Goal: Task Accomplishment & Management: Manage account settings

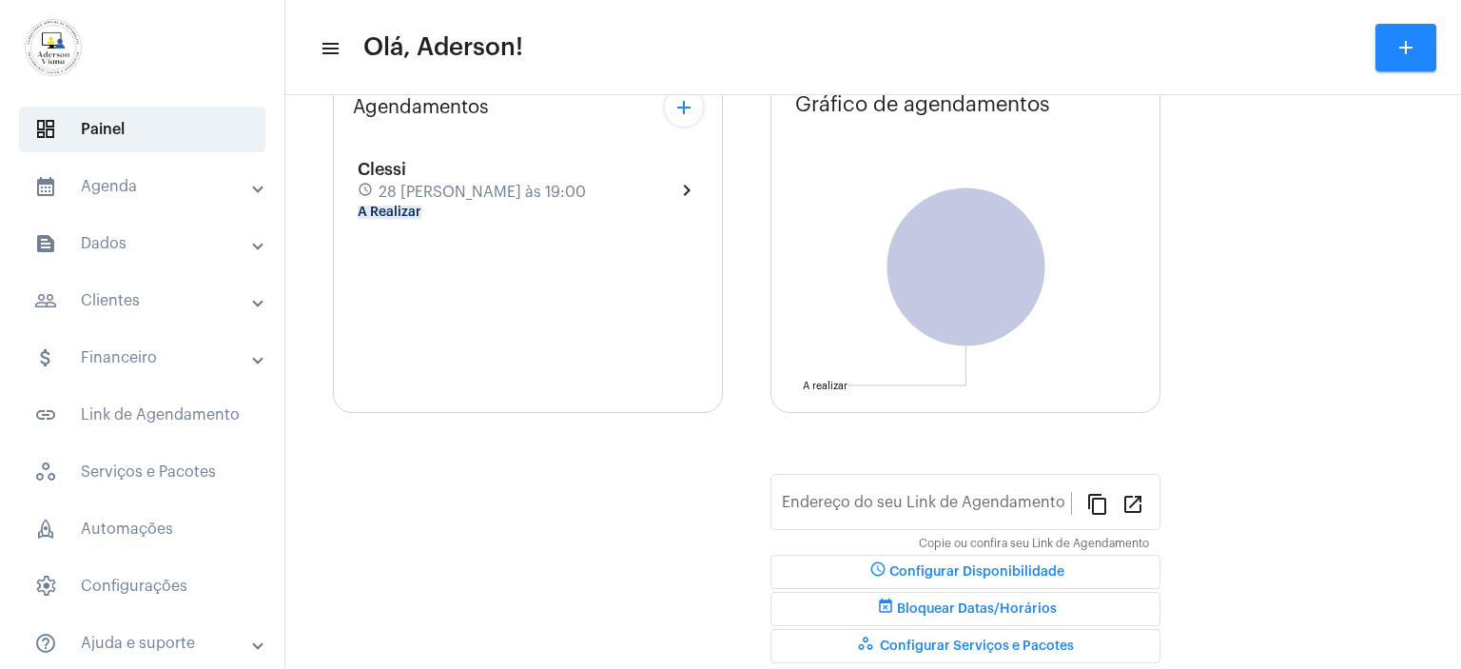
scroll to position [148, 0]
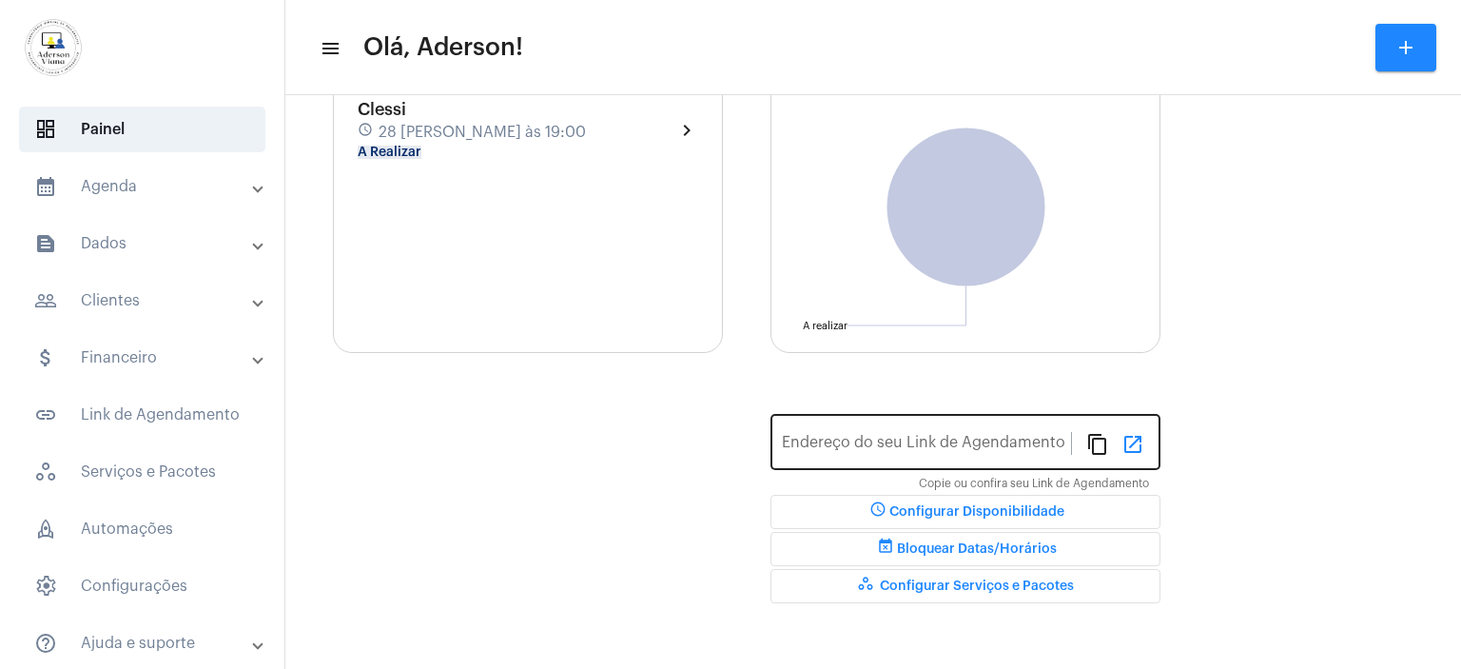
click at [1138, 448] on mat-icon "open_in_new" at bounding box center [1133, 443] width 23 height 23
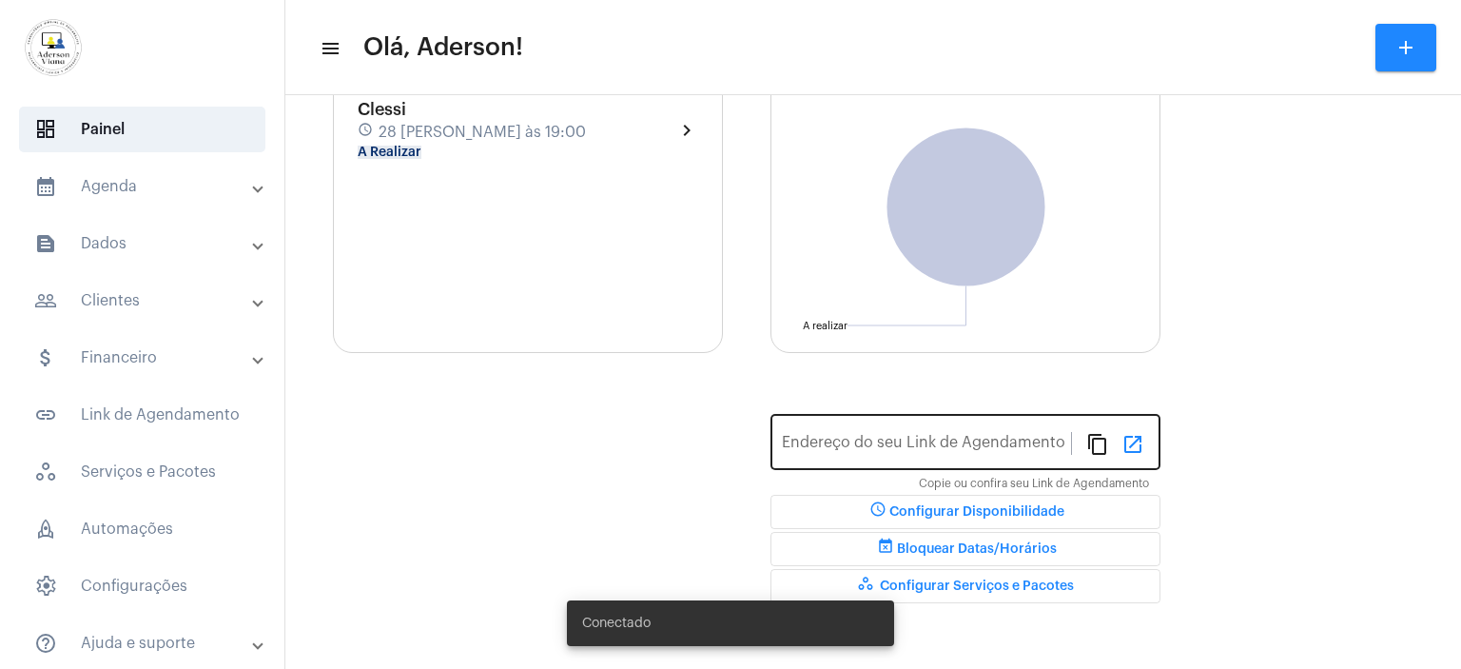
type input "[URL][DOMAIN_NAME][PERSON_NAME]"
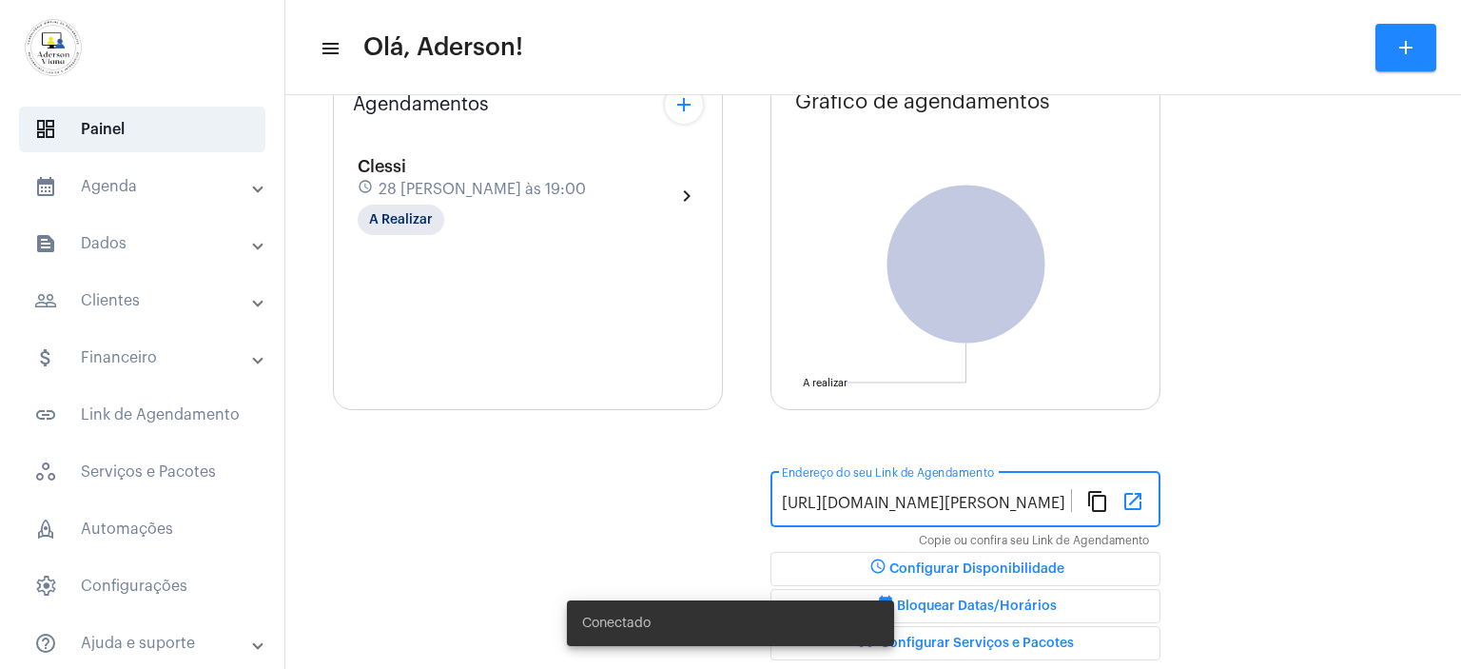
scroll to position [205, 0]
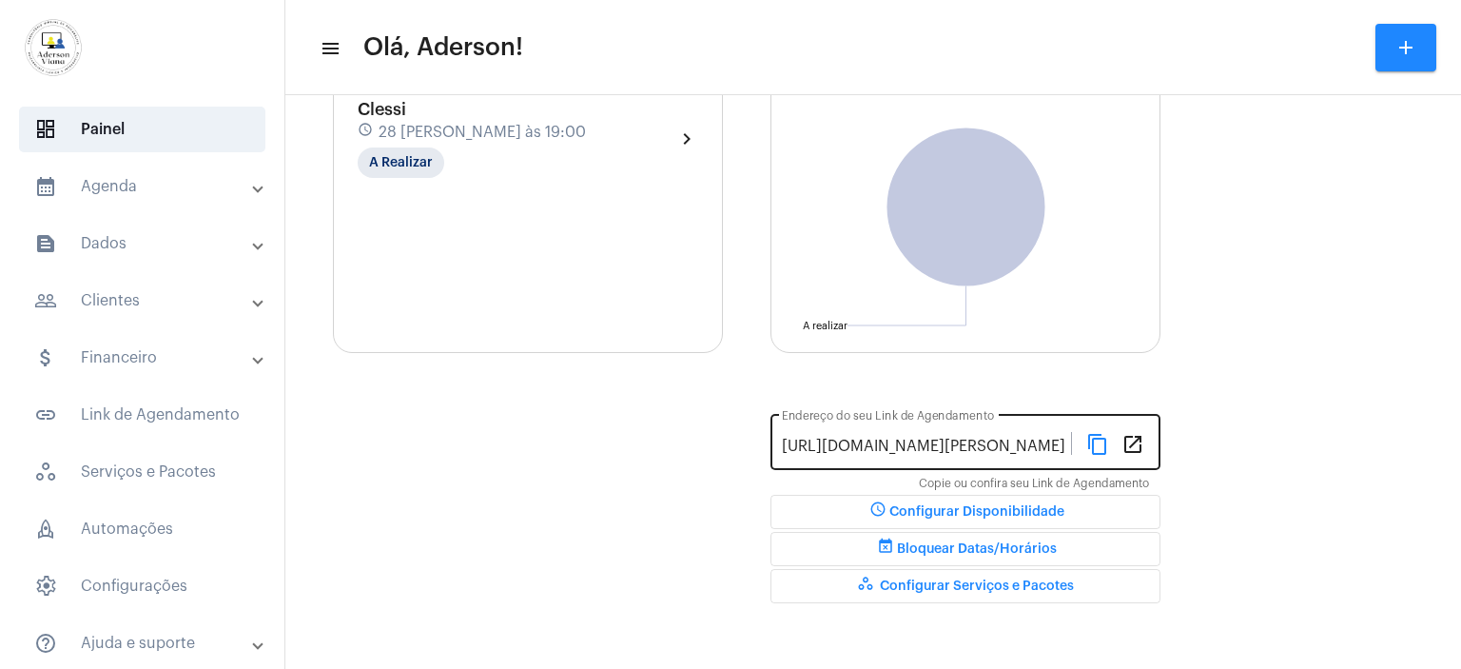
click at [1102, 446] on mat-icon "content_copy" at bounding box center [1097, 443] width 23 height 23
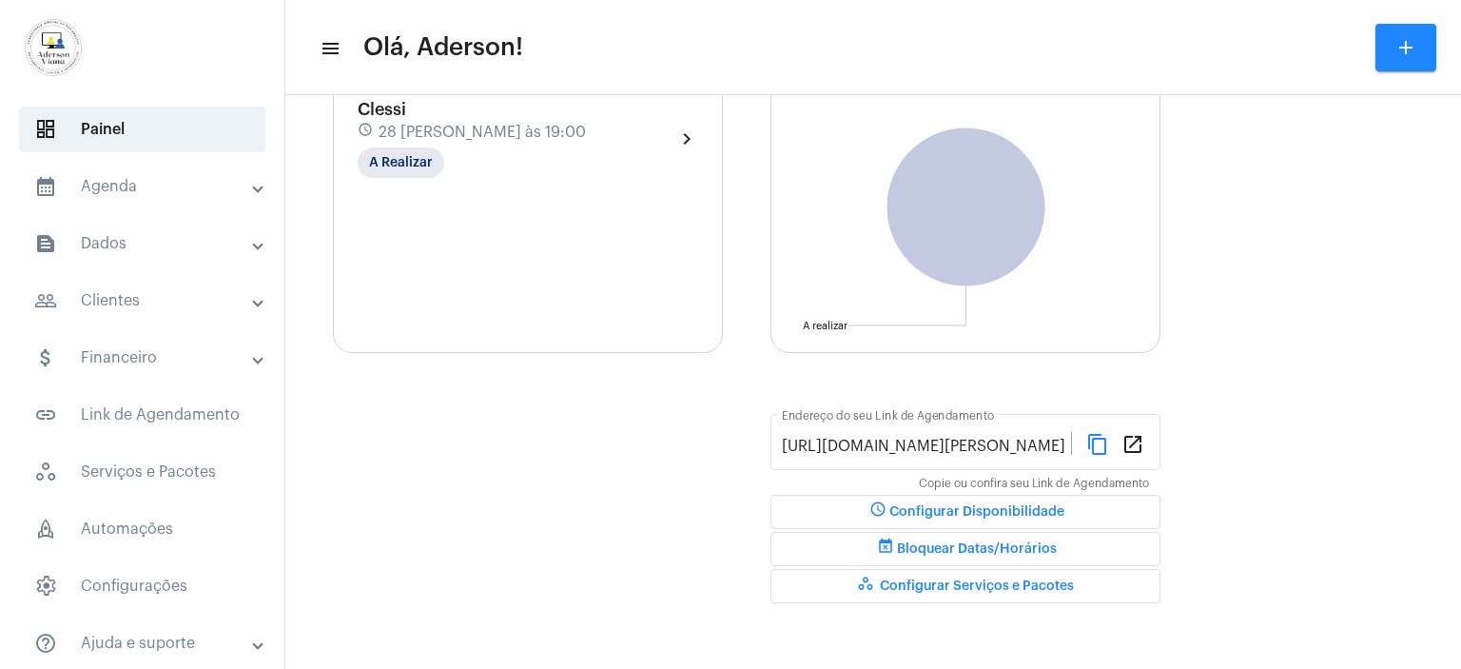
click at [146, 300] on mat-panel-title "people_outline Clientes" at bounding box center [144, 300] width 220 height 23
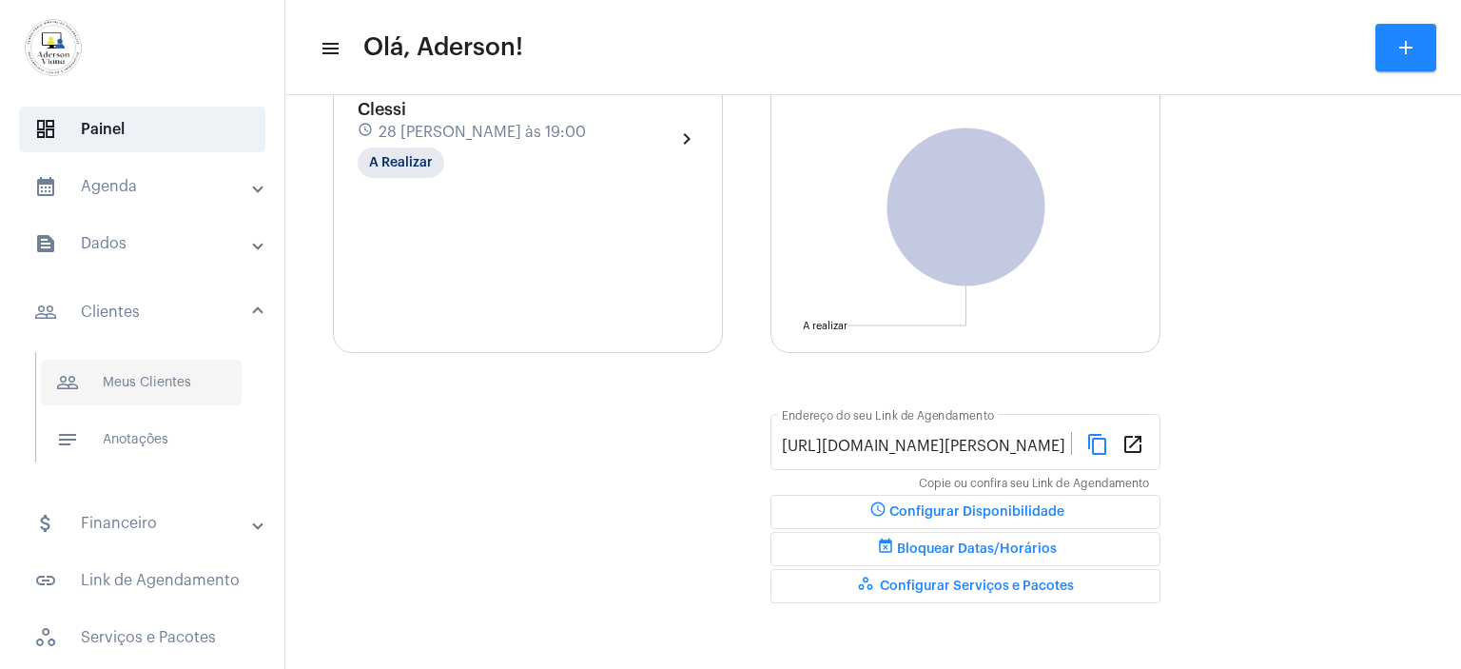
click at [182, 386] on span "people_outline Meus Clientes" at bounding box center [141, 383] width 201 height 46
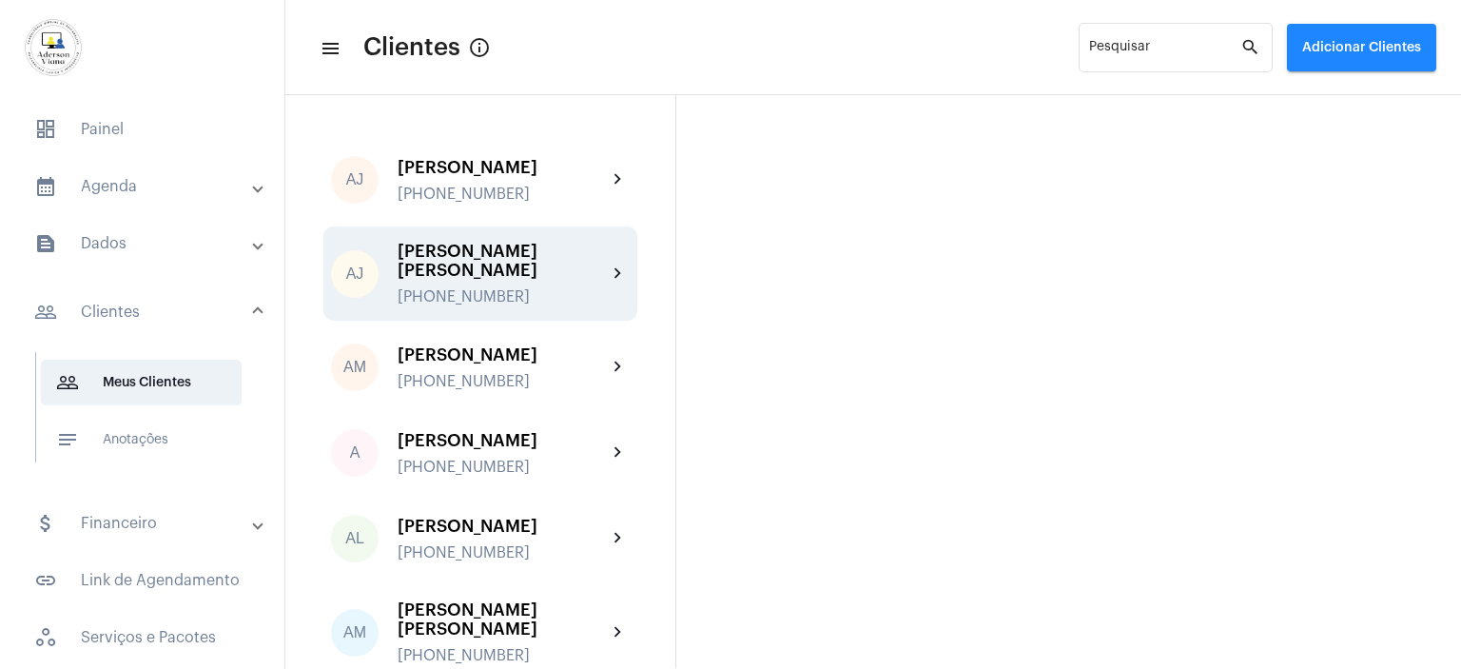
click at [507, 268] on div "[PERSON_NAME] [PERSON_NAME] [PHONE_NUMBER]" at bounding box center [502, 274] width 209 height 64
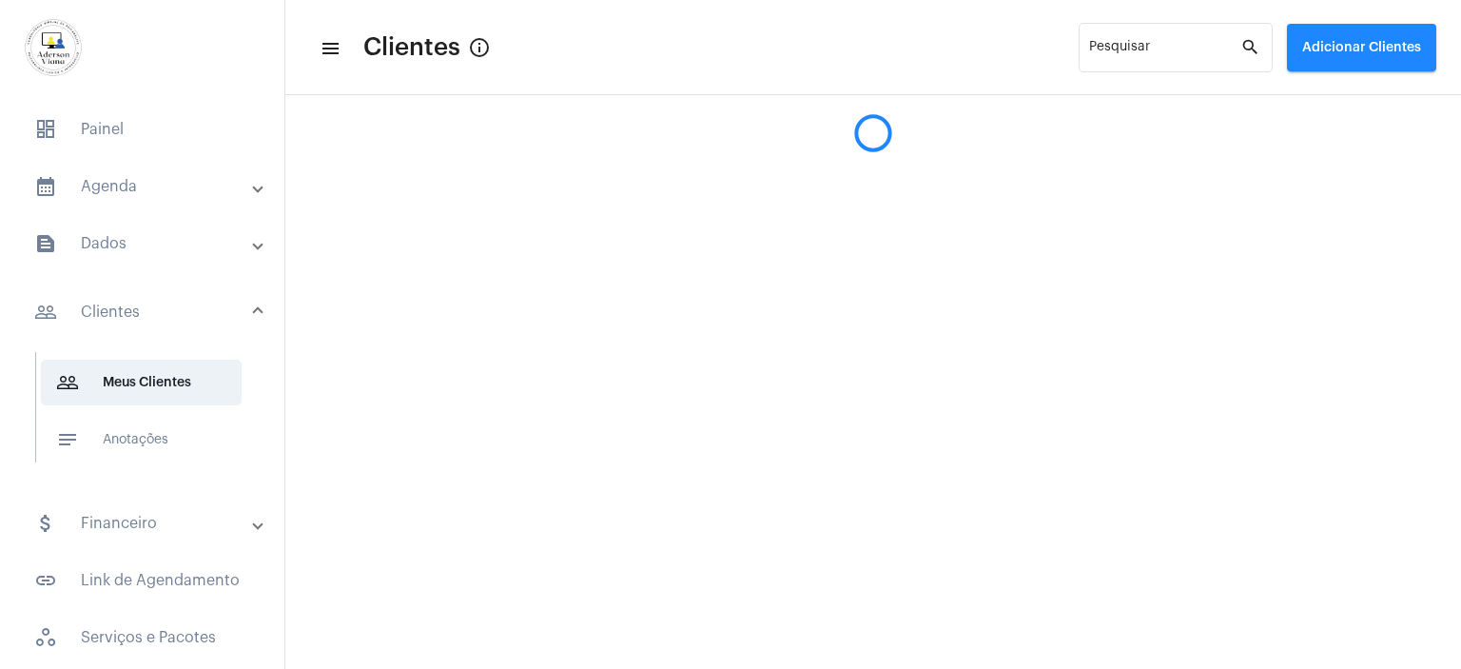
click at [507, 268] on mat-sidenav-content "menu Clientes info_outlined Pesquisar search Adicionar Clientes" at bounding box center [873, 334] width 1176 height 669
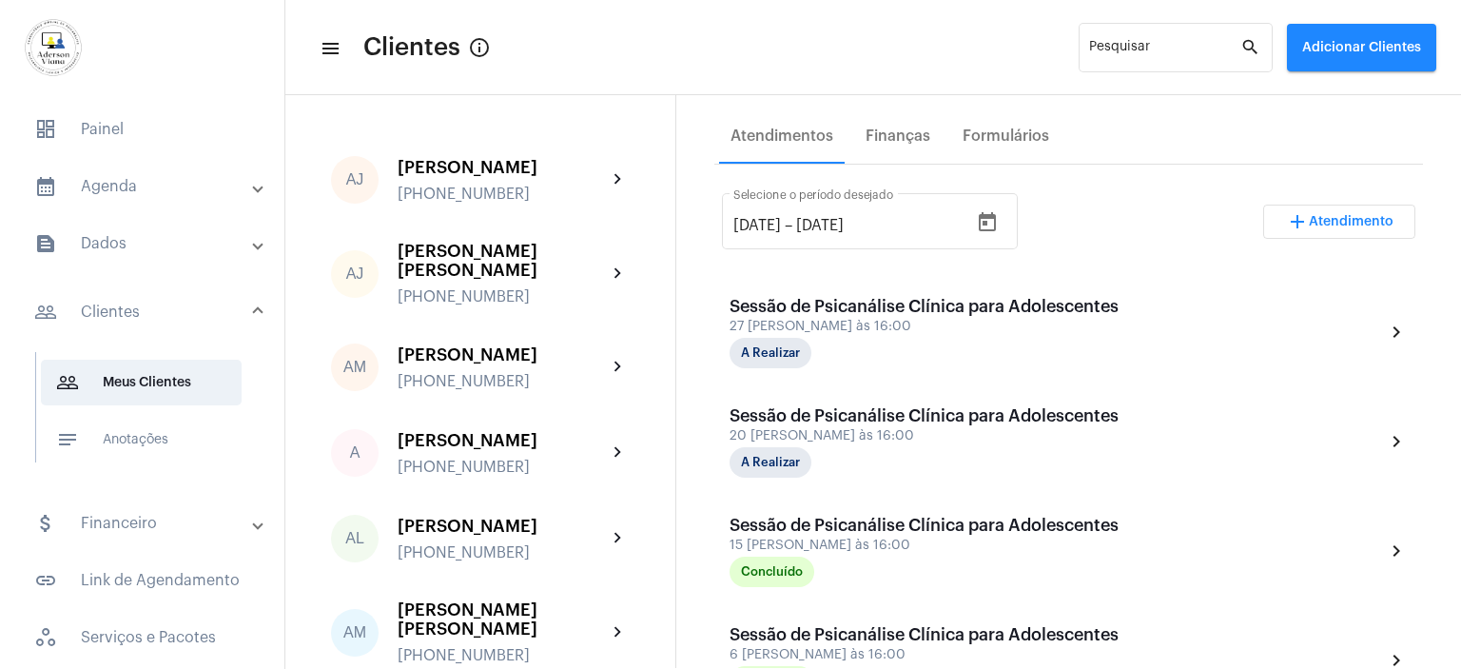
scroll to position [380, 0]
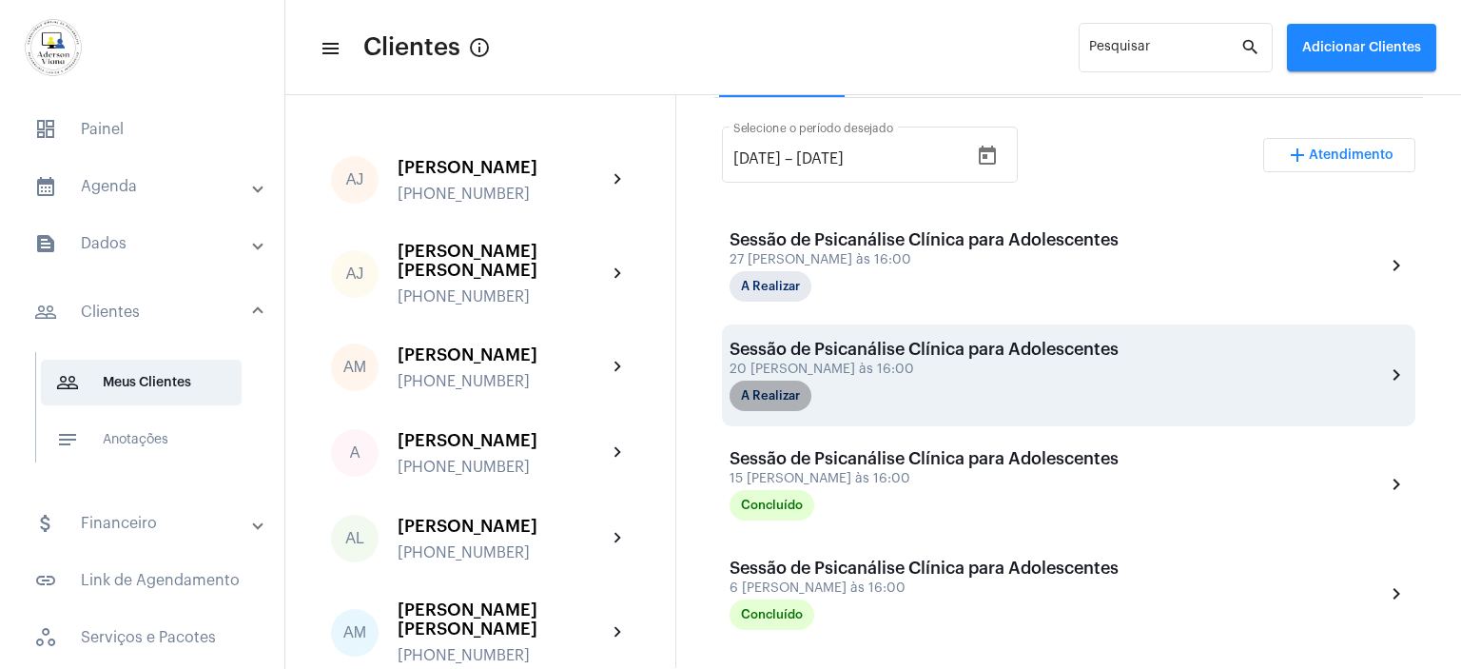
click at [799, 397] on mat-chip "A Realizar" at bounding box center [771, 395] width 82 height 30
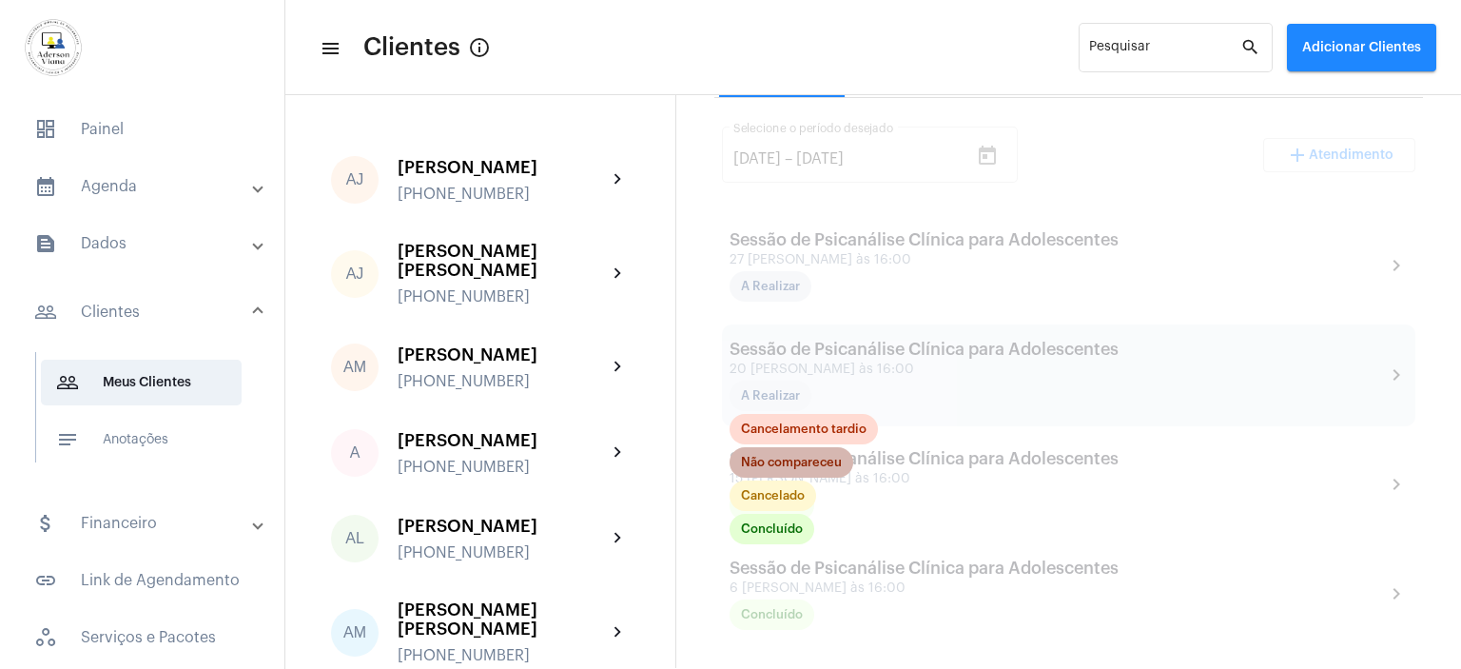
click at [825, 463] on mat-chip "Não compareceu" at bounding box center [792, 462] width 124 height 30
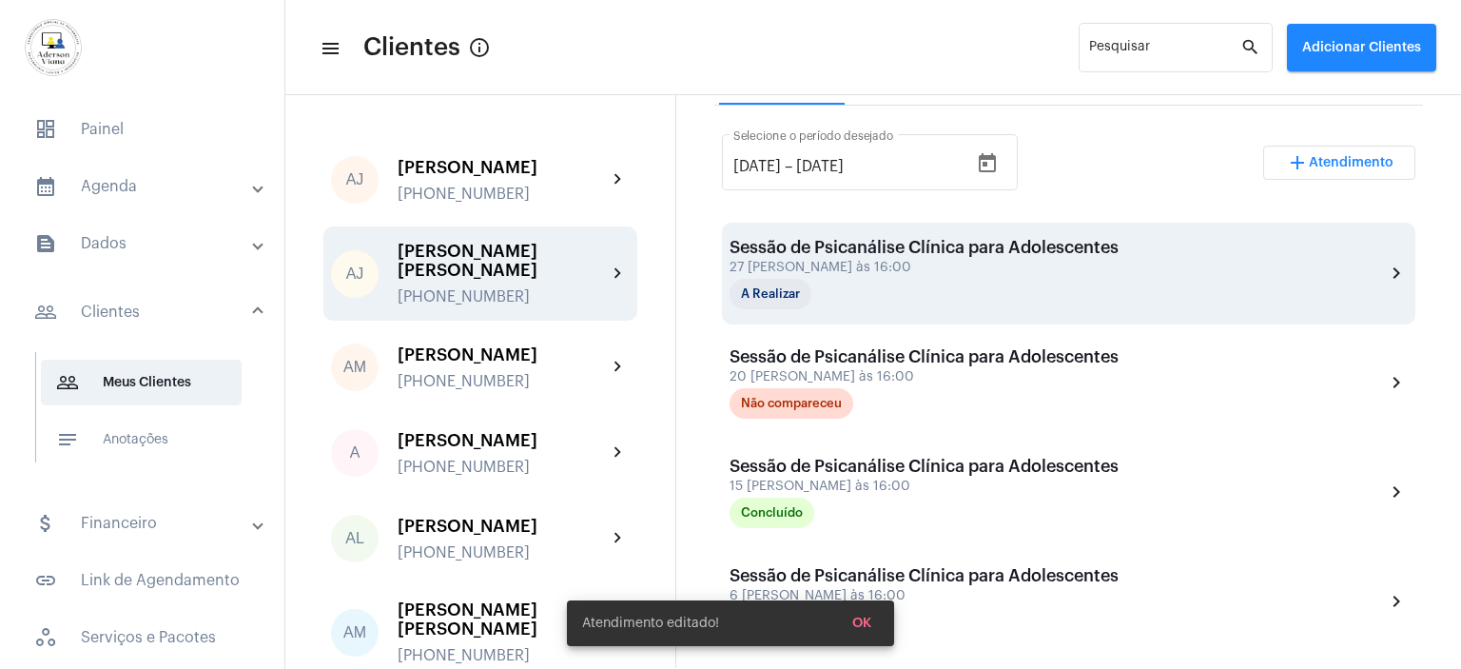
scroll to position [380, 0]
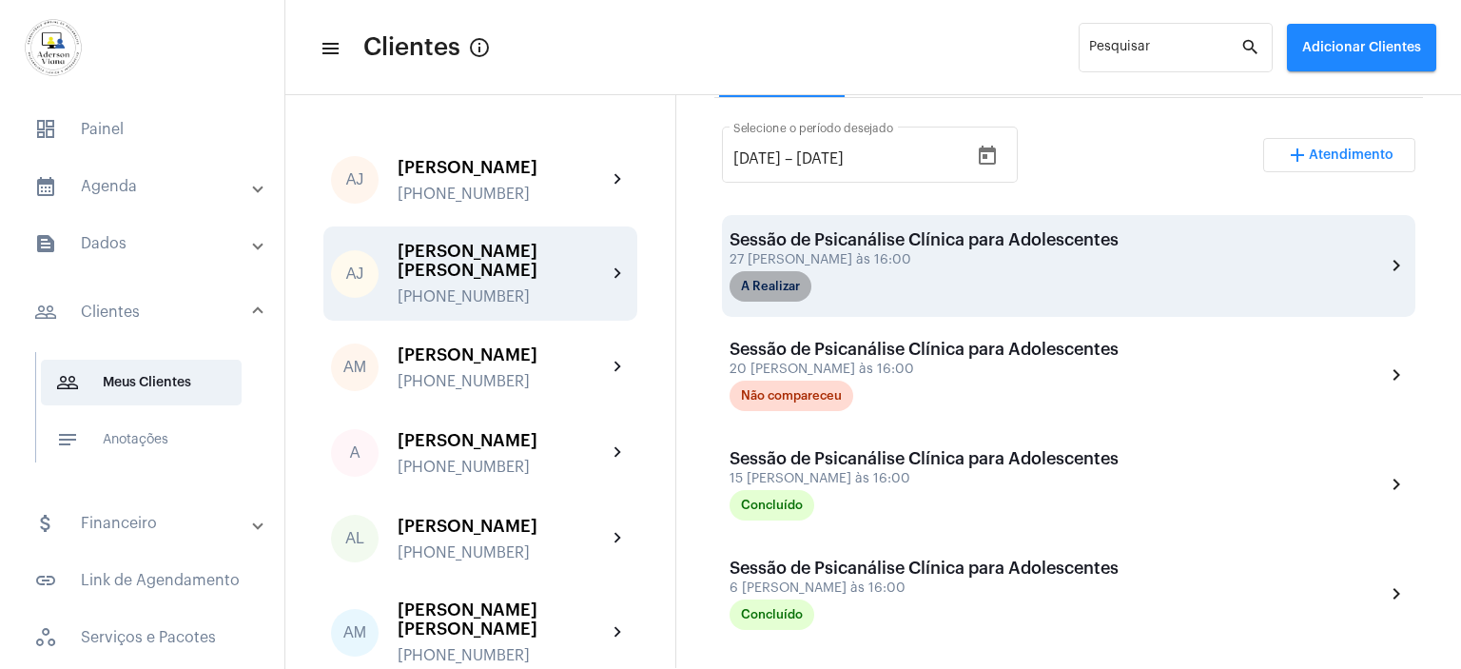
click at [797, 280] on mat-chip "A Realizar" at bounding box center [771, 286] width 82 height 30
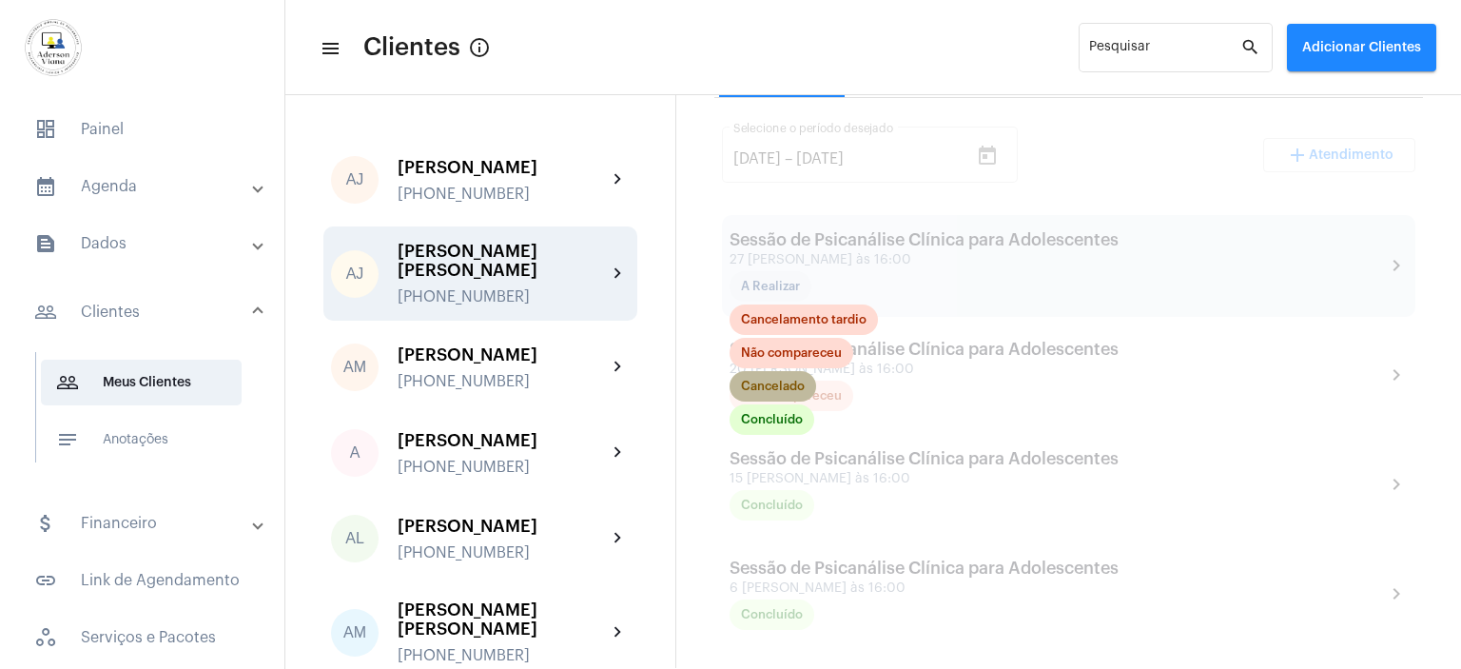
click at [793, 387] on mat-chip "Cancelado" at bounding box center [773, 386] width 87 height 30
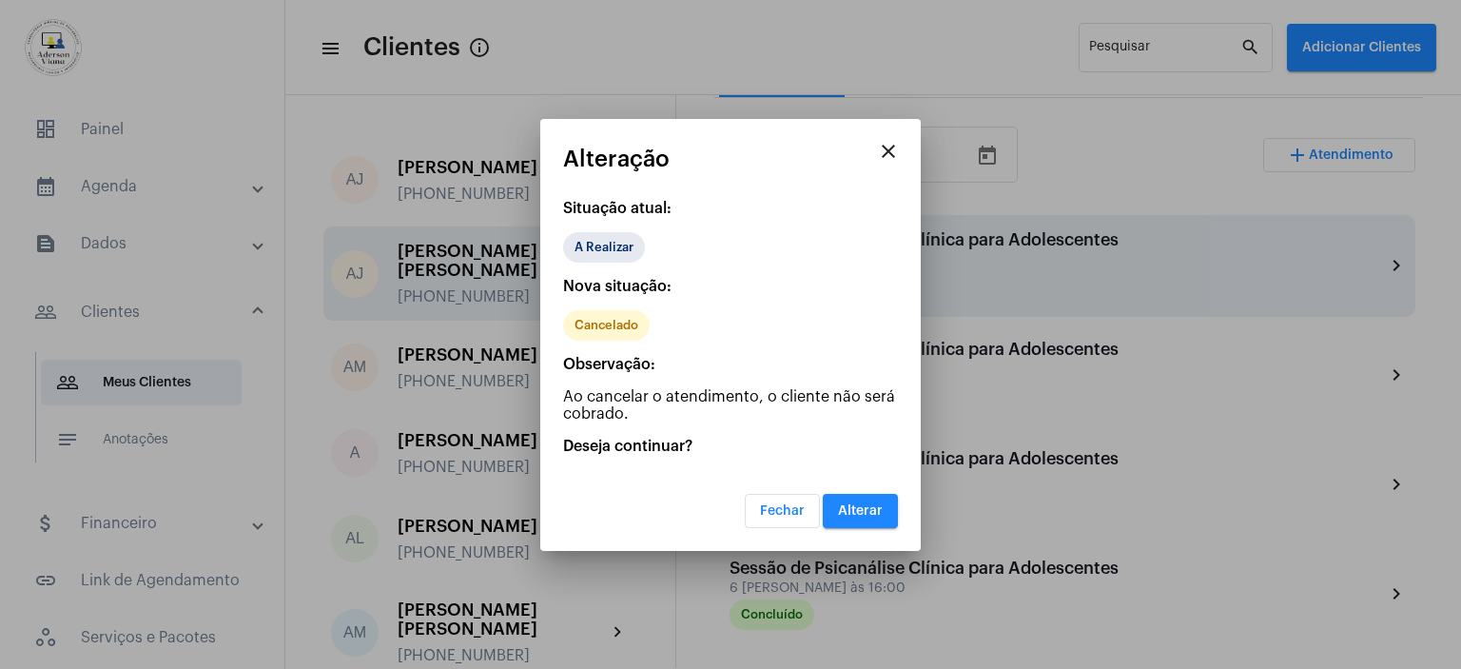
click at [793, 388] on p "Ao cancelar o atendimento, o cliente não será cobrado." at bounding box center [730, 405] width 335 height 34
click at [868, 512] on span "Alterar" at bounding box center [860, 510] width 45 height 13
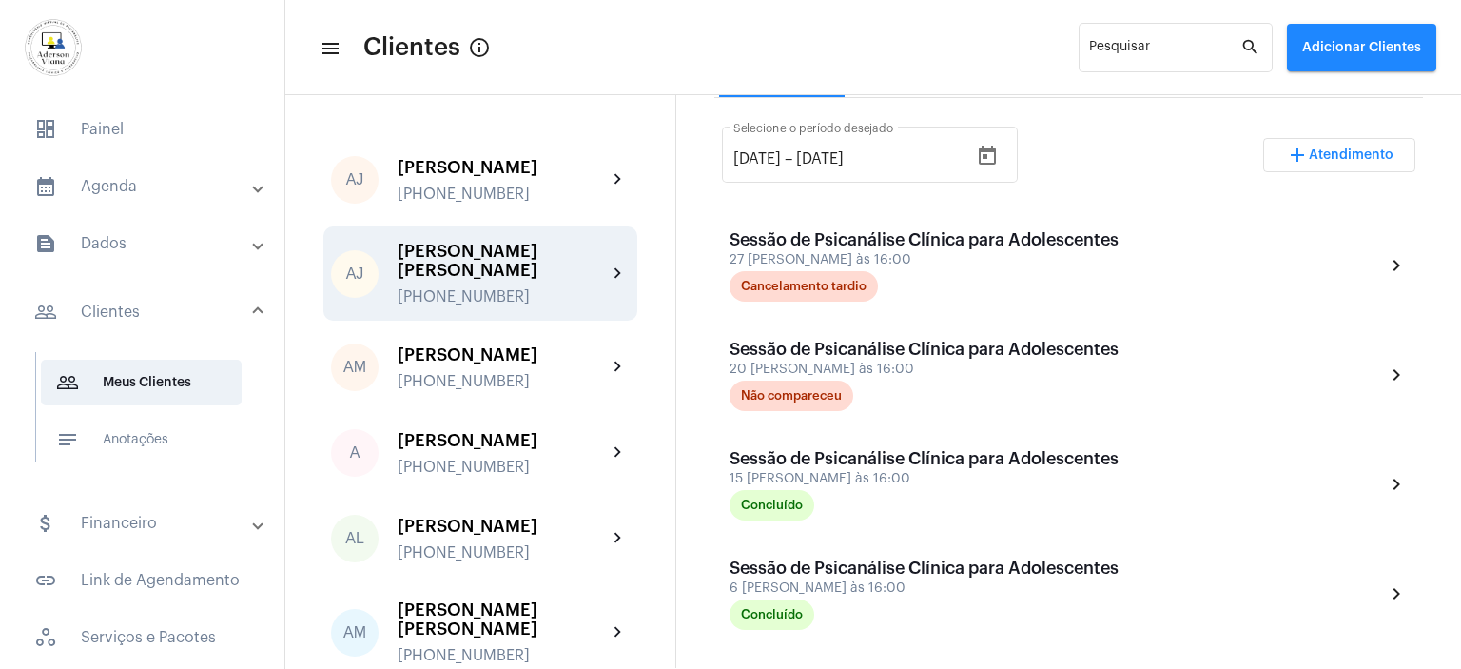
click at [1318, 161] on button "add Atendimento" at bounding box center [1339, 155] width 152 height 34
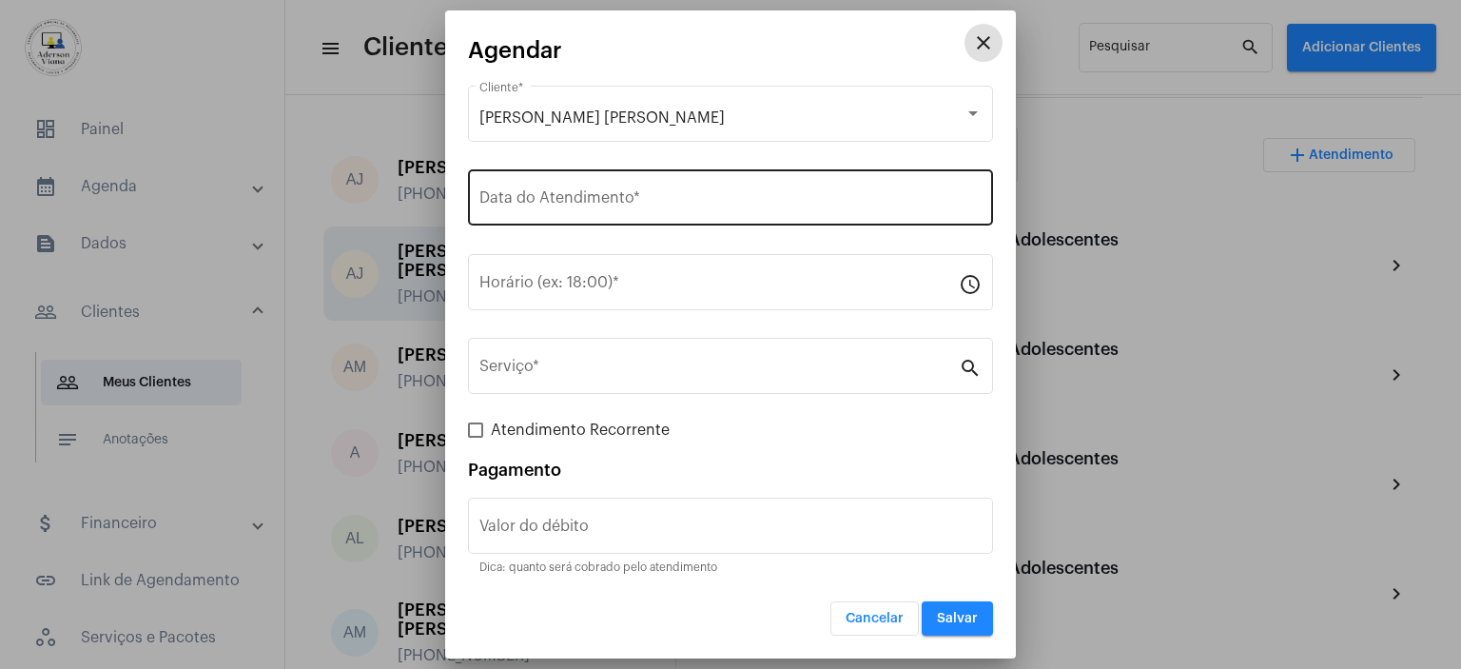
click at [503, 199] on input "Data do Atendimento *" at bounding box center [730, 201] width 502 height 17
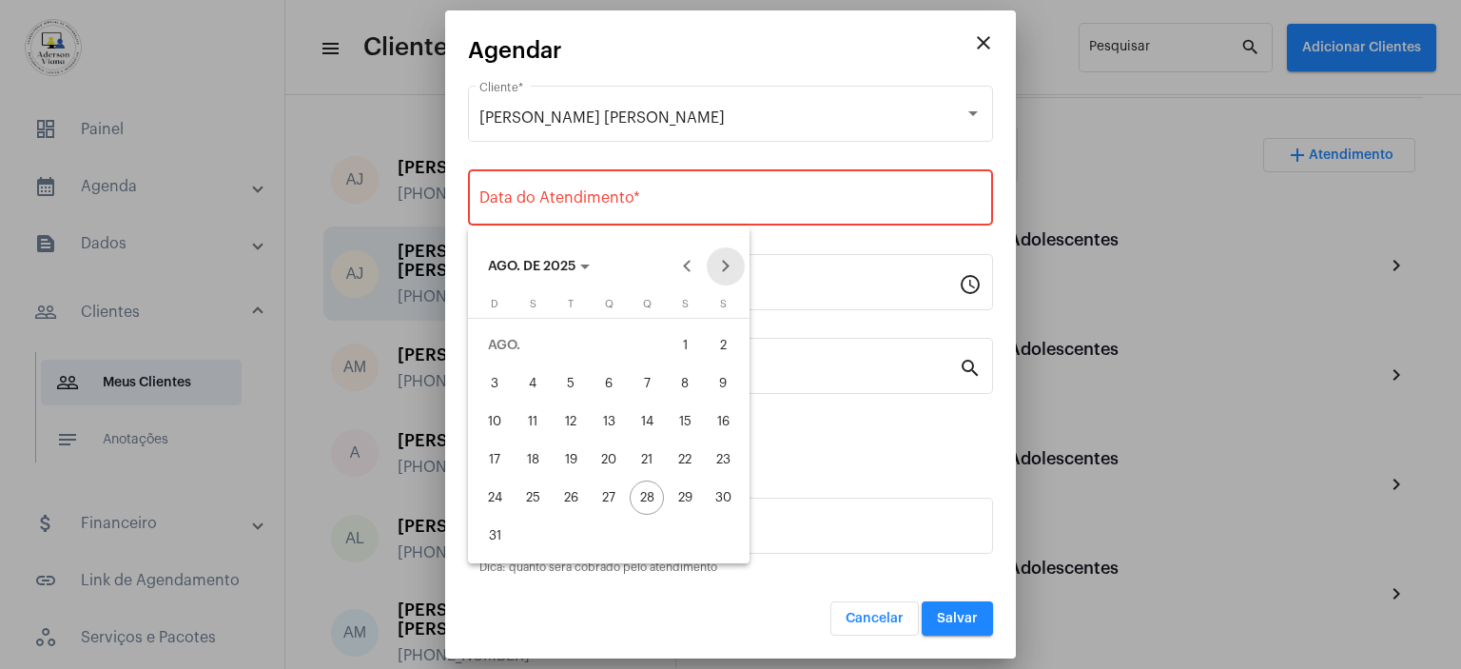
click at [719, 266] on button "Next month" at bounding box center [726, 266] width 38 height 38
click at [613, 380] on div "3" at bounding box center [609, 383] width 34 height 34
type input "[DATE]"
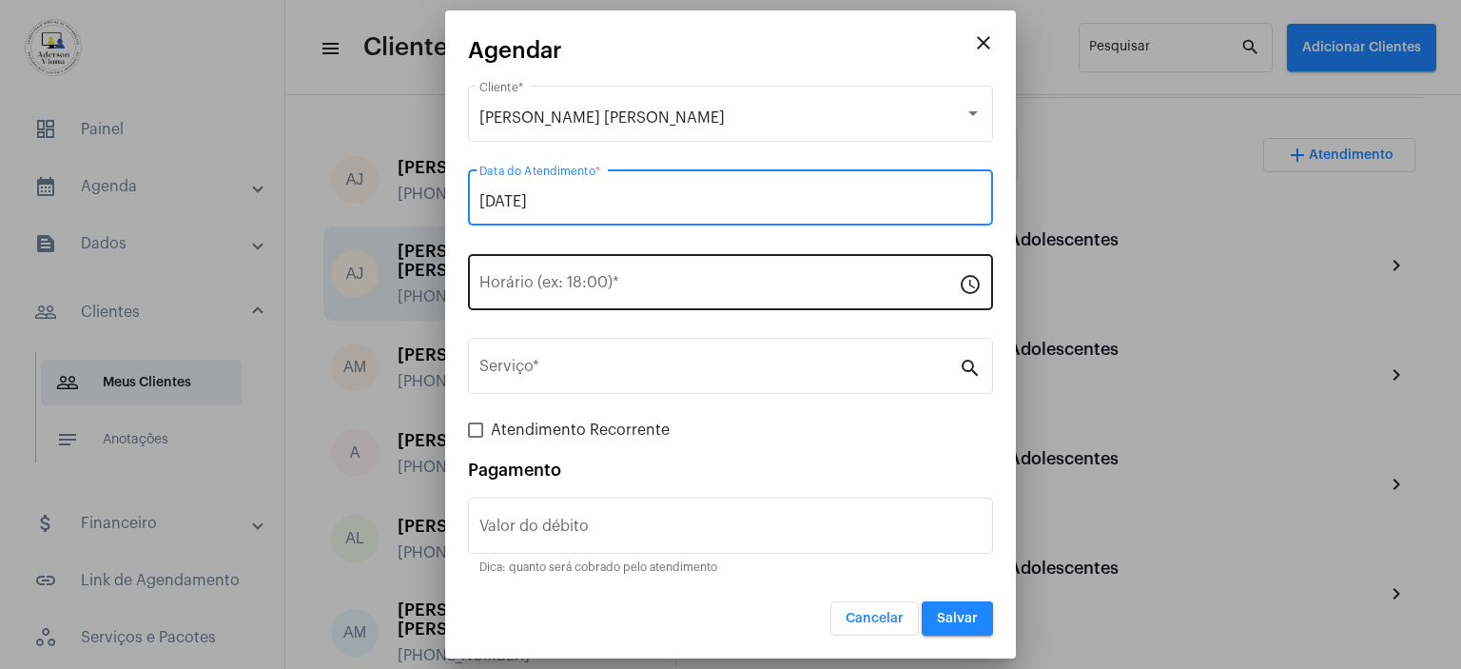
click at [535, 294] on input "Horário (ex: 18:00) *" at bounding box center [718, 286] width 479 height 17
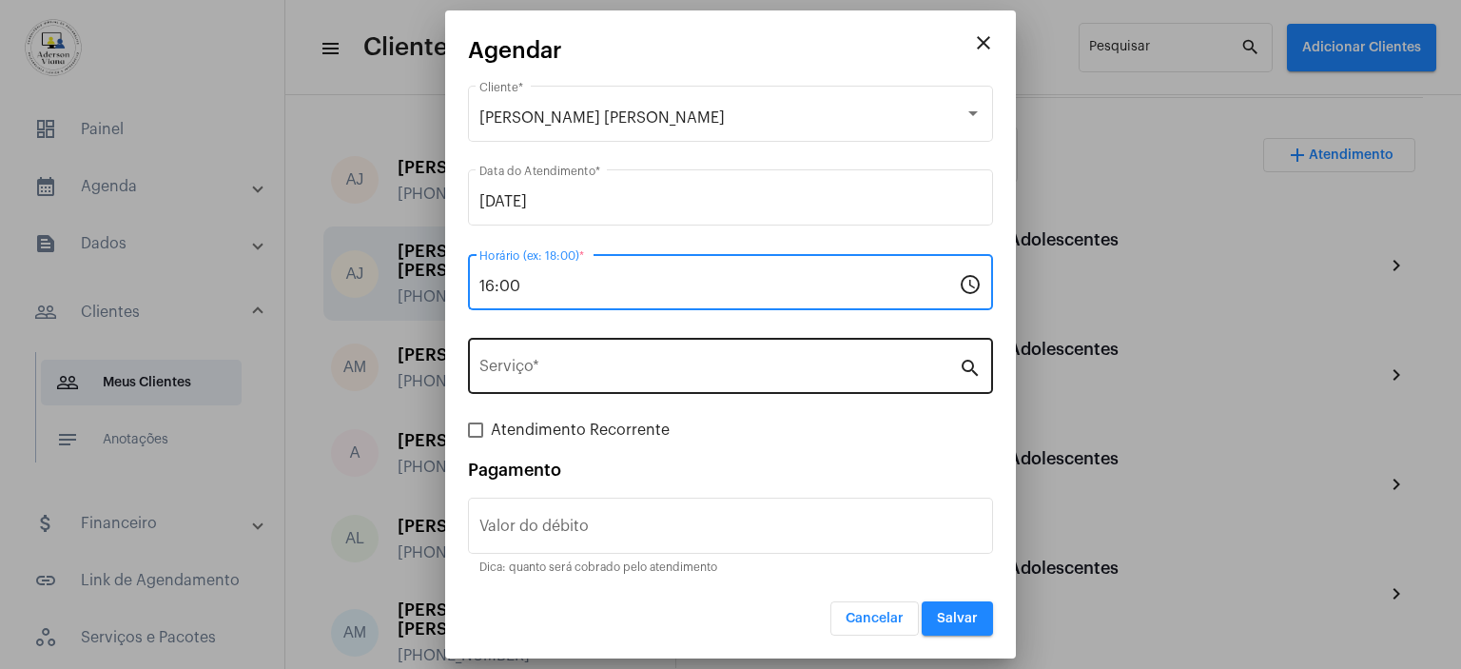
type input "16:00"
click at [974, 368] on mat-icon "search" at bounding box center [970, 367] width 23 height 23
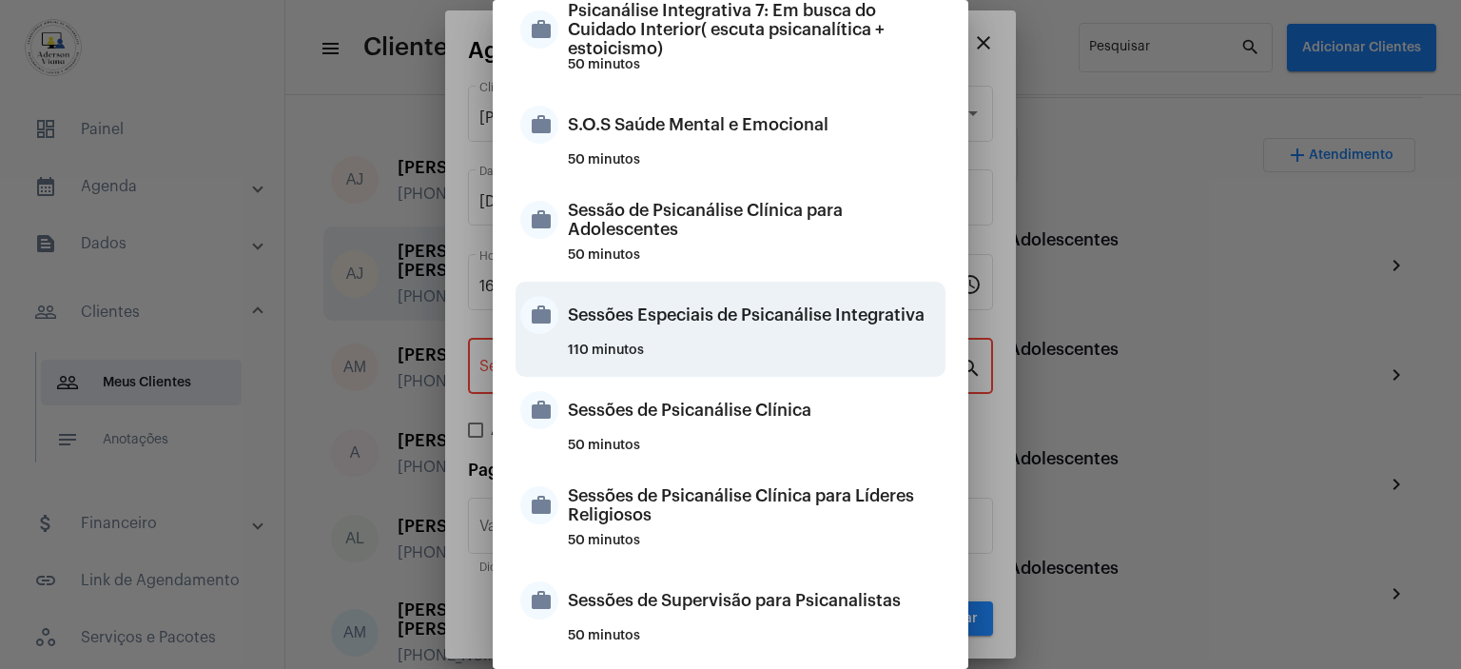
scroll to position [1789, 0]
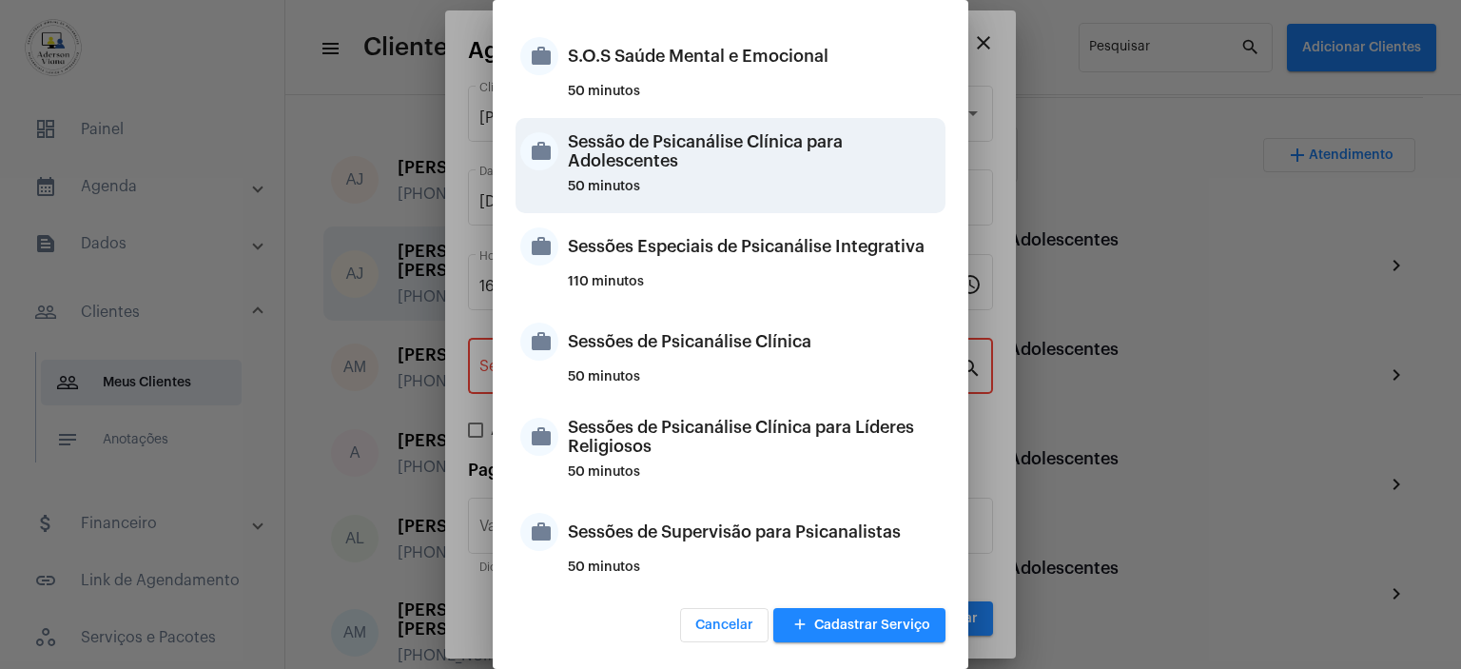
click at [662, 174] on div "Sessão de Psicanálise Clínica para Adolescentes" at bounding box center [754, 151] width 373 height 57
type input "Sessão de Psicanálise Clínica para Adolescentes"
type input "R$ 60"
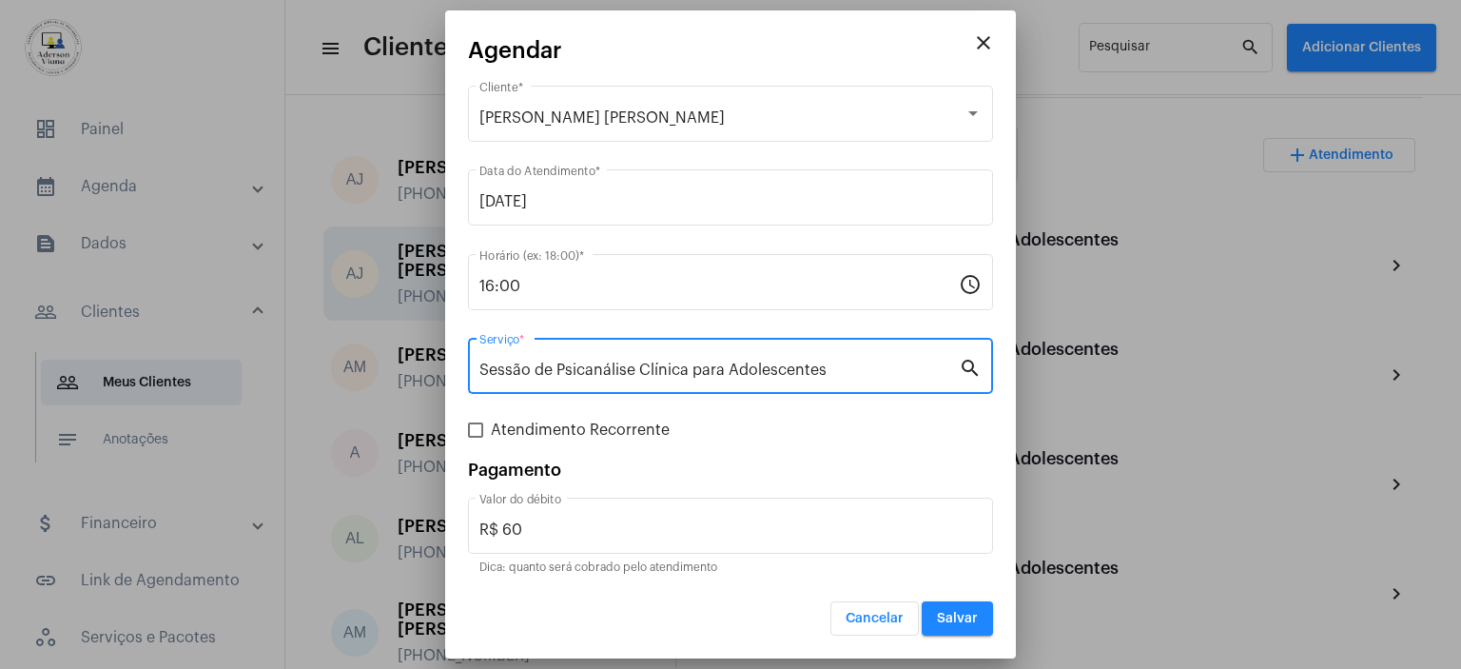
click at [470, 432] on span at bounding box center [475, 429] width 15 height 15
click at [475, 438] on input "Atendimento Recorrente" at bounding box center [475, 438] width 1 height 1
checkbox input "true"
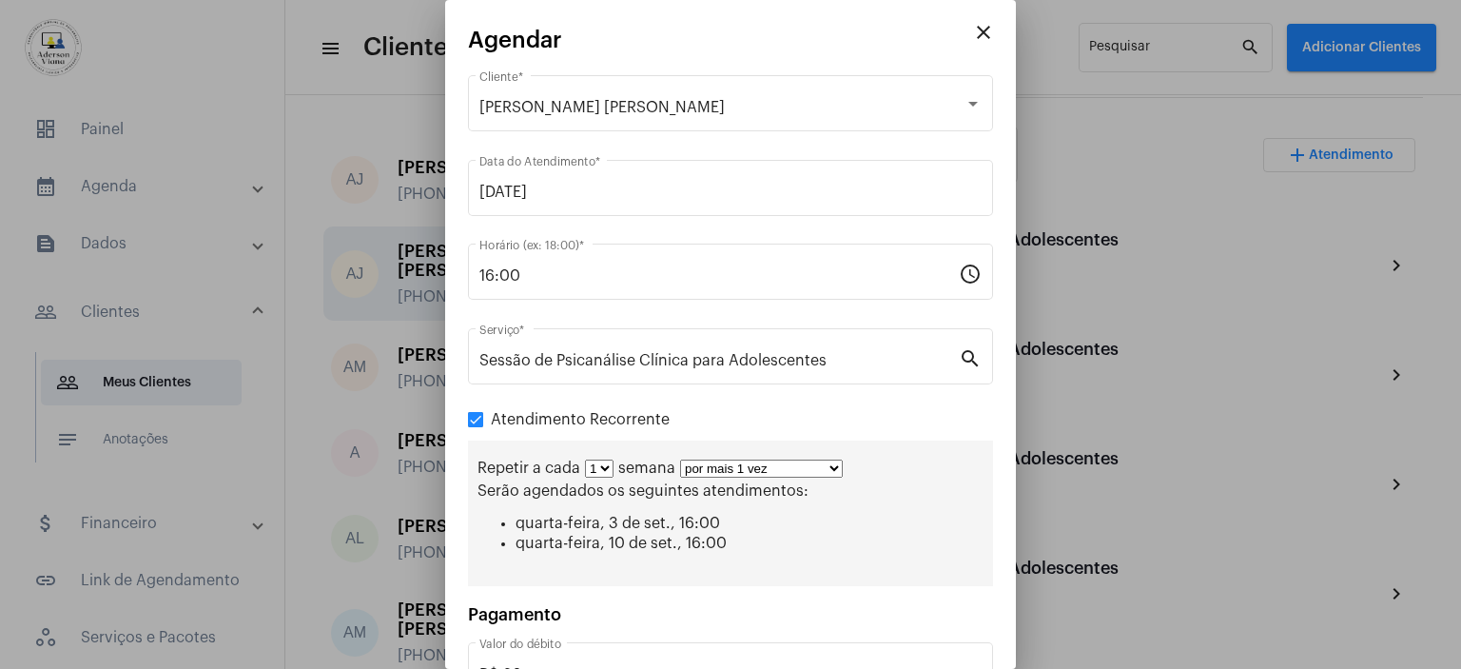
click at [826, 466] on select "por mais 1 vez por mais 2 vezes por mais 3 vezes por mais 4 vezes por mais 5 ve…" at bounding box center [761, 468] width 163 height 18
select select "2: 3"
click at [680, 459] on select "por mais 1 vez por mais 2 vezes por mais 3 vezes por mais 4 vezes por mais 5 ve…" at bounding box center [761, 468] width 163 height 18
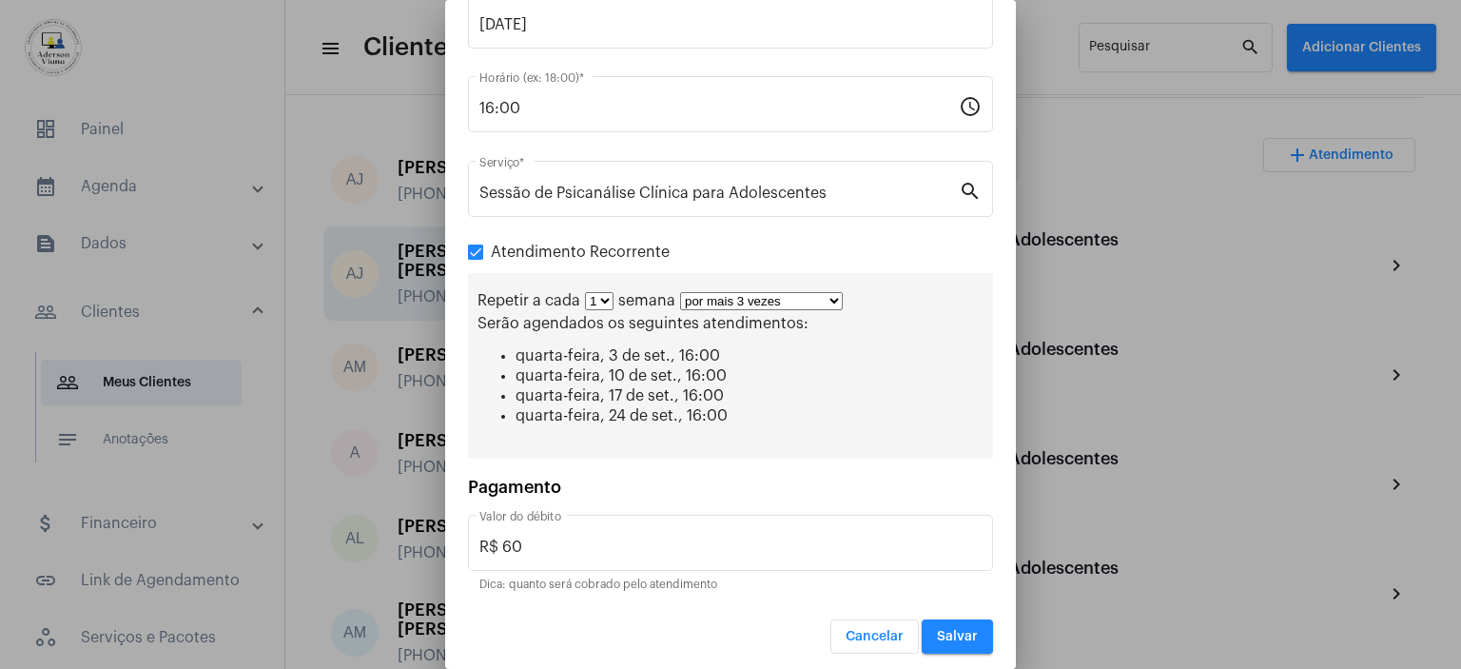
scroll to position [171, 0]
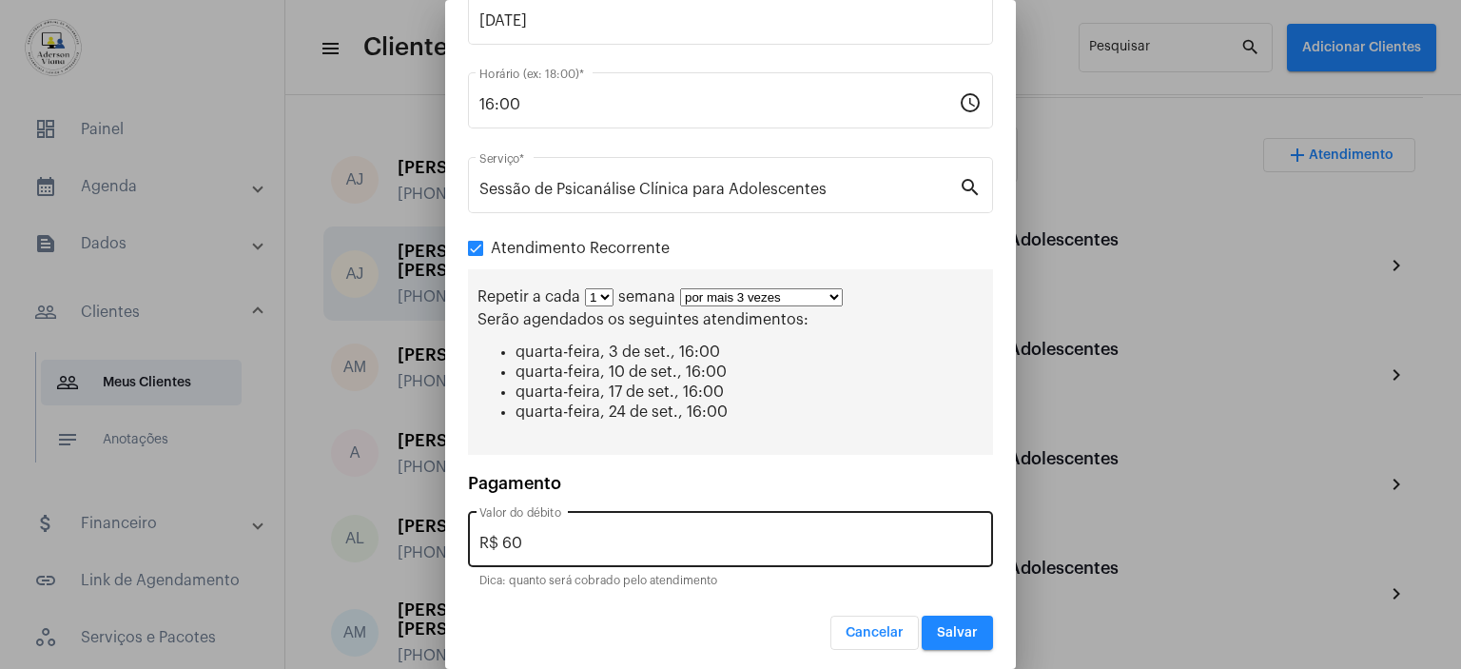
click at [523, 541] on input "R$ 60" at bounding box center [730, 543] width 502 height 17
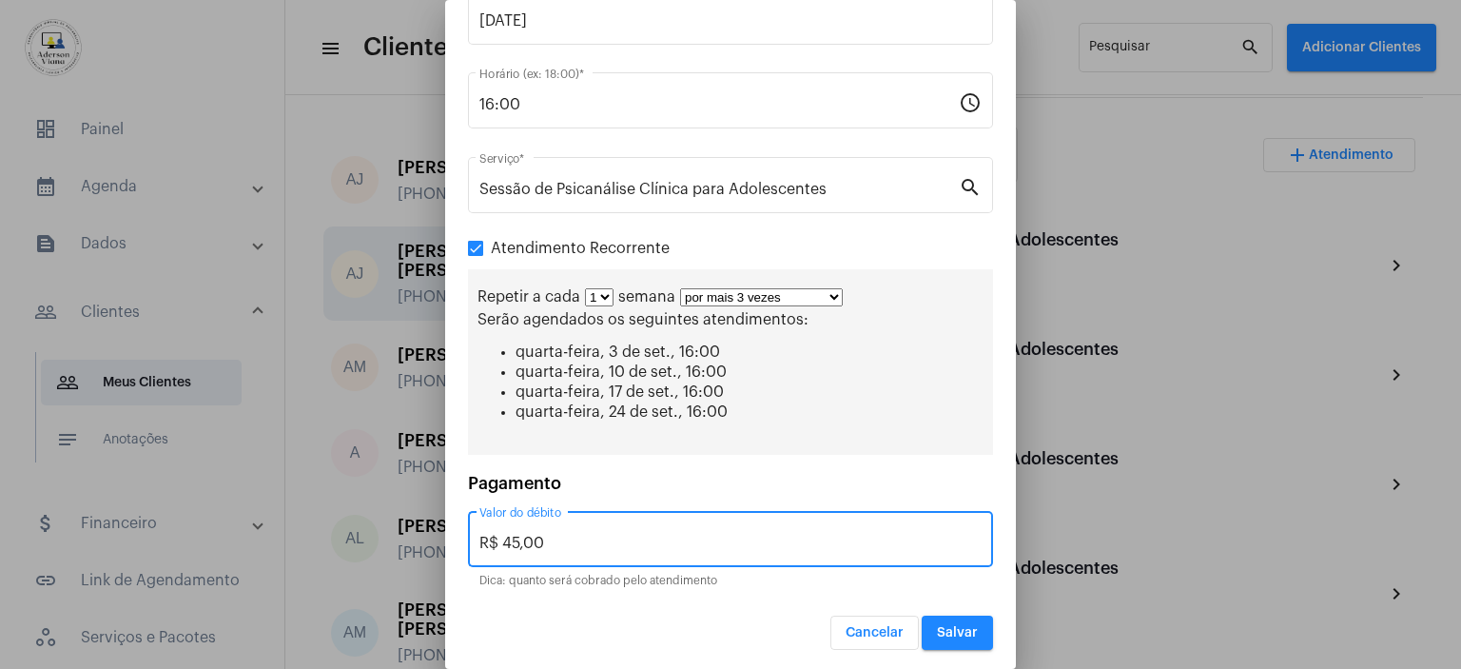
type input "R$ 45,00"
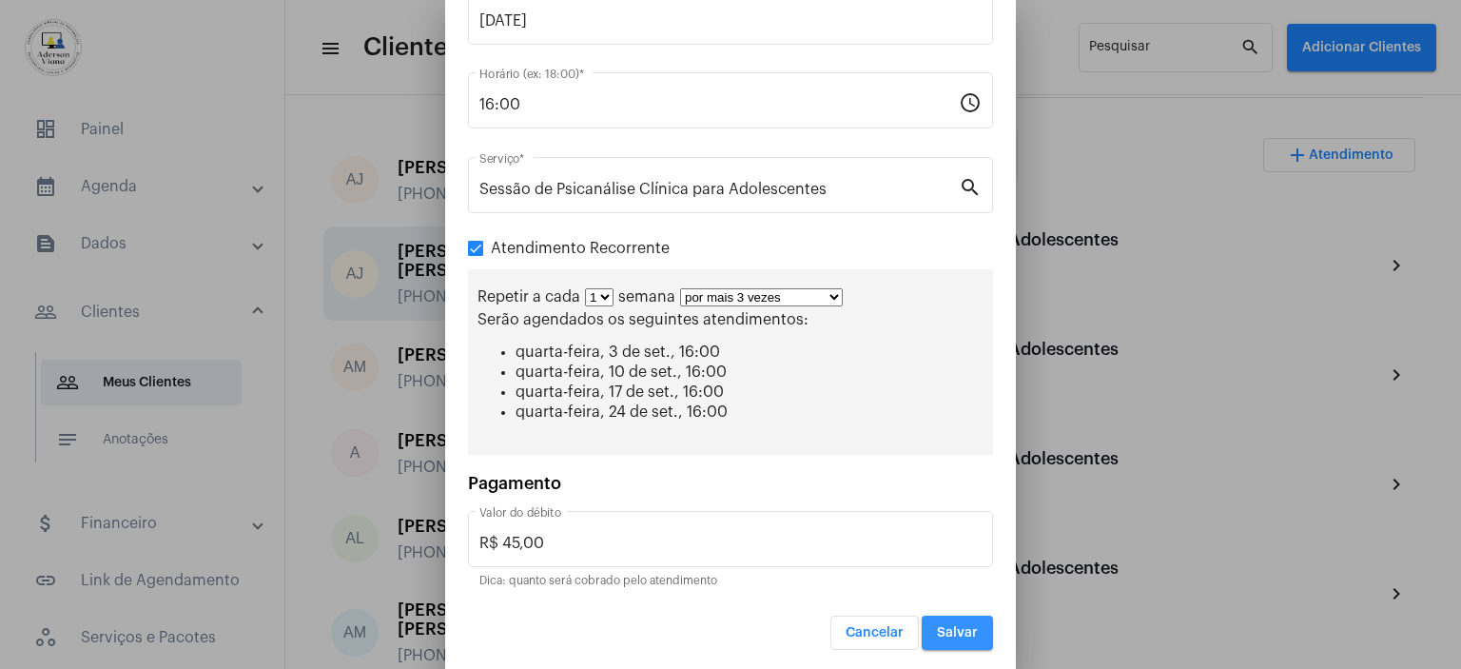
click at [947, 634] on button "Salvar" at bounding box center [957, 632] width 71 height 34
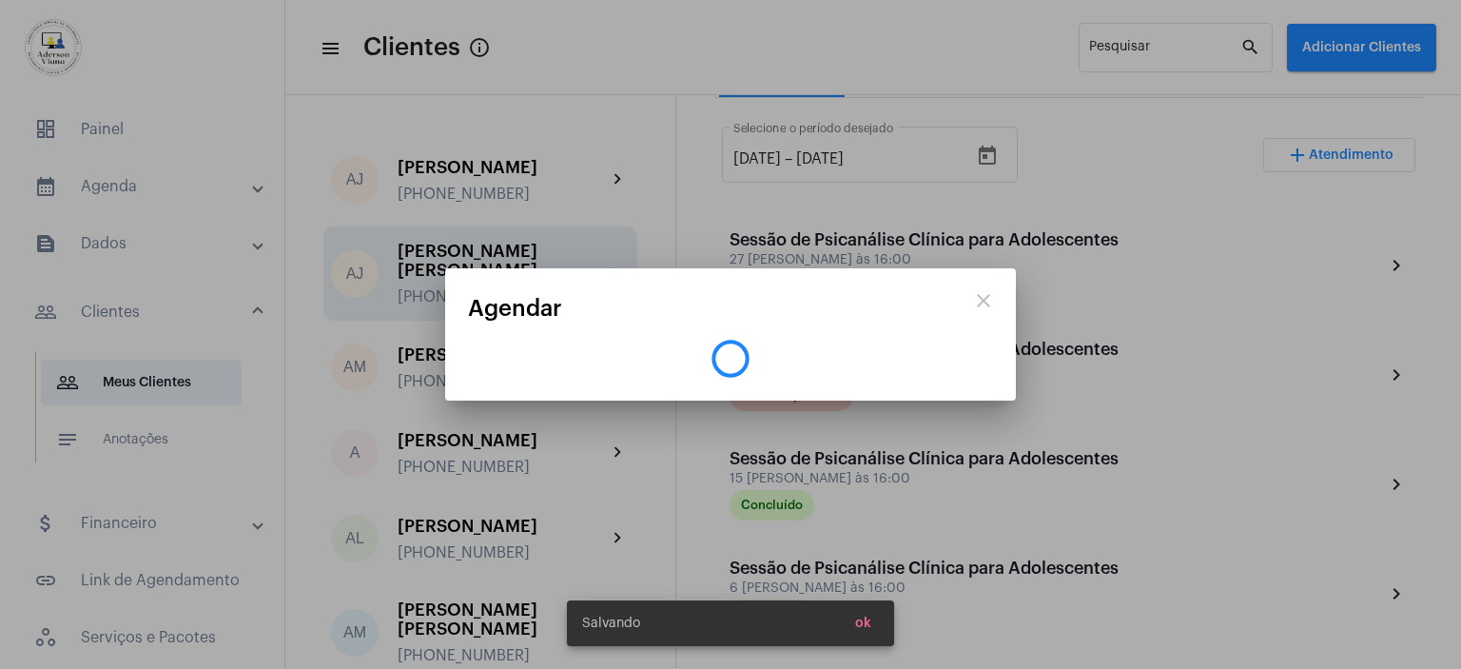
scroll to position [0, 0]
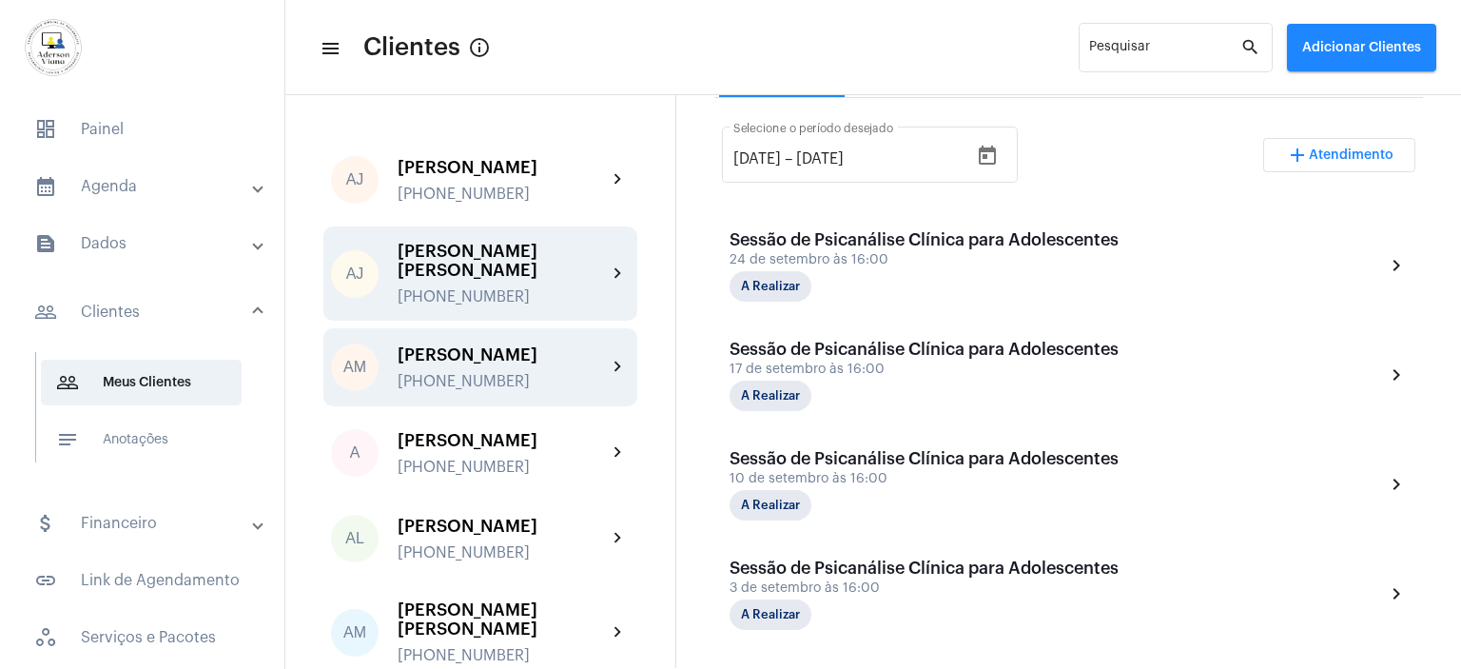
click at [514, 345] on div "[PERSON_NAME]" at bounding box center [502, 354] width 209 height 19
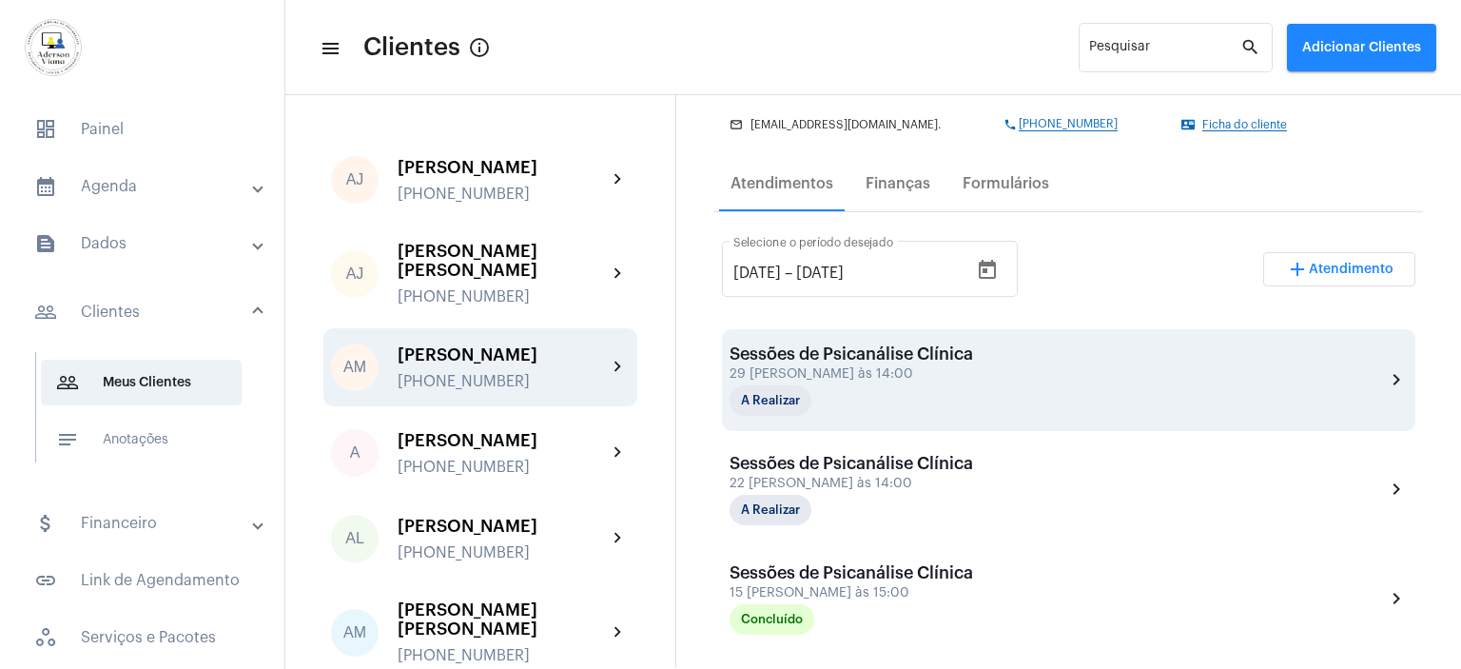
scroll to position [476, 0]
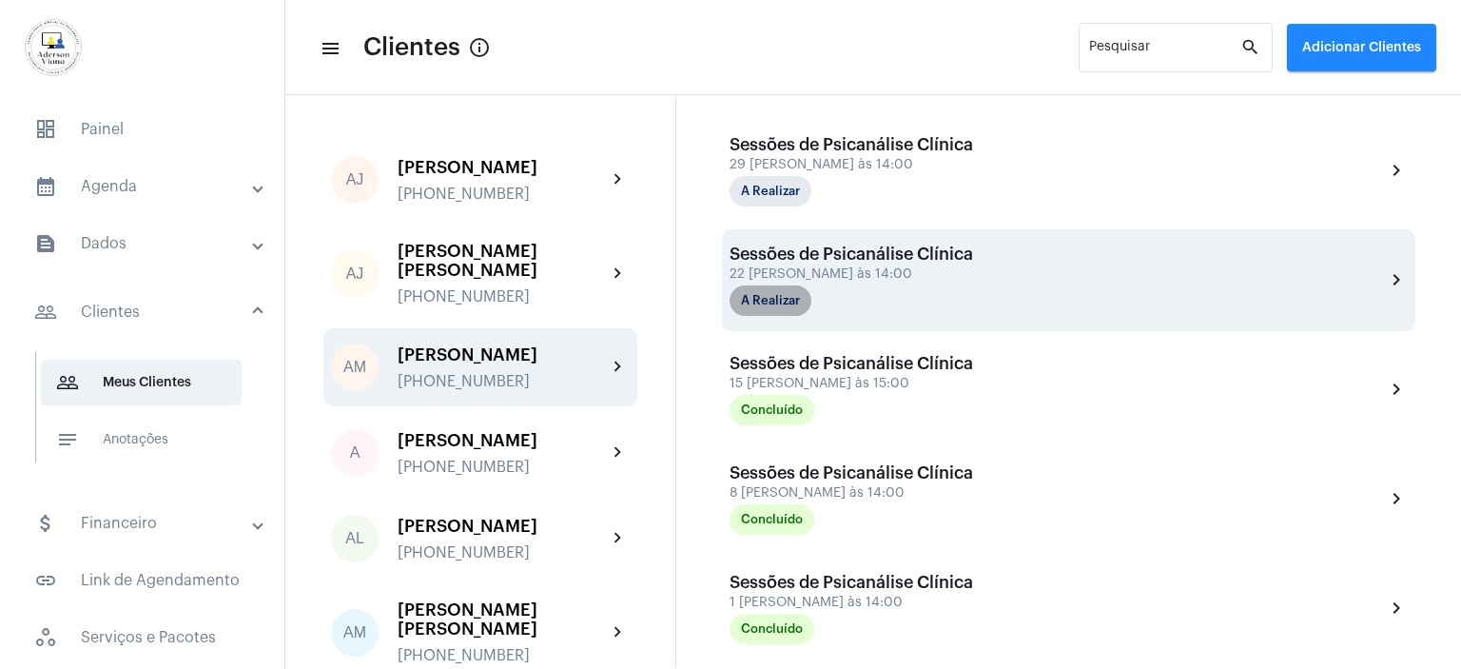
click at [798, 298] on mat-chip "A Realizar" at bounding box center [771, 300] width 82 height 30
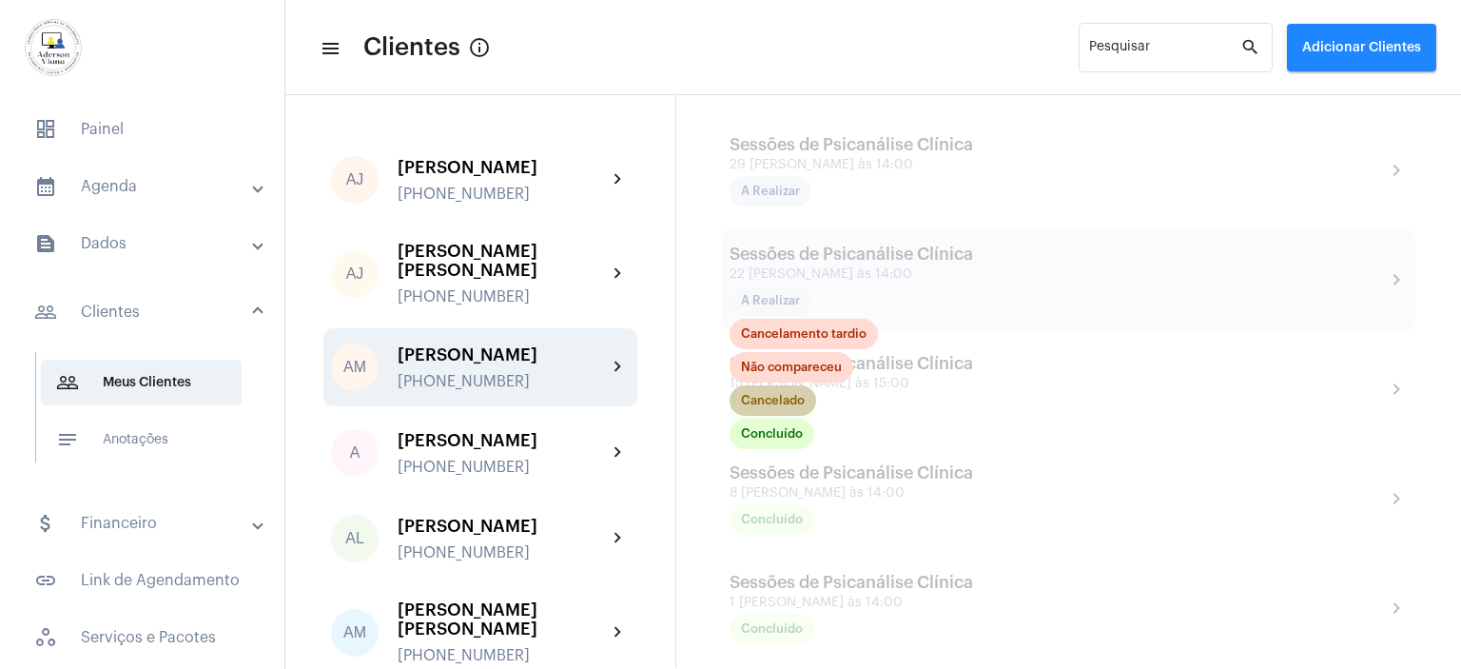
click at [799, 406] on mat-chip "Cancelado" at bounding box center [773, 400] width 87 height 30
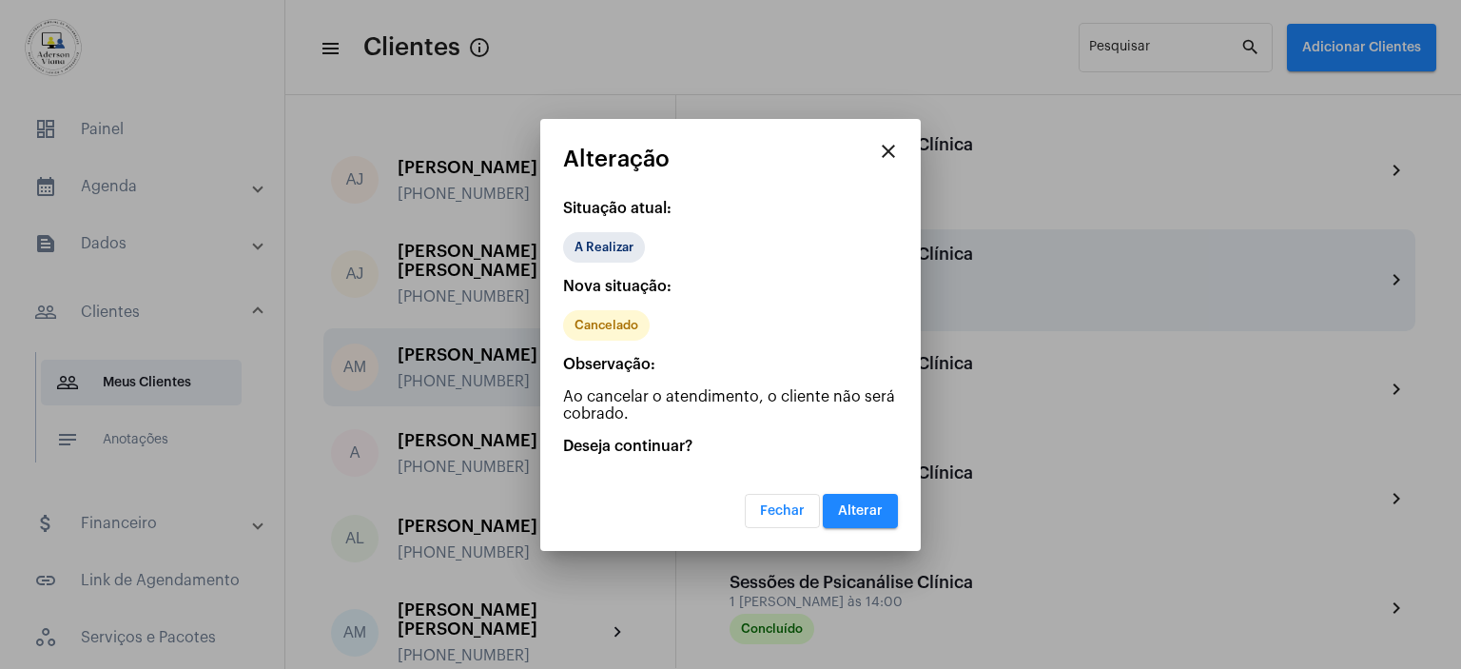
click at [799, 406] on app-change-status "close Alteração Situação atual: A Realizar Nova situação: Cancelado Observação:…" at bounding box center [730, 336] width 335 height 381
click at [799, 406] on p "Ao cancelar o atendimento, o cliente não será cobrado." at bounding box center [730, 405] width 335 height 34
click at [833, 484] on div "Fechar Alterar" at bounding box center [730, 499] width 335 height 58
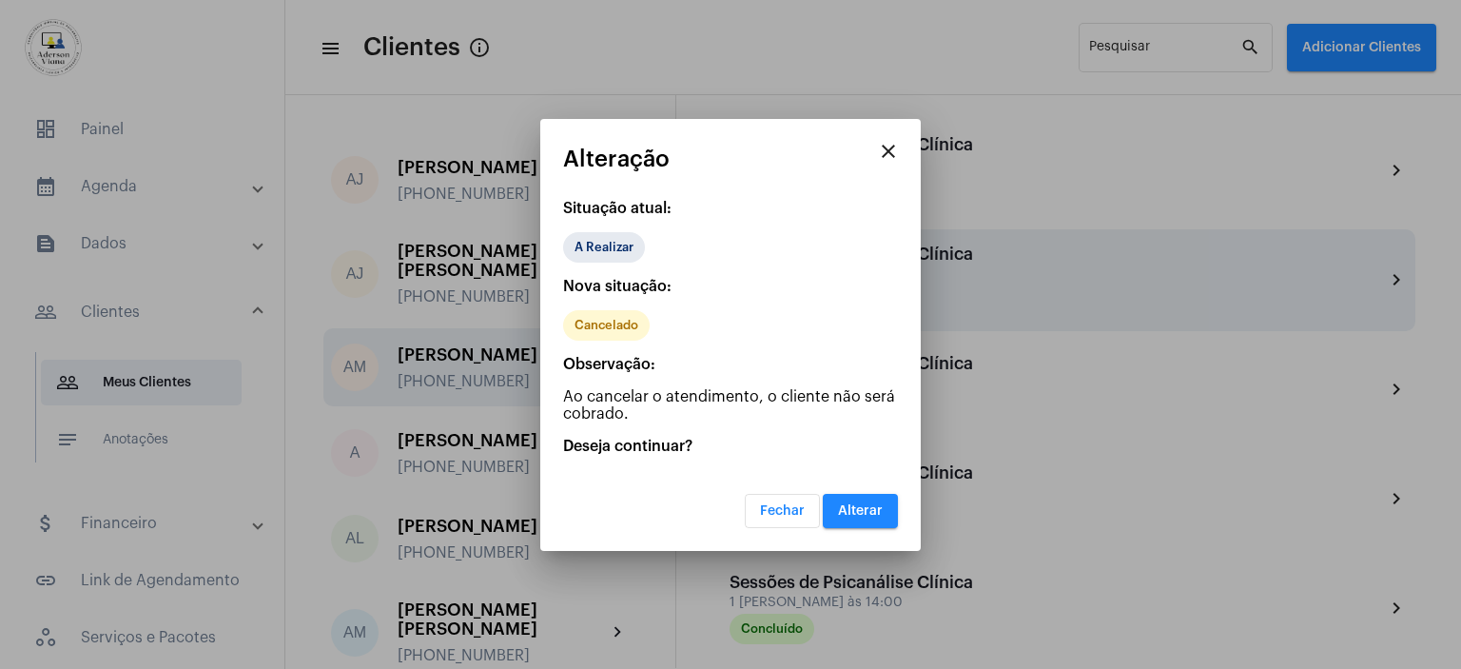
click at [845, 501] on button "Alterar" at bounding box center [860, 511] width 75 height 34
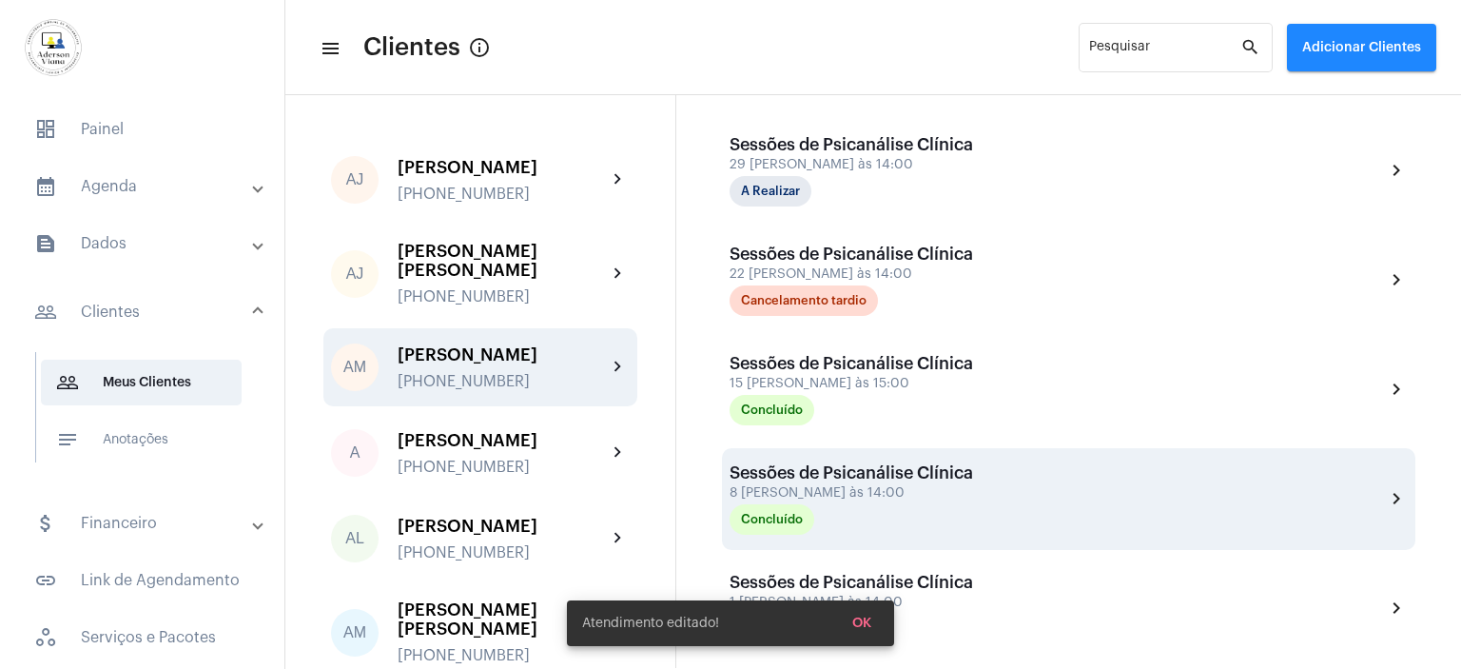
scroll to position [285, 0]
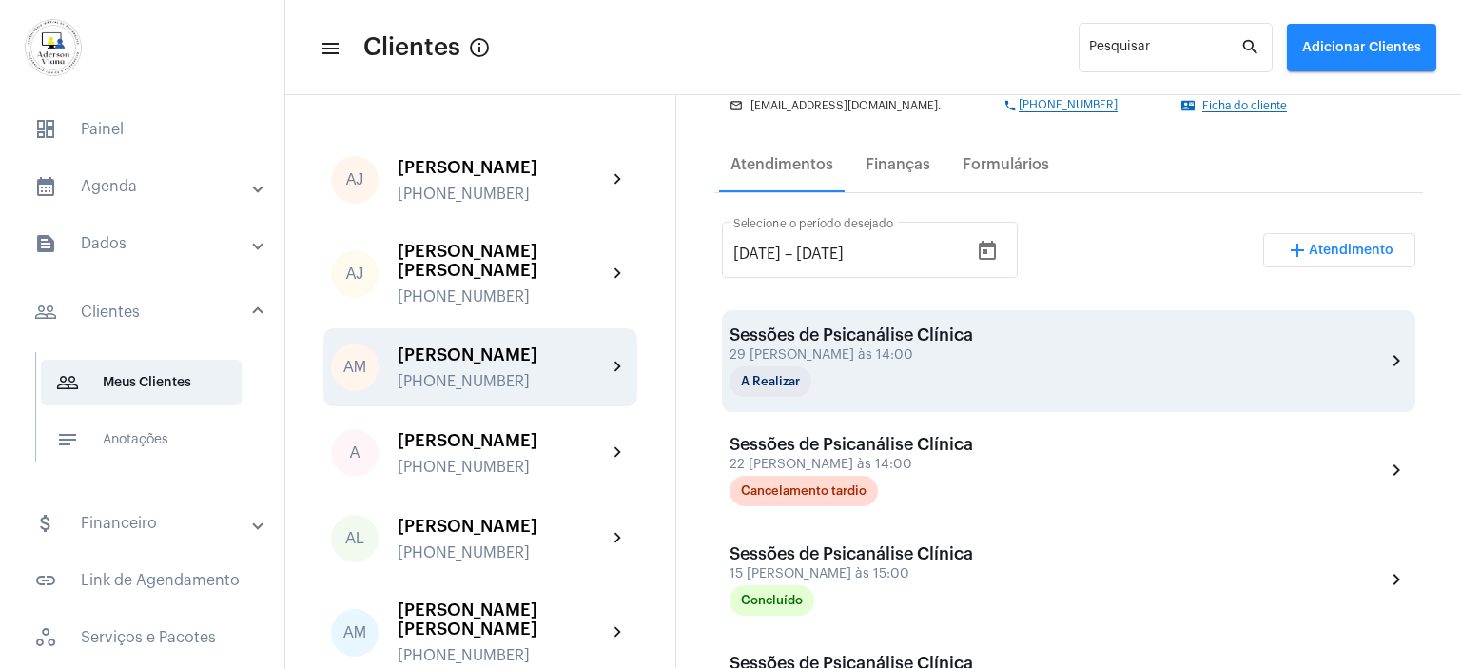
click at [814, 364] on div "A Realizar" at bounding box center [770, 381] width 89 height 38
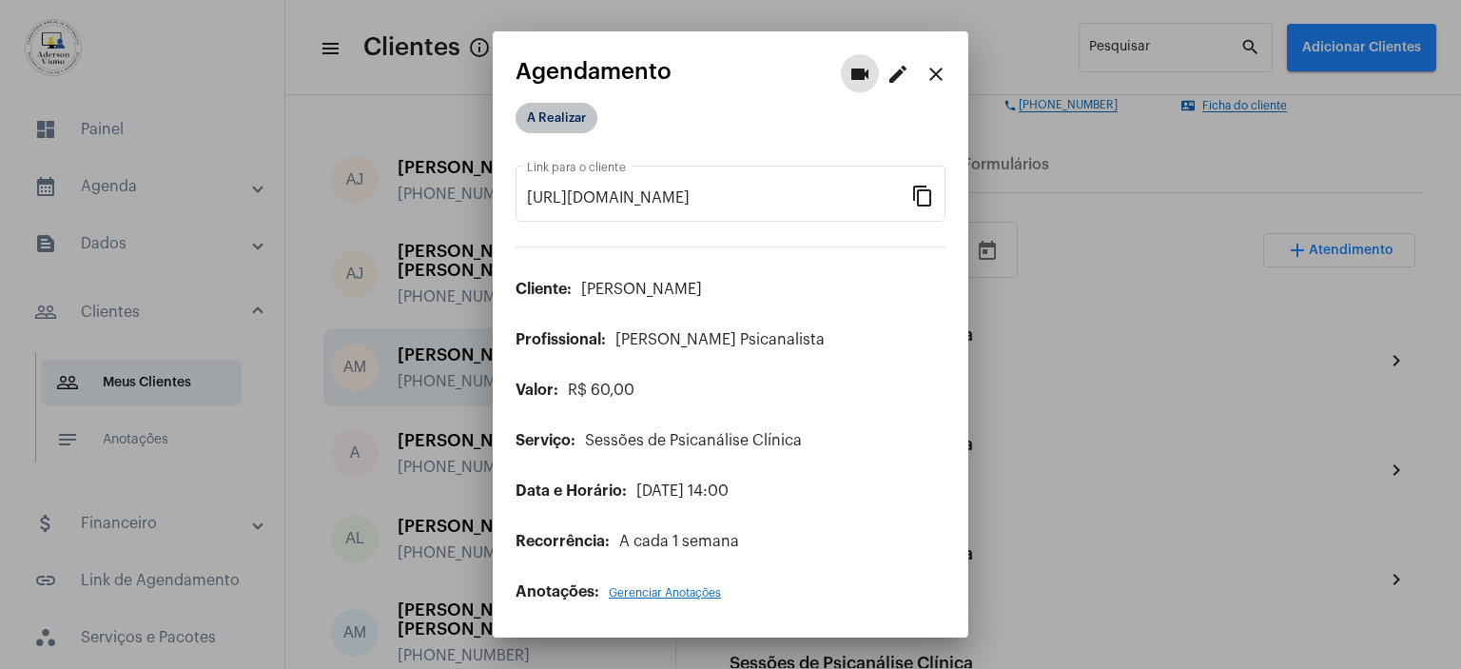
click at [575, 112] on mat-chip "A Realizar" at bounding box center [557, 118] width 82 height 30
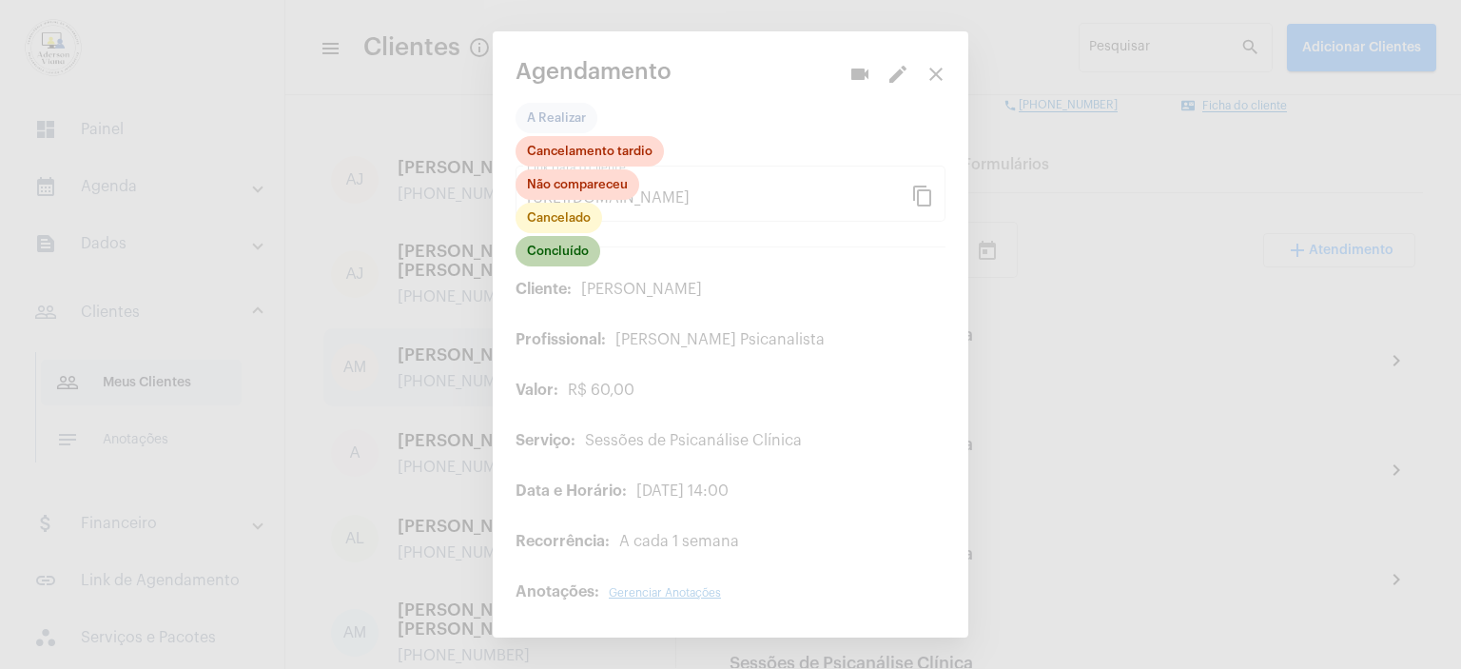
click at [579, 247] on mat-chip "Concluído" at bounding box center [558, 251] width 85 height 30
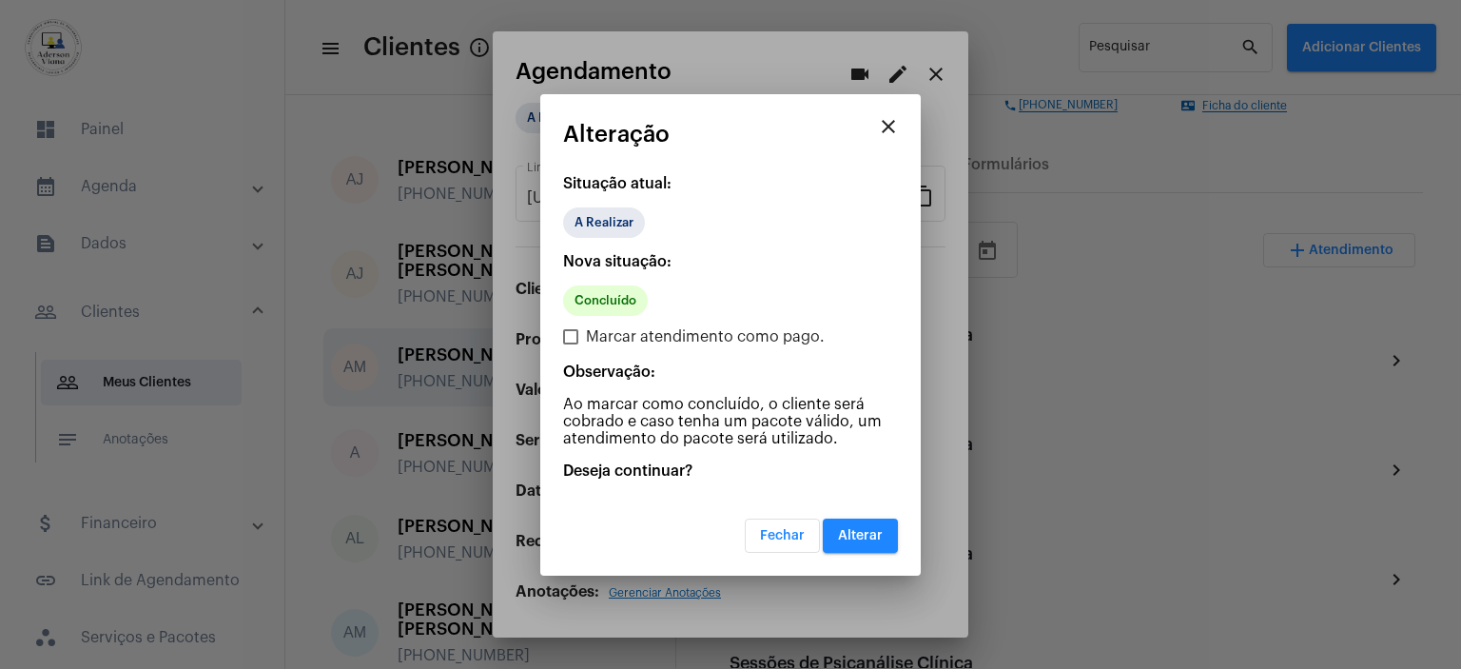
click at [579, 247] on div "close Alteração Situação atual: A Realizar Nova situação: Concluído Marcar aten…" at bounding box center [730, 334] width 380 height 481
click at [579, 247] on app-change-status "close Alteração Situação atual: A Realizar Nova situação: Concluído Marcar aten…" at bounding box center [730, 337] width 335 height 431
click at [894, 137] on mat-icon "close" at bounding box center [888, 126] width 23 height 23
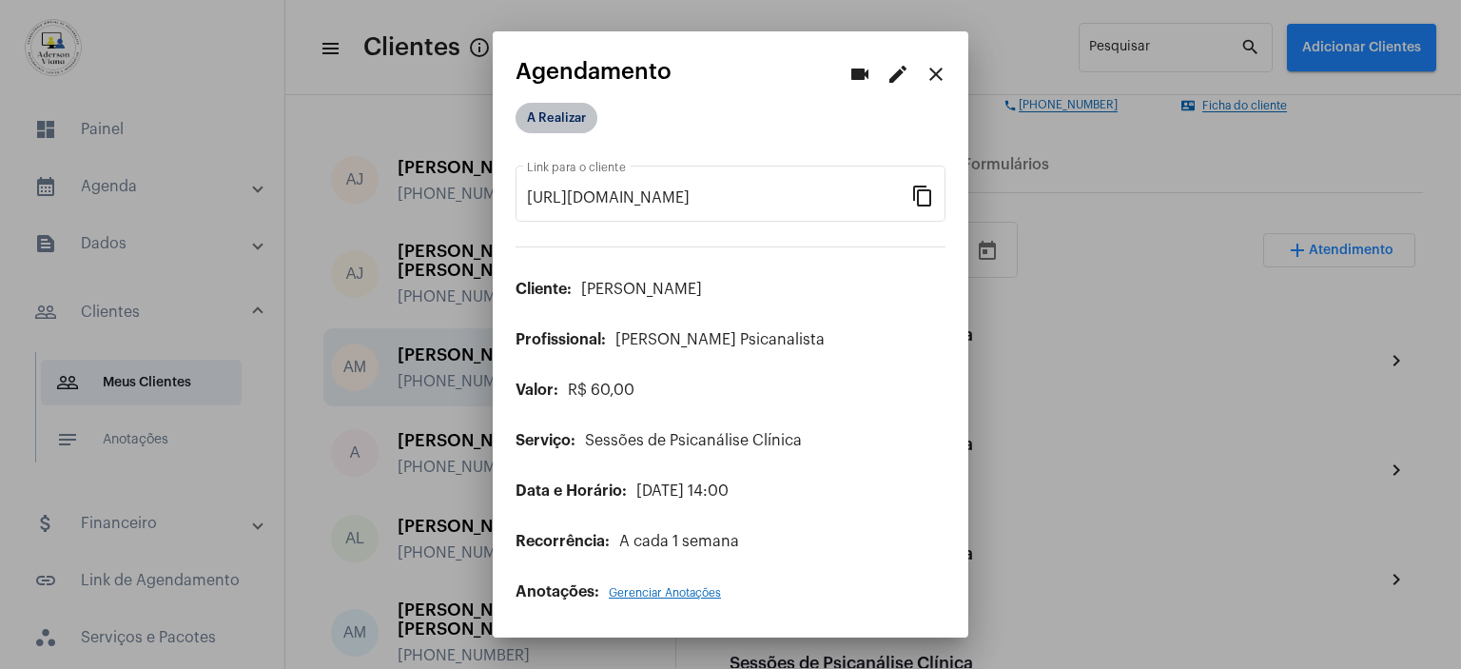
click at [563, 125] on mat-chip "A Realizar" at bounding box center [557, 118] width 82 height 30
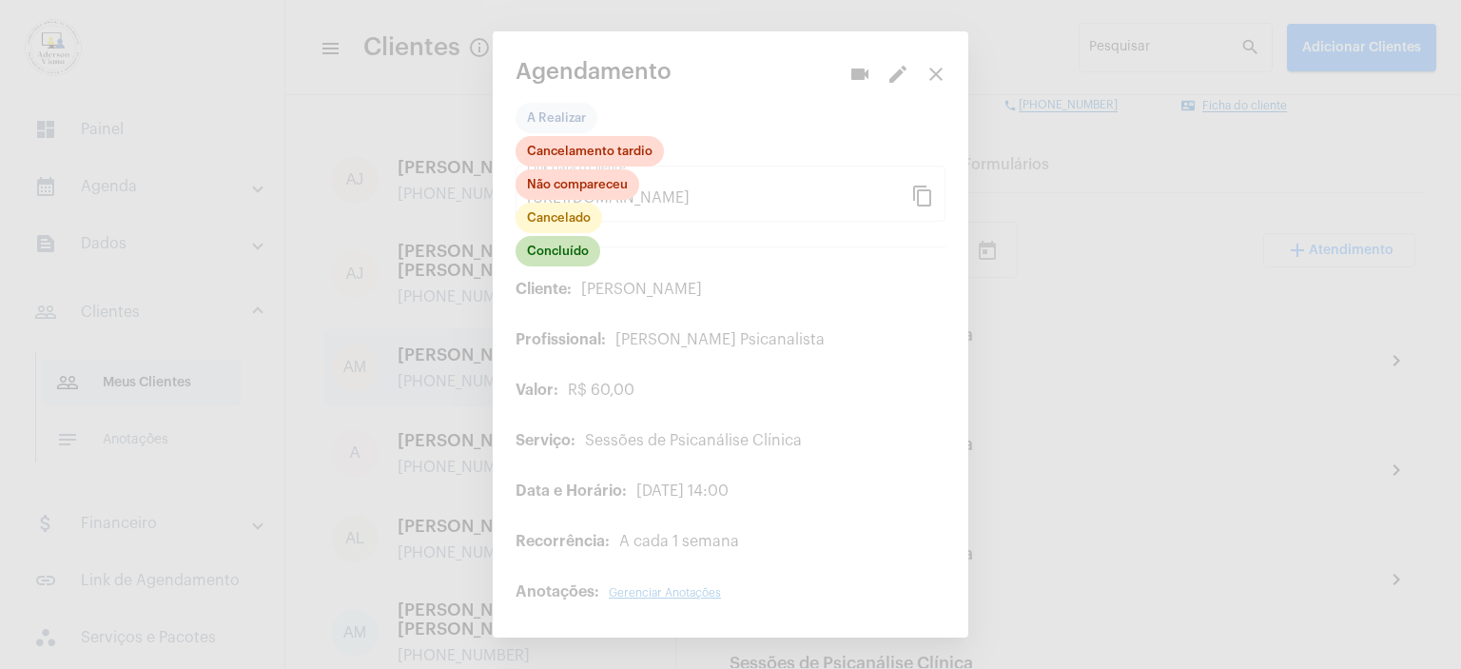
click at [754, 62] on div at bounding box center [730, 334] width 1461 height 669
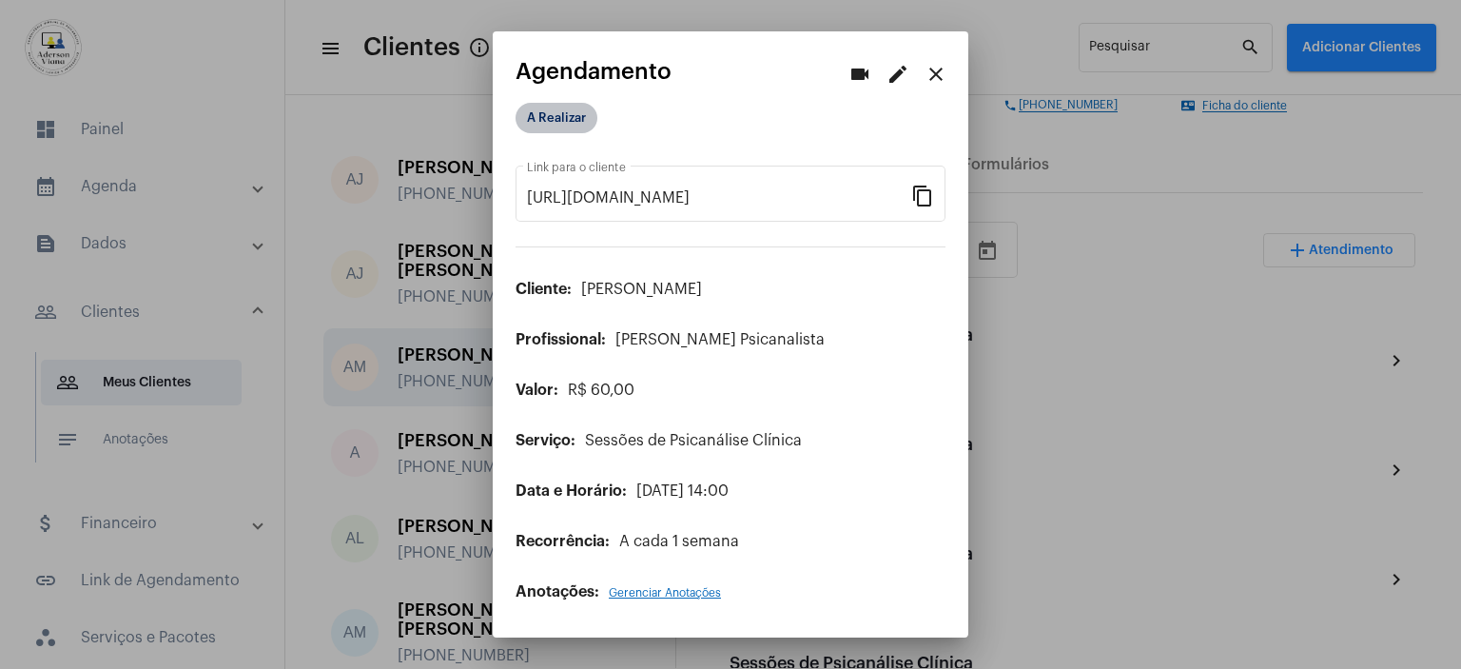
click at [576, 117] on mat-chip "A Realizar" at bounding box center [557, 118] width 82 height 30
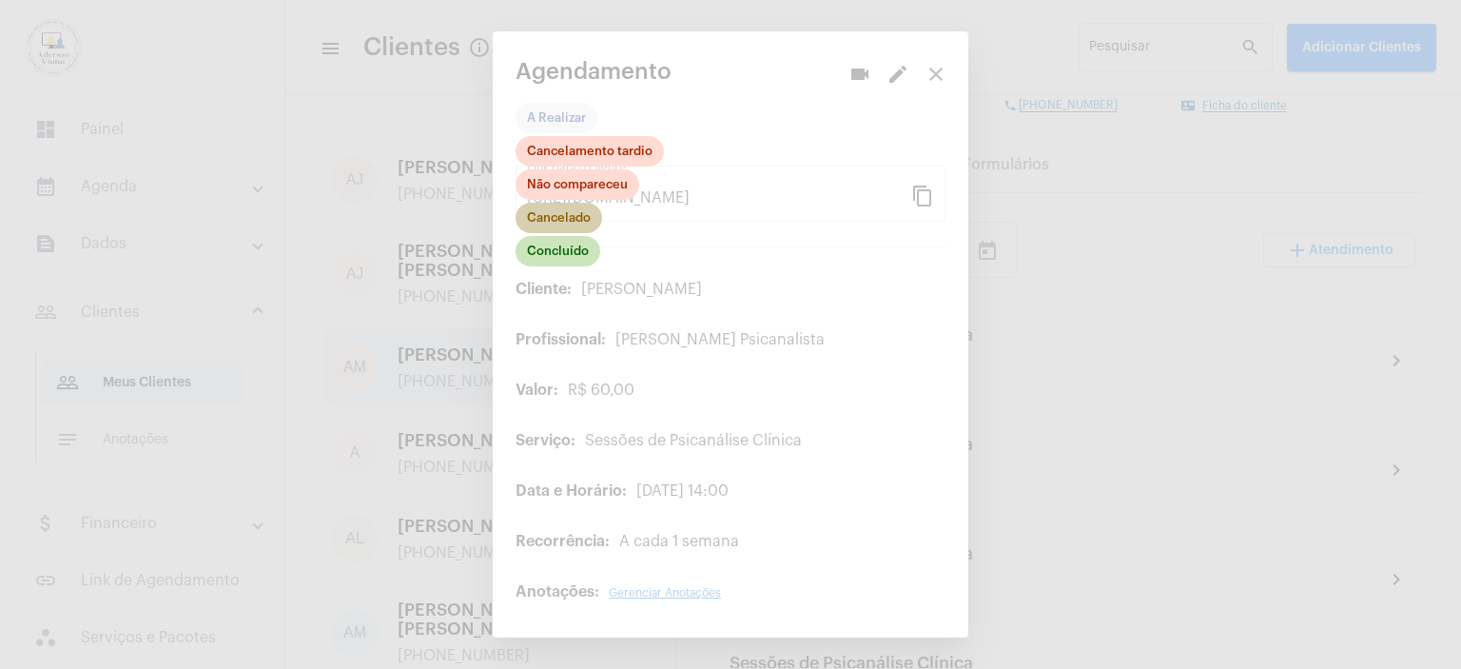
click at [584, 222] on mat-chip "Cancelado" at bounding box center [559, 218] width 87 height 30
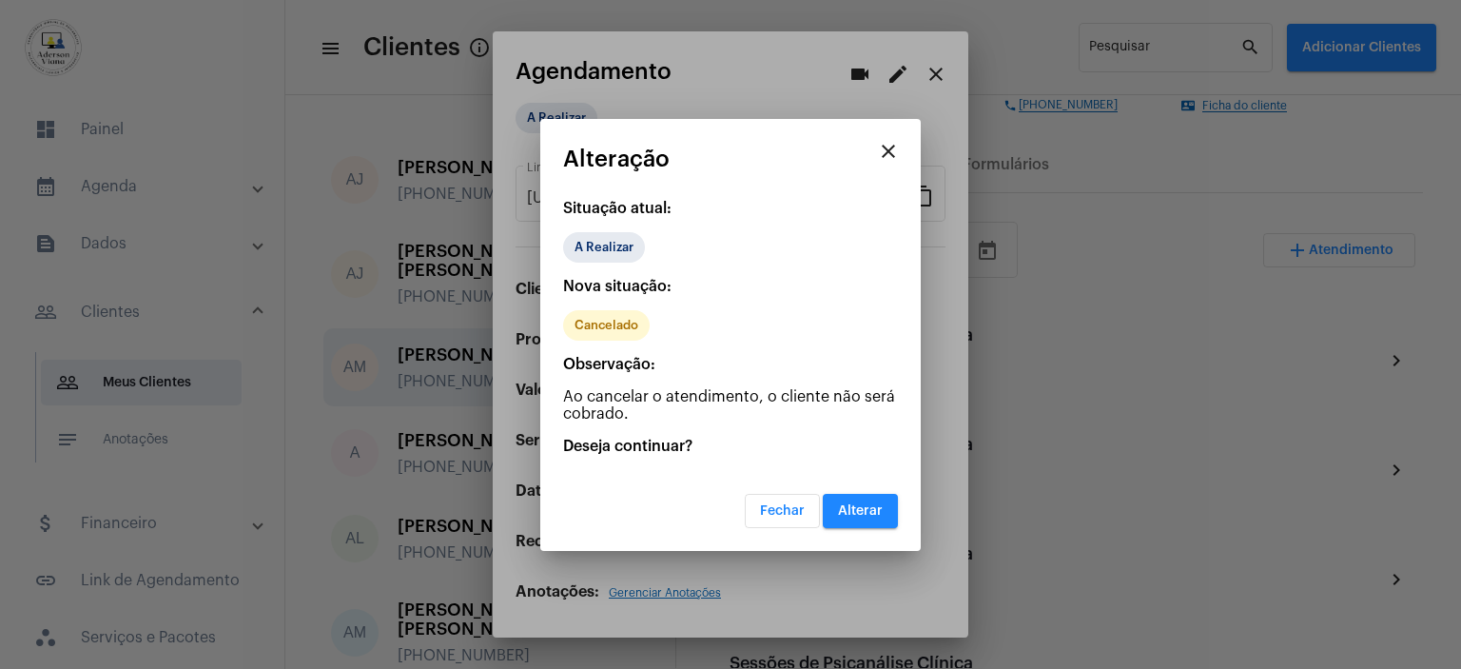
click at [881, 497] on button "Alterar" at bounding box center [860, 511] width 75 height 34
click at [880, 497] on button "Alterar" at bounding box center [860, 511] width 75 height 34
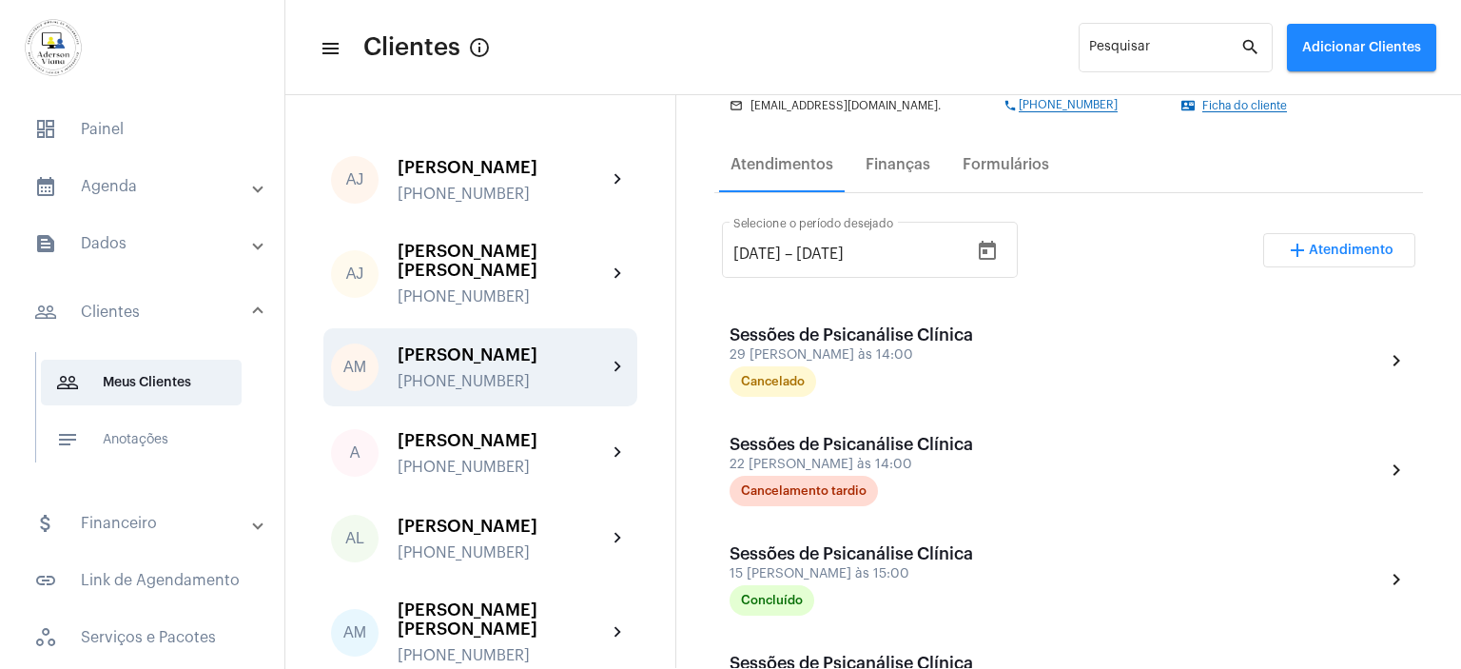
click at [1345, 250] on span "Atendimento" at bounding box center [1351, 250] width 85 height 13
click at [1336, 250] on span "Atendimento" at bounding box center [1351, 250] width 85 height 13
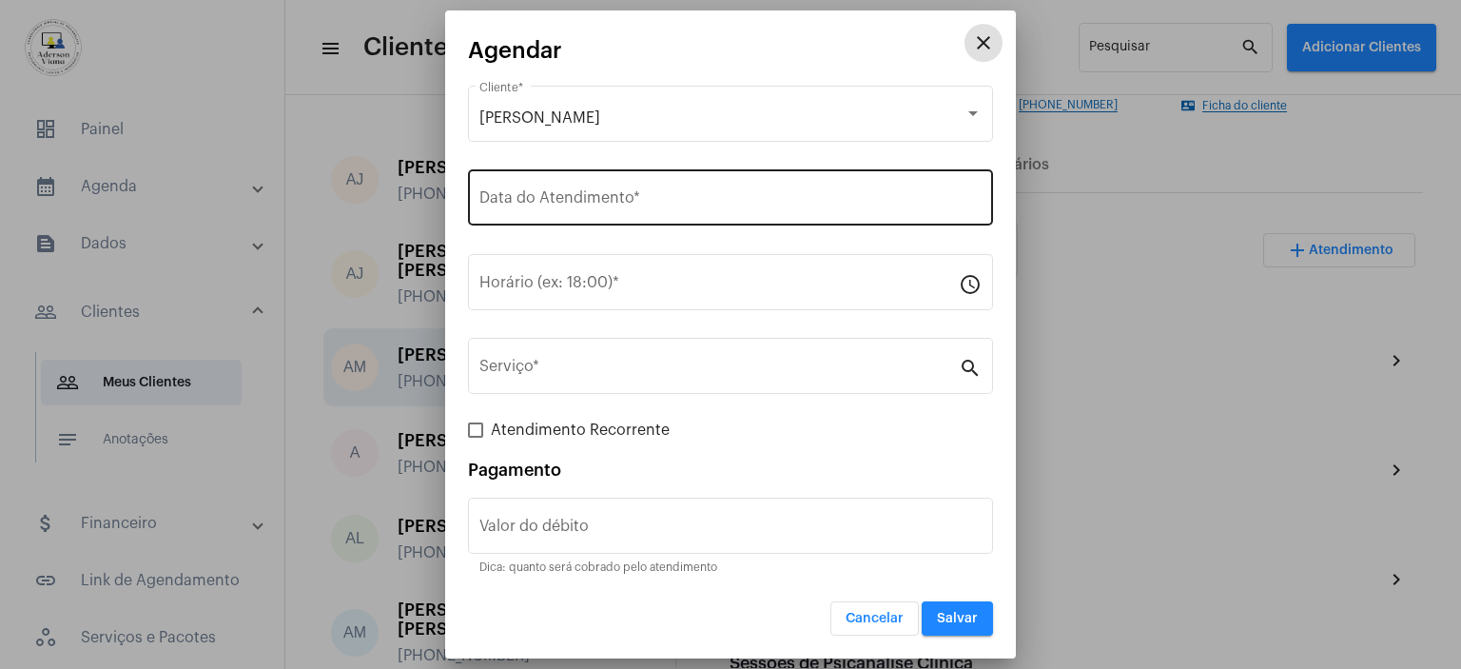
click at [510, 203] on input "Data do Atendimento *" at bounding box center [730, 201] width 502 height 17
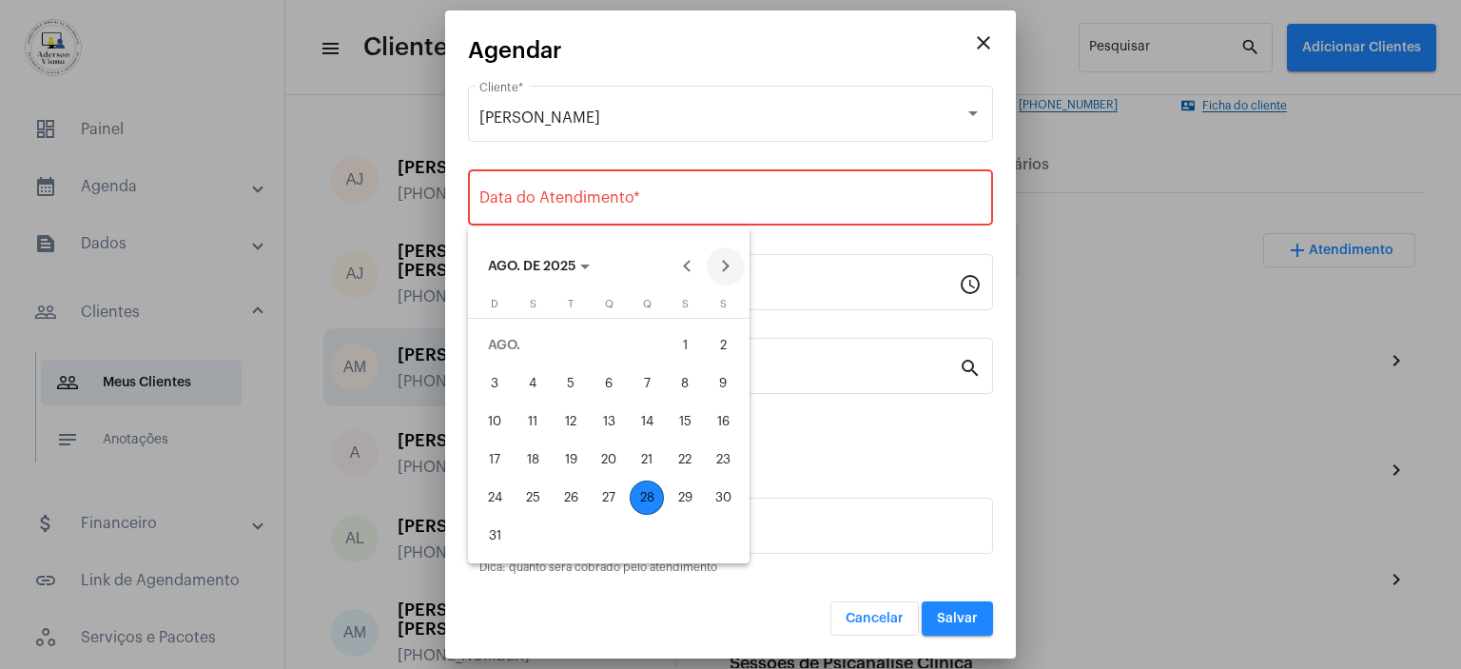
click at [726, 262] on button "Next month" at bounding box center [726, 266] width 38 height 38
click at [688, 383] on div "5" at bounding box center [685, 383] width 34 height 34
type input "[DATE]"
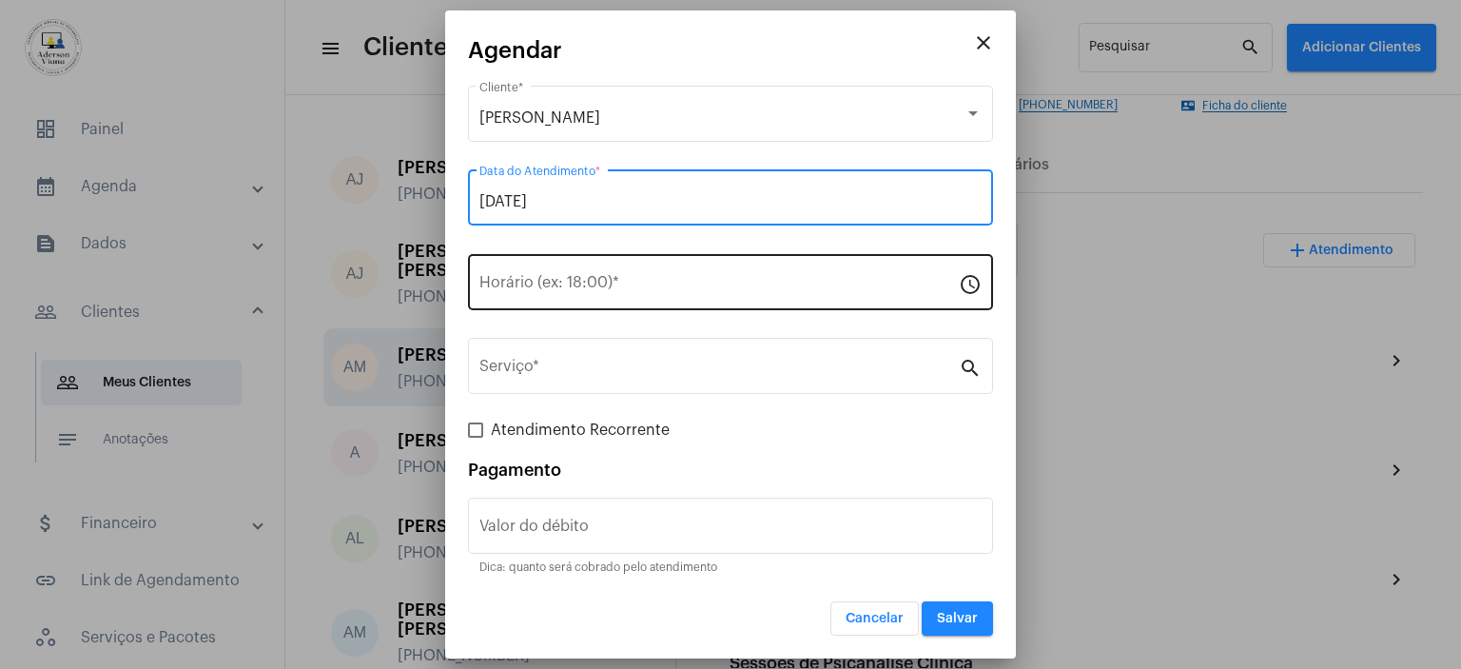
click at [509, 271] on div "Horário (ex: 18:00) *" at bounding box center [718, 280] width 479 height 60
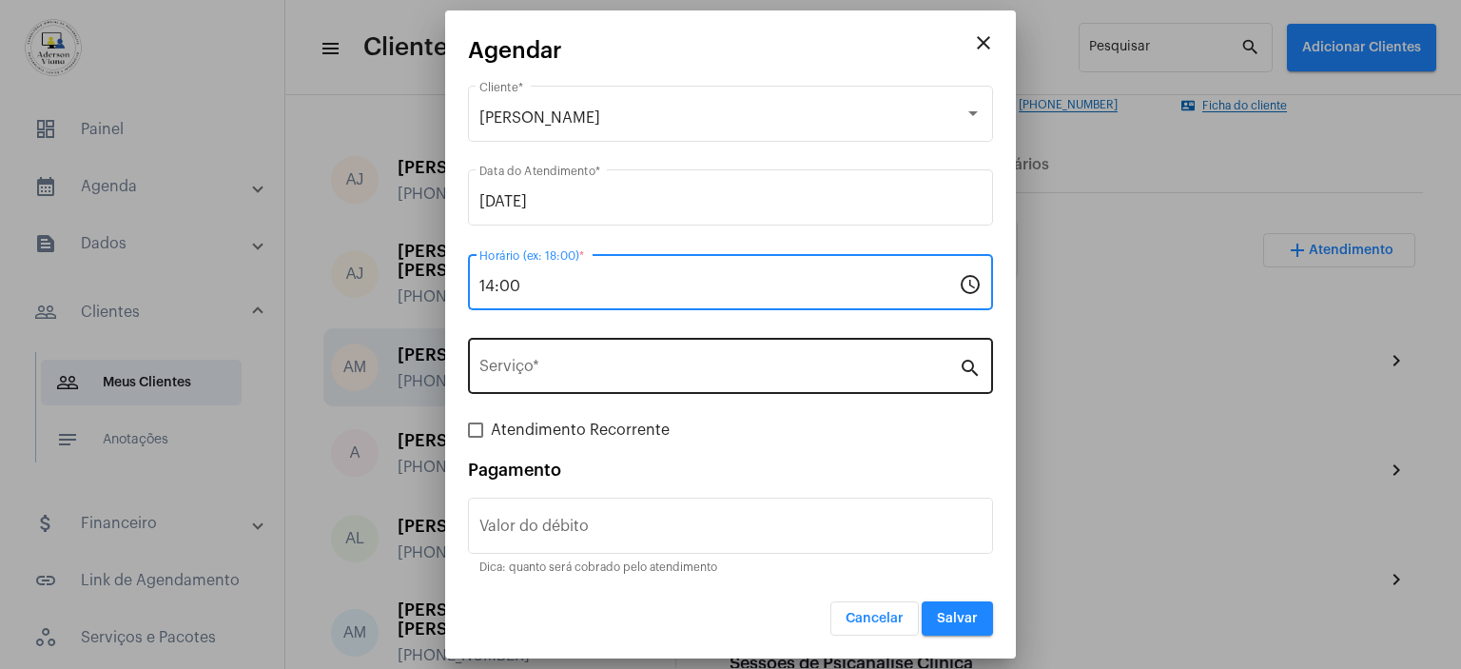
type input "14:00"
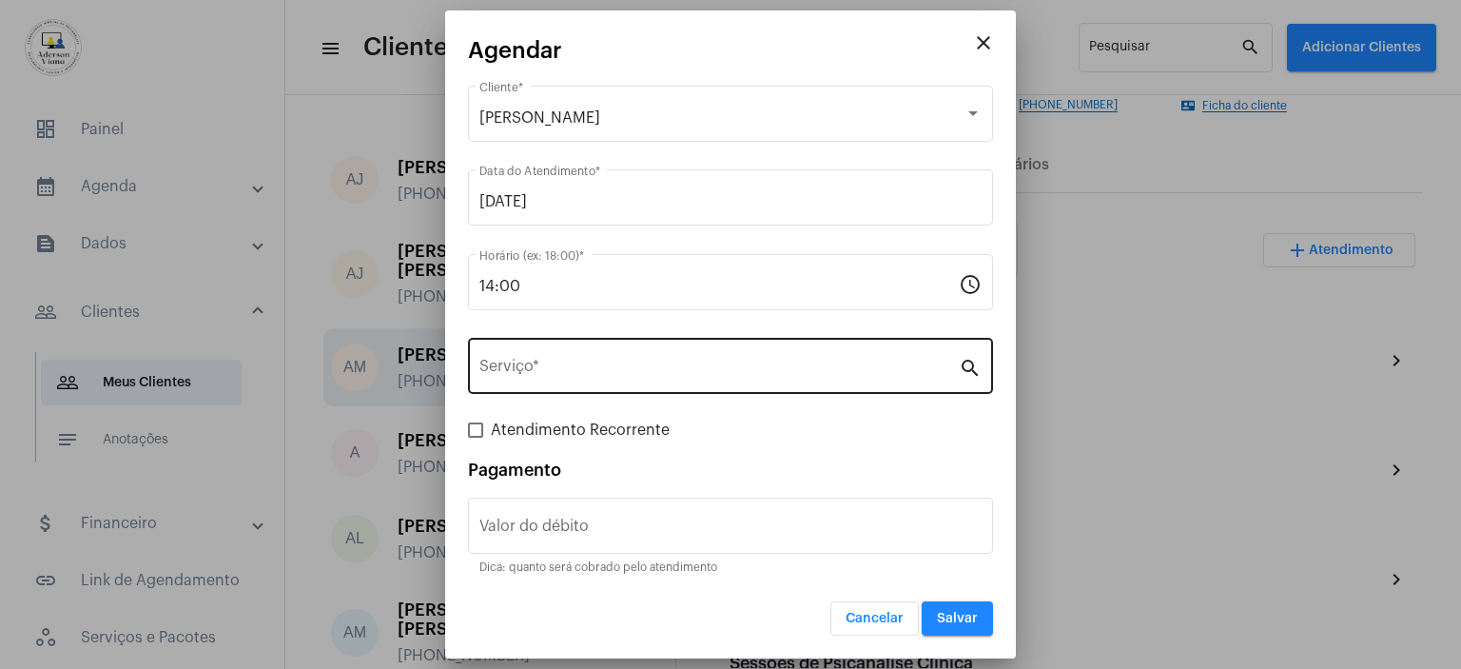
click at [969, 377] on mat-icon "search" at bounding box center [970, 367] width 23 height 23
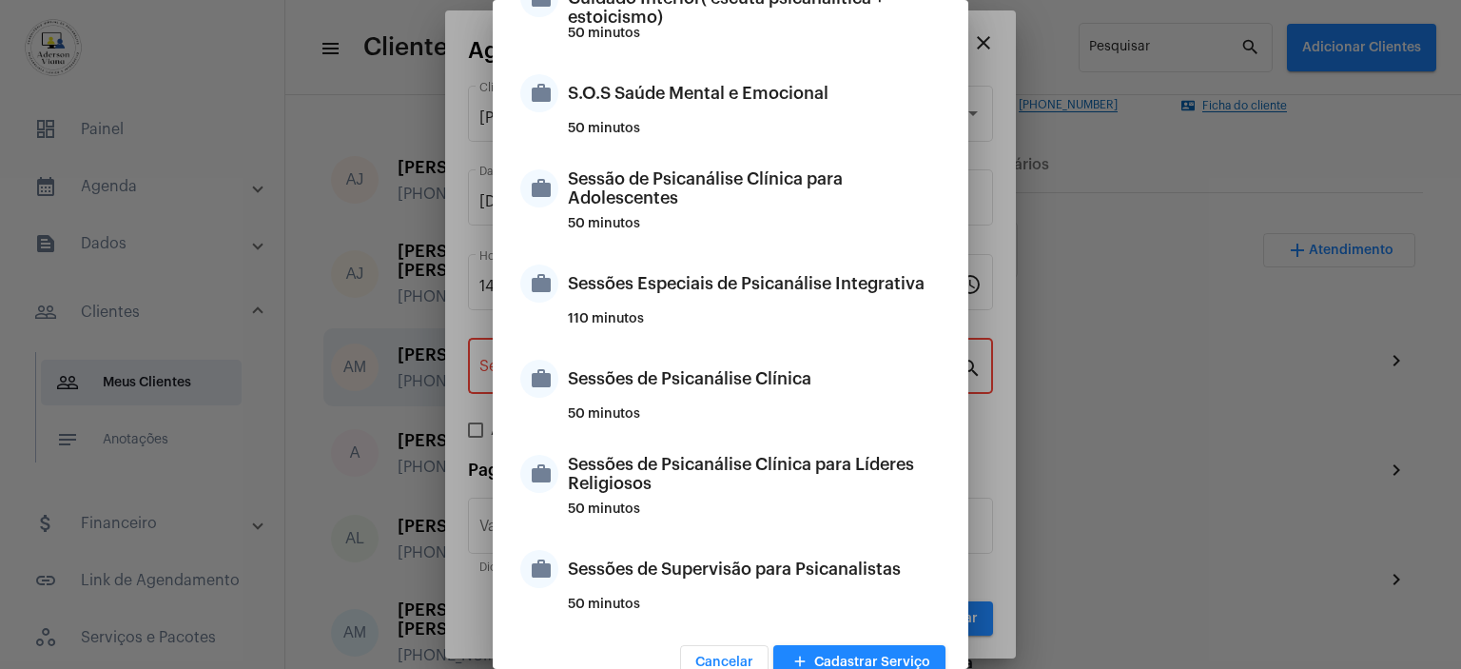
scroll to position [1789, 0]
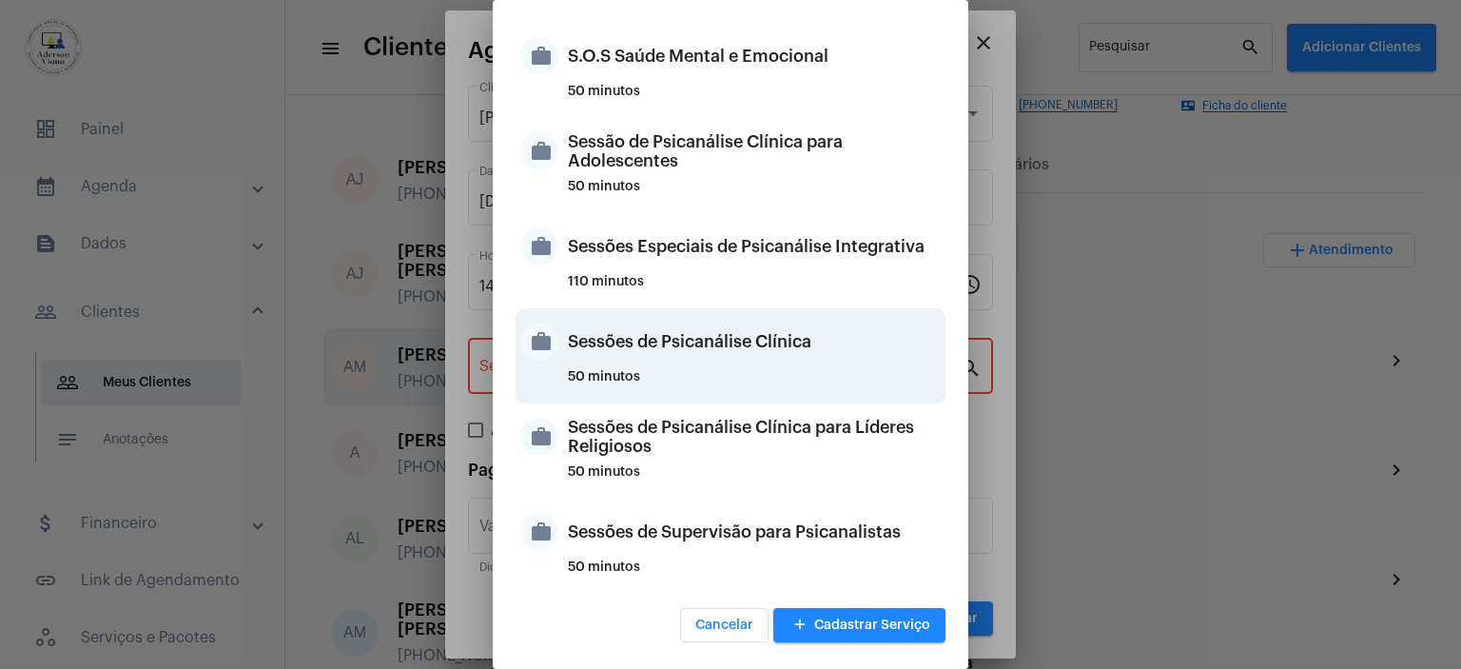
click at [654, 343] on div "Sessões de Psicanálise Clínica" at bounding box center [754, 341] width 373 height 57
type input "Sessões de Psicanálise Clínica"
type input "R$ 60"
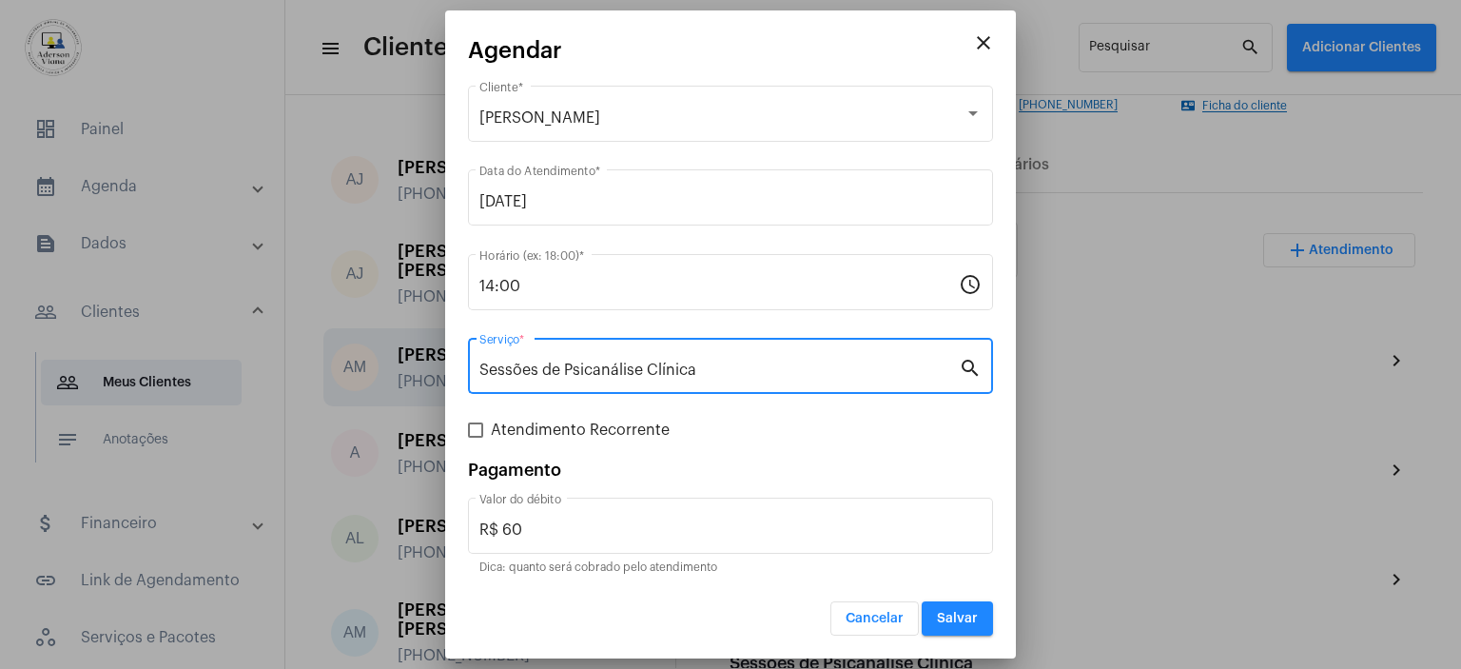
click at [483, 431] on label "Atendimento Recorrente" at bounding box center [569, 430] width 202 height 23
click at [476, 438] on input "Atendimento Recorrente" at bounding box center [475, 438] width 1 height 1
checkbox input "true"
click at [483, 431] on div "Atendimento Recorrente" at bounding box center [730, 430] width 525 height 23
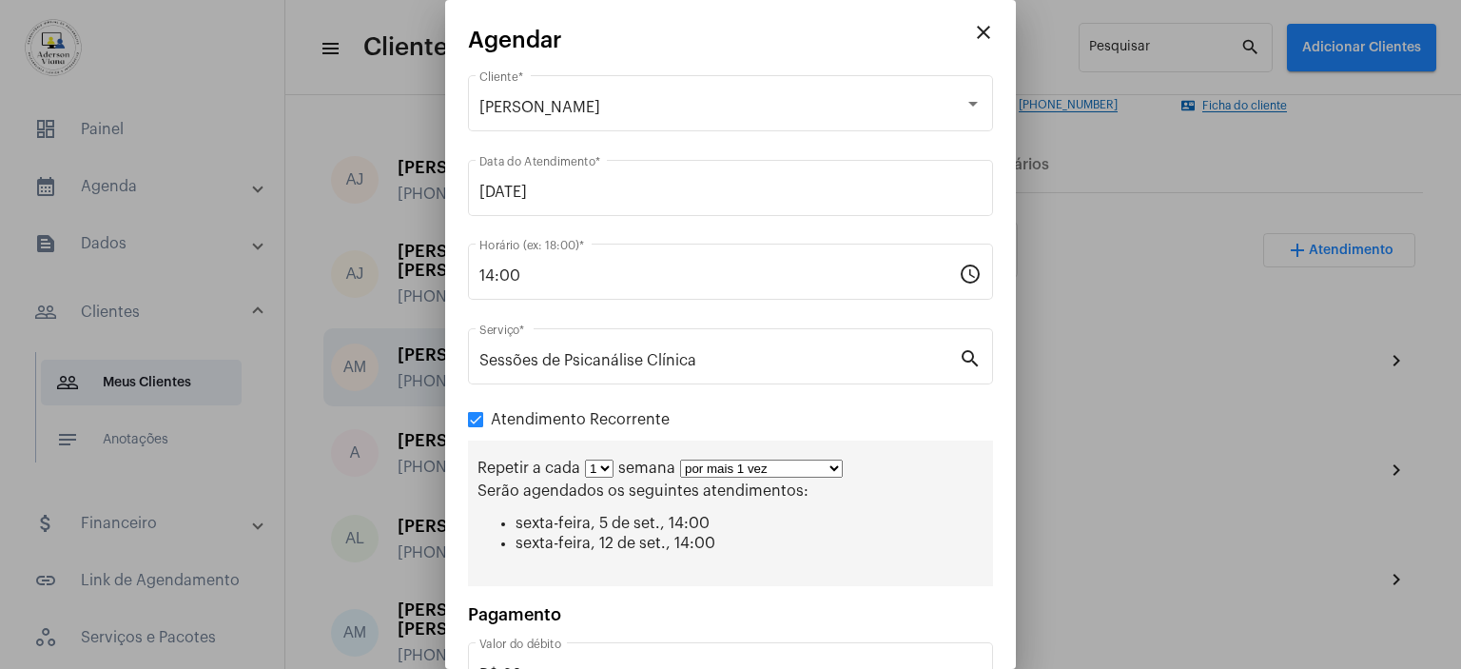
click at [828, 468] on select "por mais 1 vez por mais 2 vezes por mais 3 vezes por mais 4 vezes por mais 5 ve…" at bounding box center [761, 468] width 163 height 18
select select "2: 3"
click at [680, 459] on select "por mais 1 vez por mais 2 vezes por mais 3 vezes por mais 4 vezes por mais 5 ve…" at bounding box center [761, 468] width 163 height 18
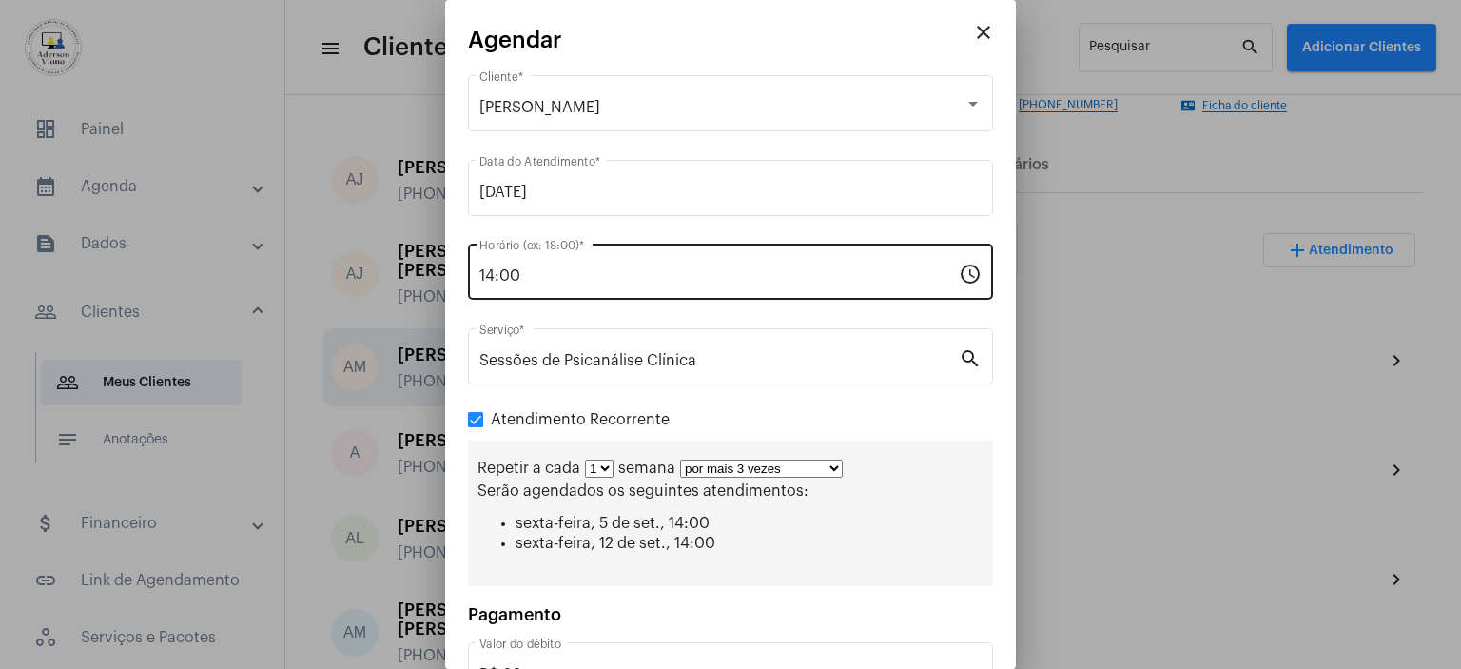
click at [770, 269] on input "14:00" at bounding box center [718, 275] width 479 height 17
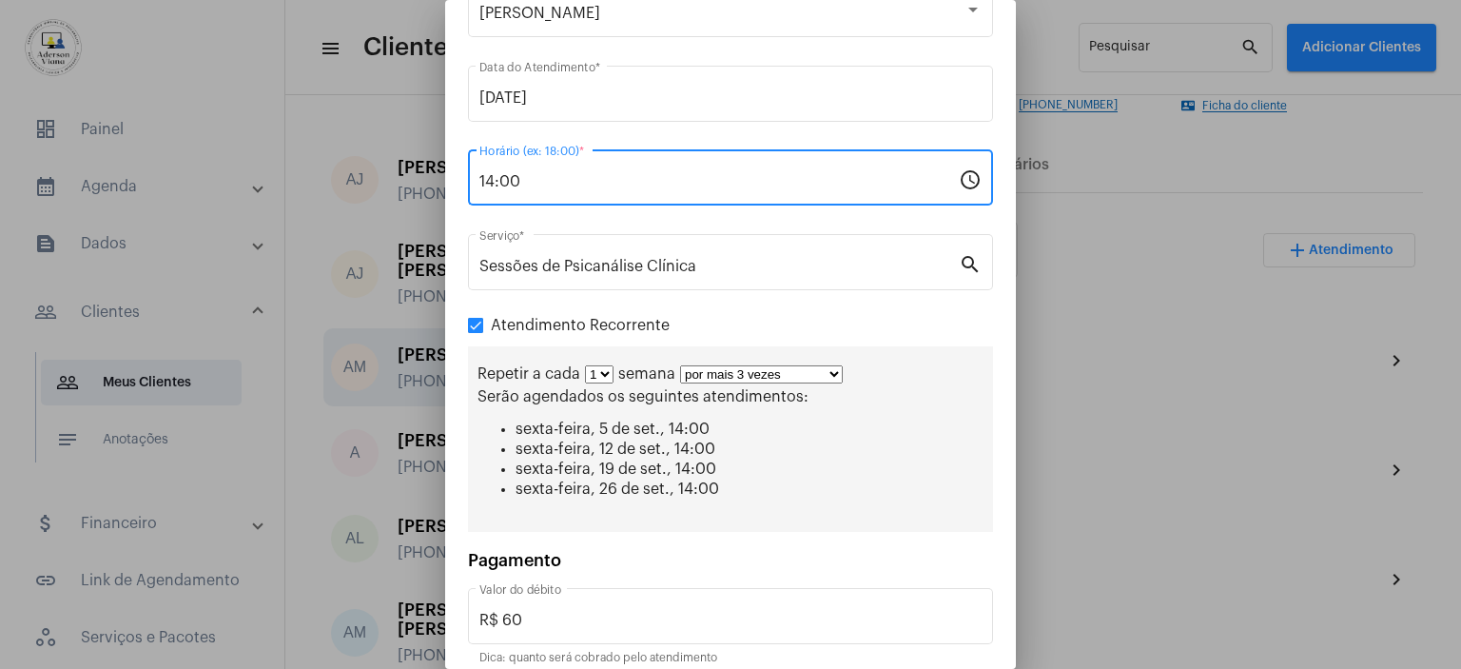
scroll to position [171, 0]
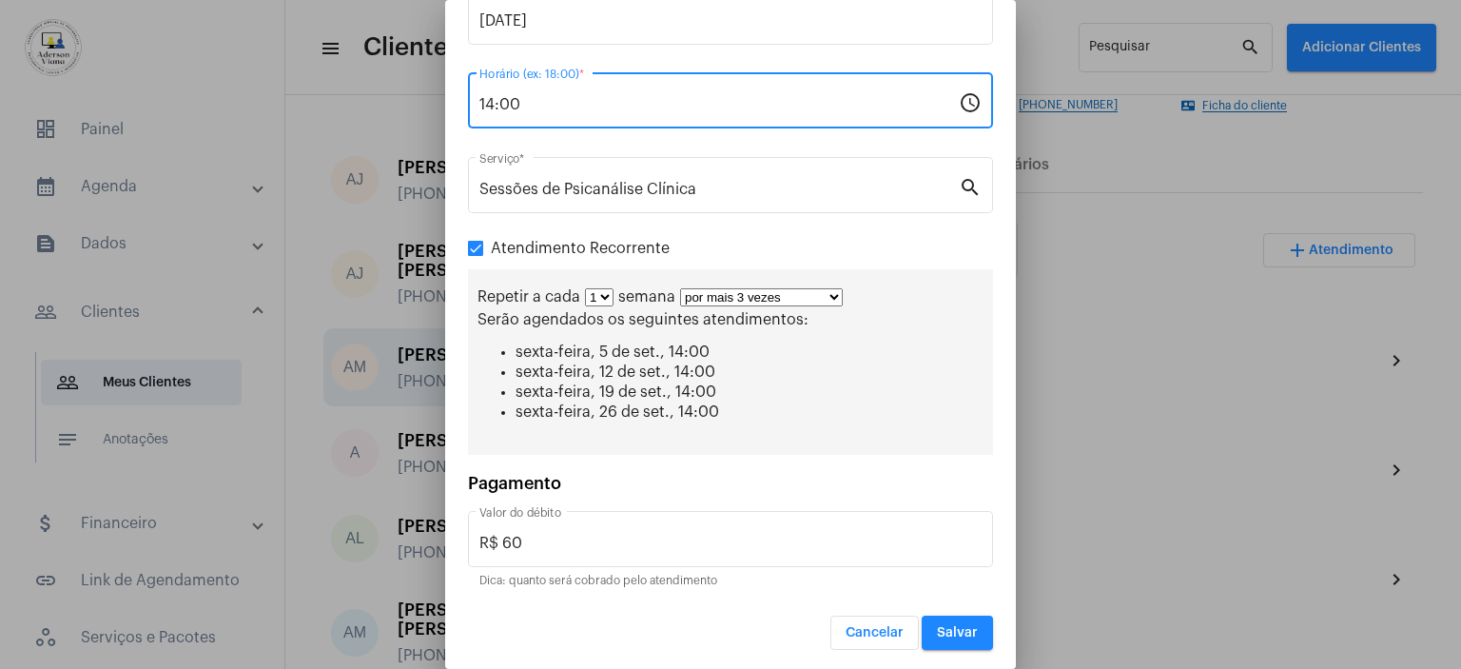
click at [937, 629] on span "Salvar" at bounding box center [957, 632] width 41 height 13
click at [934, 629] on div at bounding box center [730, 334] width 1461 height 669
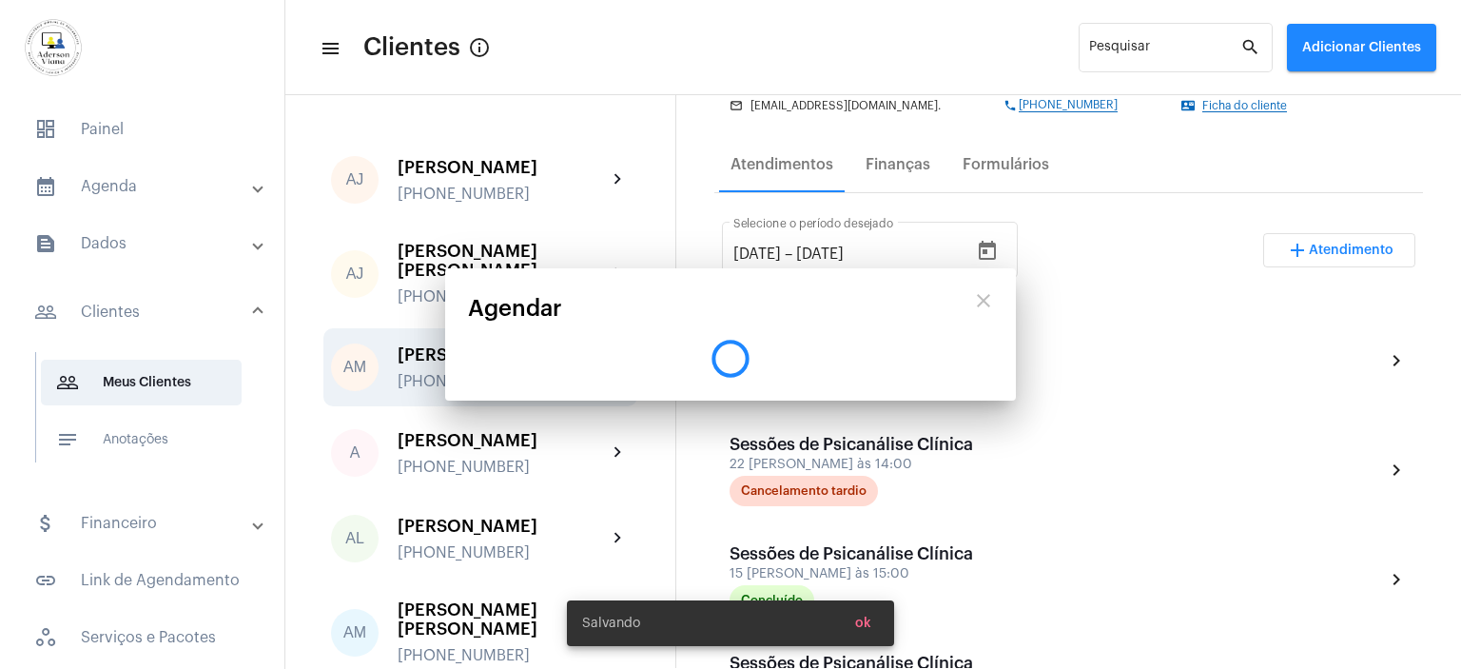
scroll to position [0, 0]
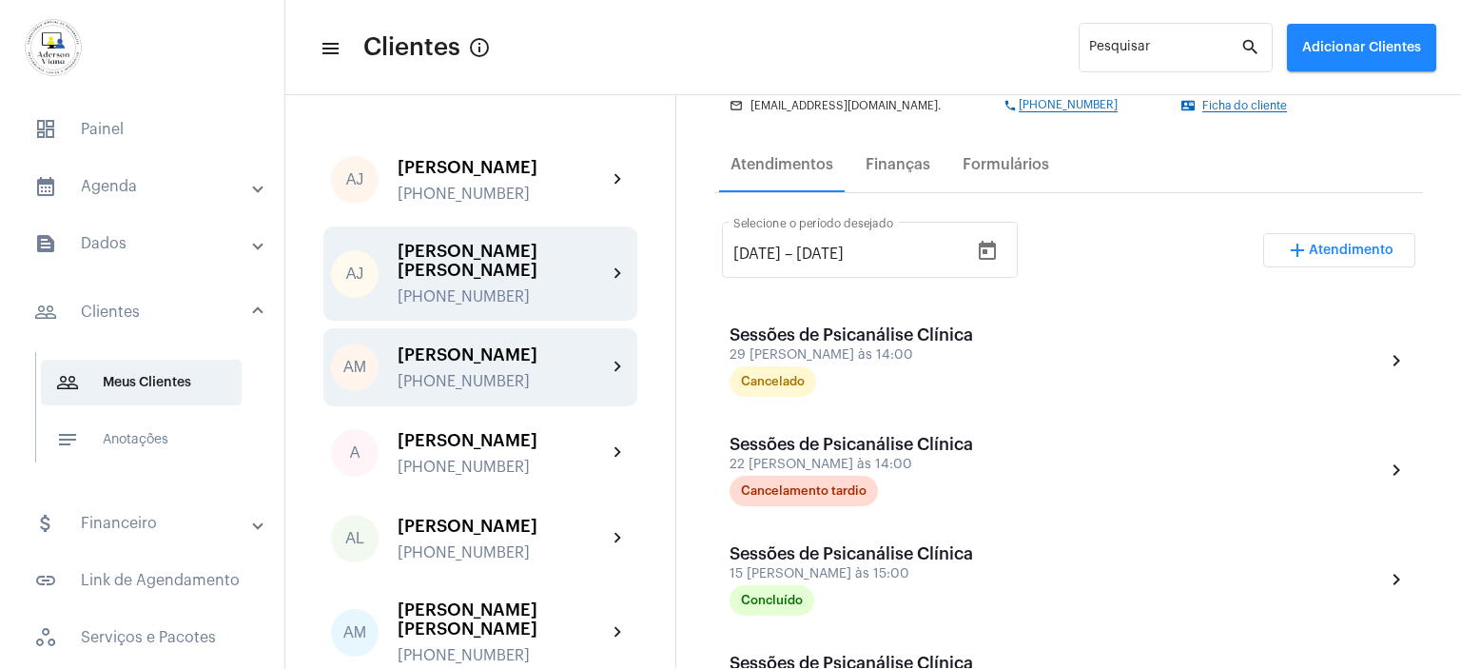
scroll to position [190, 0]
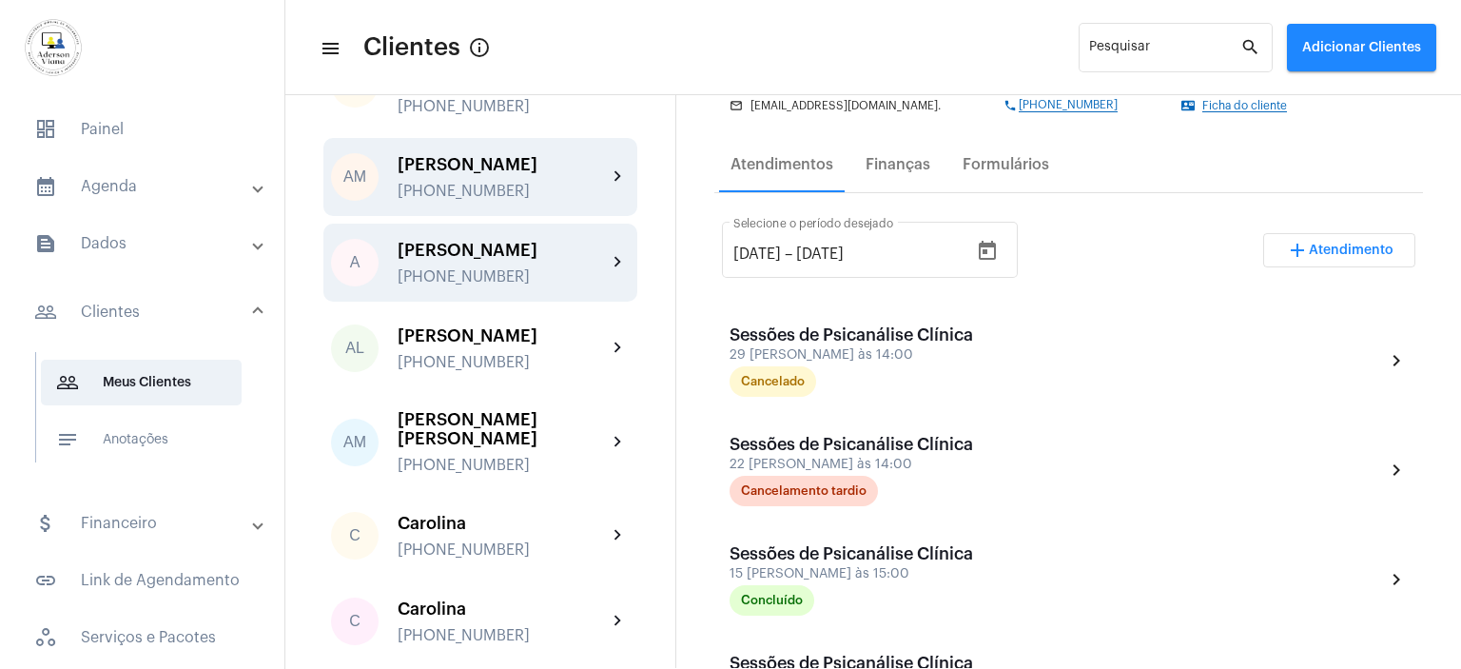
click at [490, 268] on div "[PHONE_NUMBER]" at bounding box center [502, 276] width 209 height 17
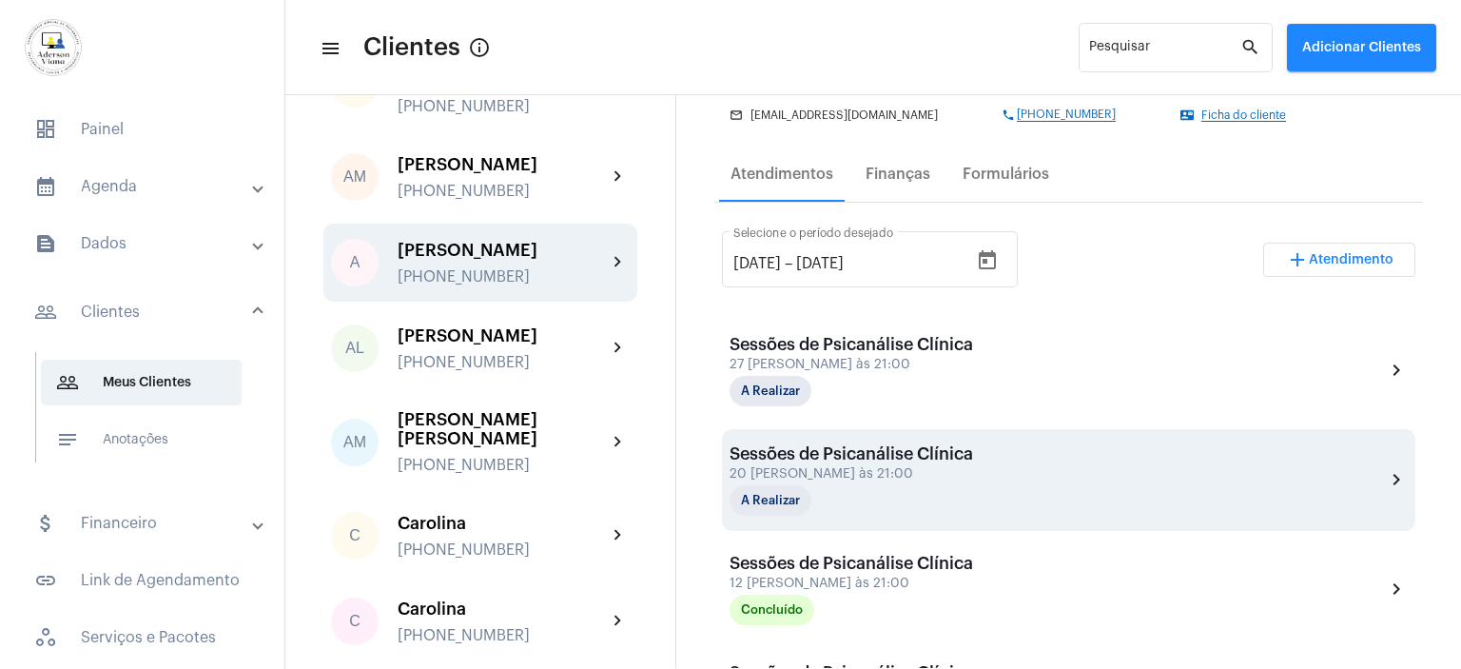
scroll to position [285, 0]
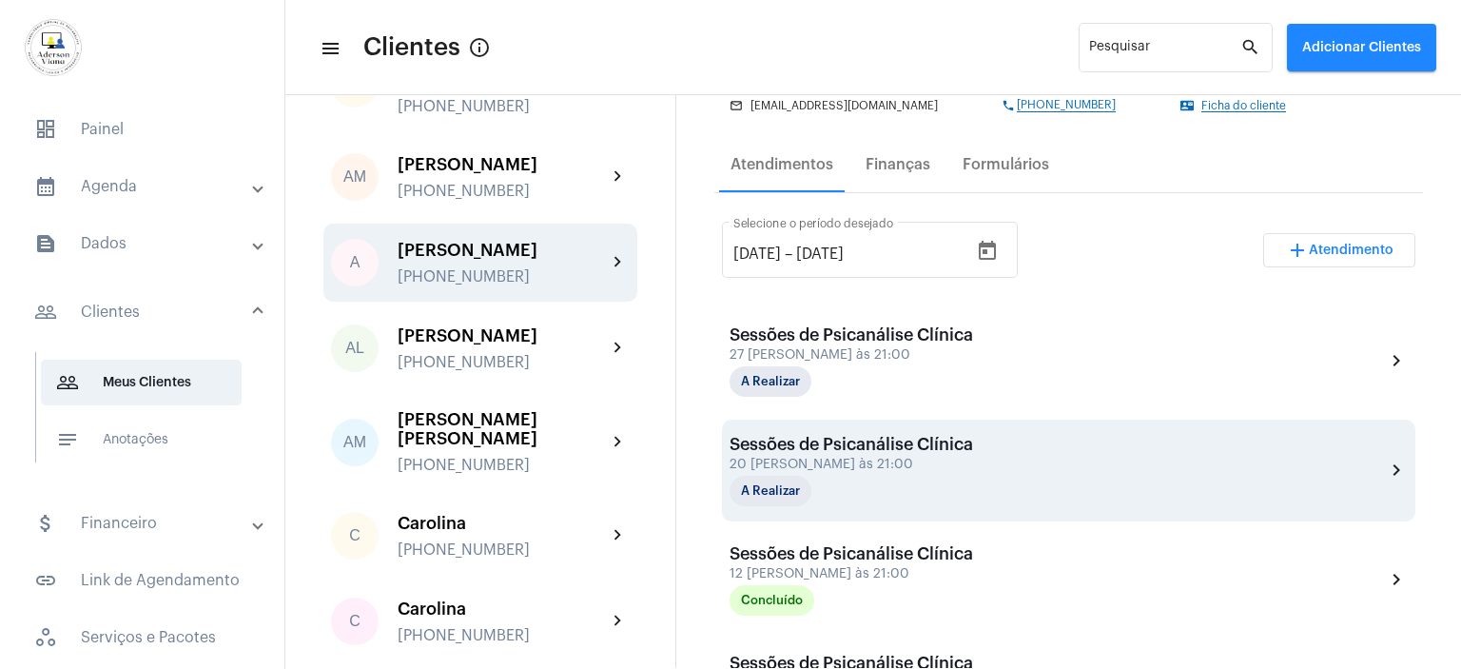
click at [815, 483] on div "A Realizar" at bounding box center [825, 491] width 190 height 30
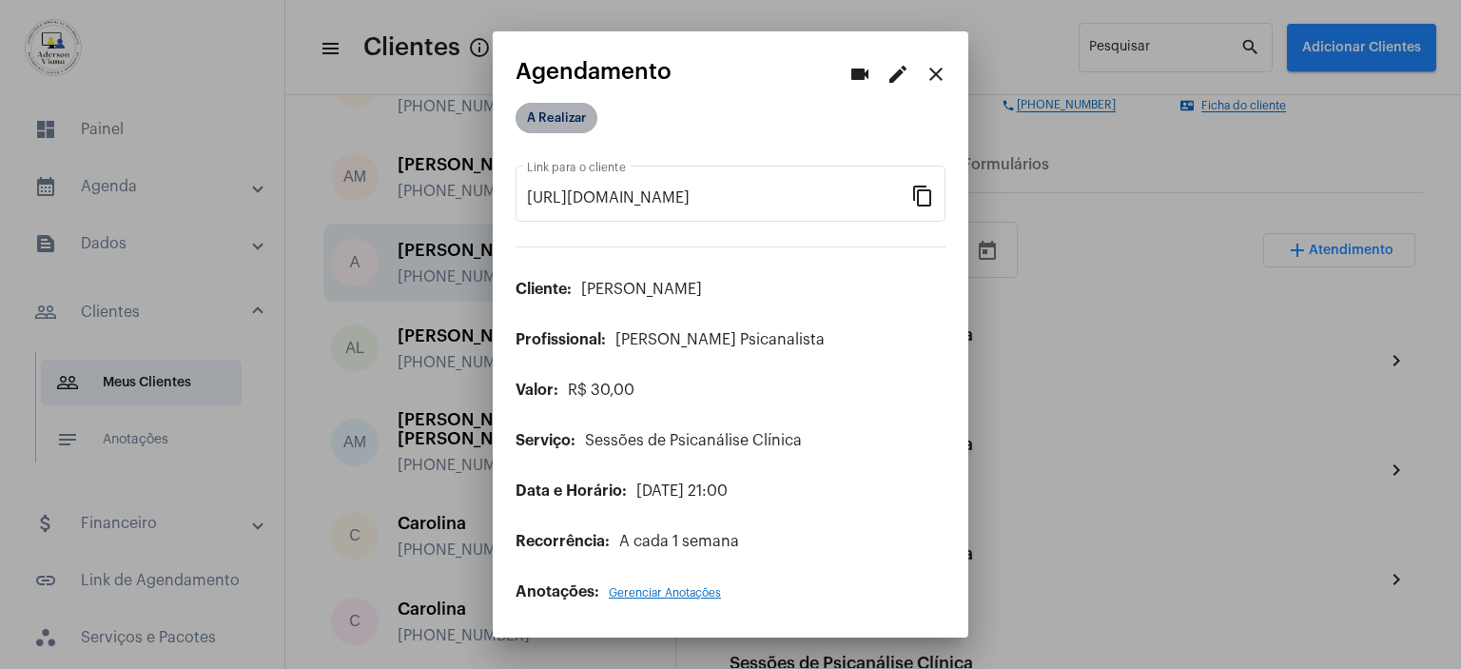
click at [577, 118] on mat-chip "A Realizar" at bounding box center [557, 118] width 82 height 30
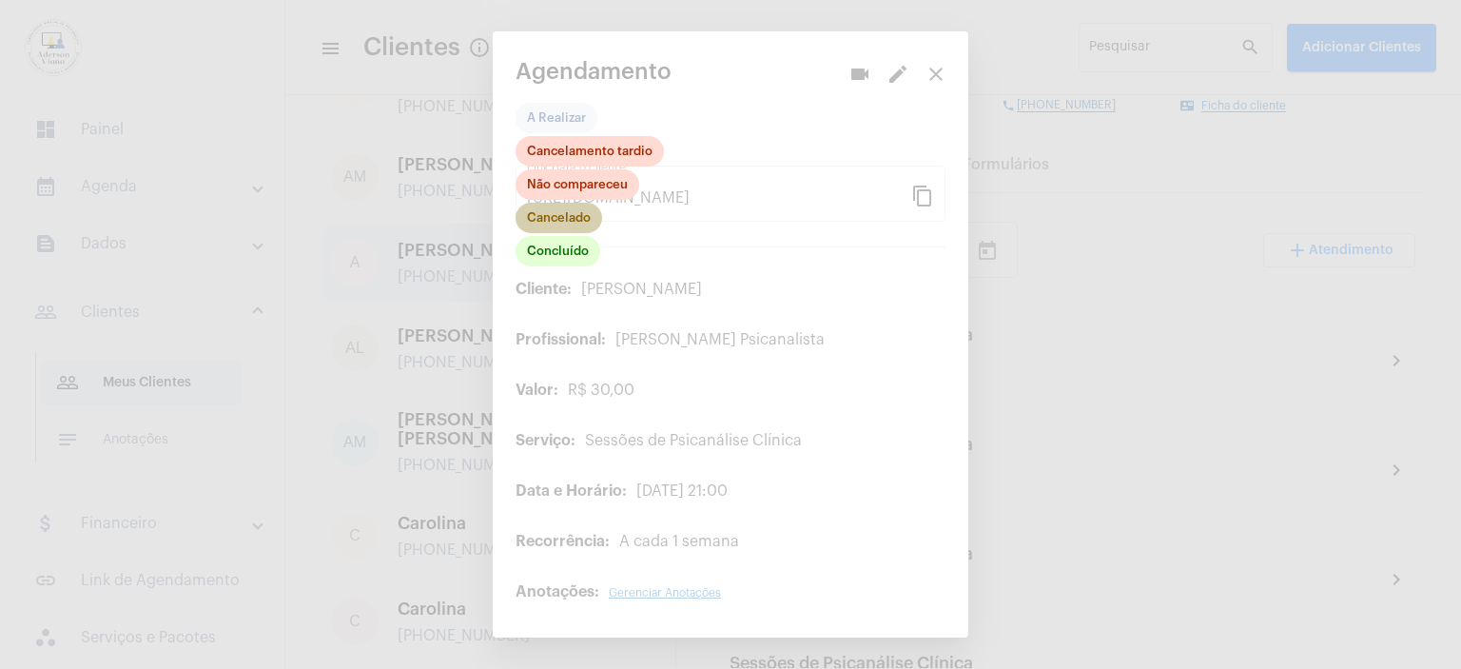
click at [577, 221] on mat-chip "Cancelado" at bounding box center [559, 218] width 87 height 30
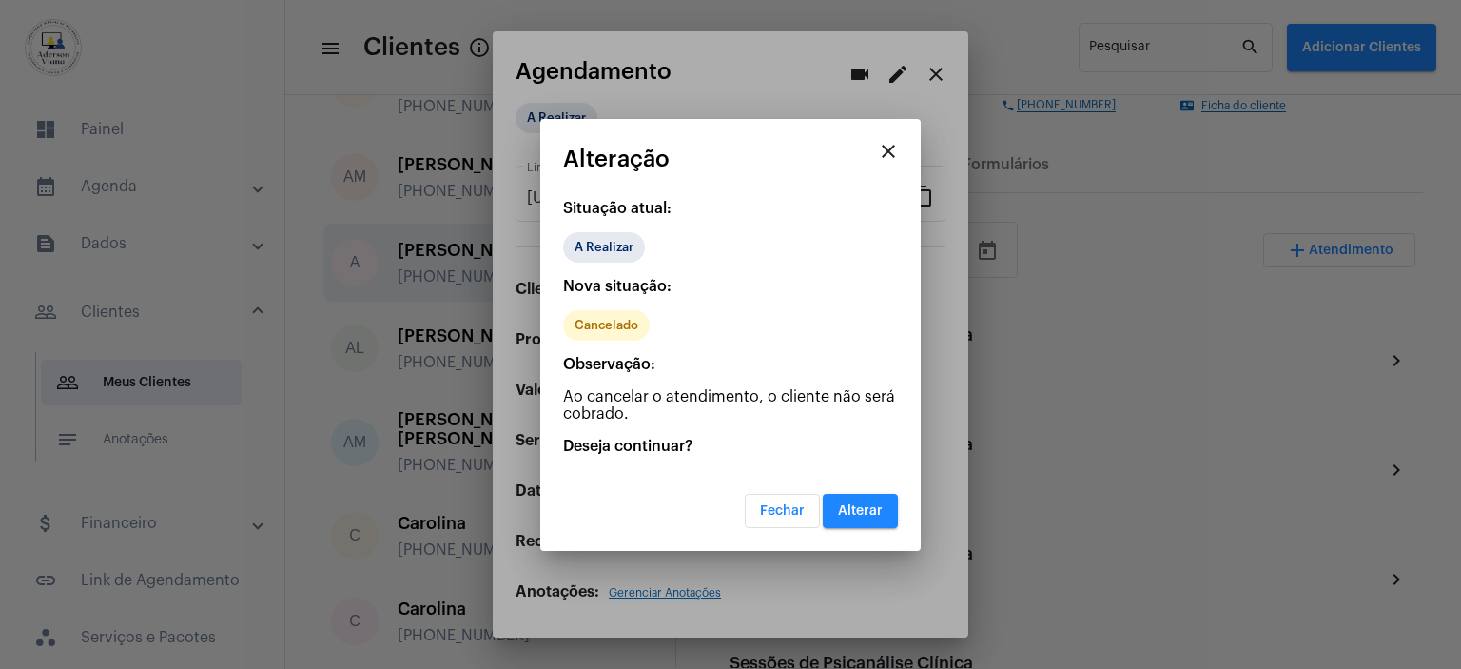
click at [875, 524] on button "Alterar" at bounding box center [860, 511] width 75 height 34
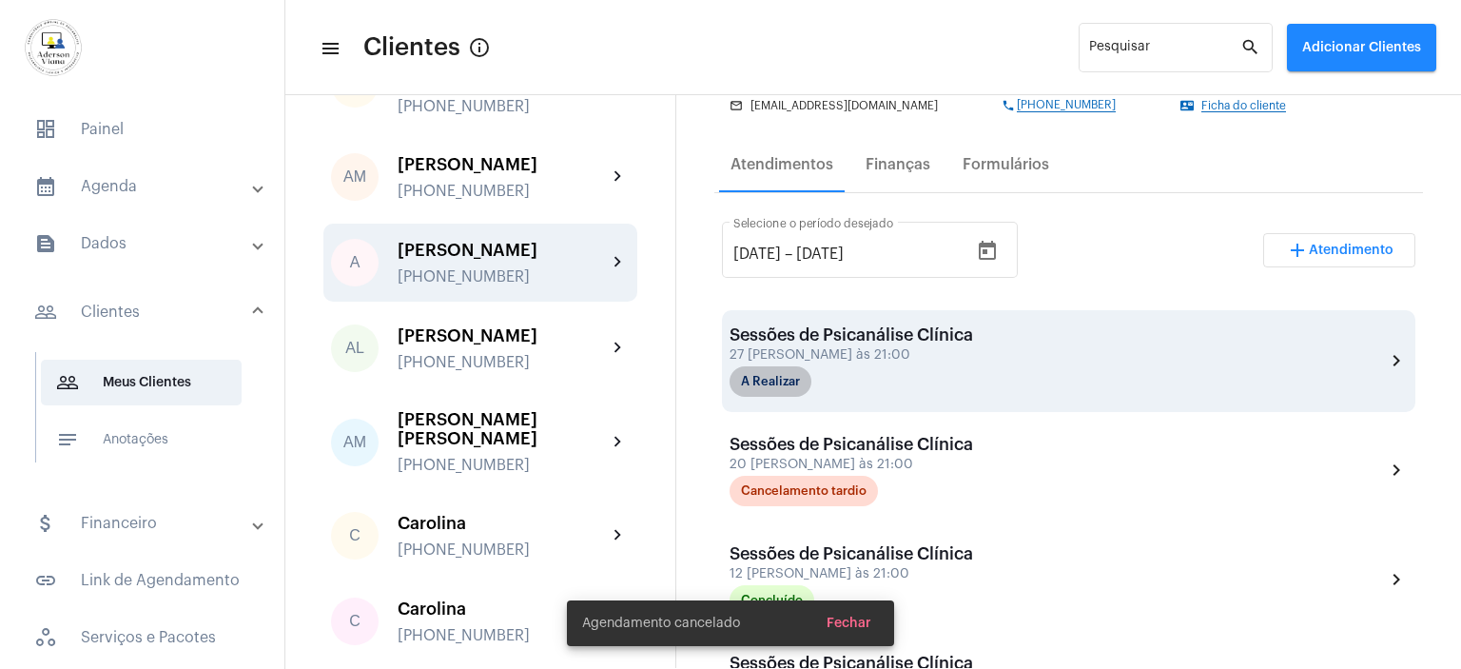
click at [791, 376] on mat-chip "A Realizar" at bounding box center [771, 381] width 82 height 30
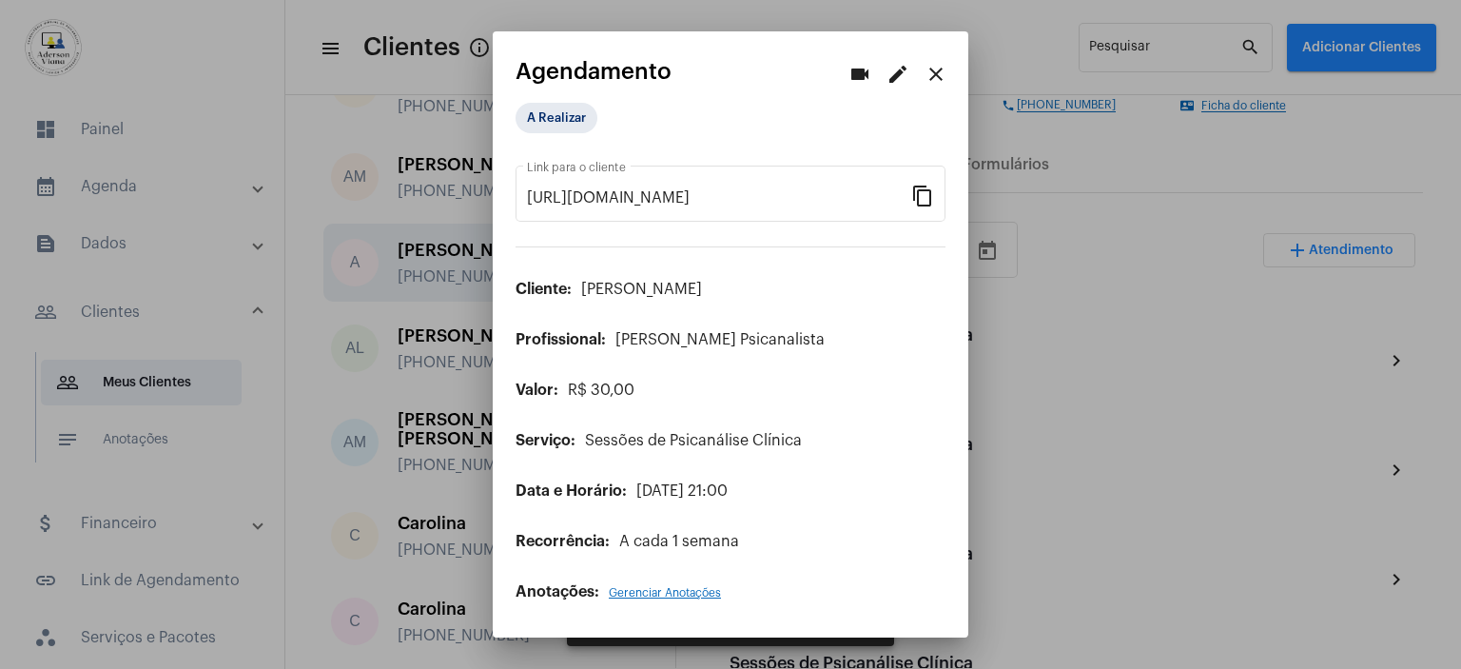
click at [693, 107] on div "A Realizar" at bounding box center [611, 118] width 198 height 38
click at [575, 116] on mat-chip "A Realizar" at bounding box center [557, 118] width 82 height 30
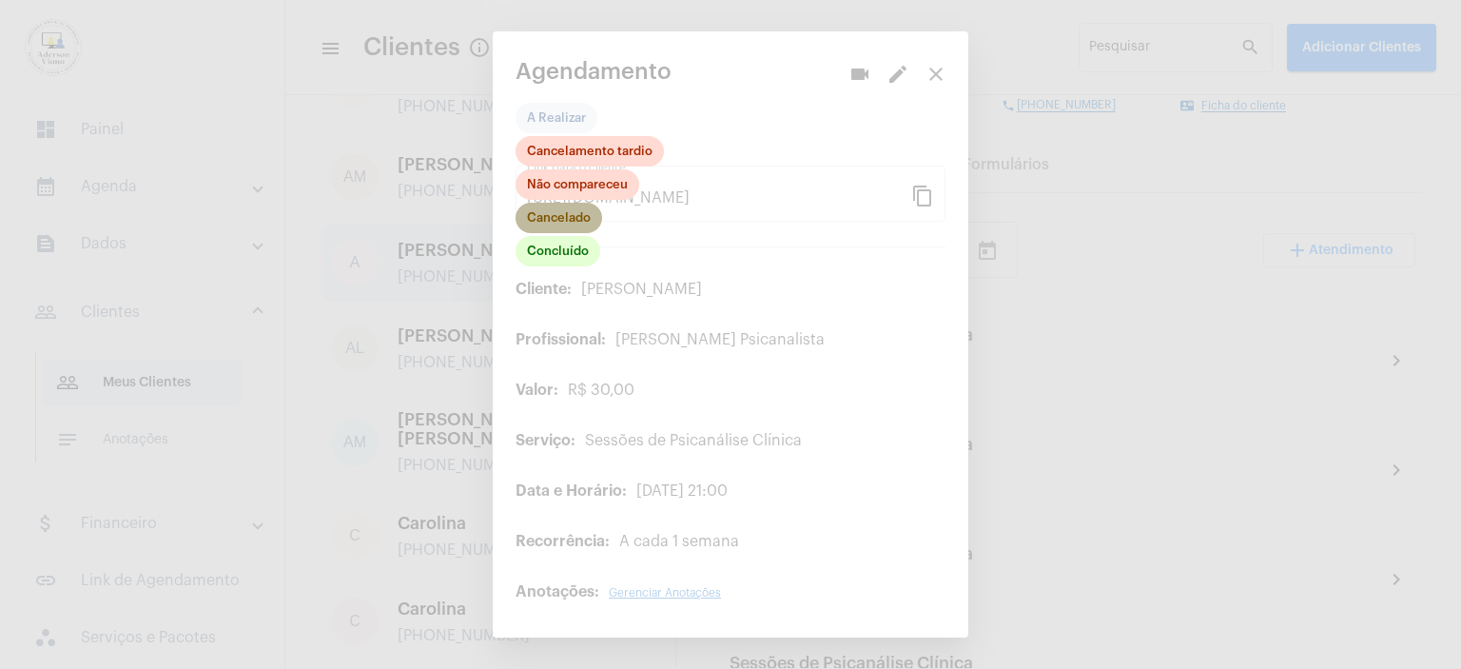
click at [560, 222] on mat-chip "Cancelado" at bounding box center [559, 218] width 87 height 30
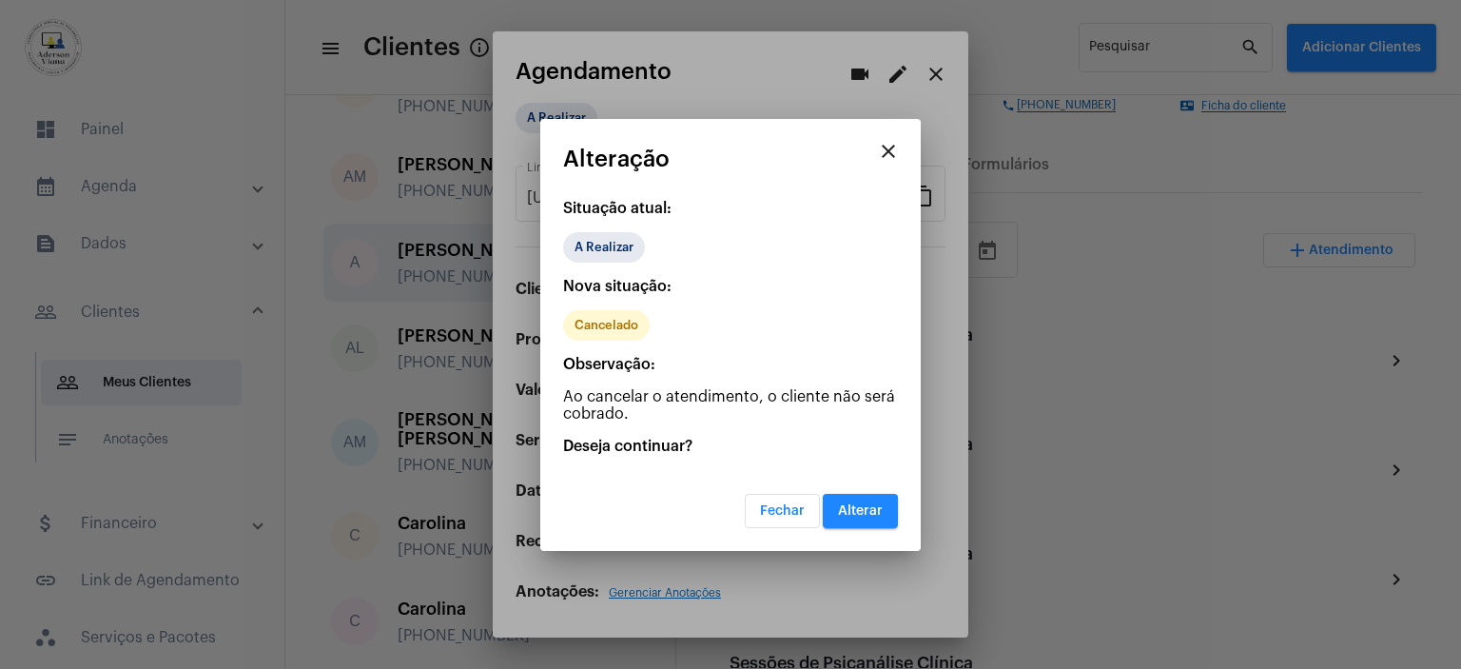
click at [868, 511] on span "Alterar" at bounding box center [860, 510] width 45 height 13
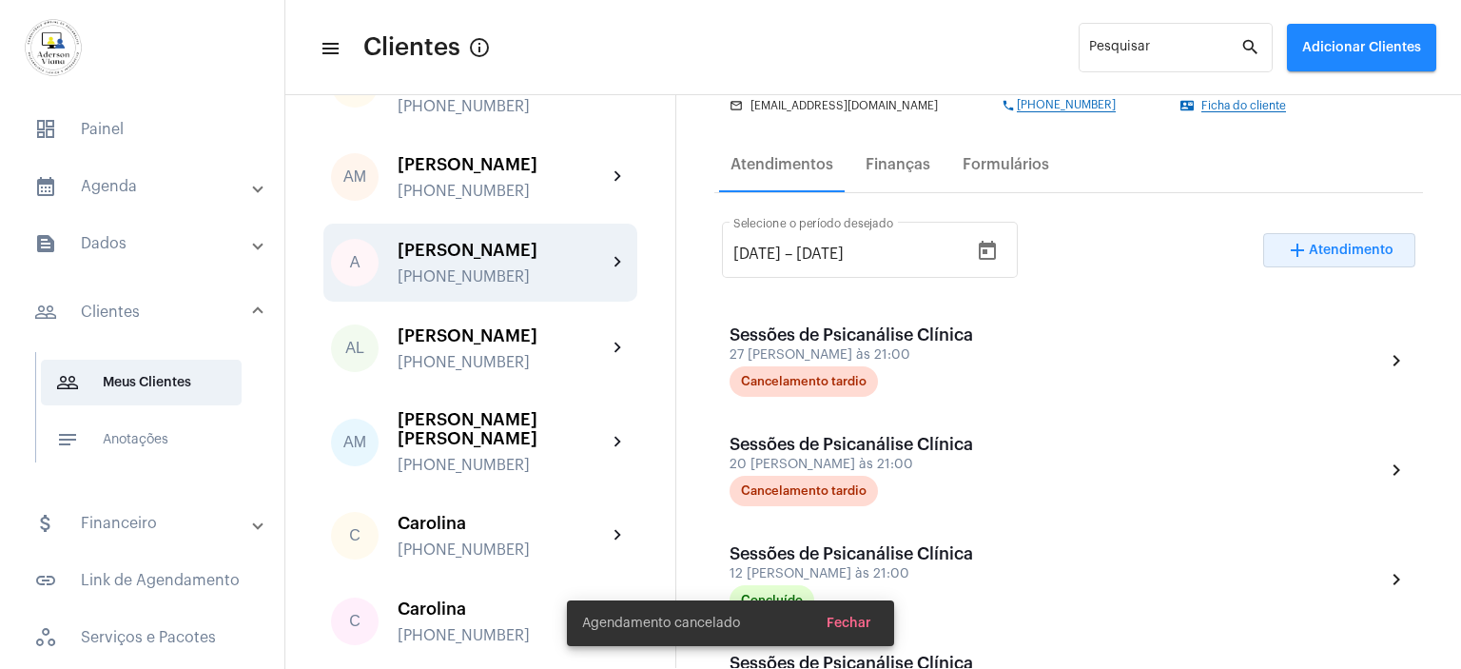
click at [1344, 252] on span "Atendimento" at bounding box center [1351, 250] width 85 height 13
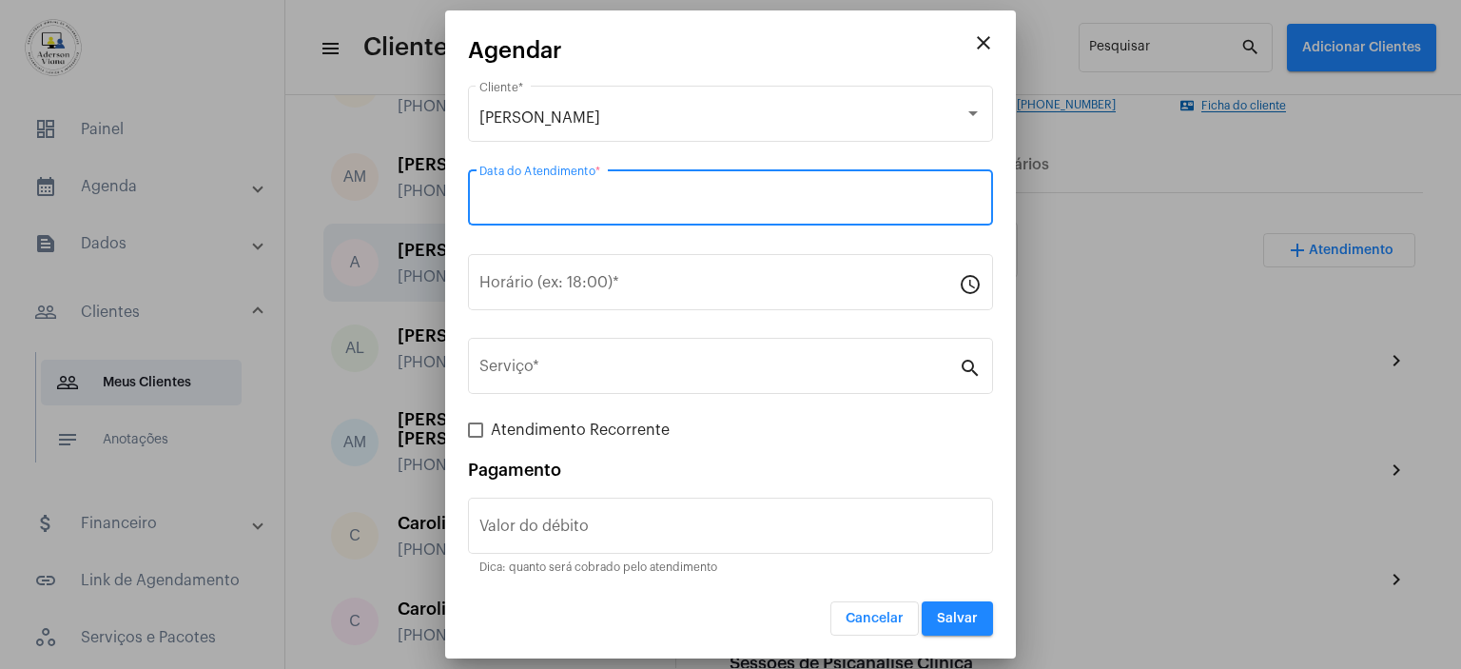
click at [507, 205] on input "Data do Atendimento *" at bounding box center [730, 201] width 502 height 17
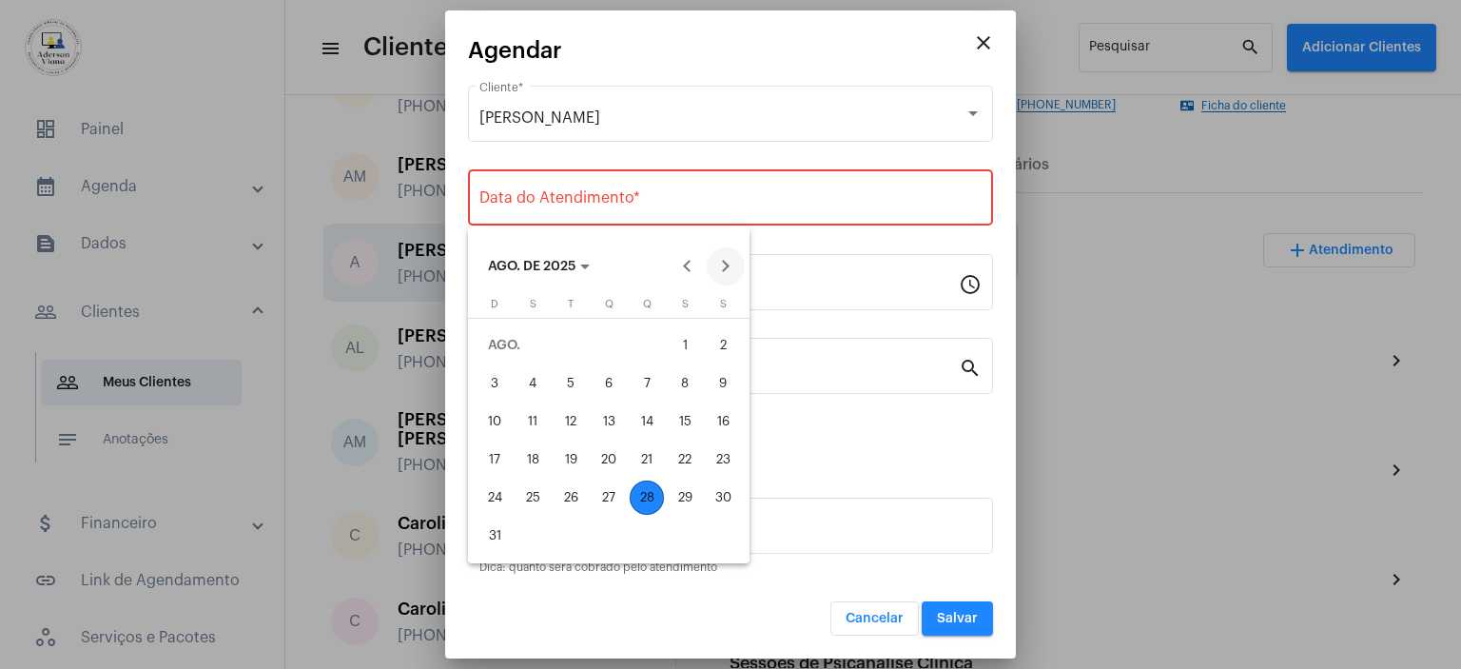
click at [728, 271] on button "Next month" at bounding box center [726, 266] width 38 height 38
click at [687, 268] on button "Previous month" at bounding box center [688, 266] width 38 height 38
click at [607, 388] on div "3" at bounding box center [609, 383] width 34 height 34
type input "[DATE]"
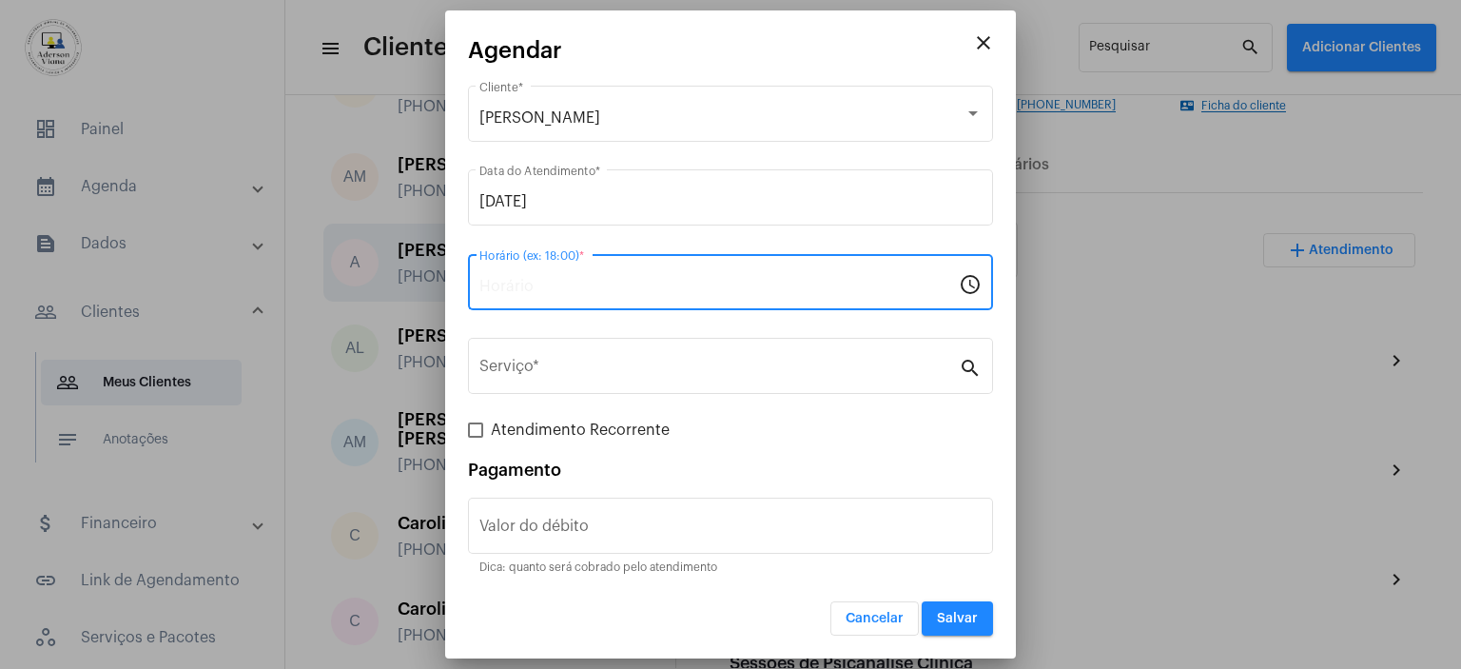
click at [513, 278] on input "Horário (ex: 18:00) *" at bounding box center [718, 286] width 479 height 17
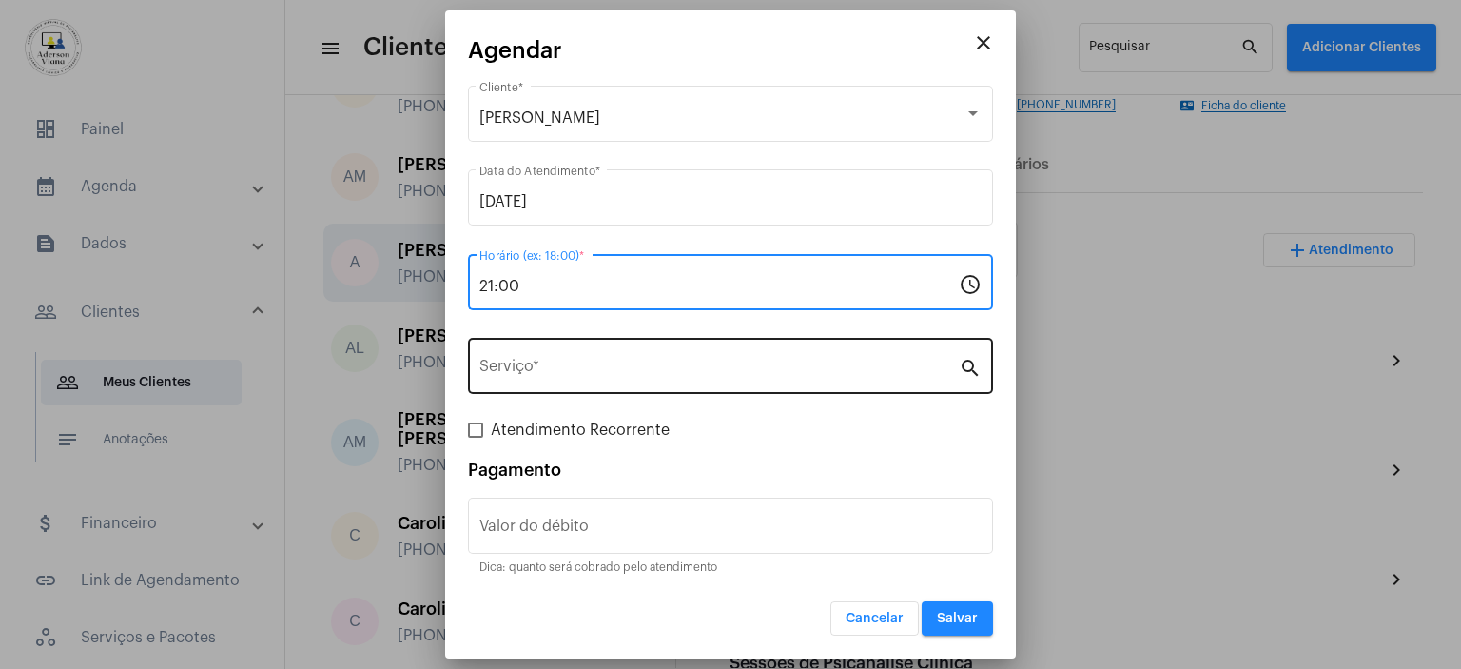
type input "21:00"
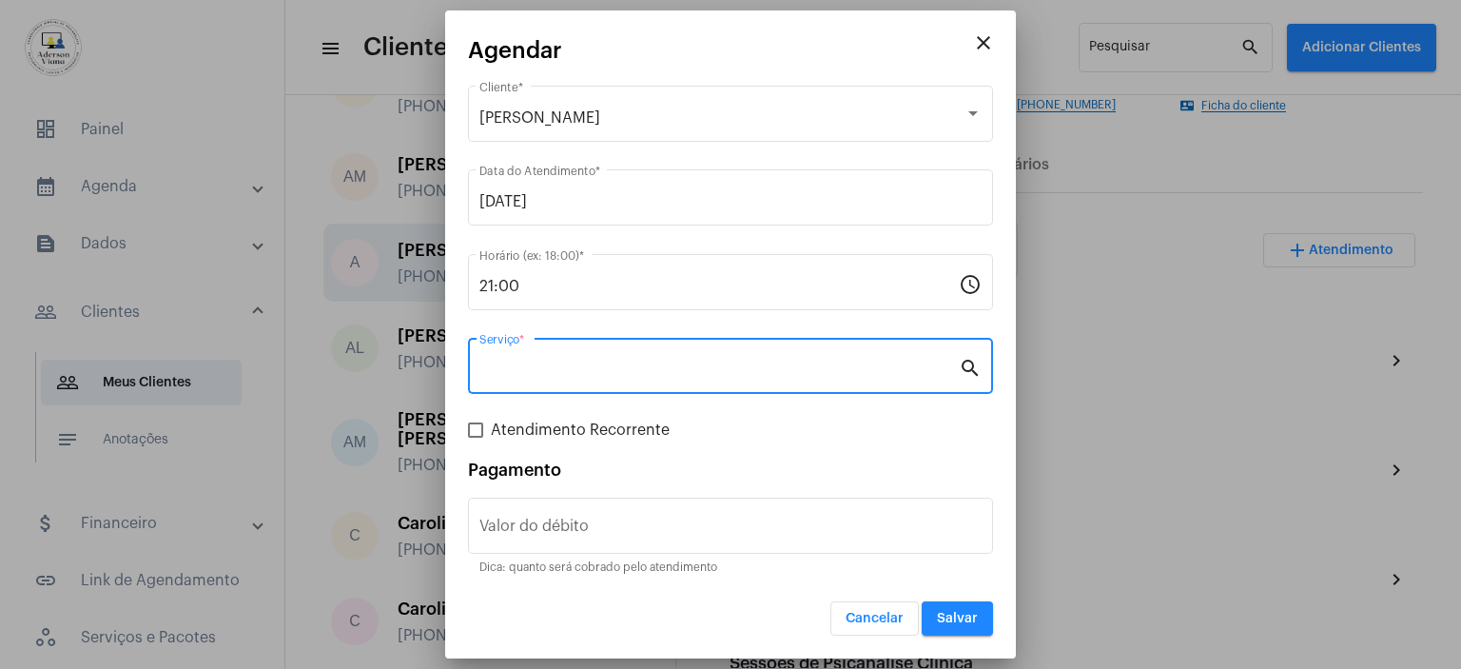
click at [565, 362] on input "Serviço *" at bounding box center [718, 369] width 479 height 17
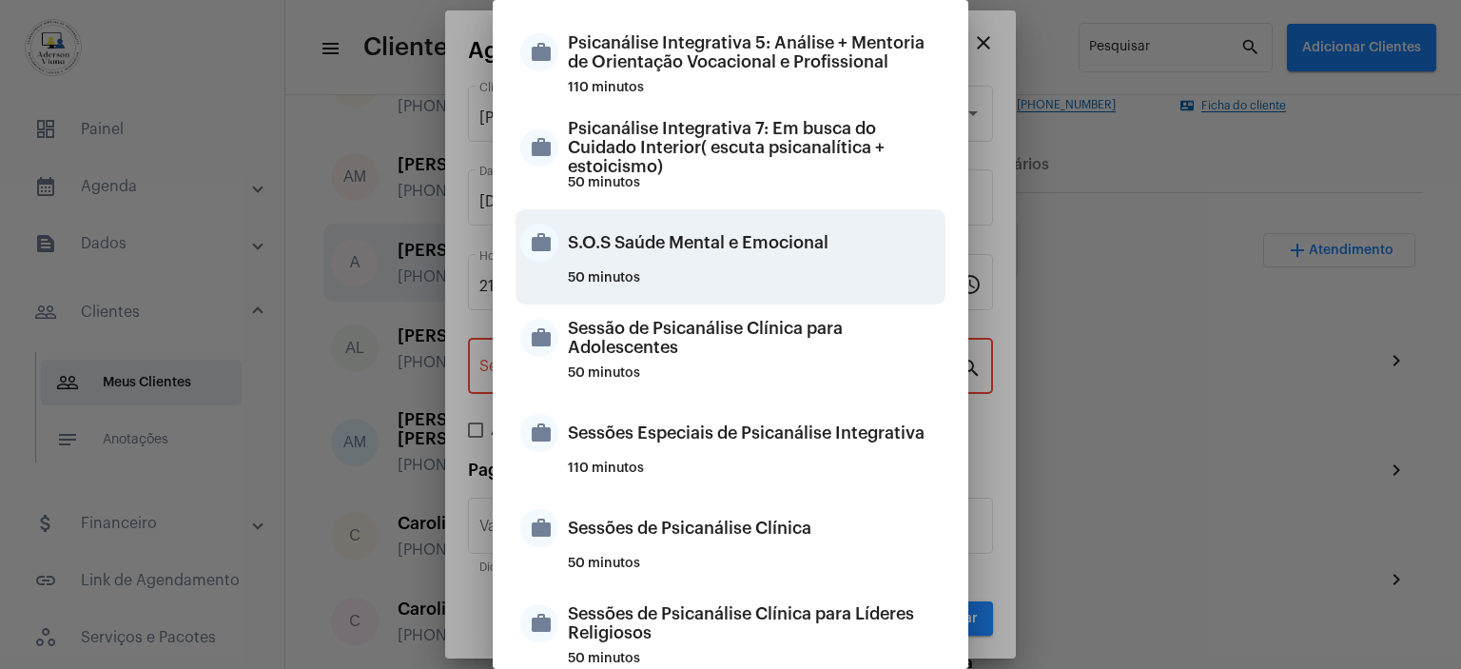
scroll to position [1712, 0]
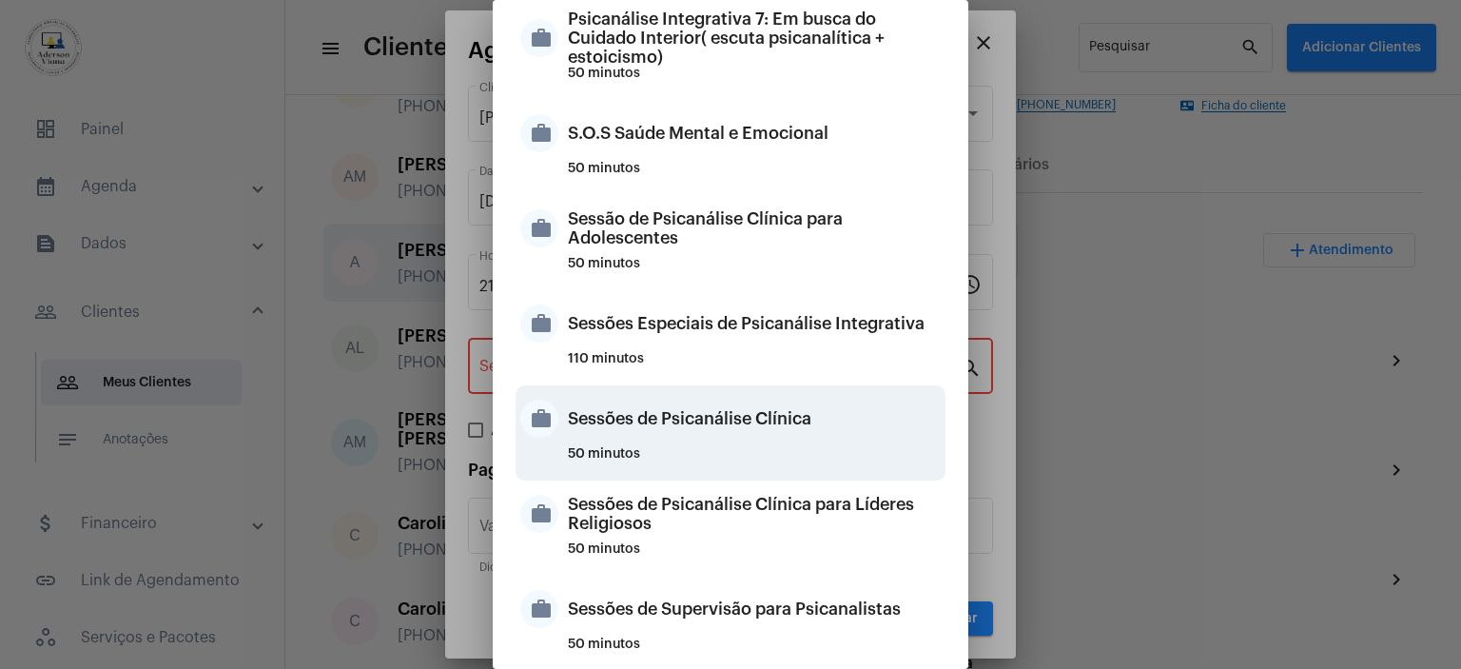
click at [700, 422] on div "Sessões de Psicanálise Clínica" at bounding box center [754, 418] width 373 height 57
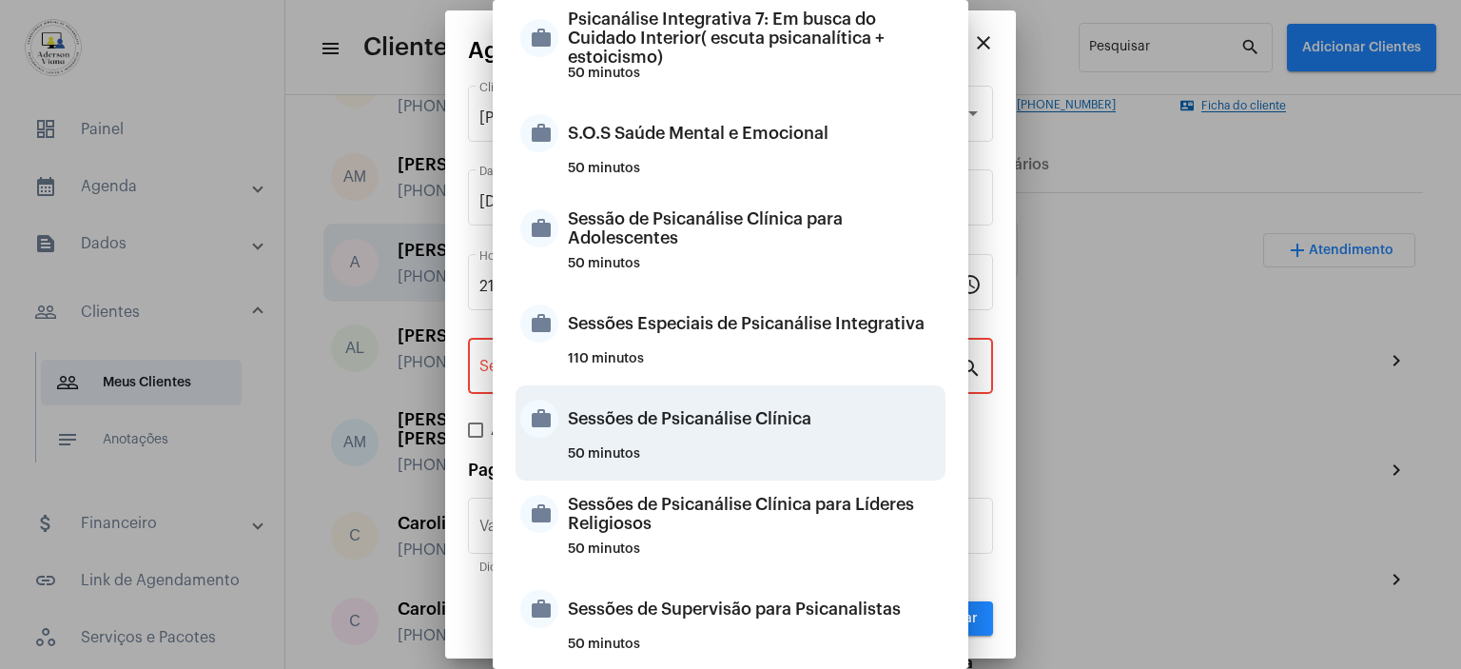
type input "Sessões de Psicanálise Clínica"
type input "R$ 60"
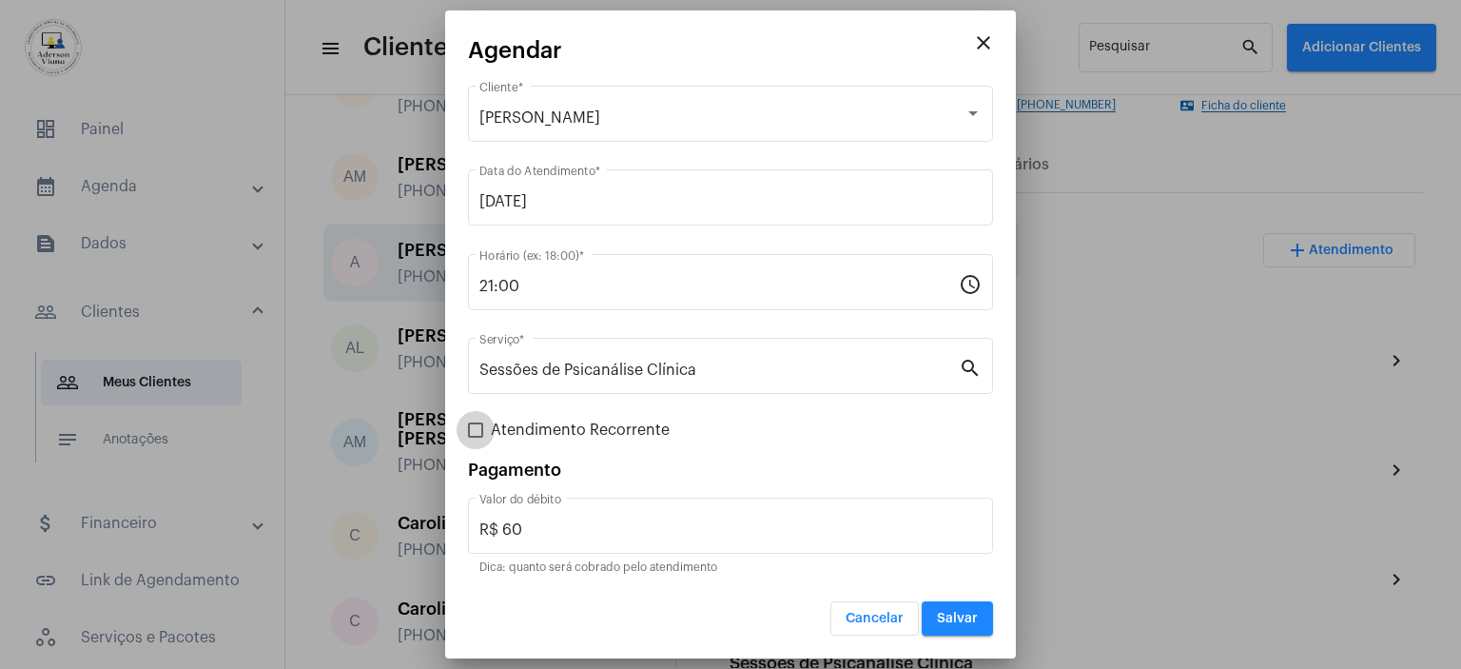
click at [478, 428] on span at bounding box center [475, 429] width 15 height 15
click at [476, 438] on input "Atendimento Recorrente" at bounding box center [475, 438] width 1 height 1
checkbox input "true"
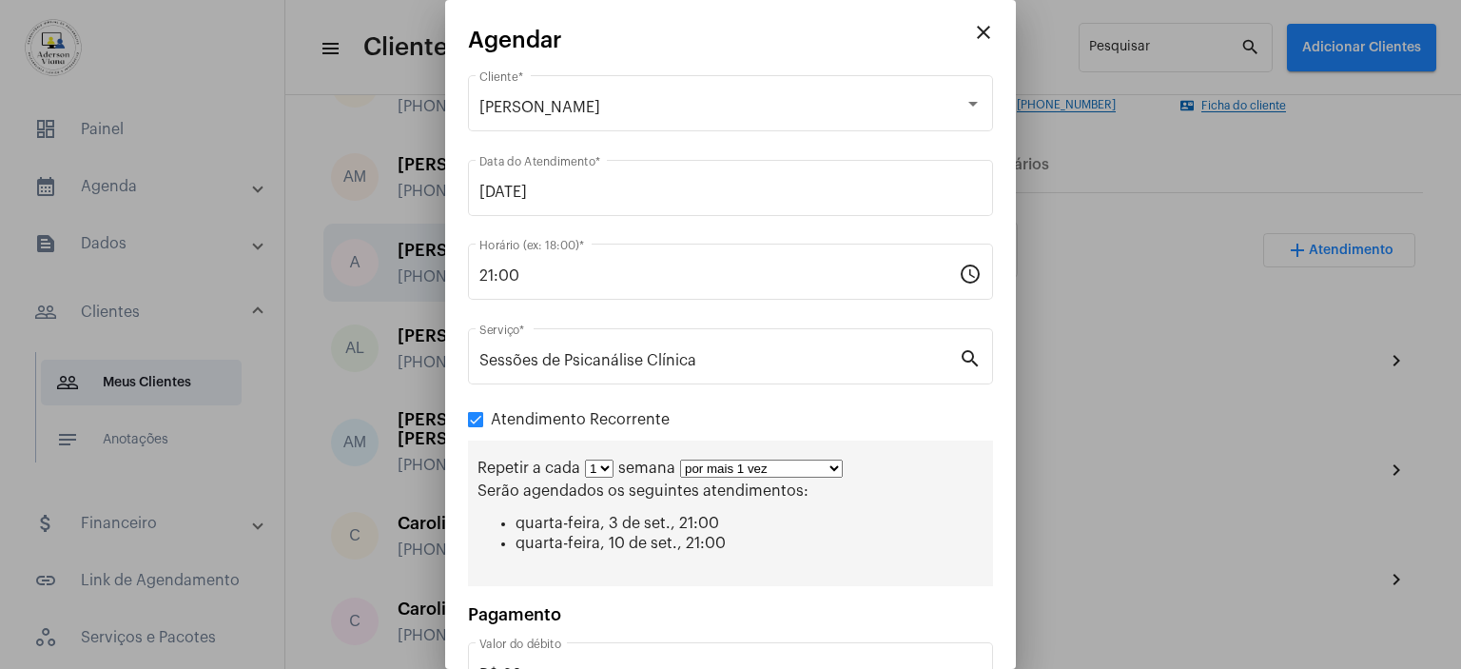
click at [831, 466] on select "por mais 1 vez por mais 2 vezes por mais 3 vezes por mais 4 vezes por mais 5 ve…" at bounding box center [761, 468] width 163 height 18
click at [829, 456] on div "Repetir a cada 1 2 3 4 5 6 7 8 semana por mais 1 vez por mais 2 vezes por mais …" at bounding box center [730, 513] width 525 height 146
click at [829, 471] on select "por mais 1 vez por mais 2 vezes por mais 3 vezes por mais 4 vezes por mais 5 ve…" at bounding box center [761, 468] width 163 height 18
select select "2: 3"
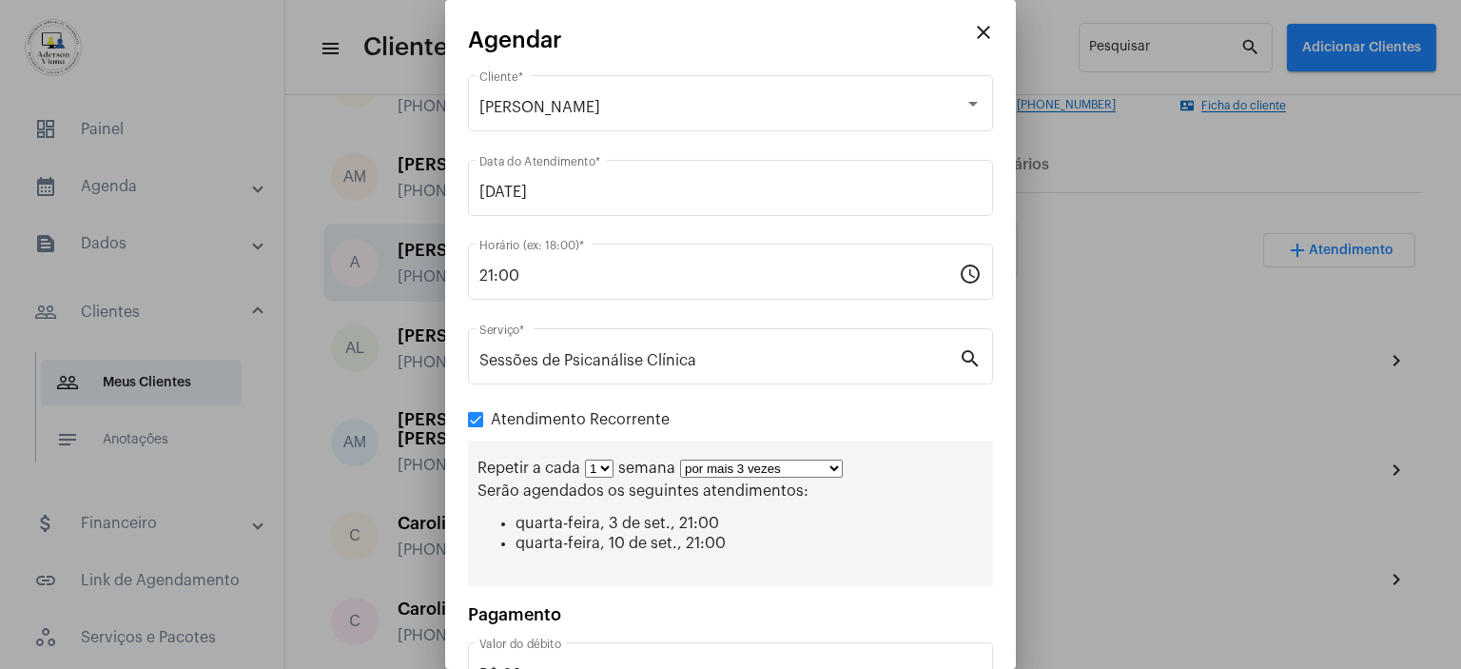
click at [680, 459] on select "por mais 1 vez por mais 2 vezes por mais 3 vezes por mais 4 vezes por mais 5 ve…" at bounding box center [761, 468] width 163 height 18
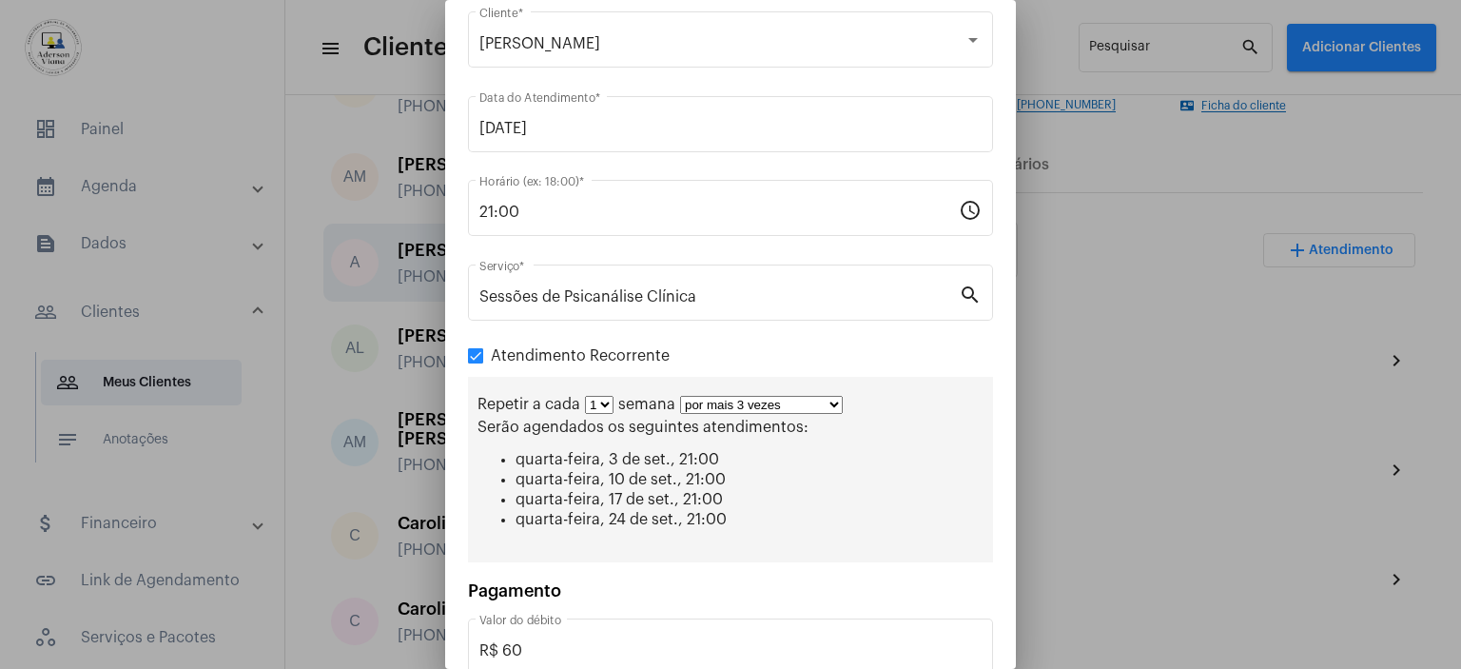
scroll to position [171, 0]
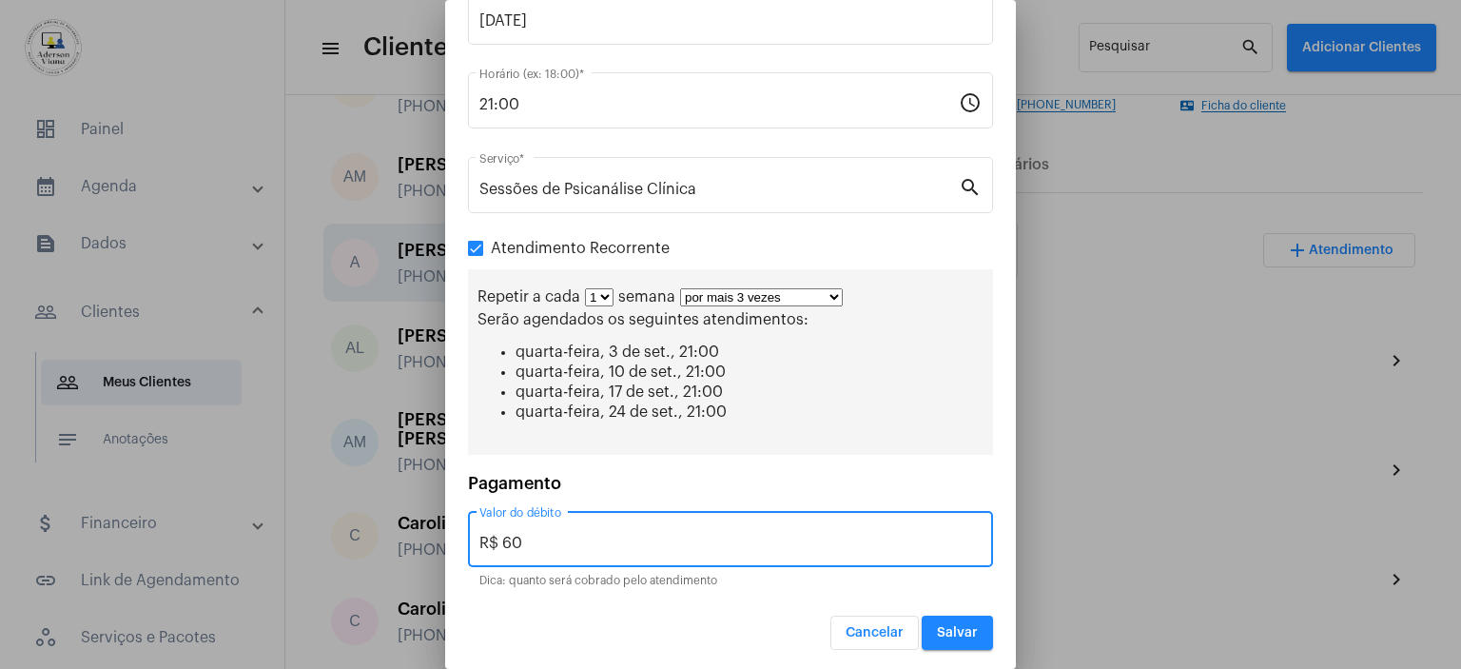
click at [536, 535] on input "R$ 60" at bounding box center [730, 543] width 502 height 17
type input "R$ 30,00"
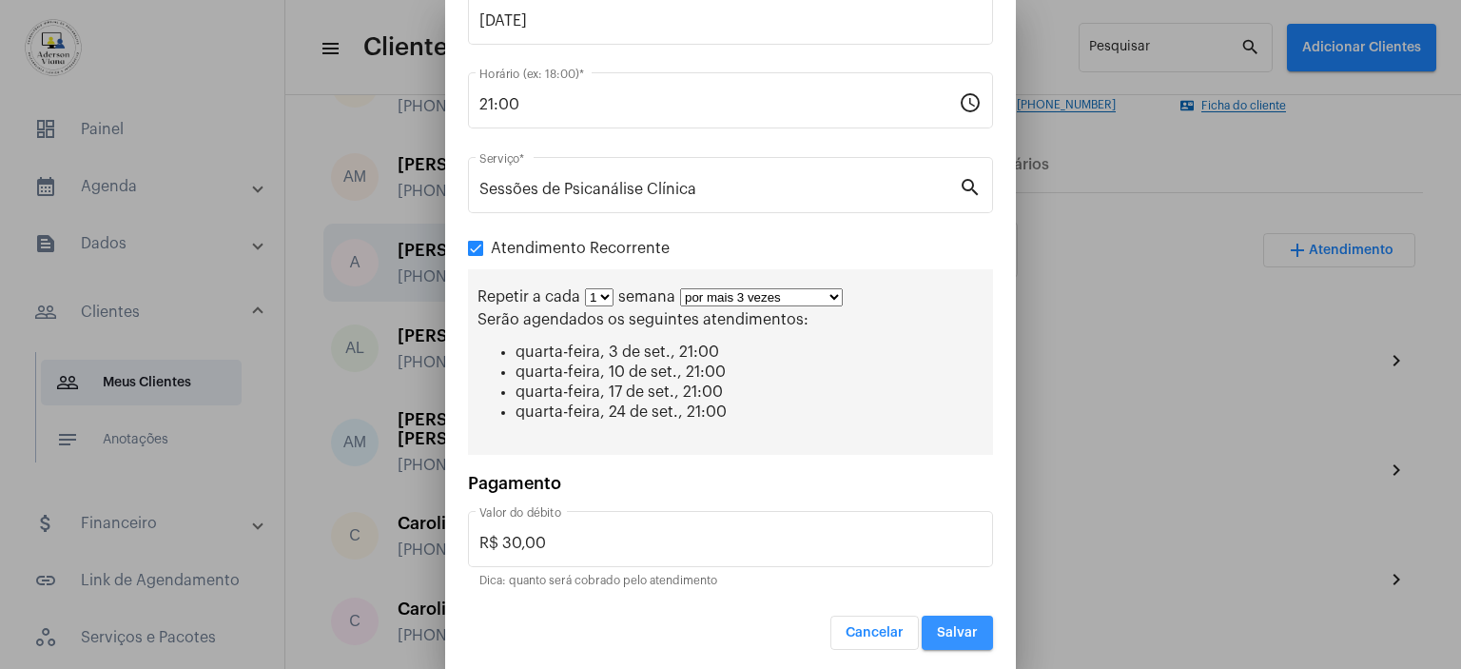
click at [943, 619] on button "Salvar" at bounding box center [957, 632] width 71 height 34
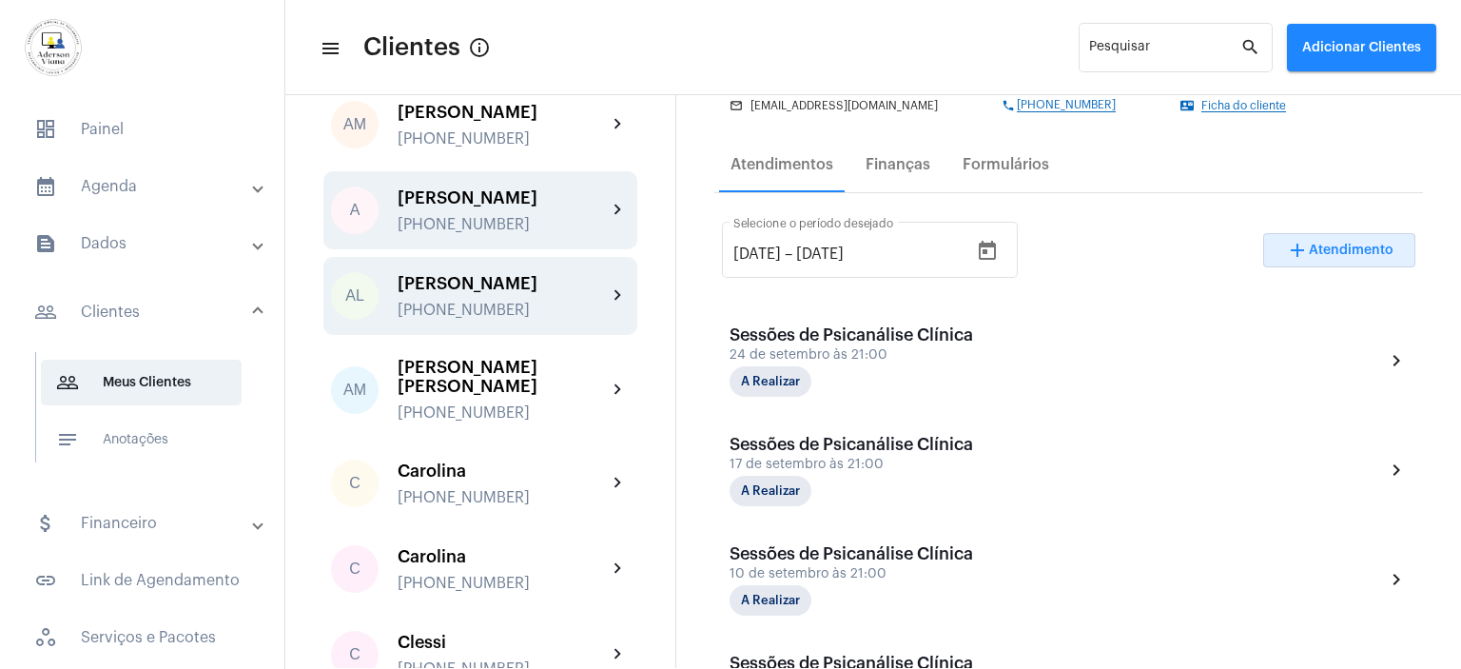
scroll to position [285, 0]
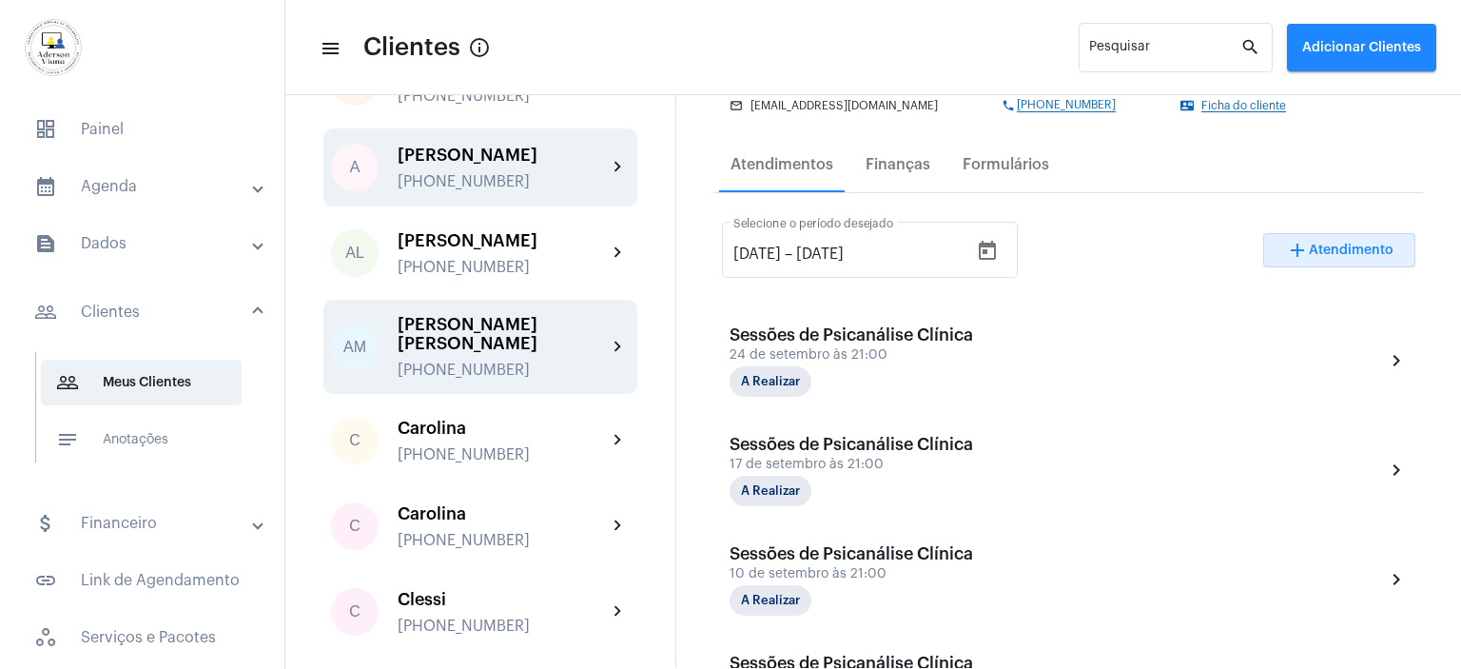
click at [447, 361] on div "[PHONE_NUMBER]" at bounding box center [502, 369] width 209 height 17
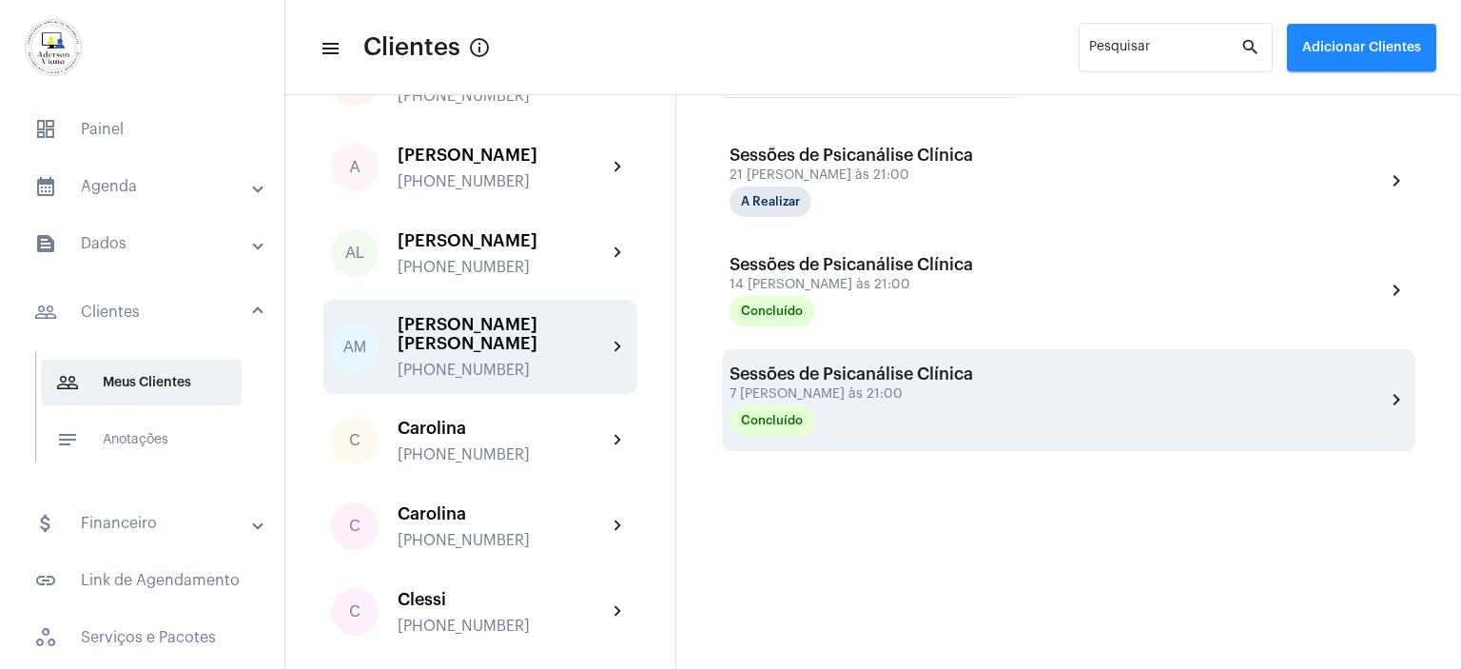
scroll to position [476, 0]
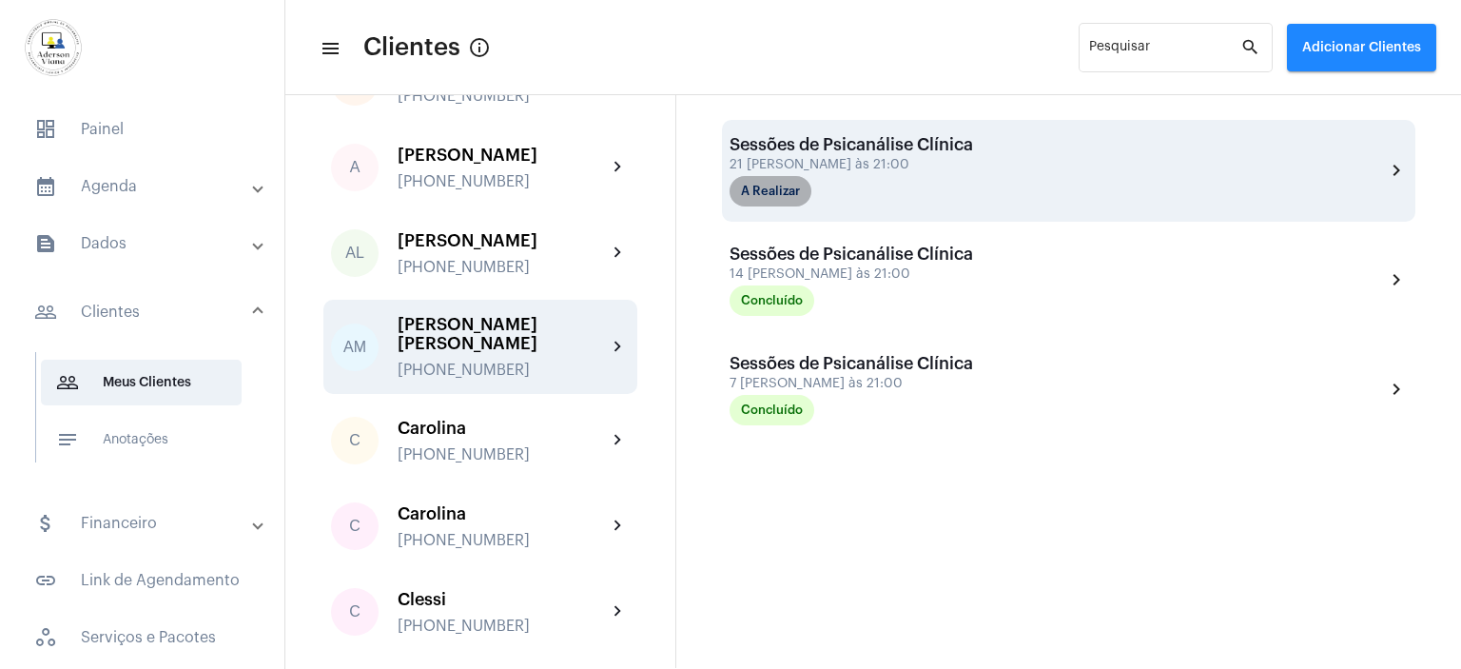
click at [784, 189] on mat-chip "A Realizar" at bounding box center [771, 191] width 82 height 30
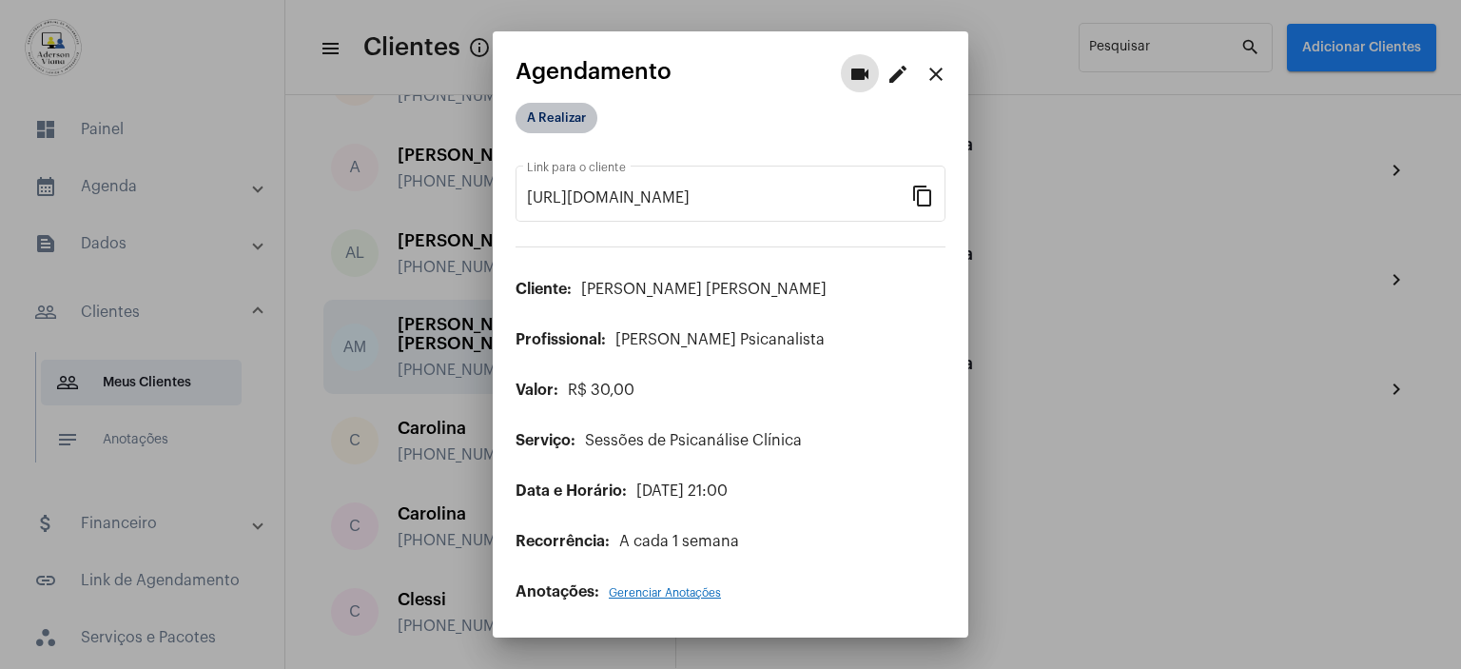
click at [561, 110] on mat-chip "A Realizar" at bounding box center [557, 118] width 82 height 30
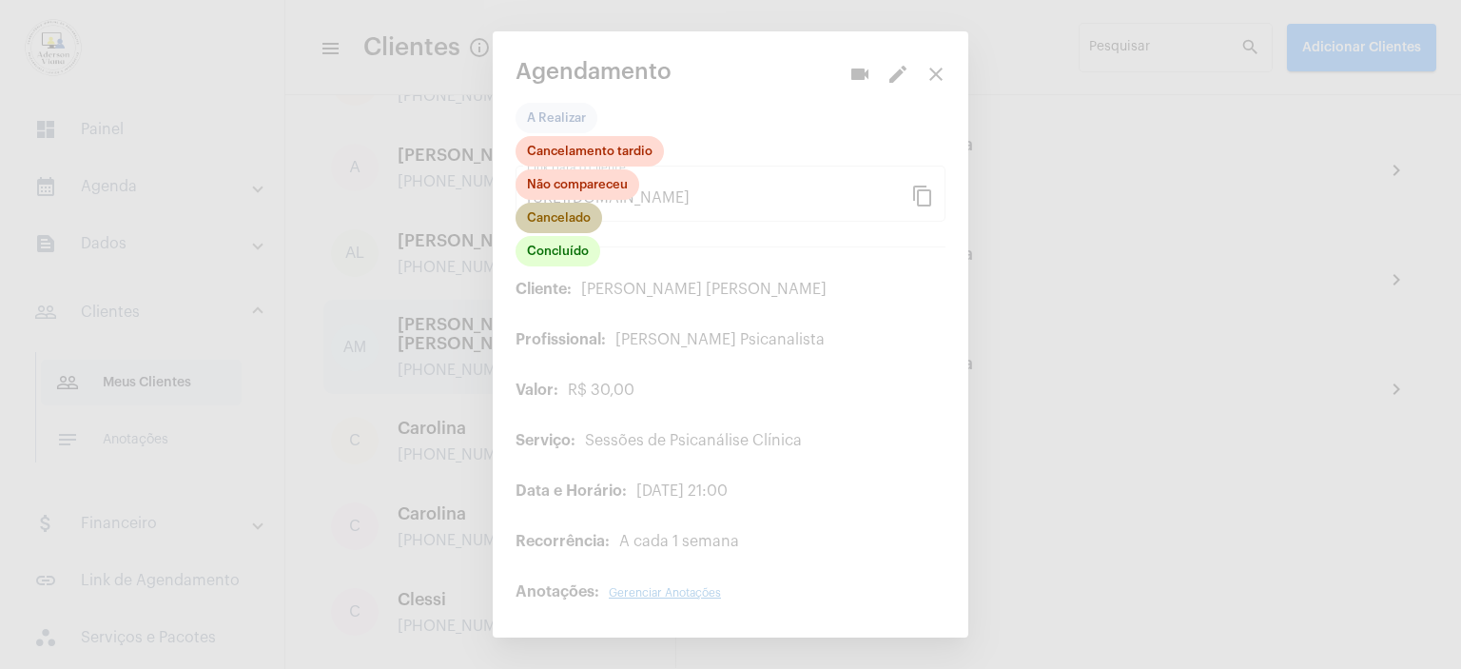
click at [556, 225] on mat-chip "Cancelado" at bounding box center [559, 218] width 87 height 30
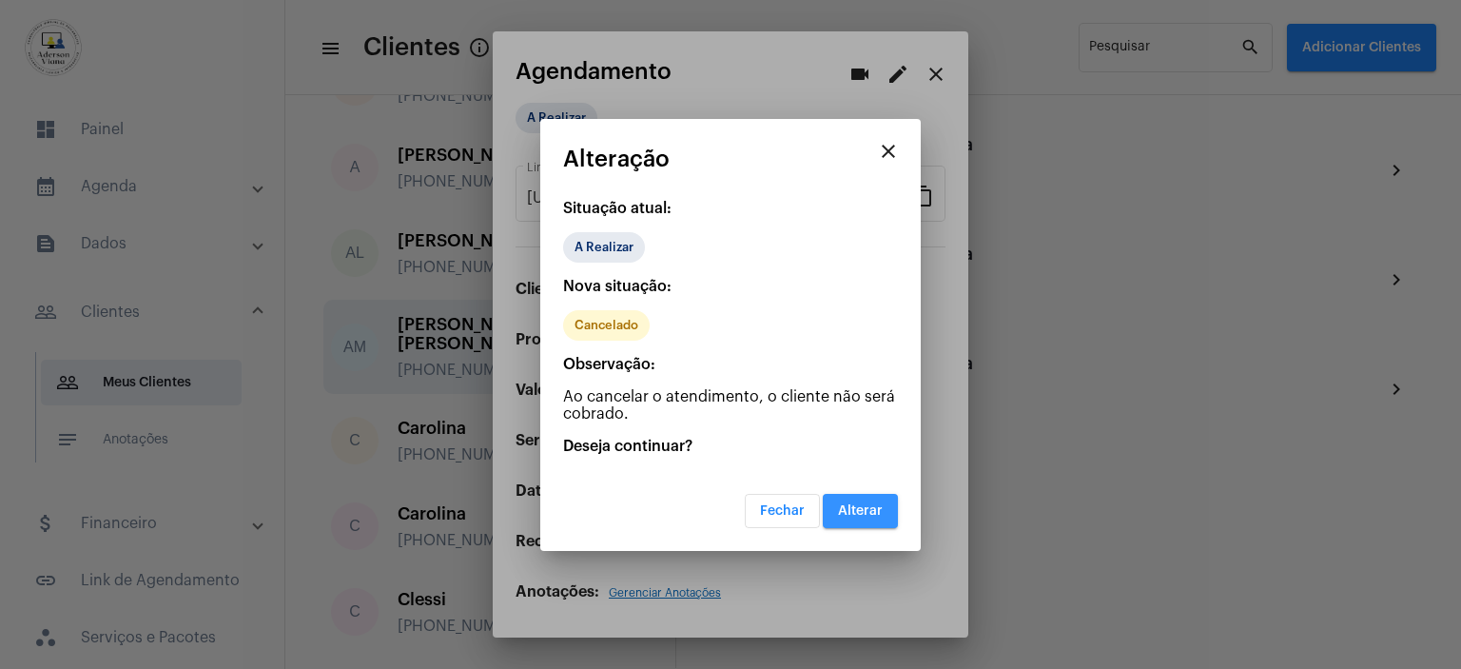
click at [850, 524] on button "Alterar" at bounding box center [860, 511] width 75 height 34
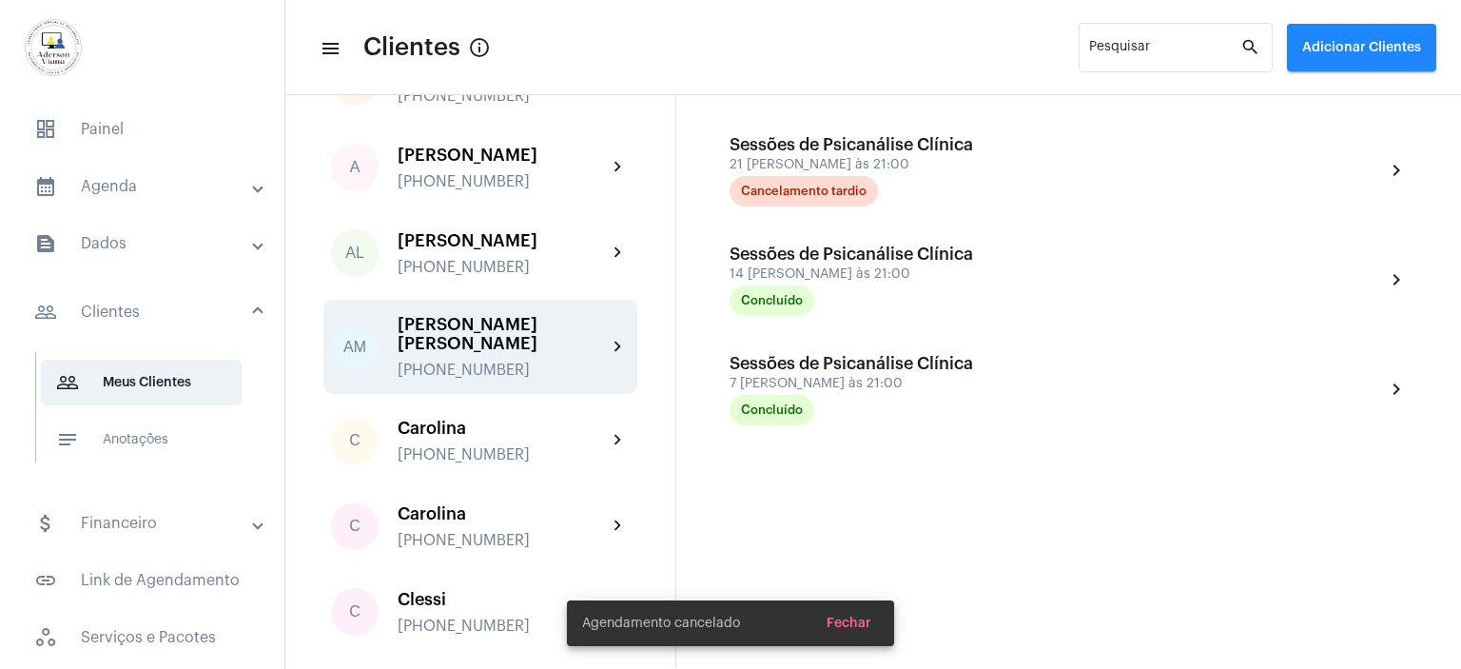
scroll to position [285, 0]
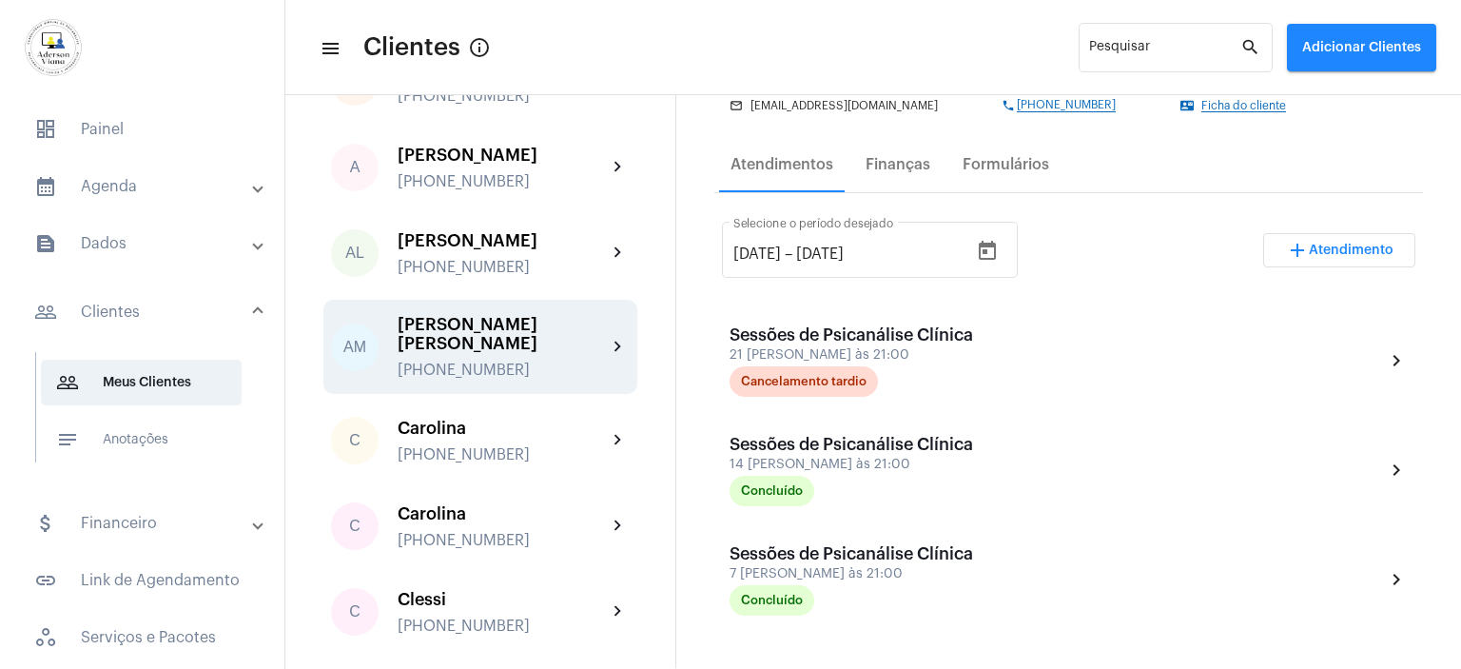
click at [1338, 244] on span "Atendimento" at bounding box center [1351, 250] width 85 height 13
click at [1336, 244] on span "Atendimento" at bounding box center [1351, 250] width 85 height 13
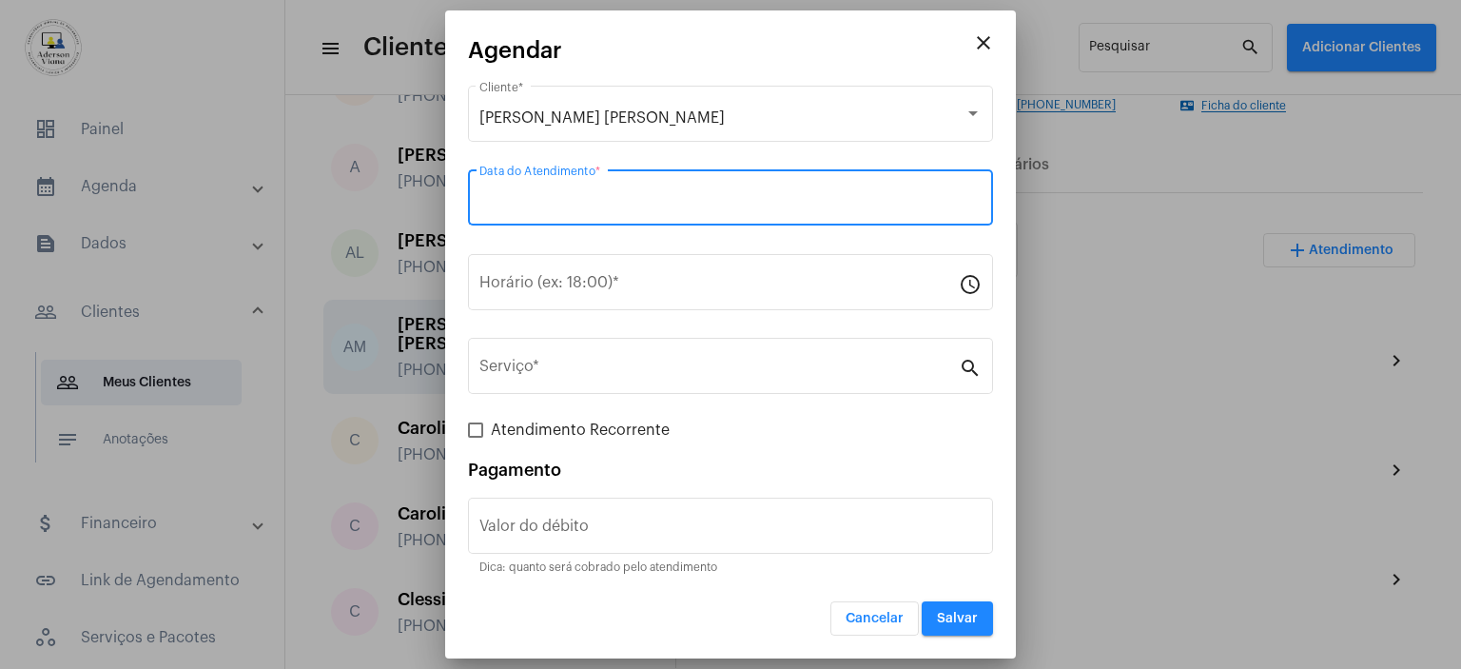
click at [538, 208] on input "Data do Atendimento *" at bounding box center [730, 201] width 502 height 17
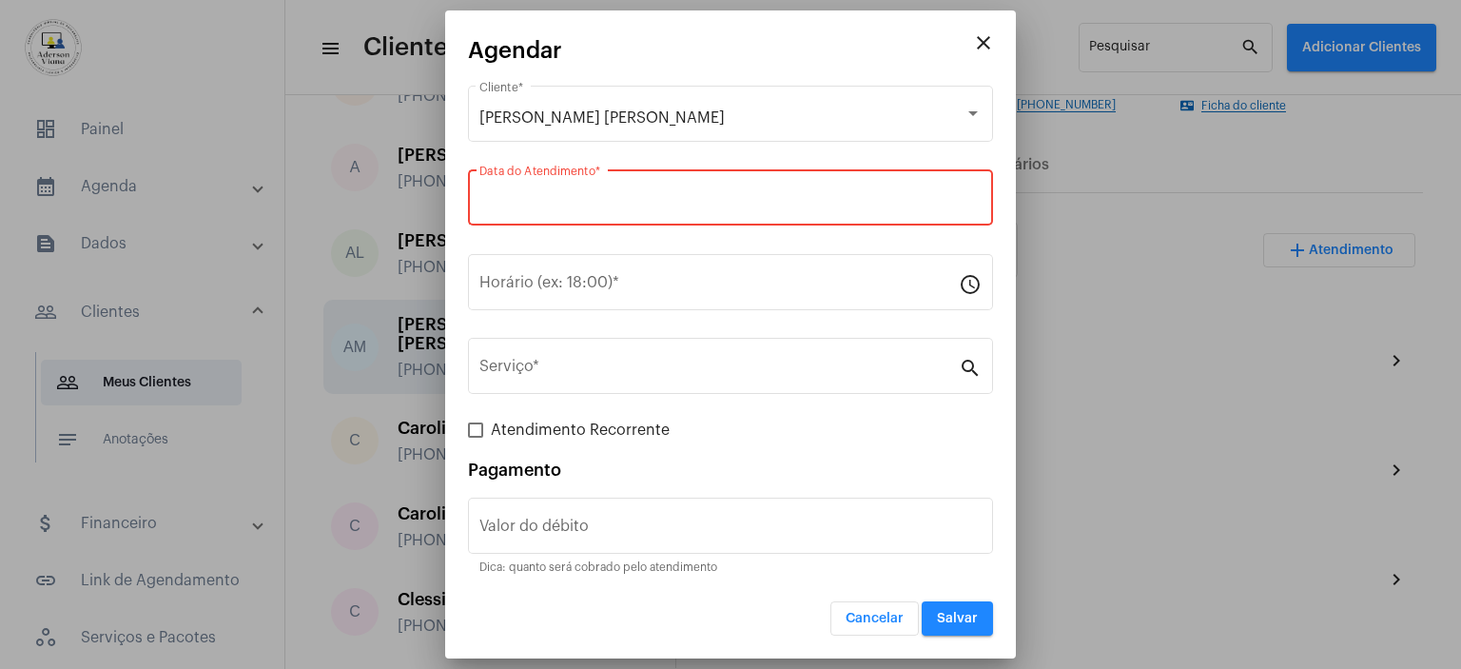
click at [648, 205] on input "Data do Atendimento *" at bounding box center [730, 201] width 502 height 17
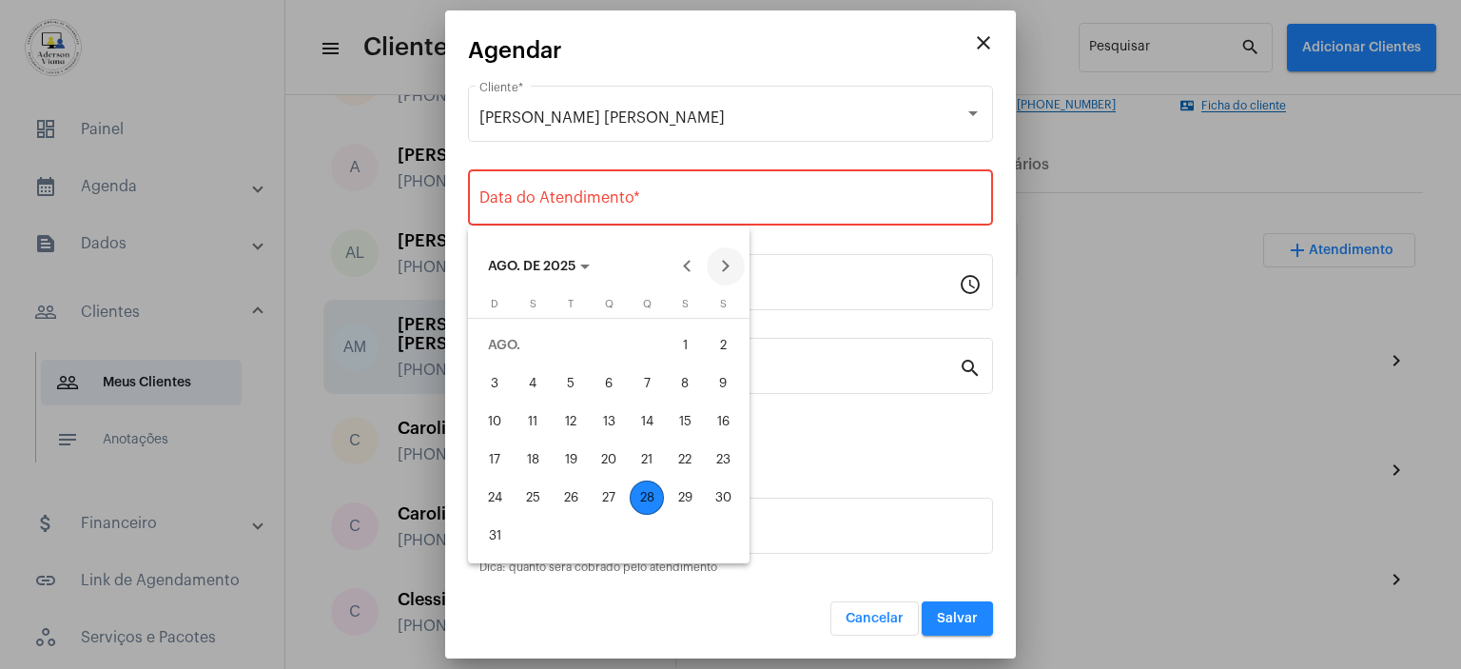
click at [719, 265] on button "Next month" at bounding box center [726, 266] width 38 height 38
click at [651, 390] on div "4" at bounding box center [647, 383] width 34 height 34
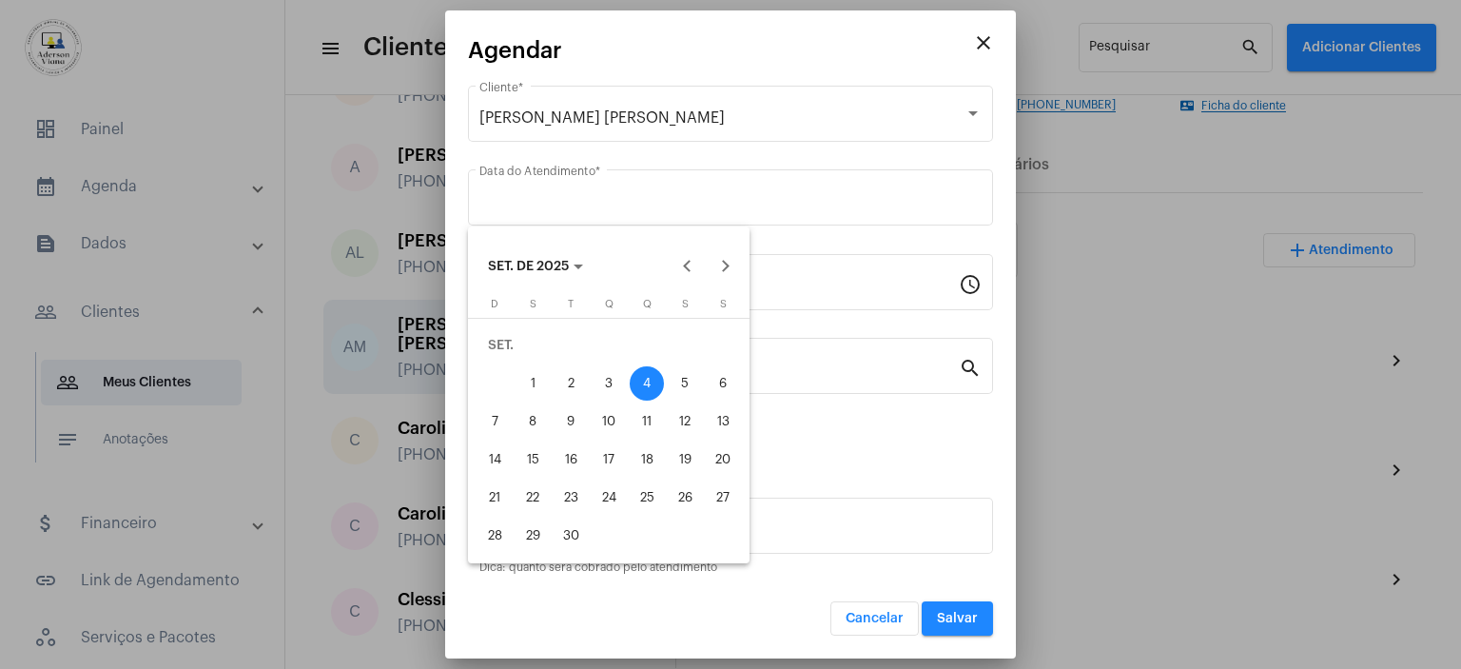
type input "[DATE]"
click at [651, 390] on div "4" at bounding box center [647, 383] width 34 height 34
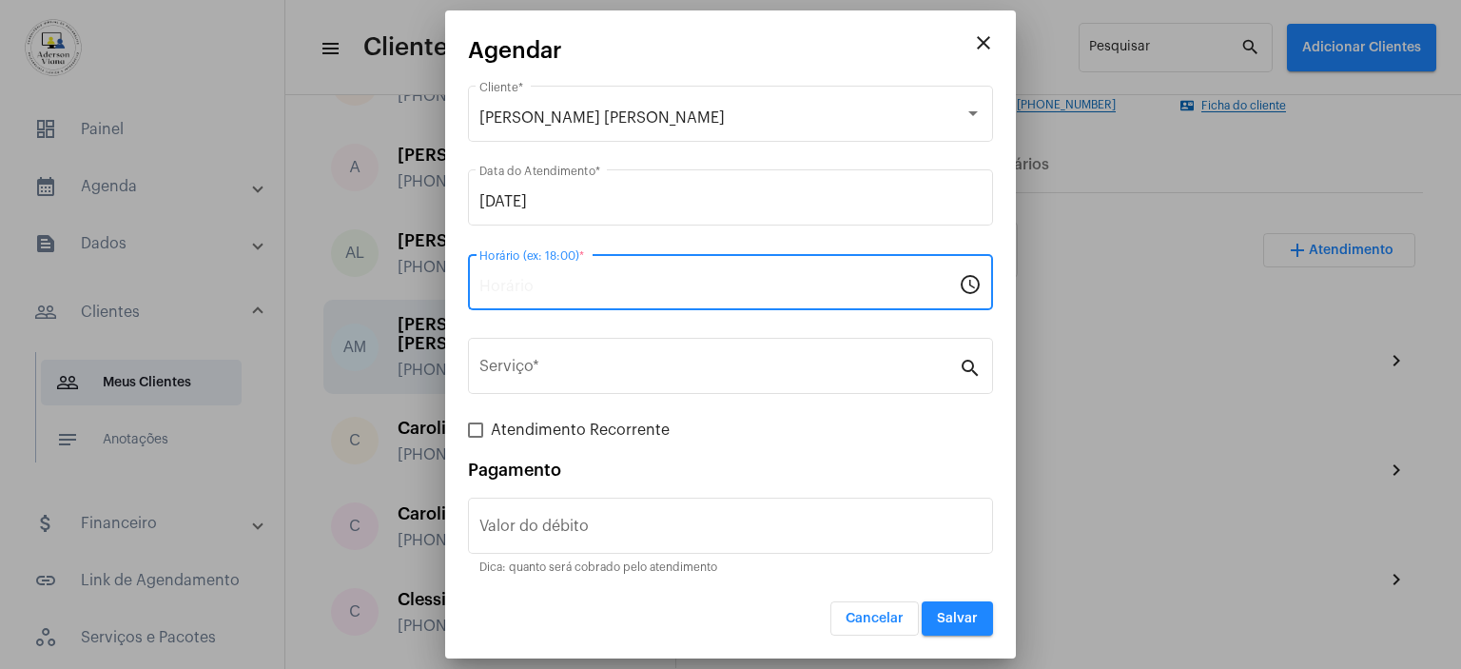
click at [510, 282] on input "Horário (ex: 18:00) *" at bounding box center [718, 286] width 479 height 17
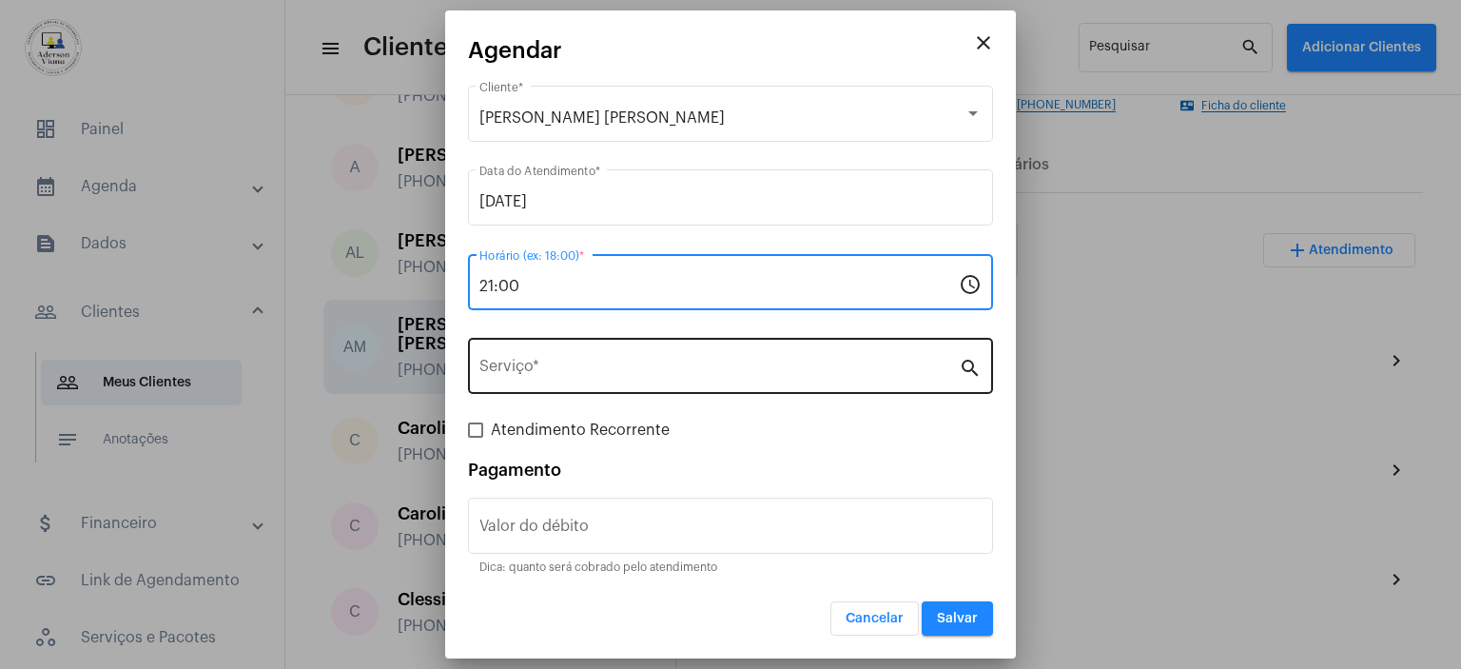
type input "21:00"
click at [968, 368] on mat-icon "search" at bounding box center [970, 367] width 23 height 23
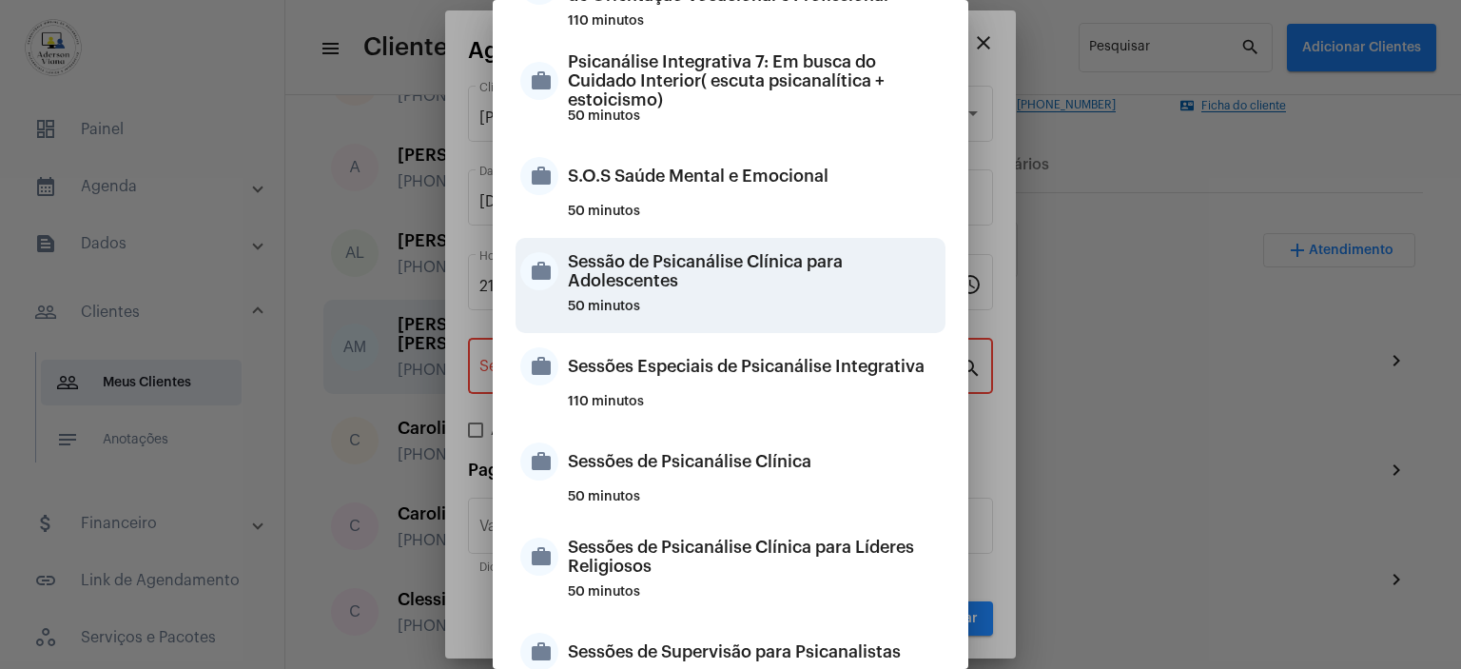
scroll to position [1712, 0]
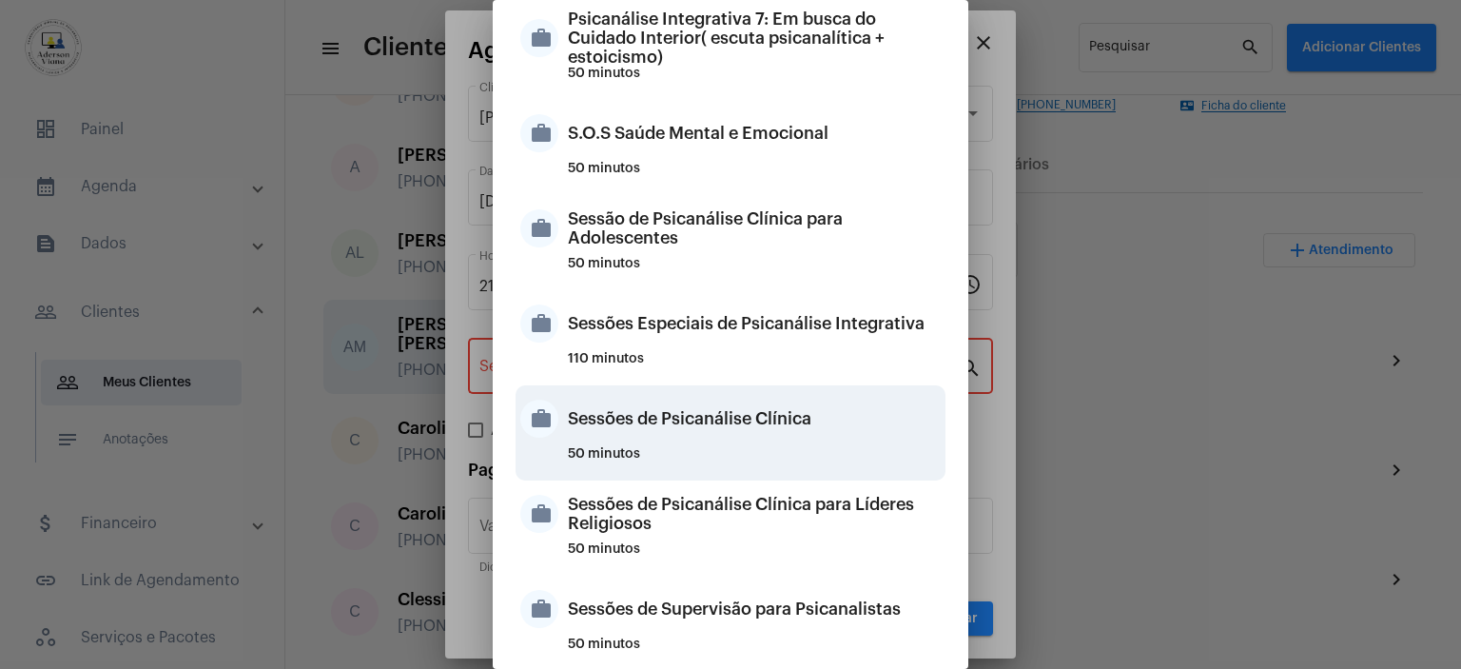
click at [763, 419] on div "Sessões de Psicanálise Clínica" at bounding box center [754, 418] width 373 height 57
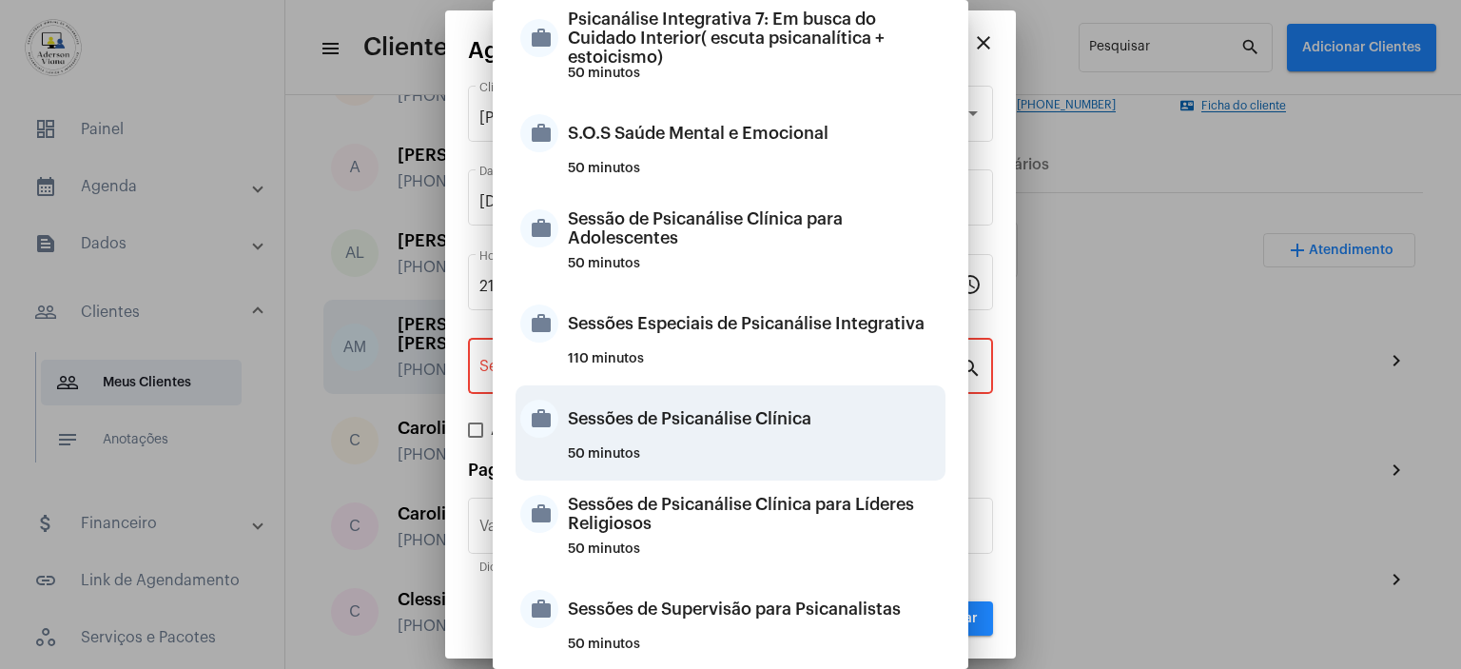
type input "Sessões de Psicanálise Clínica"
type input "R$ 60"
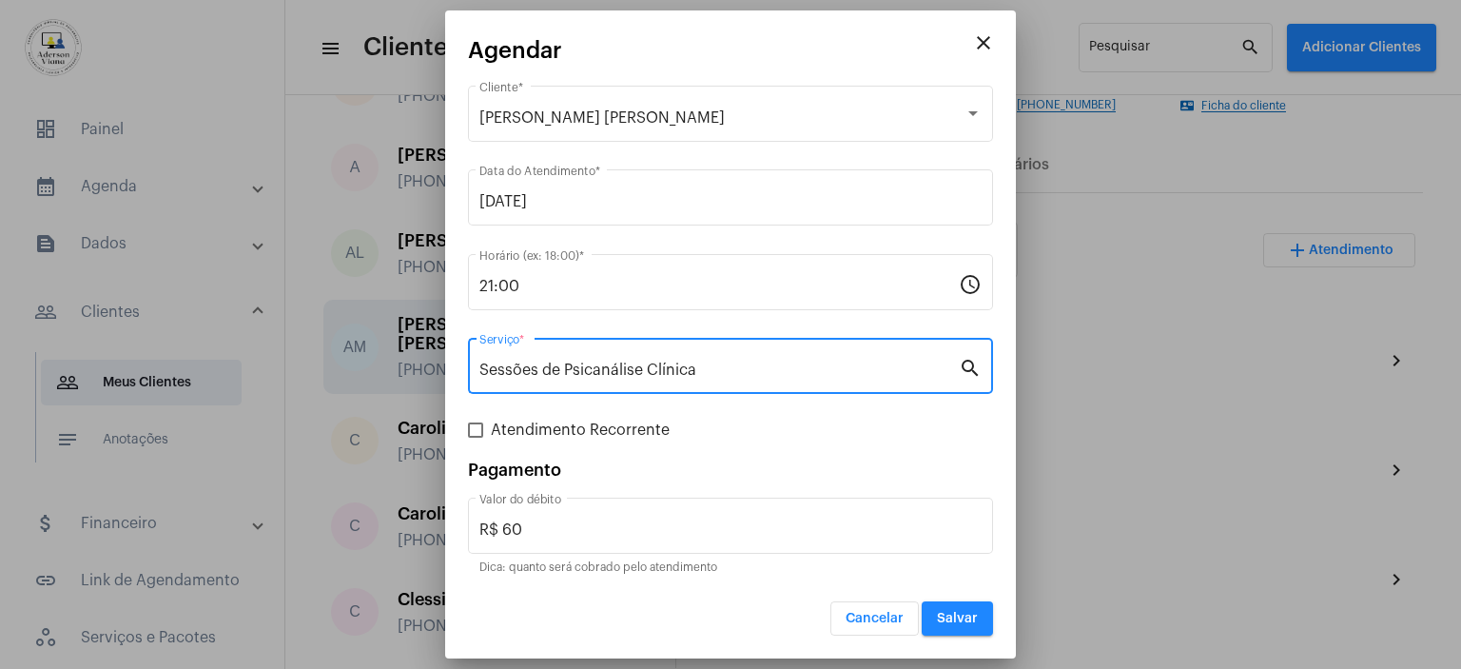
click at [481, 427] on span at bounding box center [475, 429] width 15 height 15
click at [476, 438] on input "Atendimento Recorrente" at bounding box center [475, 438] width 1 height 1
click at [481, 427] on label "Atendimento Recorrente" at bounding box center [569, 430] width 202 height 23
click at [476, 438] on input "Atendimento Recorrente" at bounding box center [475, 438] width 1 height 1
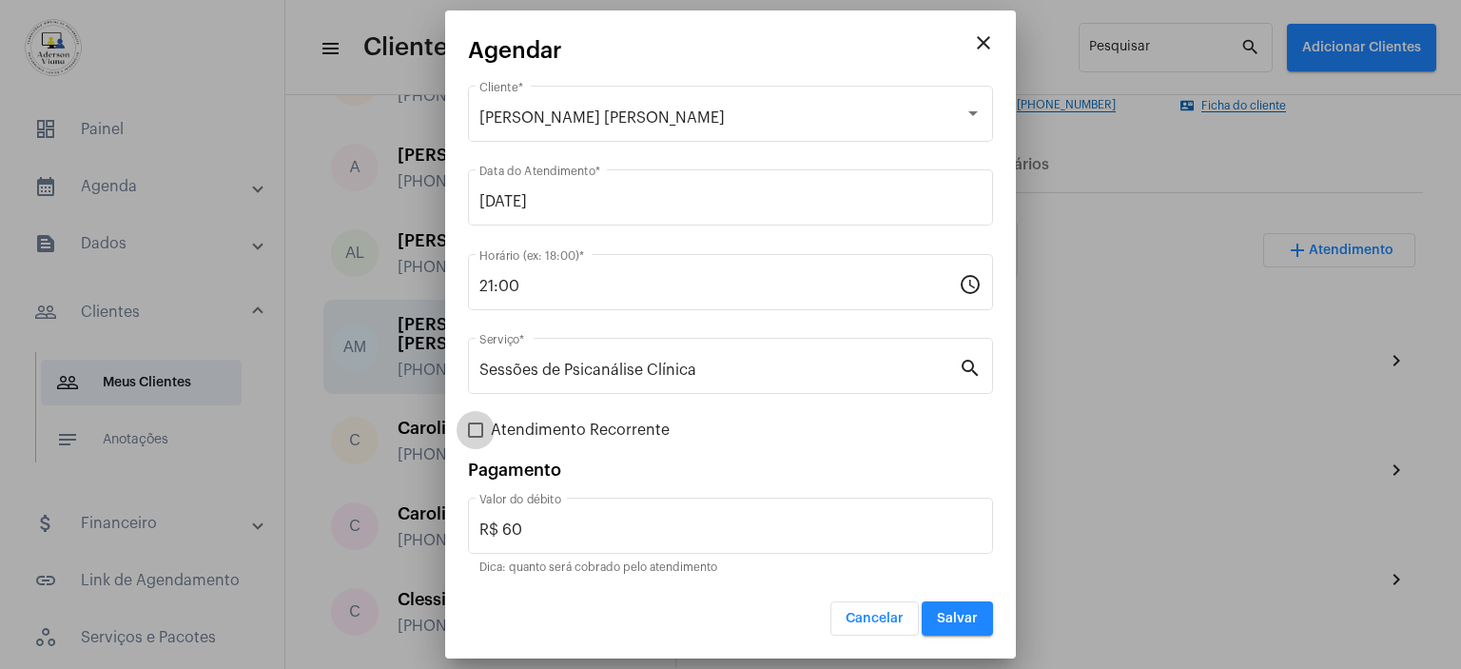
click at [481, 427] on span at bounding box center [475, 429] width 15 height 15
click at [476, 438] on input "Atendimento Recorrente" at bounding box center [475, 438] width 1 height 1
checkbox input "true"
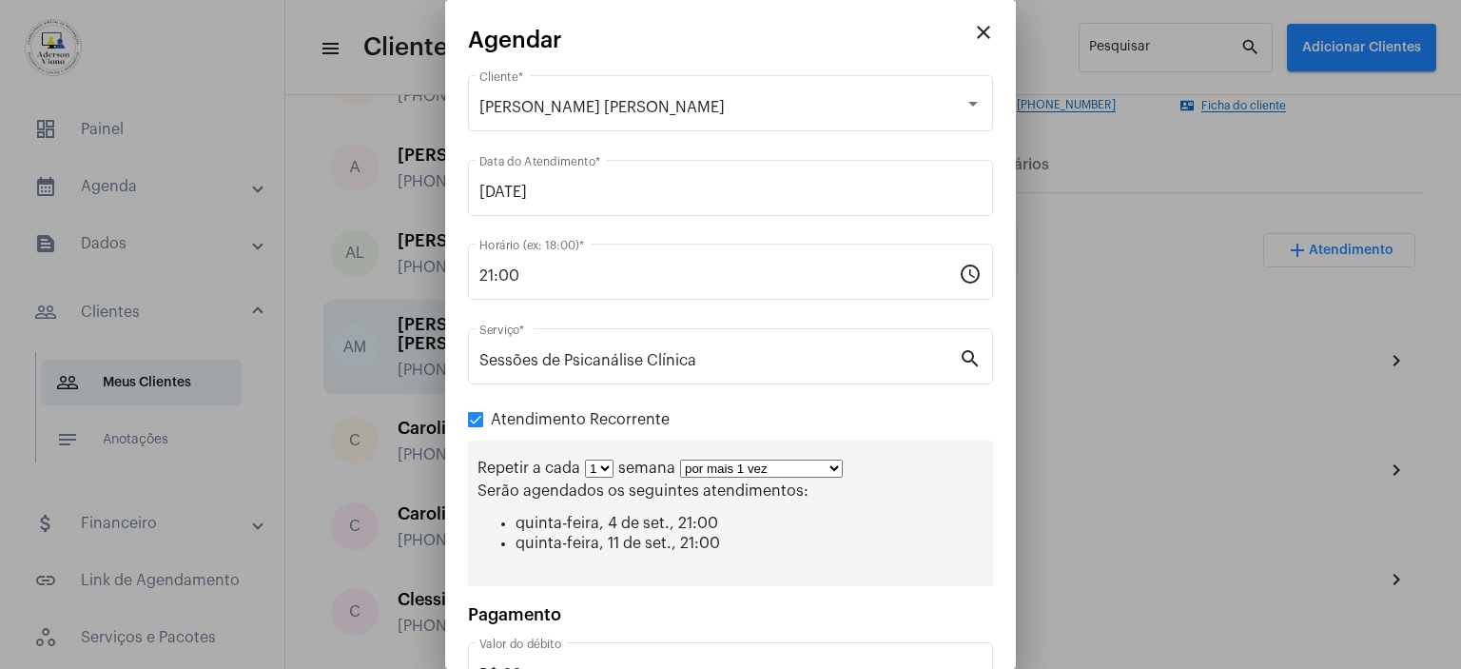
click at [829, 470] on select "por mais 1 vez por mais 2 vezes por mais 3 vezes por mais 4 vezes por mais 5 ve…" at bounding box center [761, 468] width 163 height 18
select select "2: 3"
click at [680, 459] on select "por mais 1 vez por mais 2 vezes por mais 3 vezes por mais 4 vezes por mais 5 ve…" at bounding box center [761, 468] width 163 height 18
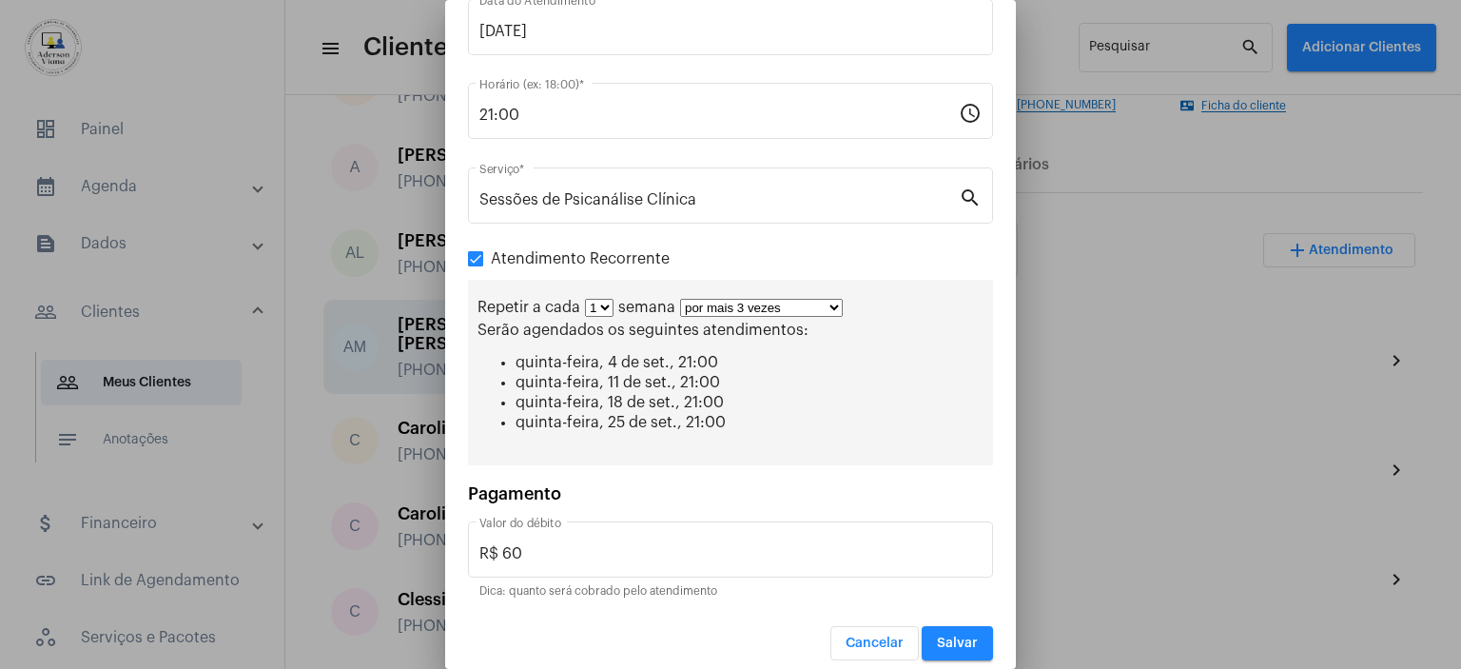
scroll to position [171, 0]
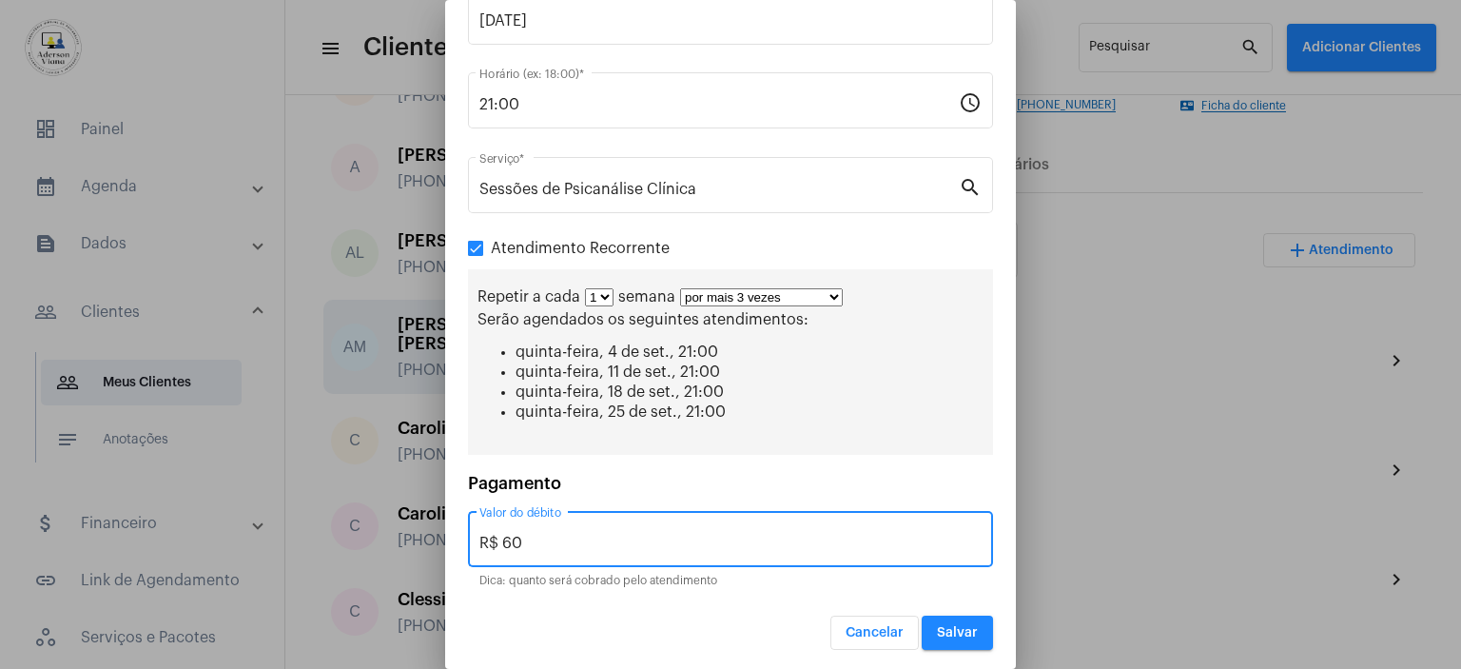
click at [532, 540] on input "R$ 60" at bounding box center [730, 543] width 502 height 17
type input "R$ 30,00"
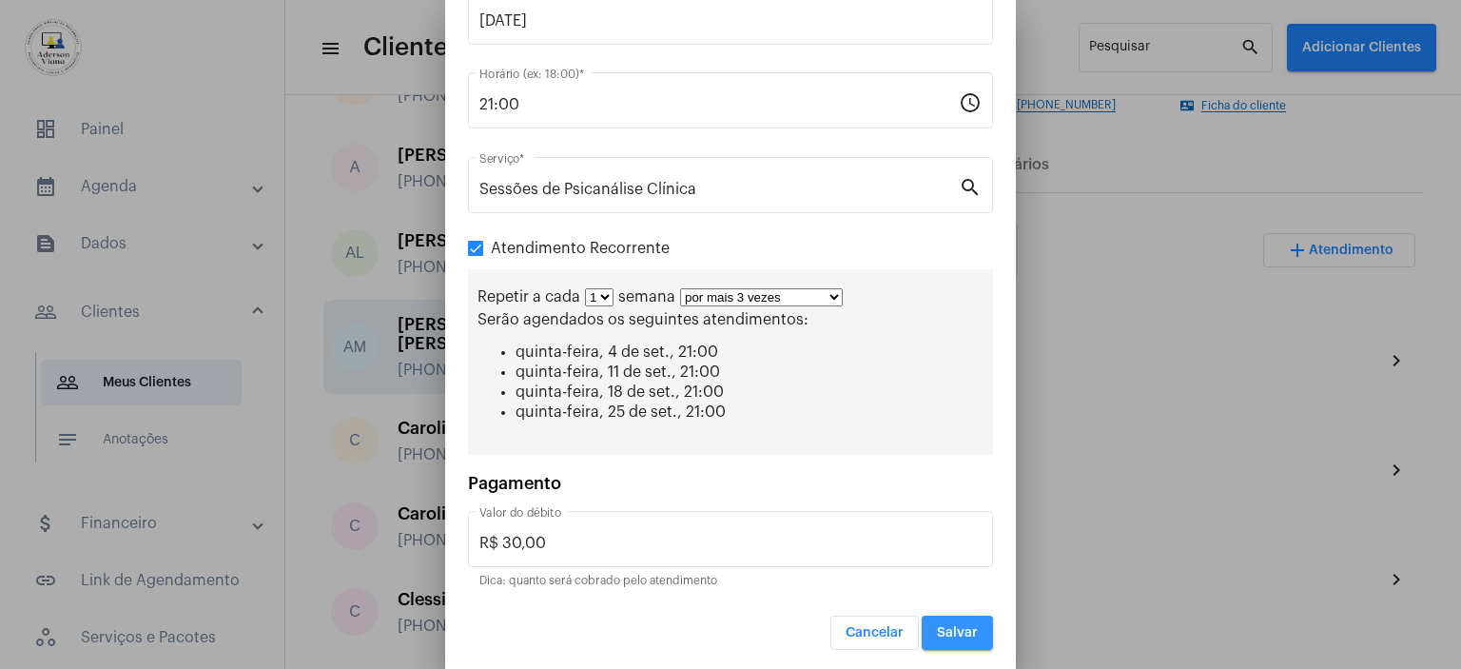
click at [951, 632] on span "Salvar" at bounding box center [957, 632] width 41 height 13
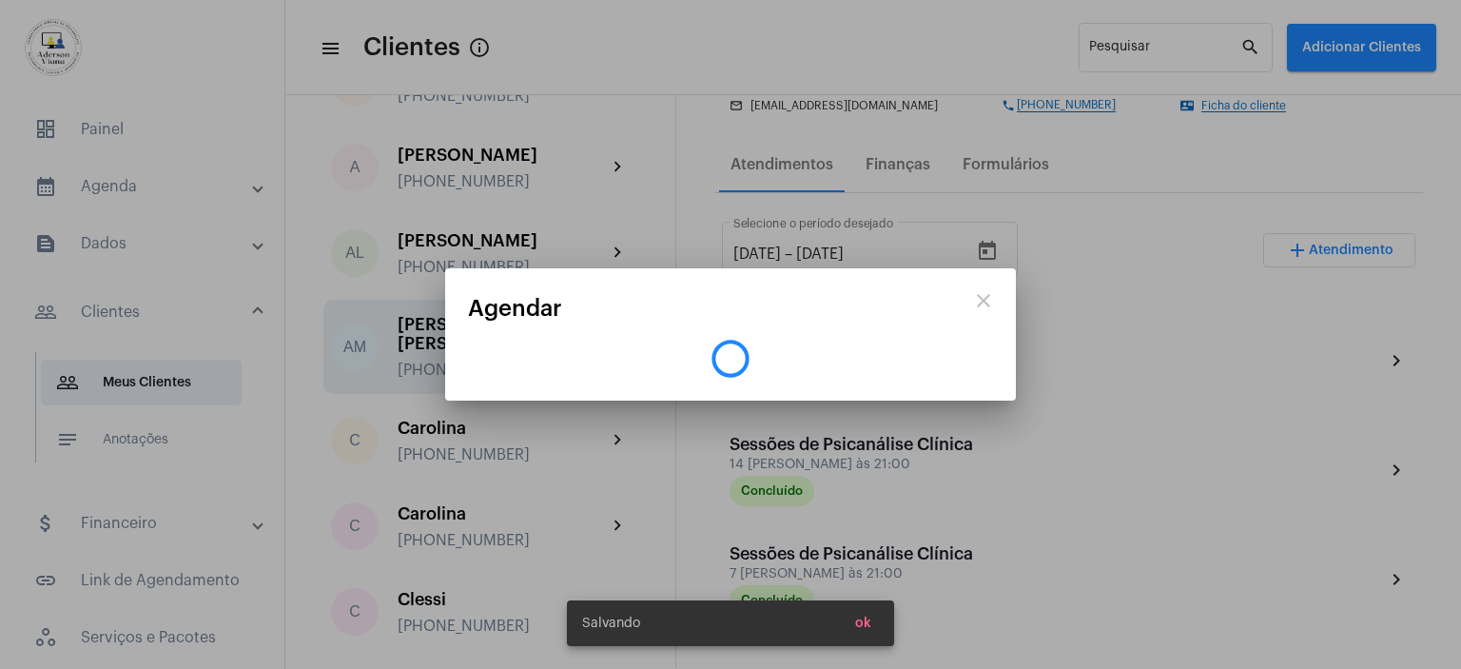
scroll to position [0, 0]
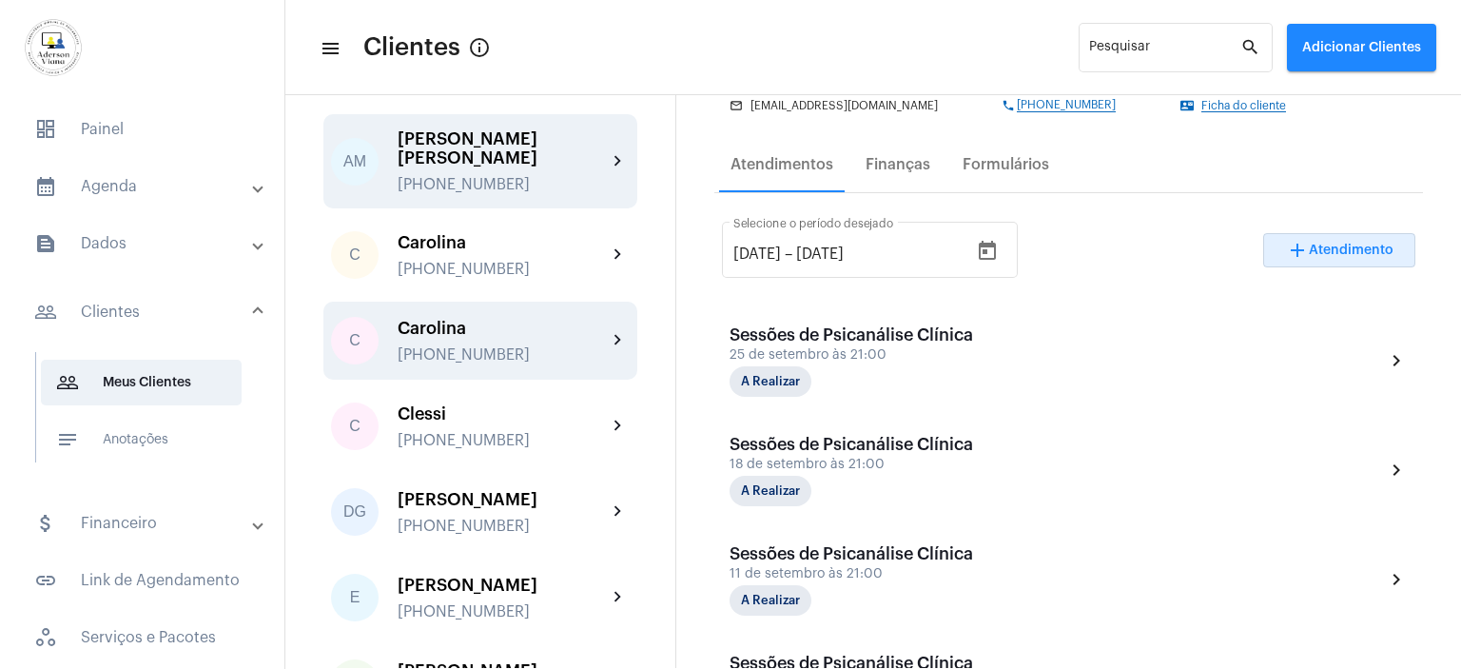
scroll to position [476, 0]
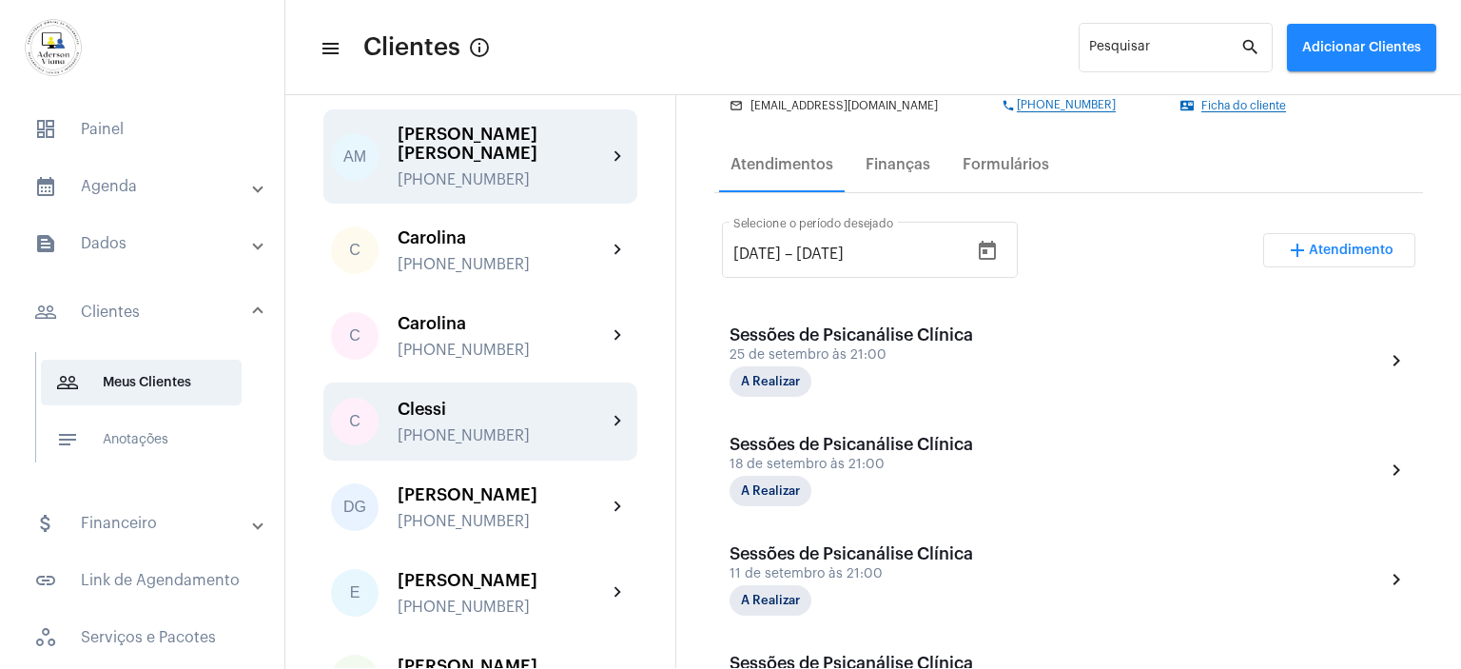
click at [462, 400] on div "Clessi [PHONE_NUMBER]" at bounding box center [502, 422] width 209 height 45
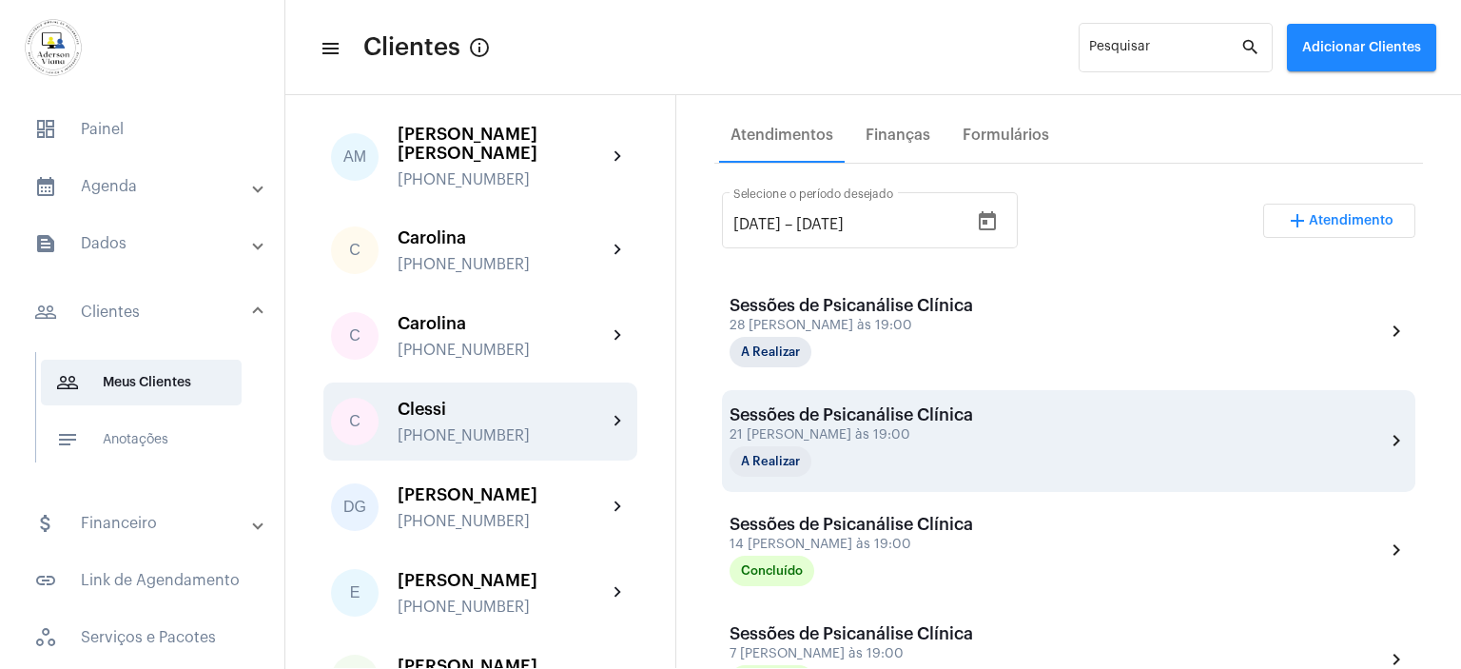
scroll to position [476, 0]
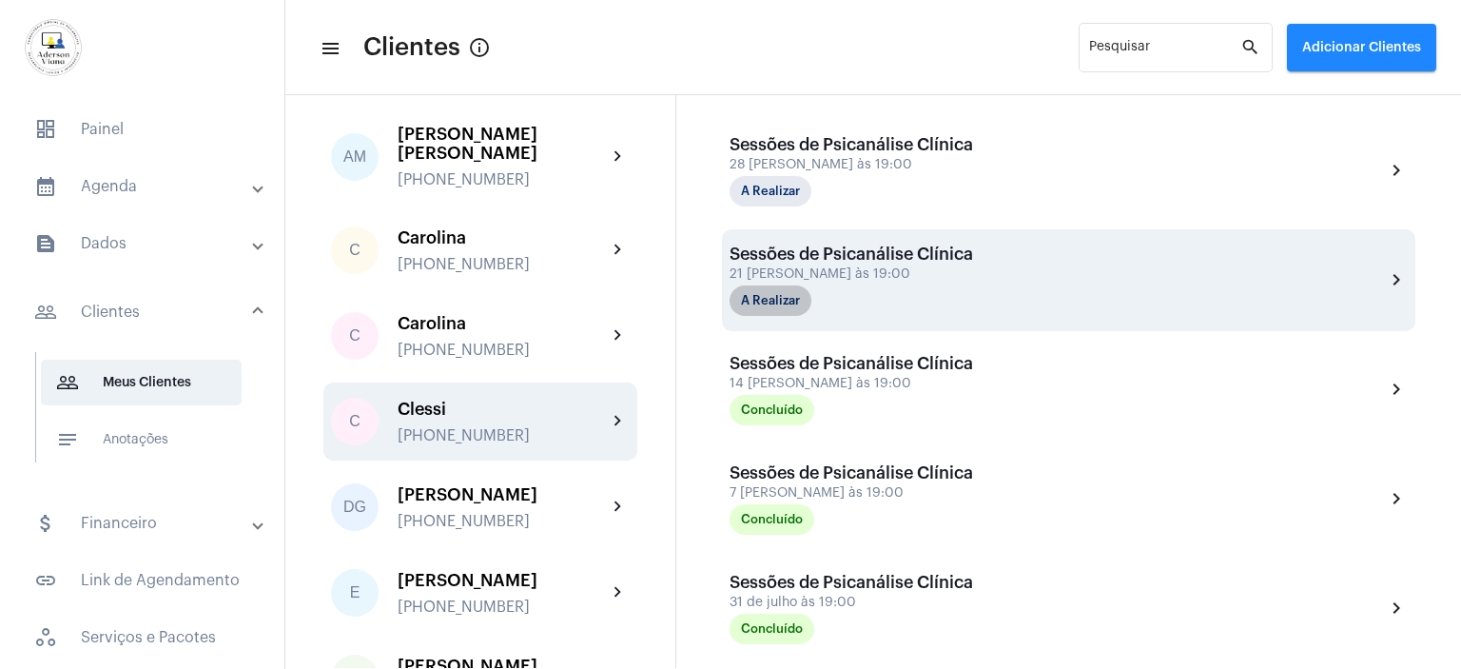
click at [767, 303] on mat-chip "A Realizar" at bounding box center [771, 300] width 82 height 30
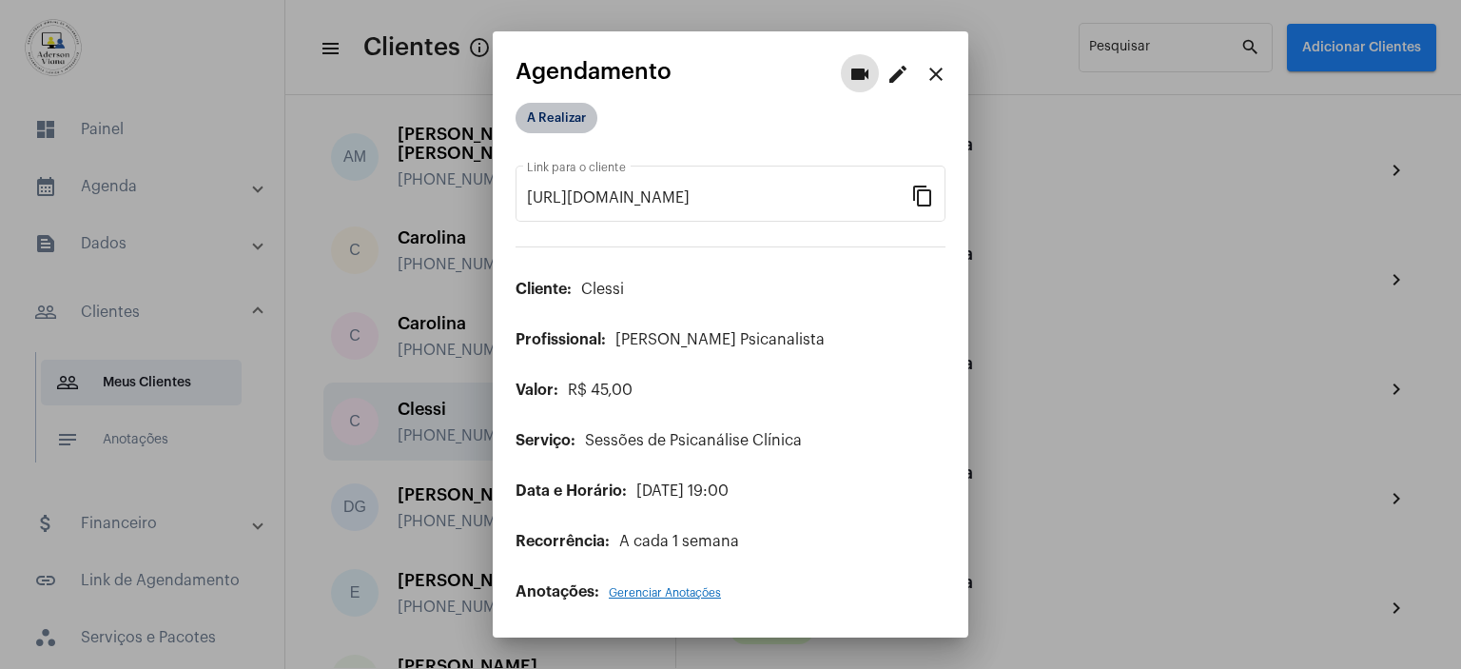
click at [549, 119] on mat-chip "A Realizar" at bounding box center [557, 118] width 82 height 30
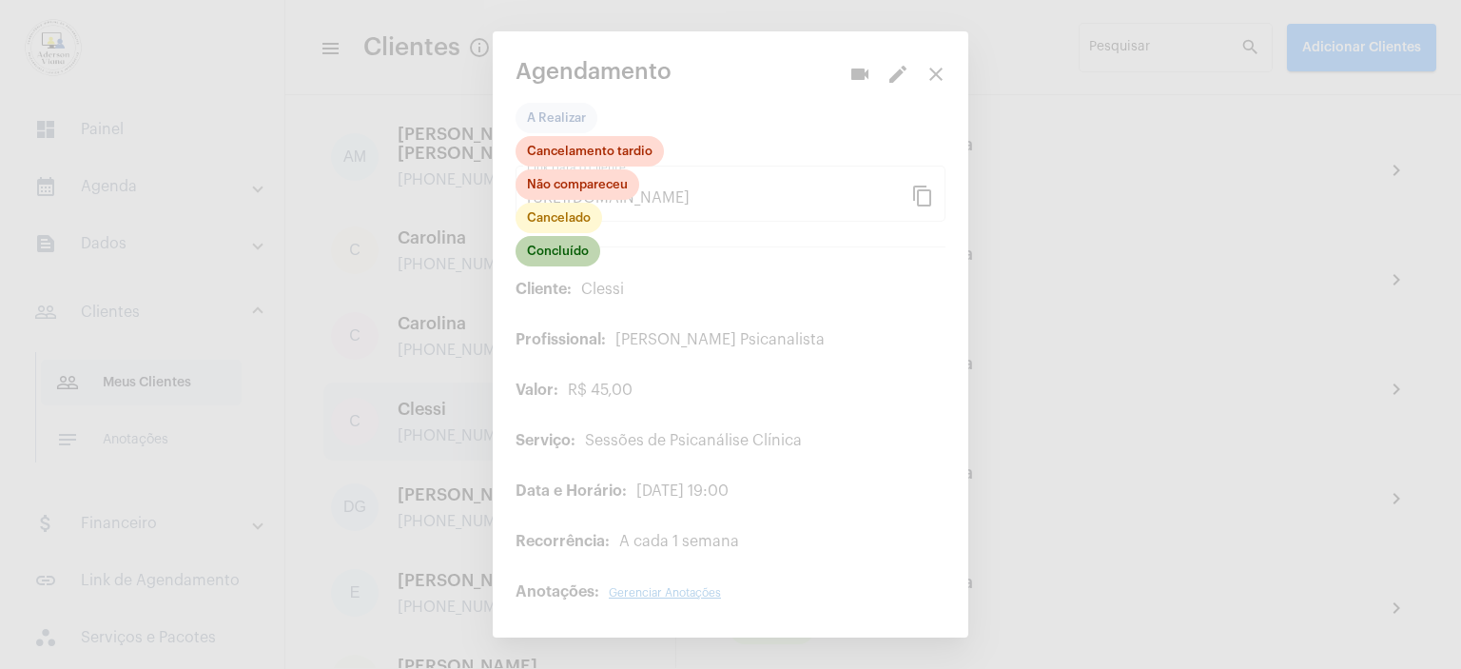
click at [584, 254] on mat-chip "Concluído" at bounding box center [558, 251] width 85 height 30
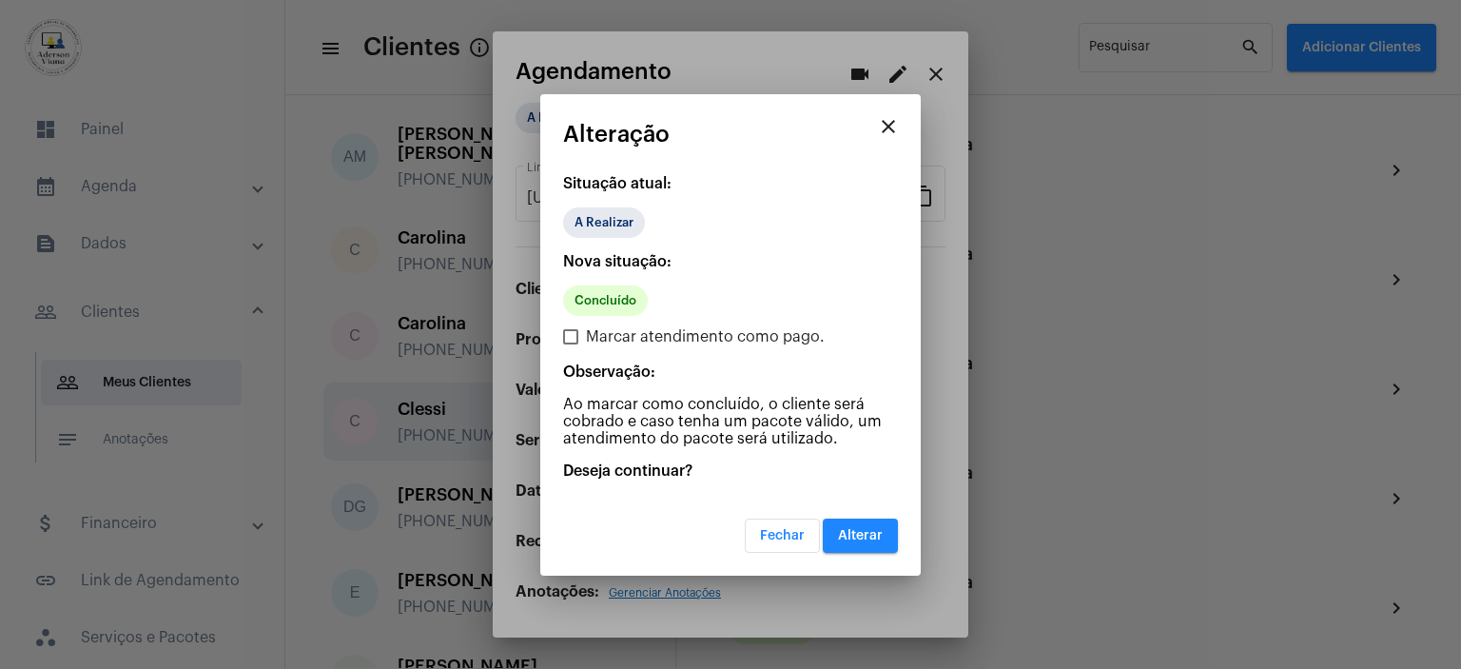
click at [874, 535] on span "Alterar" at bounding box center [860, 535] width 45 height 13
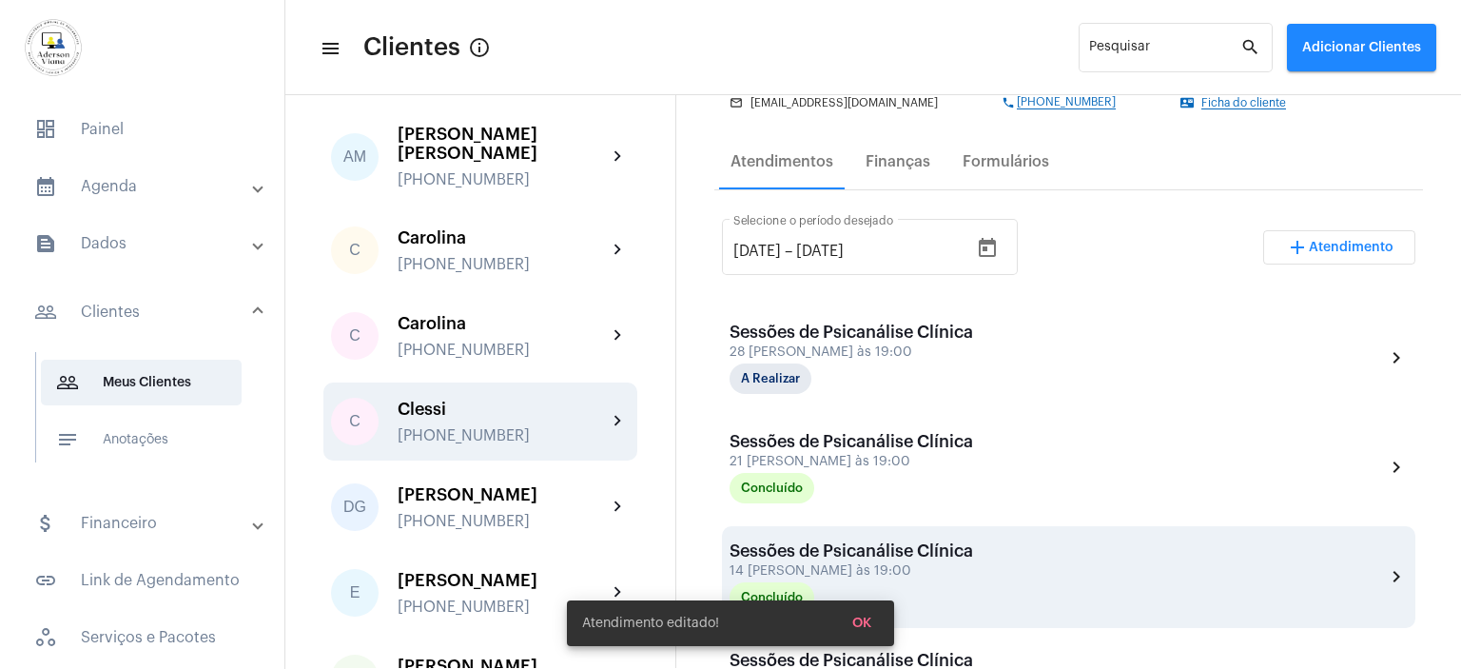
scroll to position [285, 0]
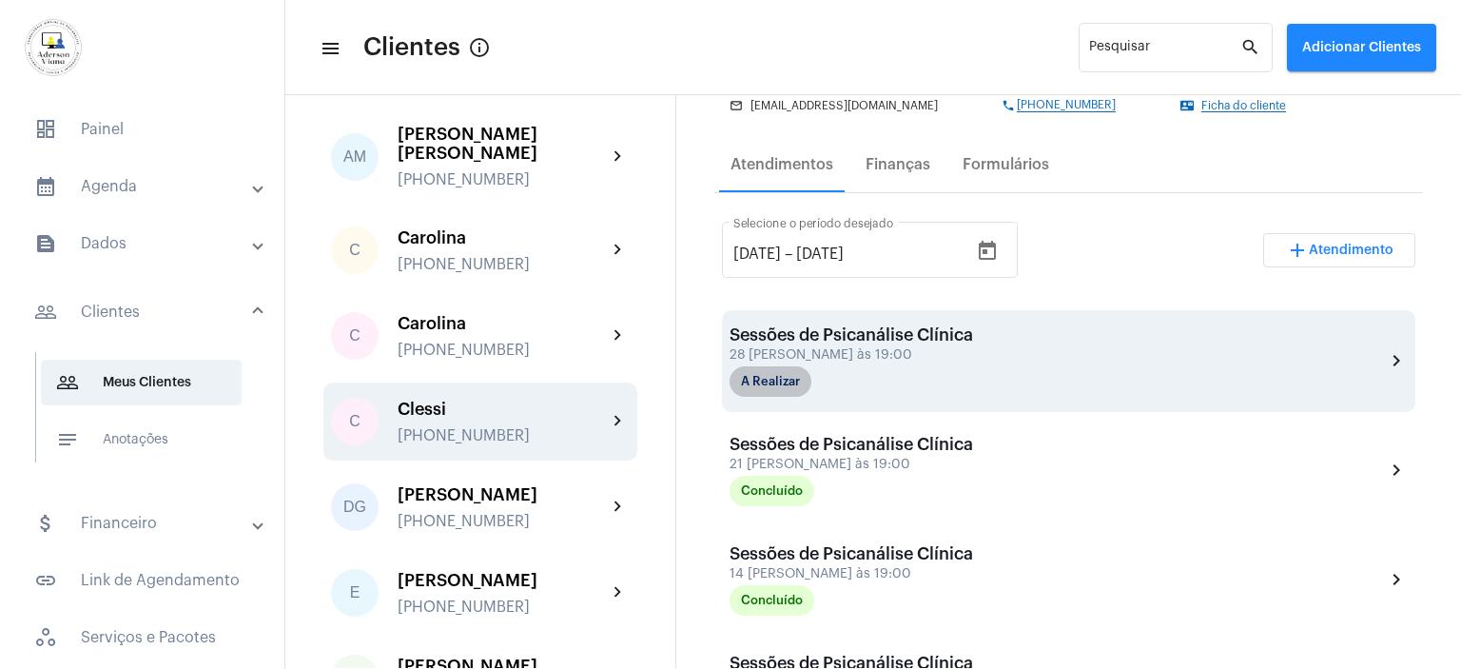
click at [793, 383] on mat-chip "A Realizar" at bounding box center [771, 381] width 82 height 30
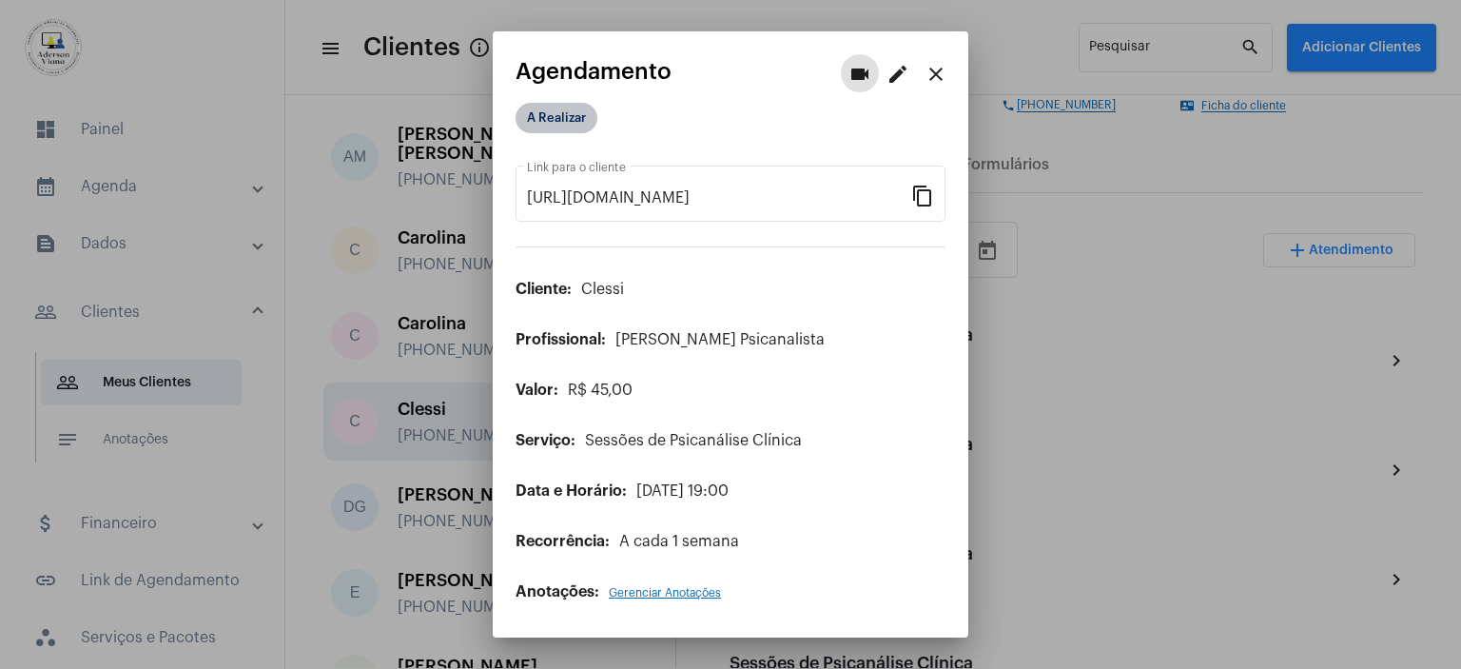
click at [539, 110] on mat-chip "A Realizar" at bounding box center [557, 118] width 82 height 30
click at [547, 118] on mat-chip "A Realizar" at bounding box center [557, 118] width 82 height 30
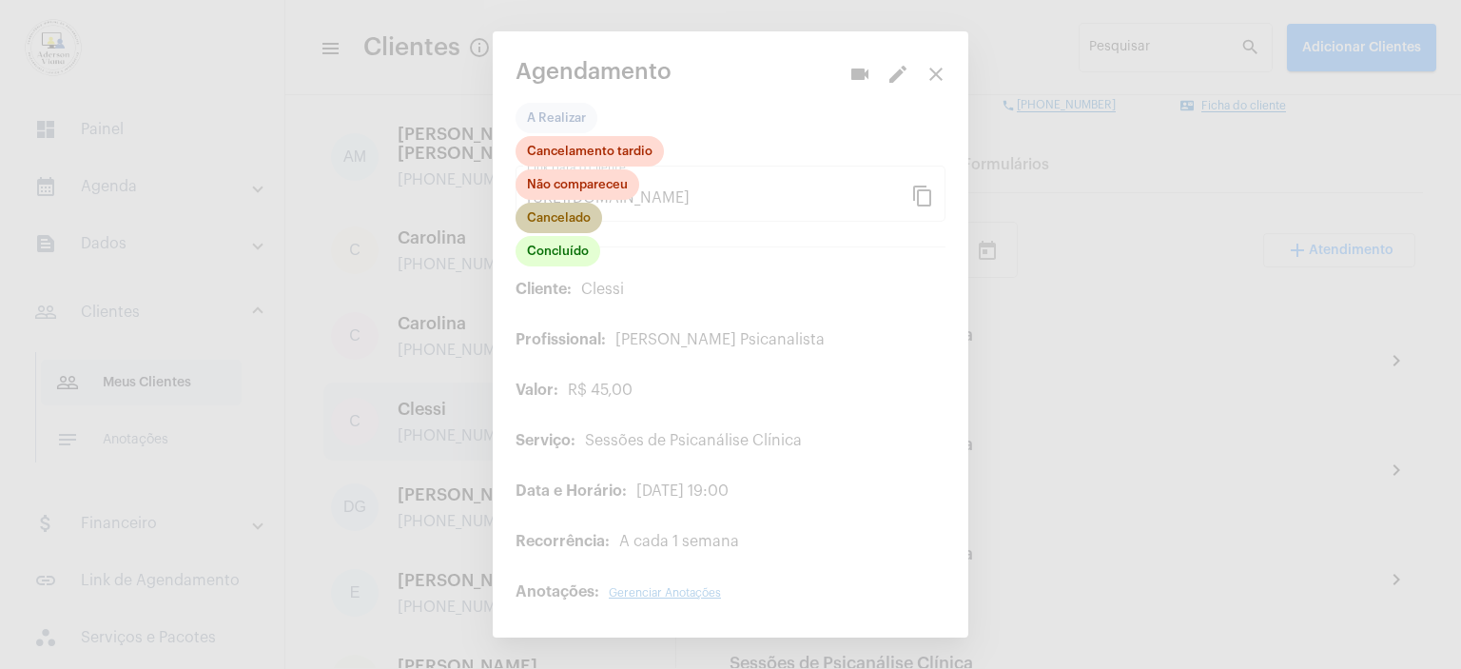
click at [572, 227] on mat-chip "Cancelado" at bounding box center [559, 218] width 87 height 30
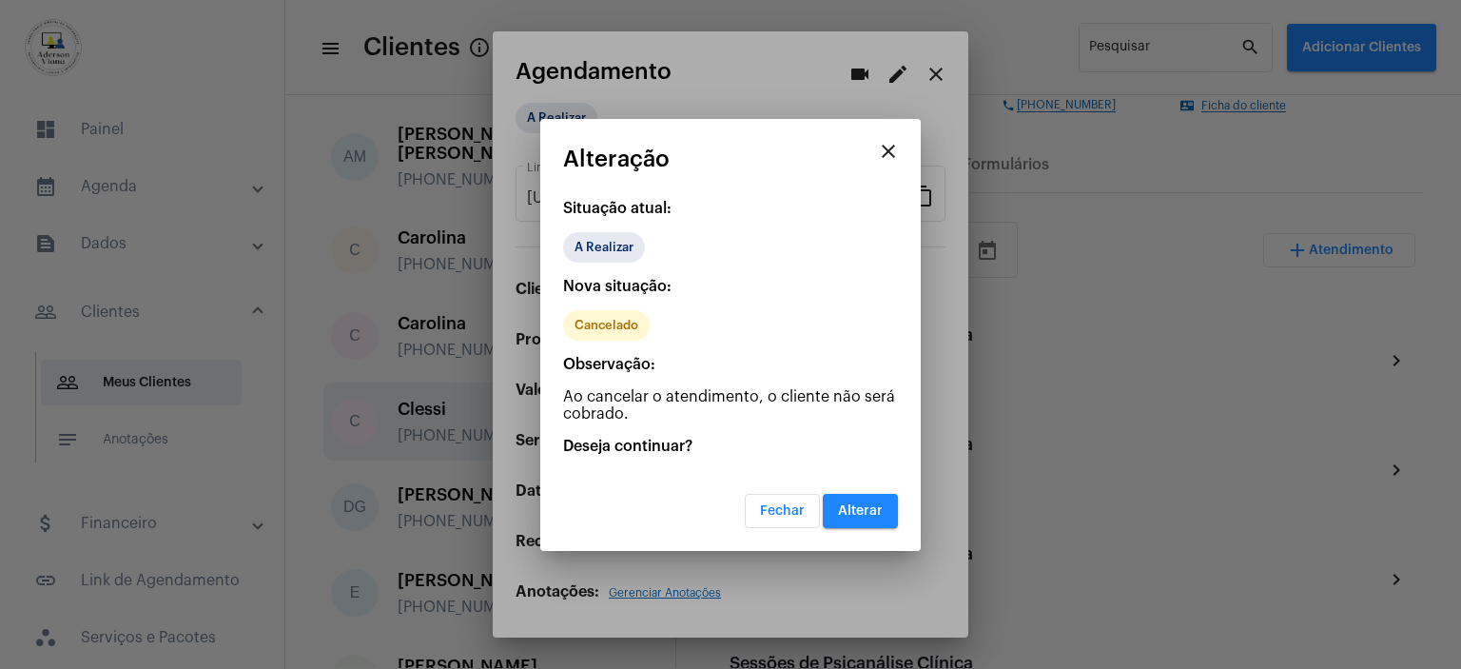
click at [877, 524] on button "Alterar" at bounding box center [860, 511] width 75 height 34
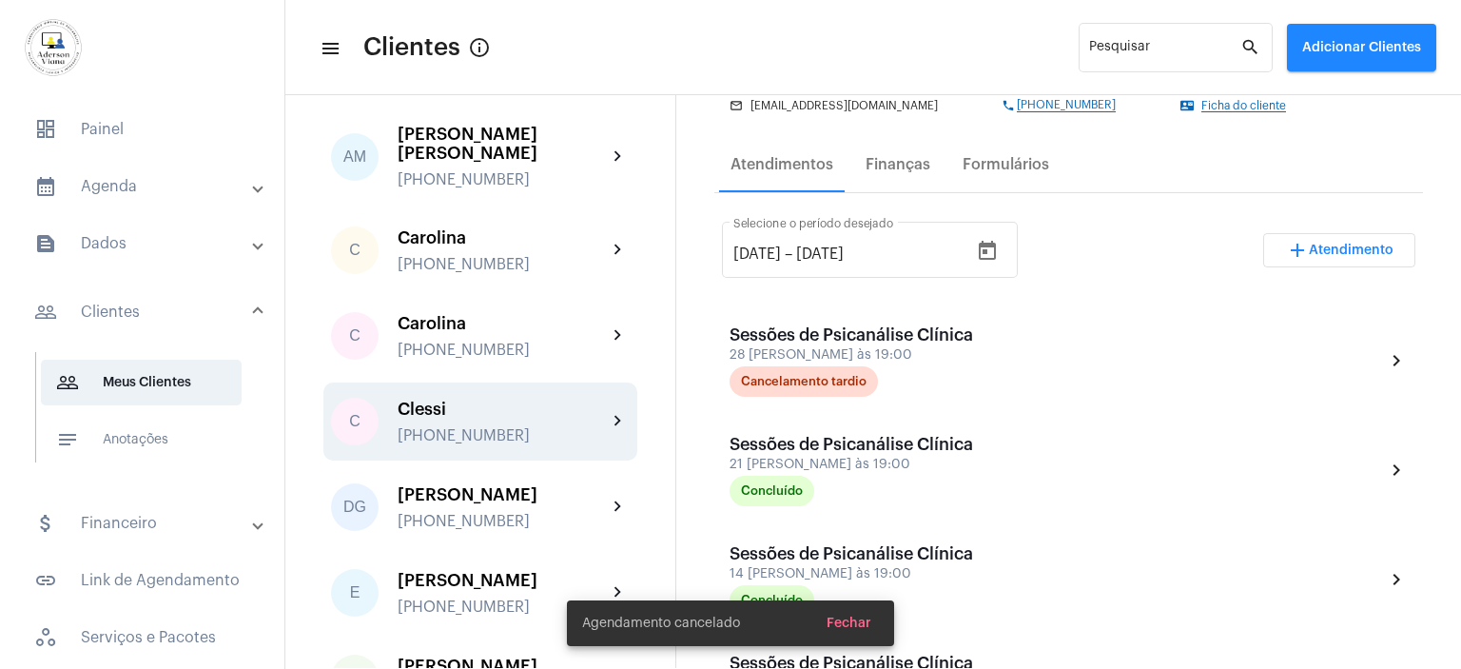
click at [1332, 251] on span "Atendimento" at bounding box center [1351, 250] width 85 height 13
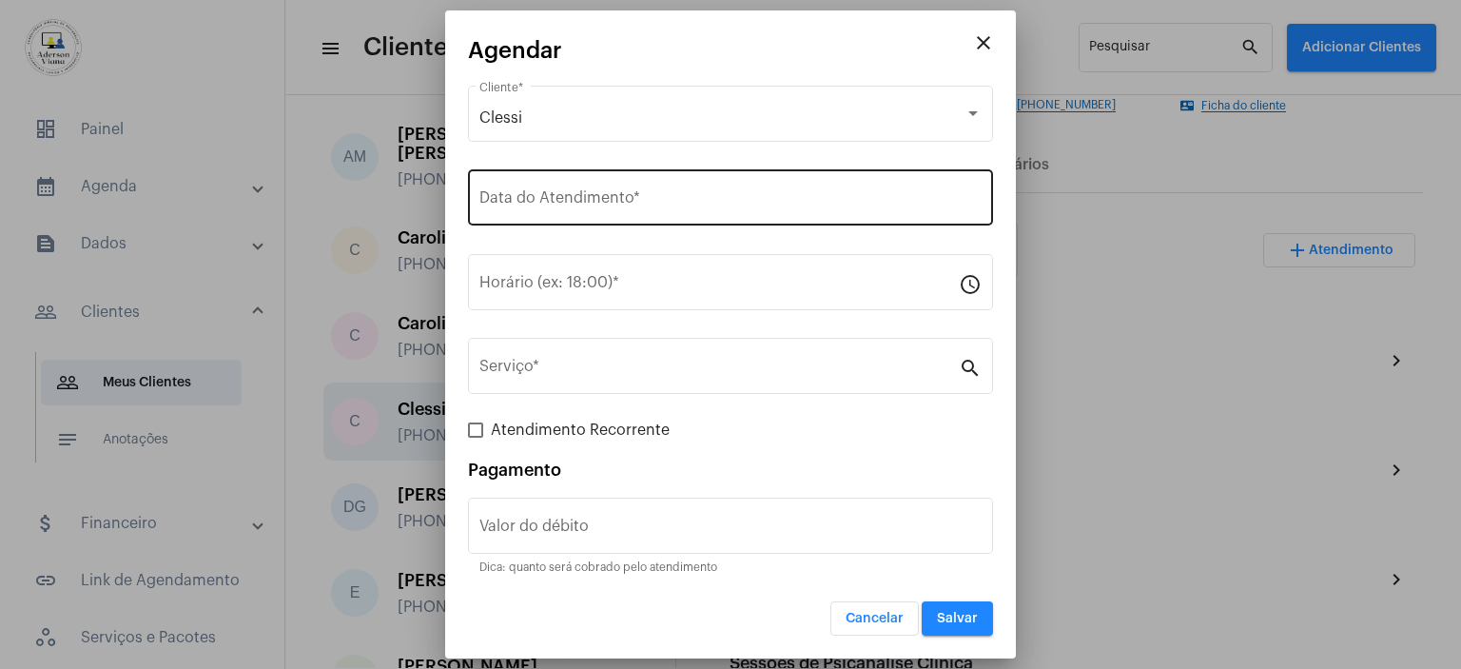
click at [520, 201] on input "Data do Atendimento *" at bounding box center [730, 201] width 502 height 17
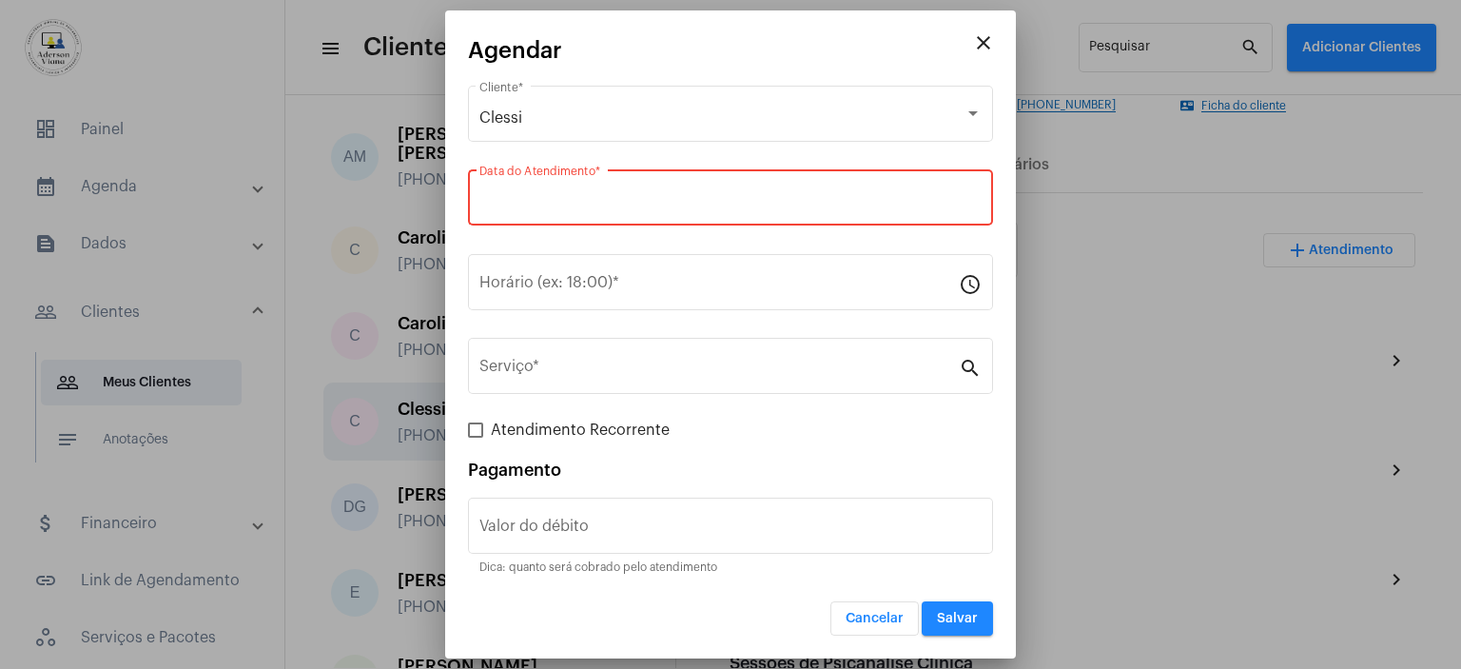
click at [518, 201] on input "Data do Atendimento *" at bounding box center [730, 201] width 502 height 17
click at [567, 201] on input "Data do Atendimento *" at bounding box center [730, 201] width 502 height 17
click at [781, 202] on input "Data do Atendimento *" at bounding box center [730, 201] width 502 height 17
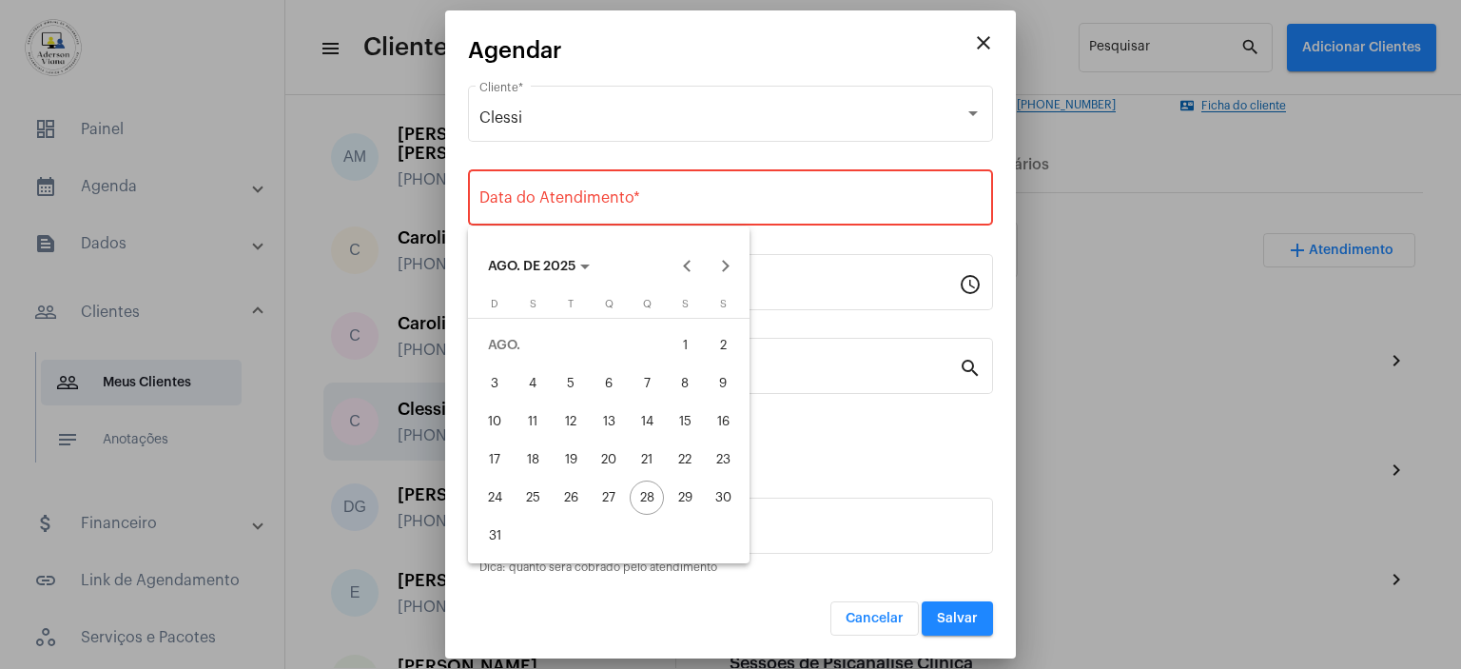
click at [781, 202] on div at bounding box center [730, 334] width 1461 height 669
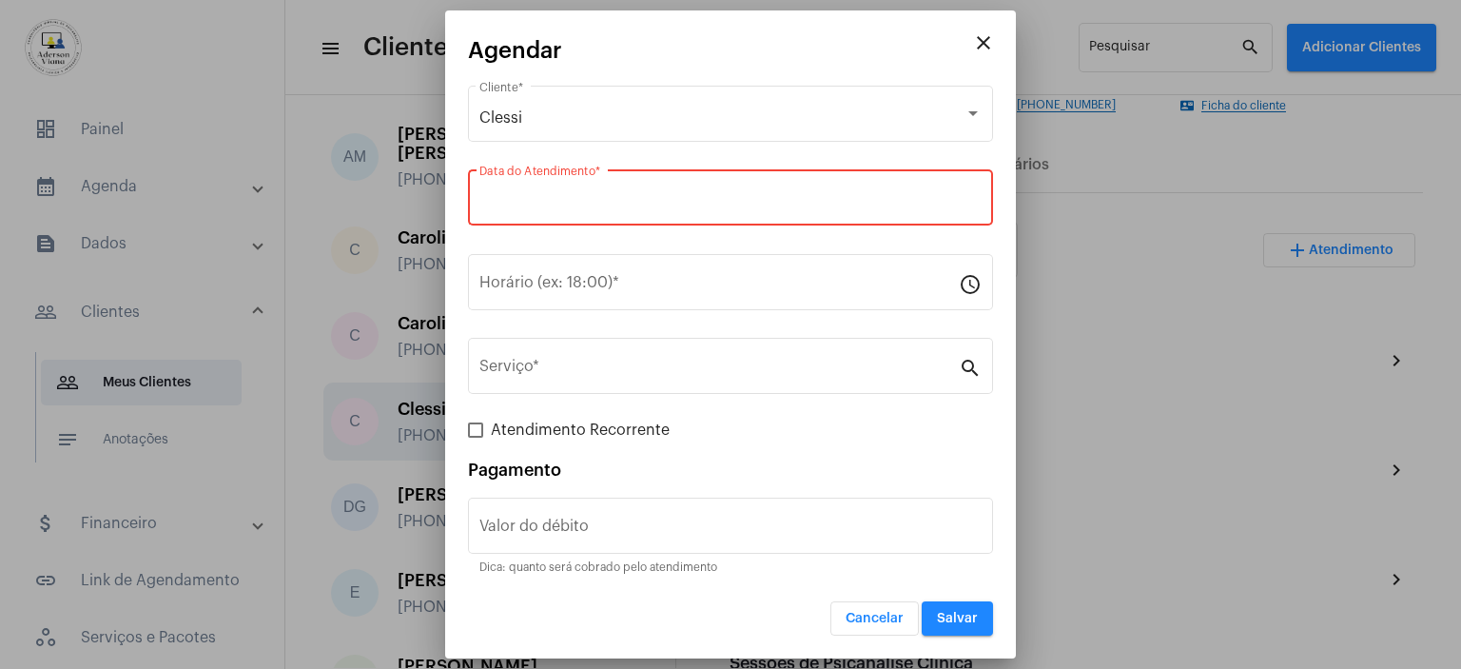
click at [781, 202] on input "Data do Atendimento *" at bounding box center [730, 201] width 502 height 17
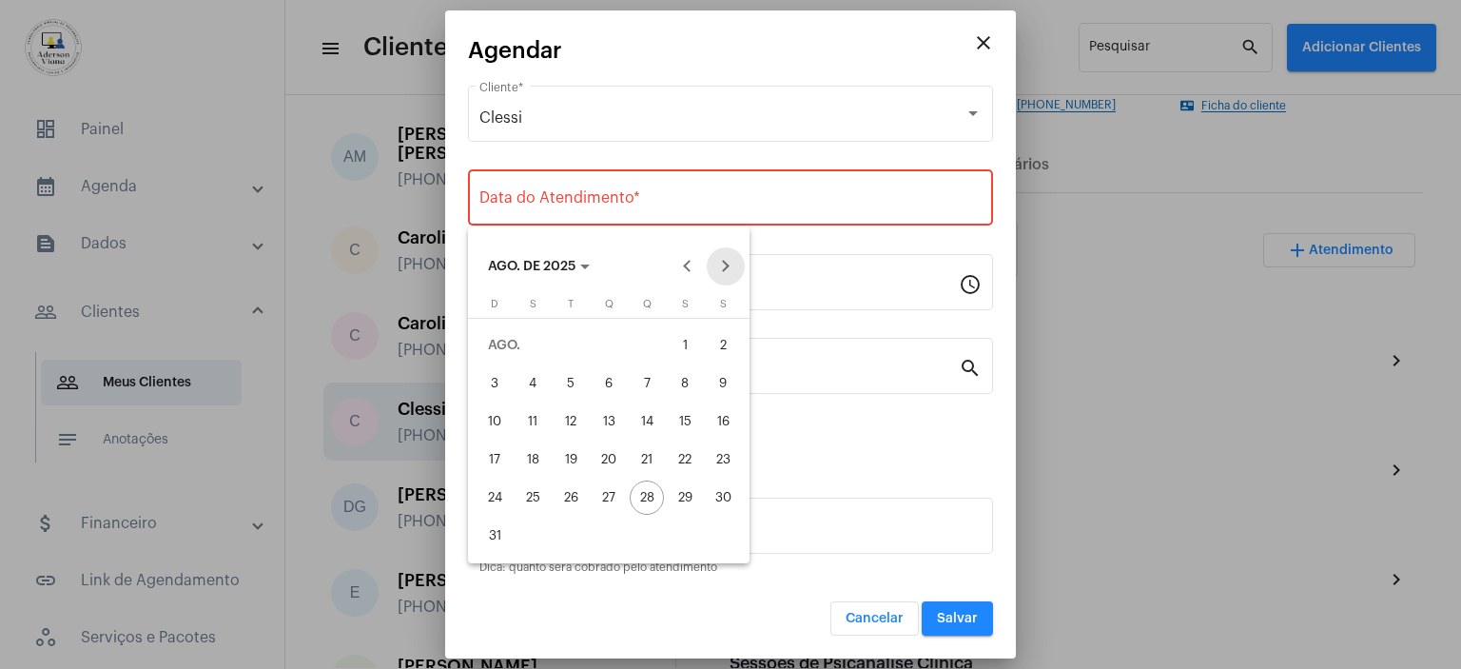
click at [721, 268] on button "Next month" at bounding box center [726, 266] width 38 height 38
click at [688, 269] on button "Previous month" at bounding box center [688, 266] width 38 height 38
click at [650, 385] on div "4" at bounding box center [647, 383] width 34 height 34
type input "[DATE]"
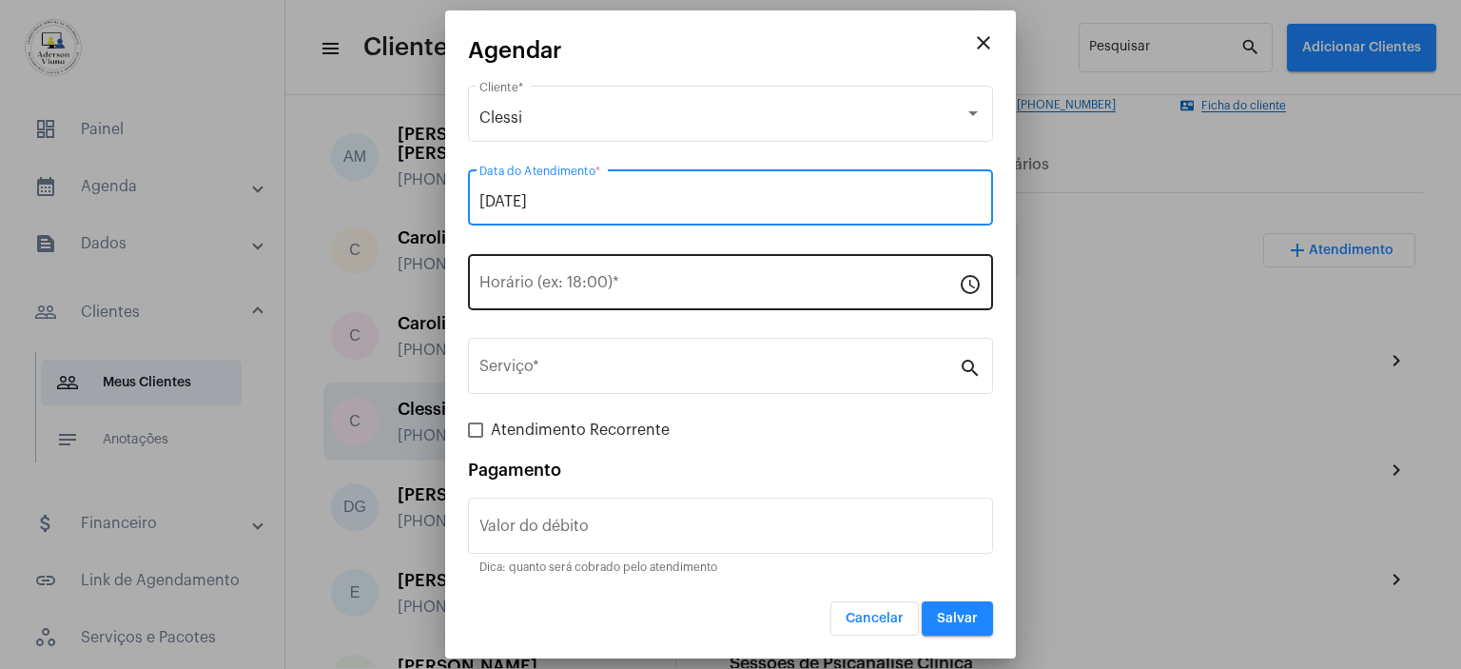
click at [501, 283] on input "Horário (ex: 18:00) *" at bounding box center [718, 286] width 479 height 17
click at [498, 284] on input "Horário (ex: 18:00) *" at bounding box center [718, 286] width 479 height 17
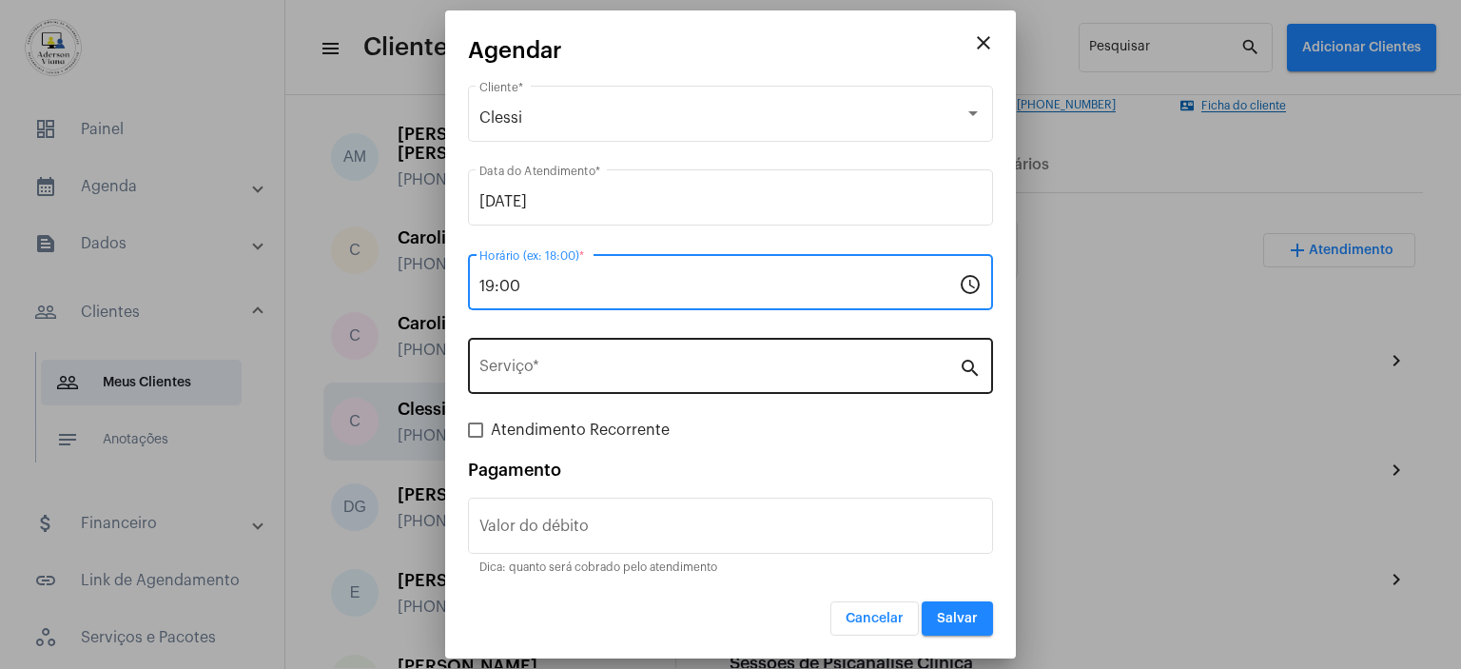
type input "19:00"
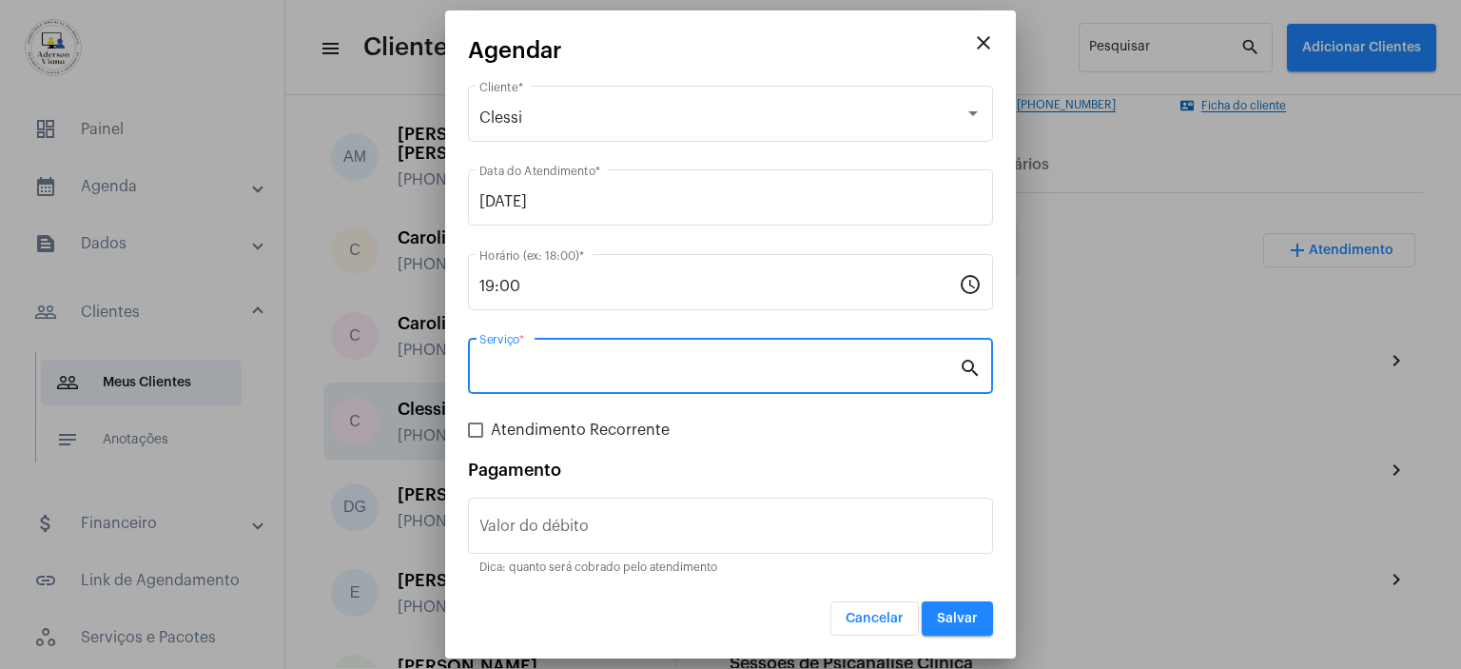
click at [578, 374] on input "Serviço *" at bounding box center [718, 369] width 479 height 17
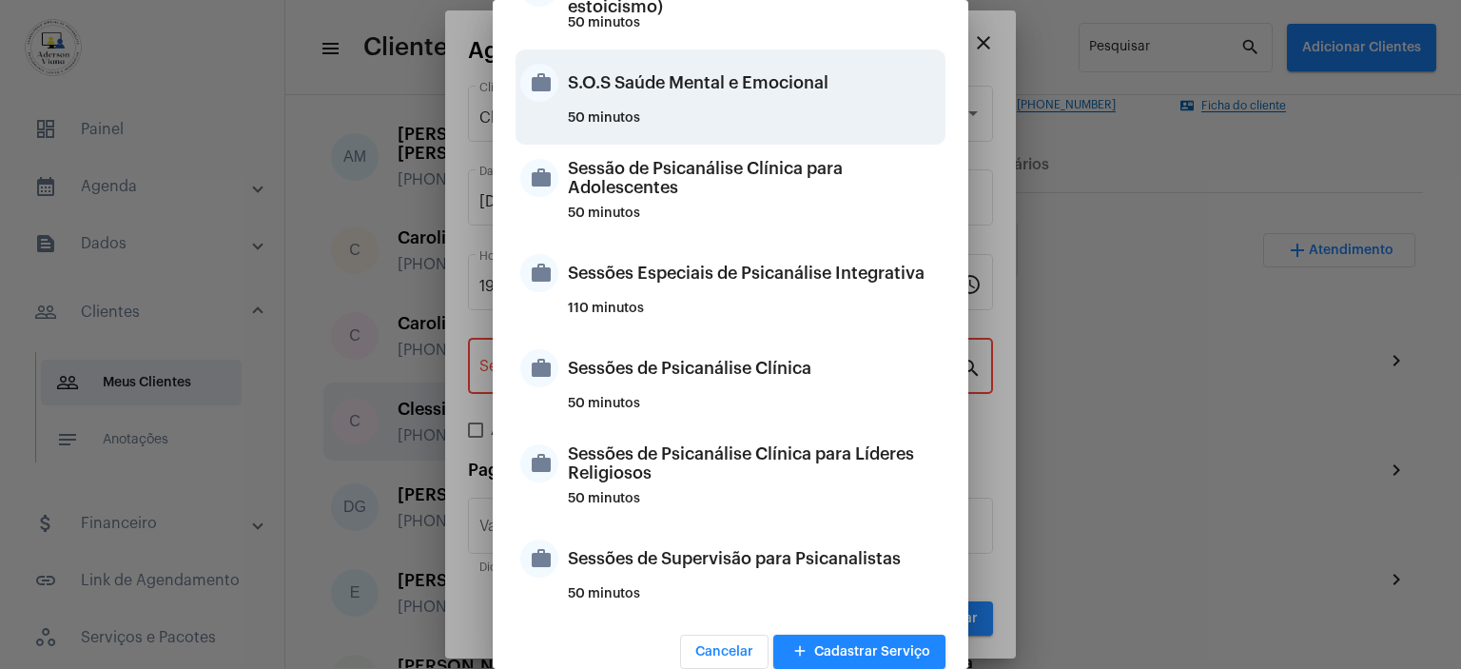
scroll to position [1789, 0]
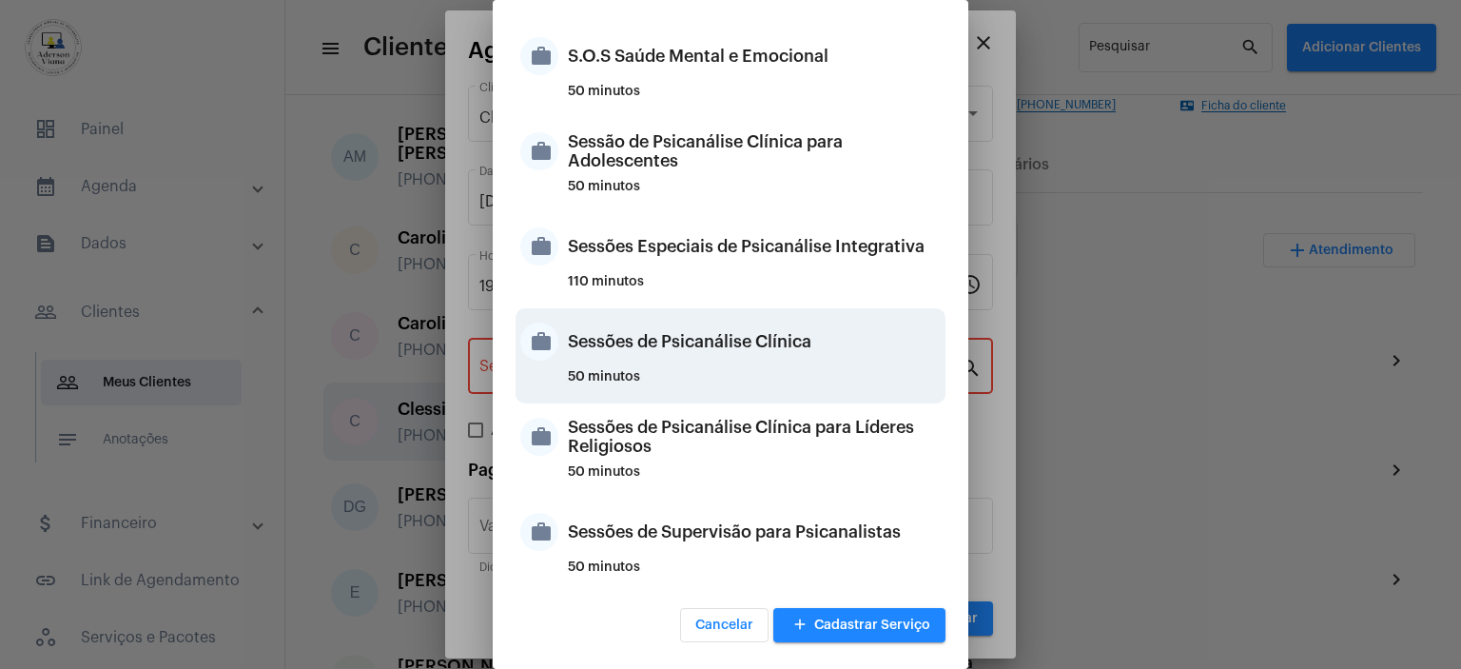
click at [732, 338] on div "Sessões de Psicanálise Clínica" at bounding box center [754, 341] width 373 height 57
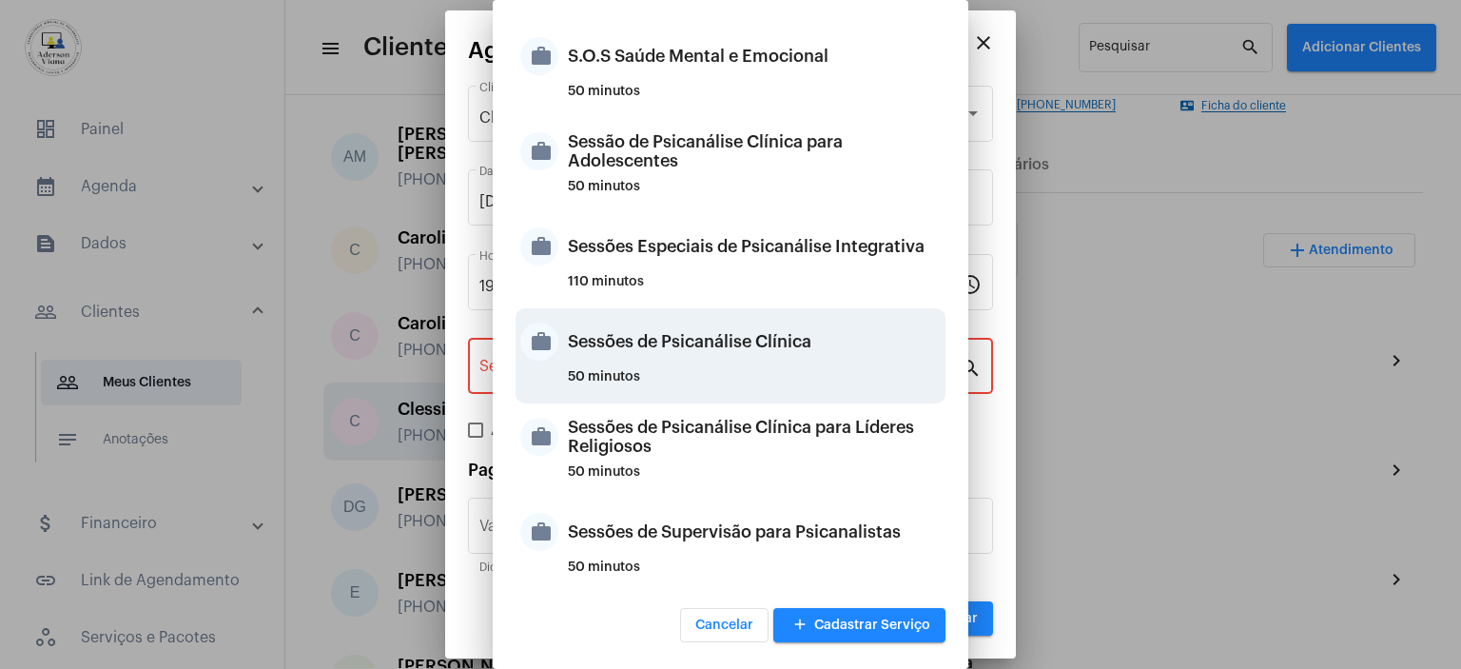
type input "Sessões de Psicanálise Clínica"
type input "R$ 60"
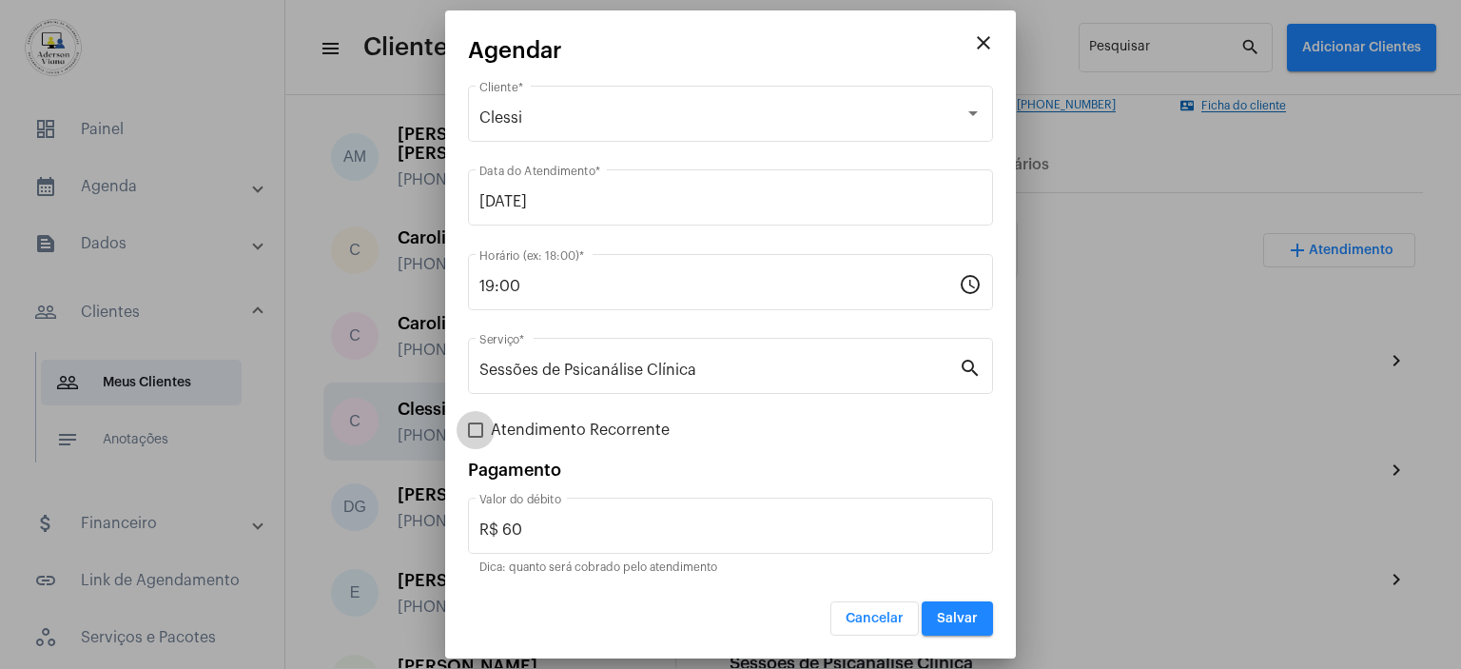
click at [479, 429] on span at bounding box center [475, 429] width 15 height 15
click at [476, 438] on input "Atendimento Recorrente" at bounding box center [475, 438] width 1 height 1
checkbox input "true"
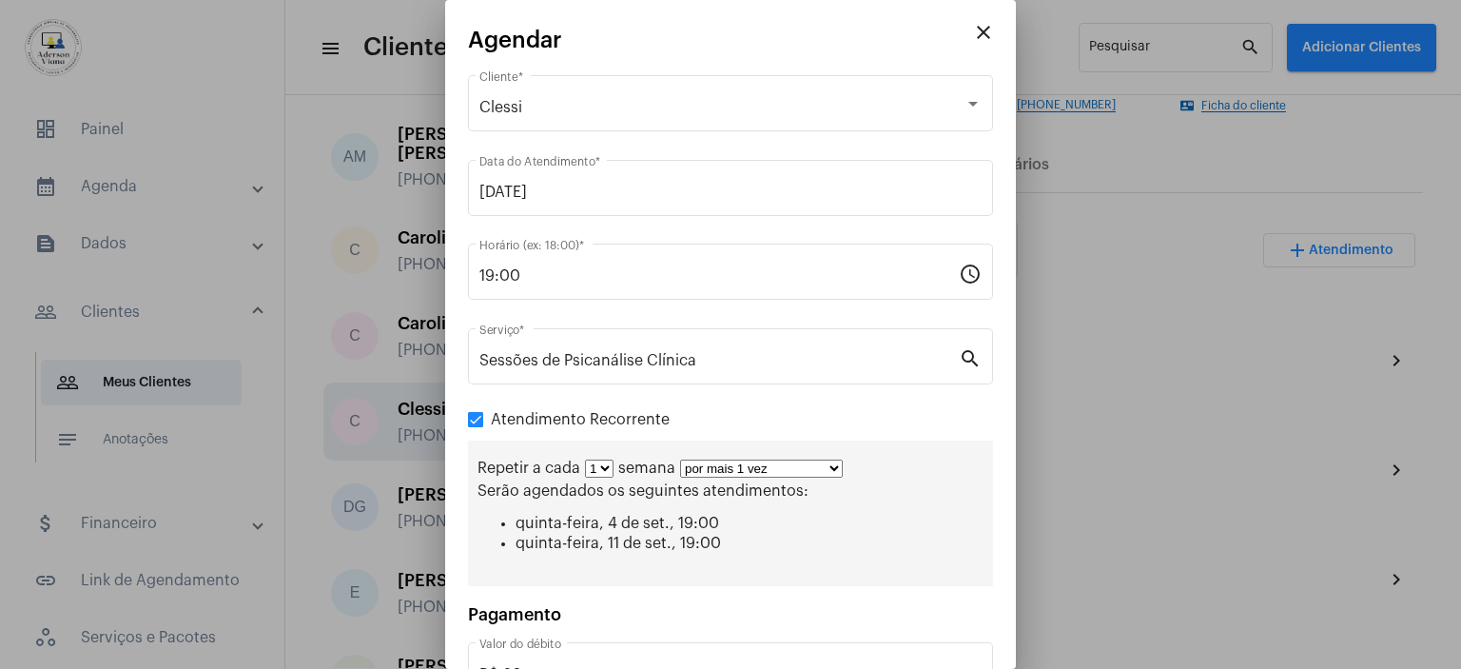
click at [833, 475] on select "por mais 1 vez por mais 2 vezes por mais 3 vezes por mais 4 vezes por mais 5 ve…" at bounding box center [761, 468] width 163 height 18
select select "2: 3"
click at [680, 459] on select "por mais 1 vez por mais 2 vezes por mais 3 vezes por mais 4 vezes por mais 5 ve…" at bounding box center [761, 468] width 163 height 18
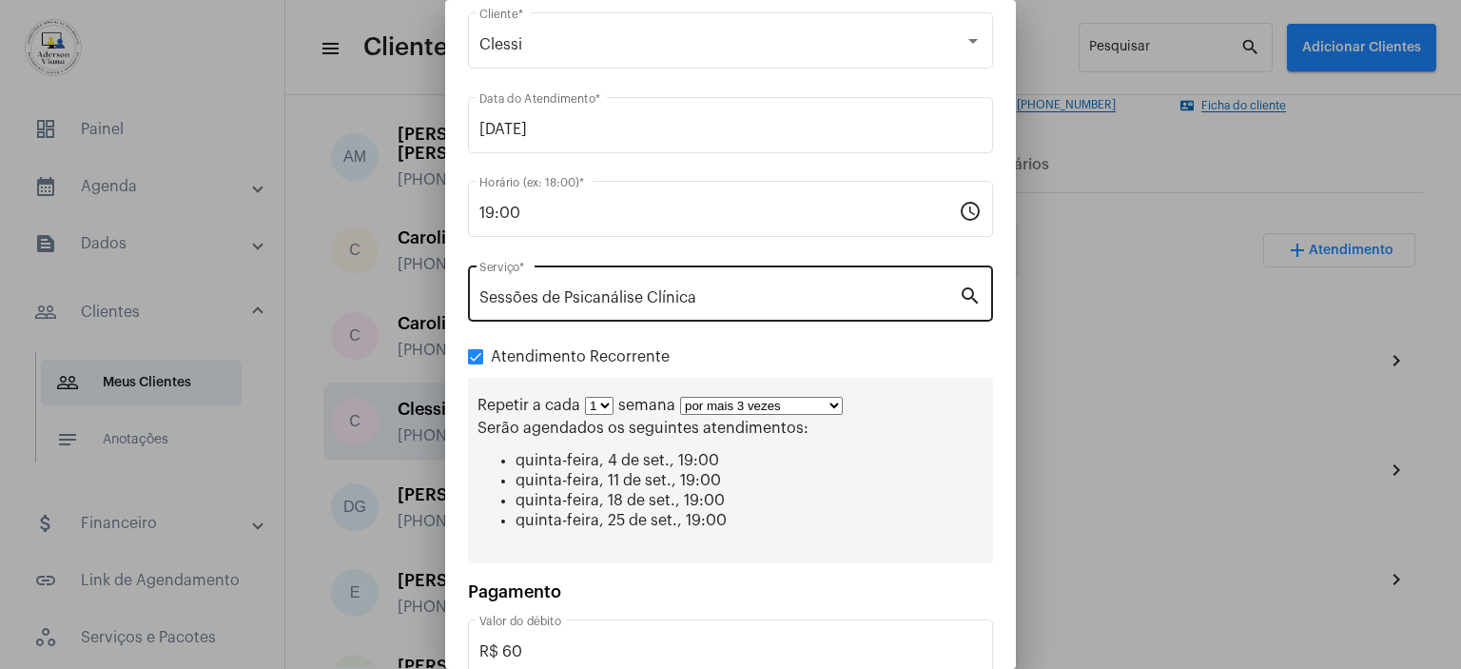
scroll to position [171, 0]
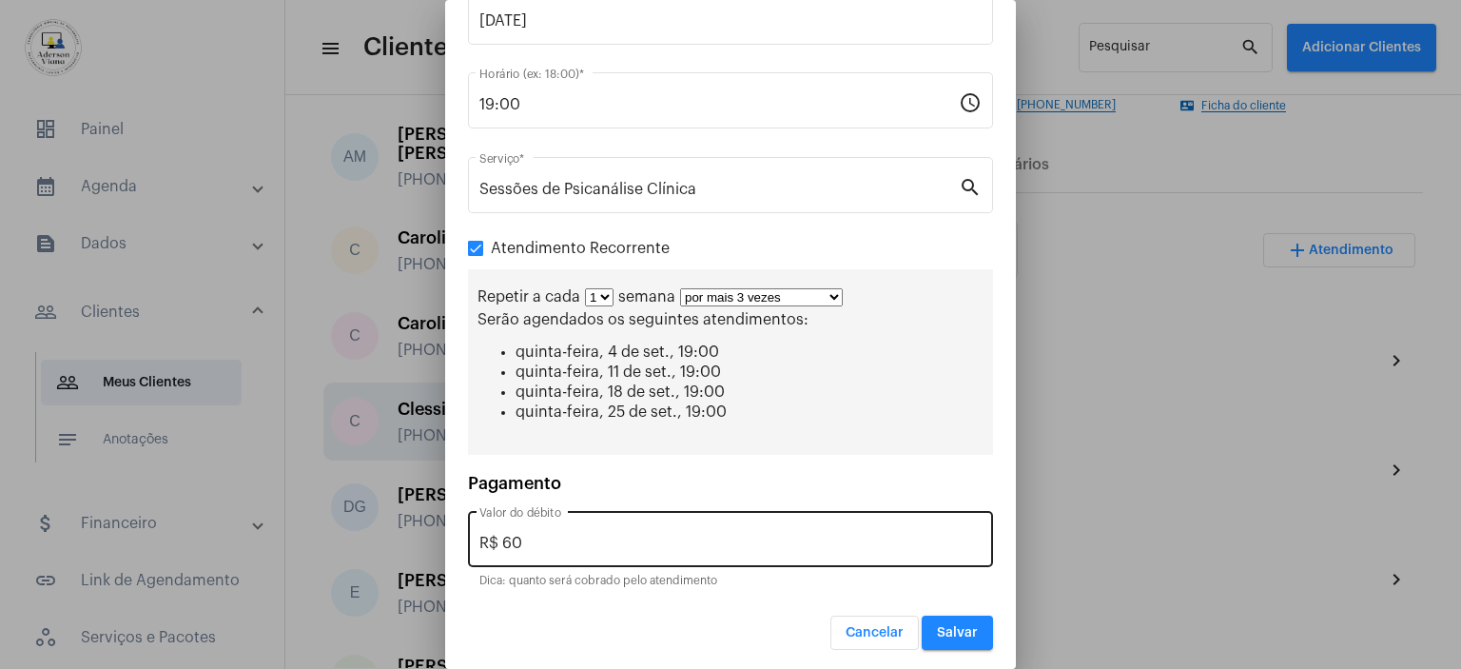
click at [524, 535] on input "R$ 60" at bounding box center [730, 543] width 502 height 17
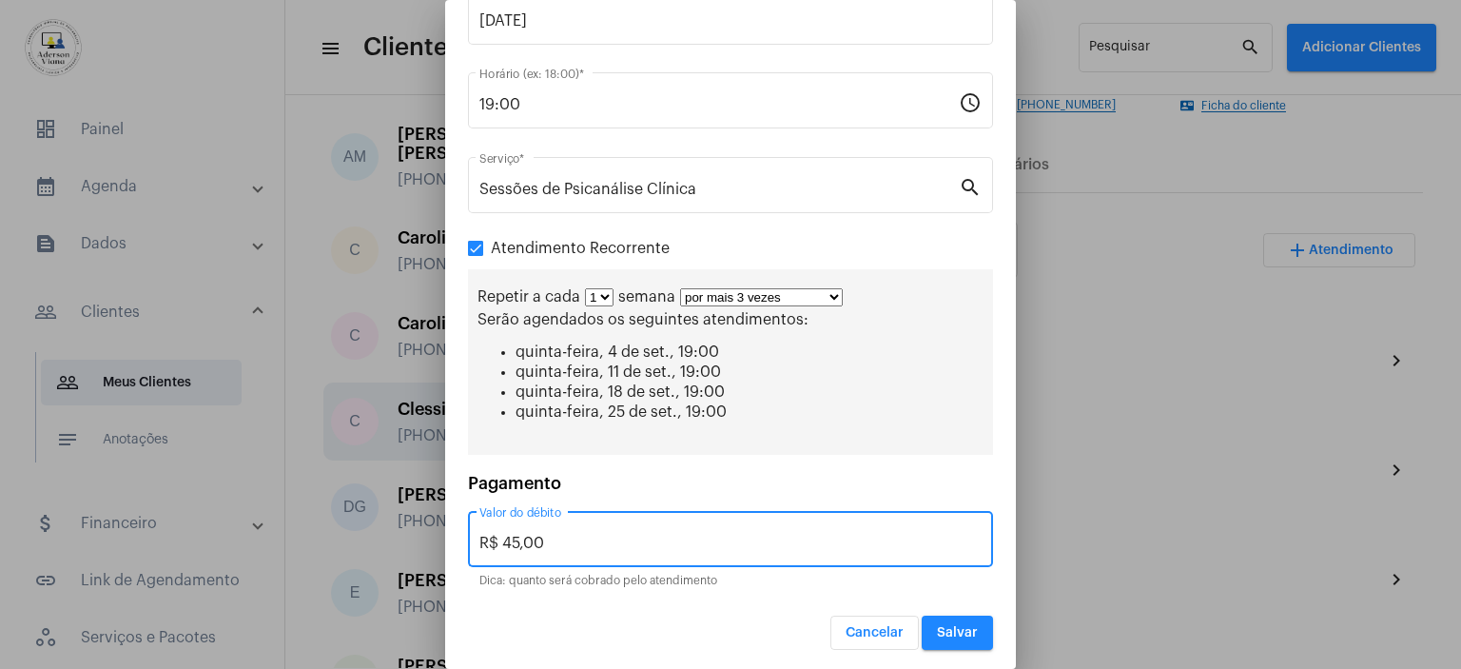
type input "R$ 45,00"
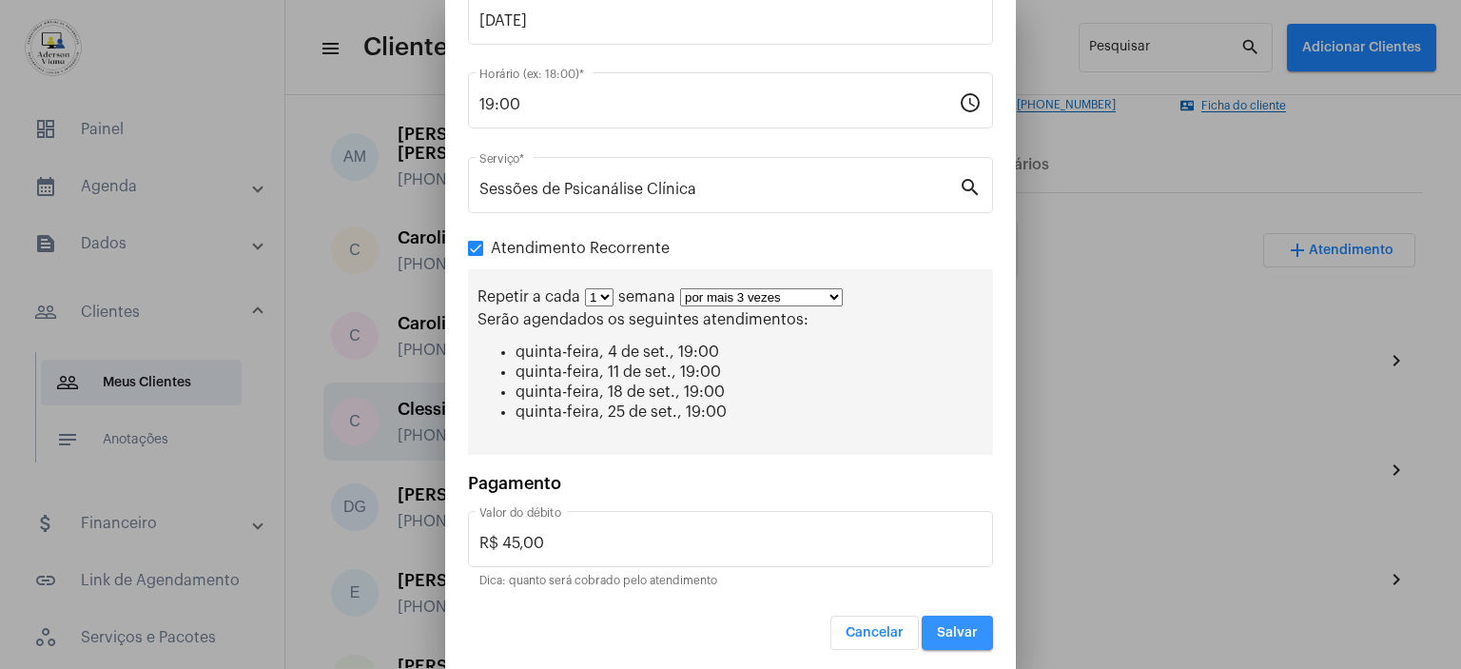
click at [949, 632] on span "Salvar" at bounding box center [957, 632] width 41 height 13
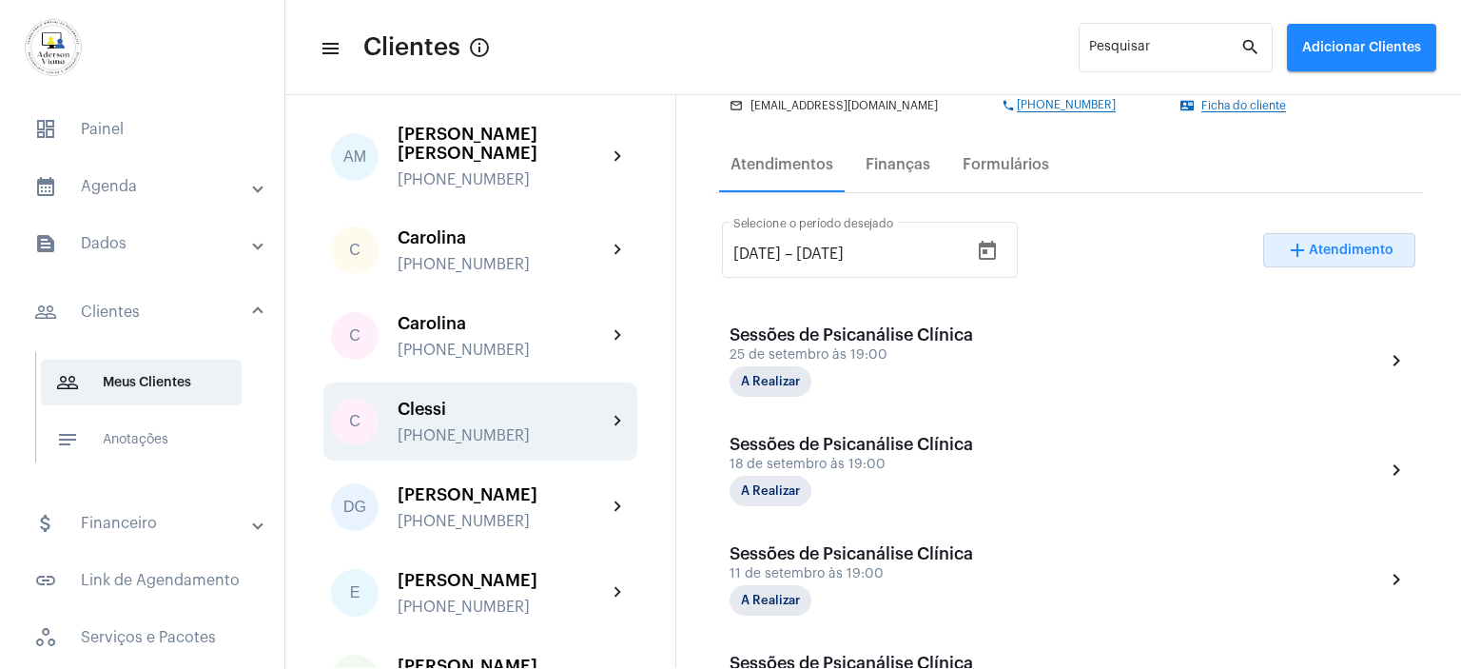
scroll to position [571, 0]
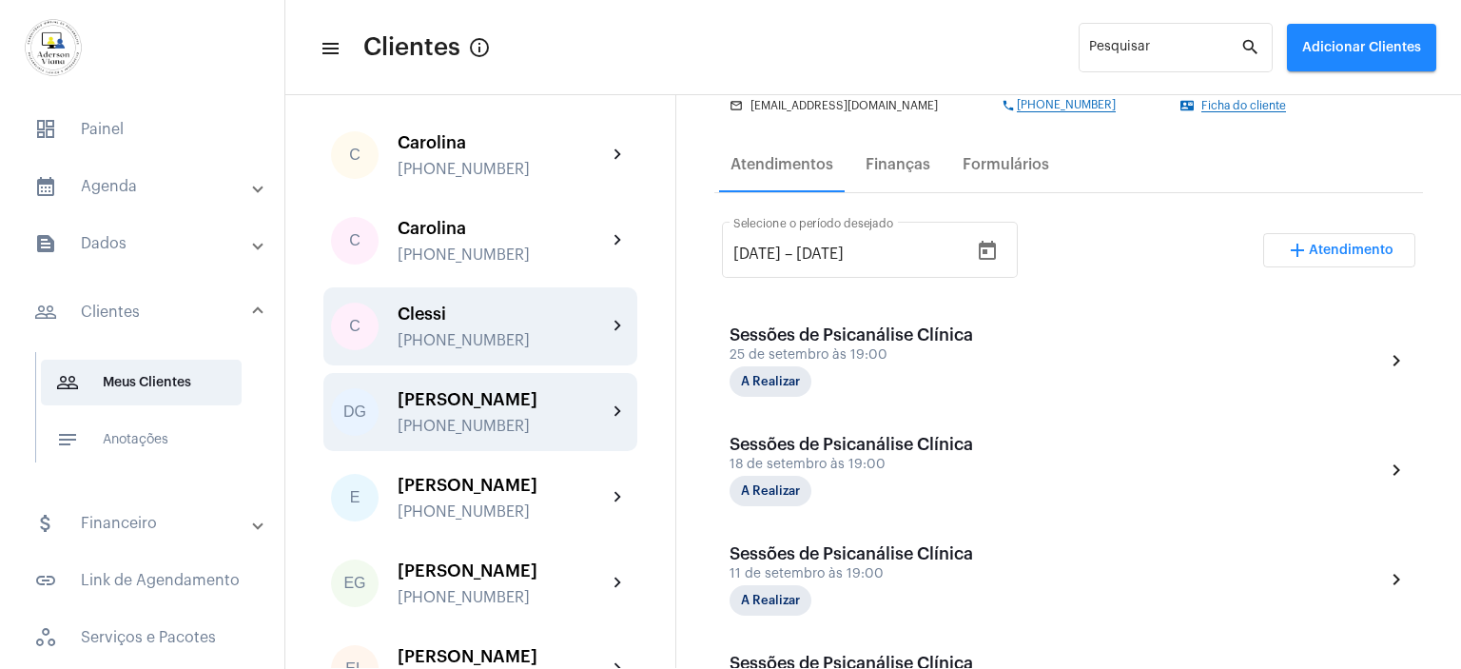
click at [497, 418] on div "[PHONE_NUMBER]" at bounding box center [502, 426] width 209 height 17
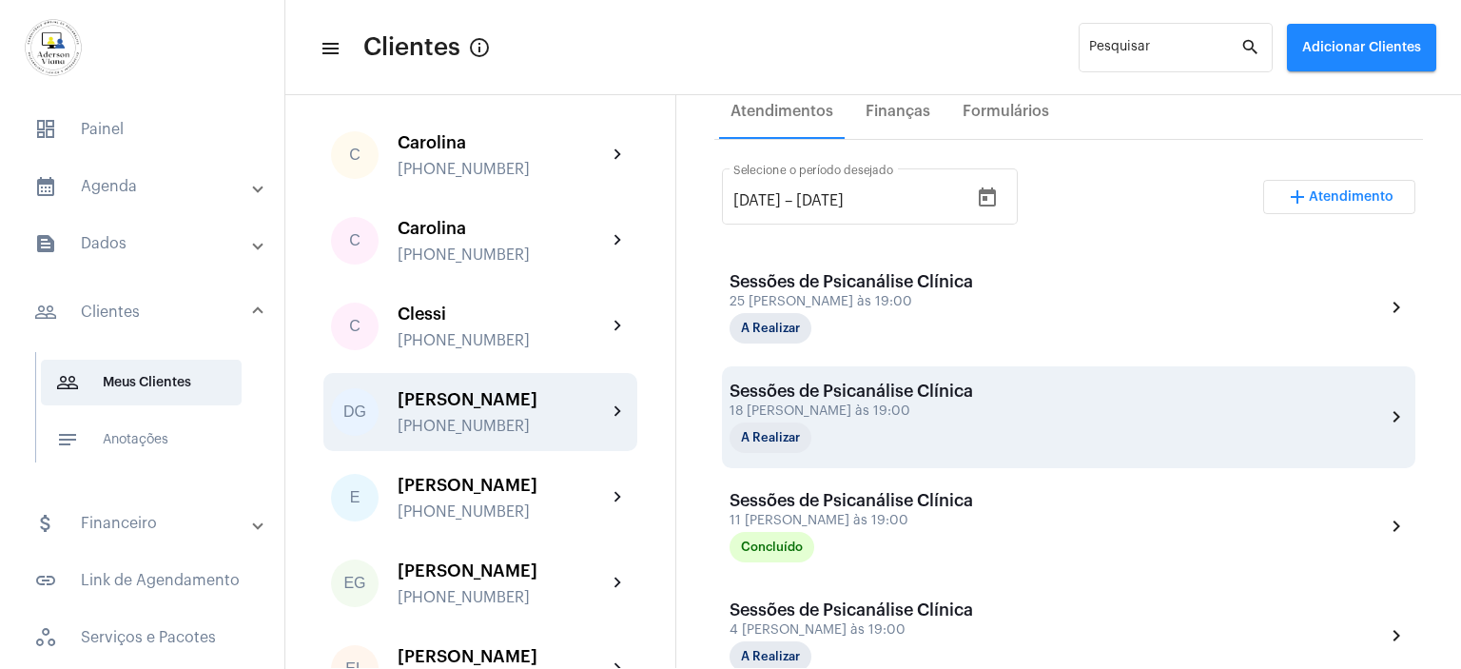
scroll to position [380, 0]
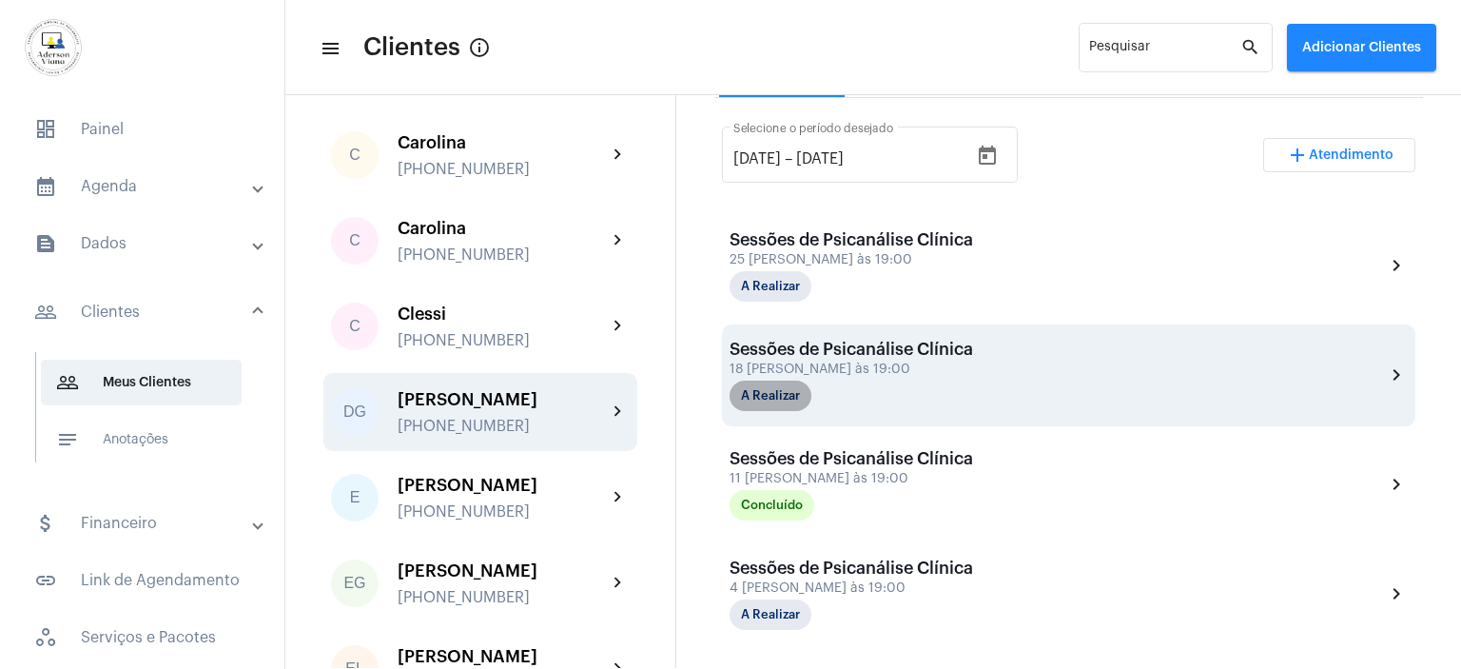
click at [794, 395] on mat-chip "A Realizar" at bounding box center [771, 395] width 82 height 30
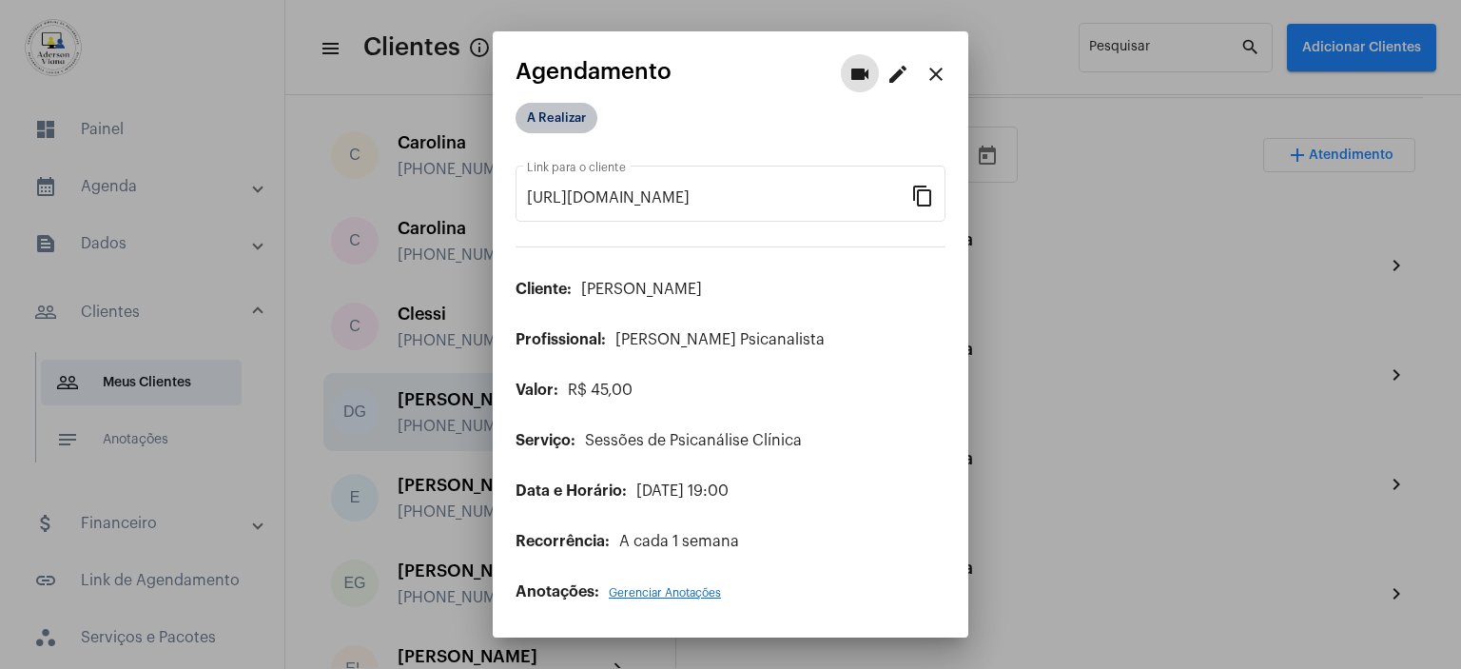
click at [584, 118] on mat-chip "A Realizar" at bounding box center [557, 118] width 82 height 30
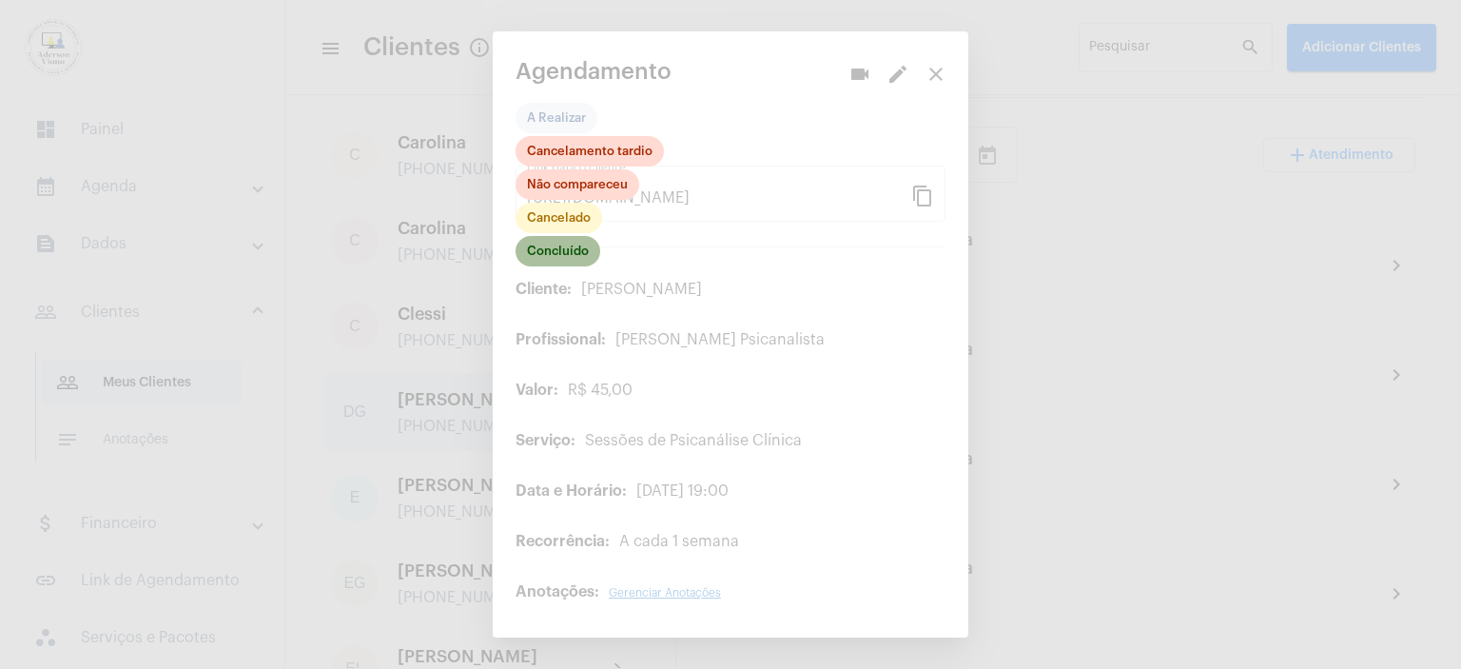
click at [578, 248] on mat-chip "Concluído" at bounding box center [558, 251] width 85 height 30
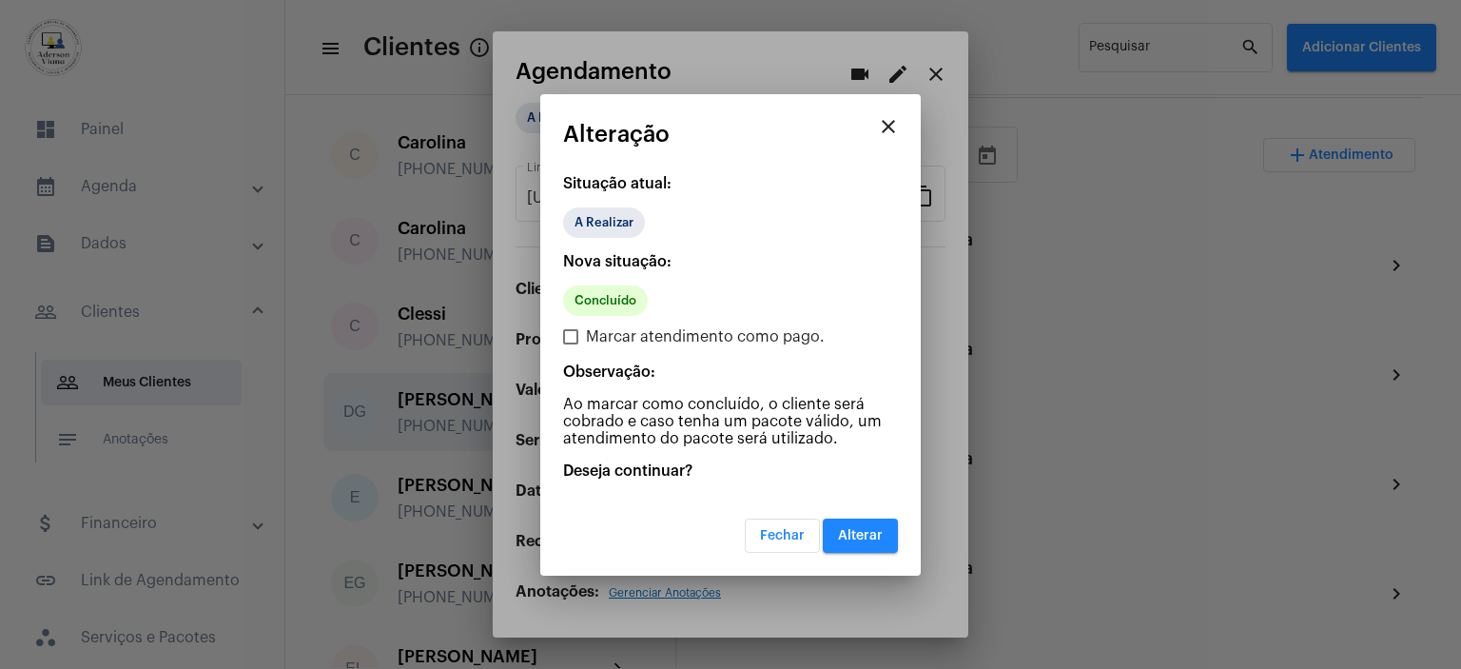
click at [848, 536] on span "Alterar" at bounding box center [860, 535] width 45 height 13
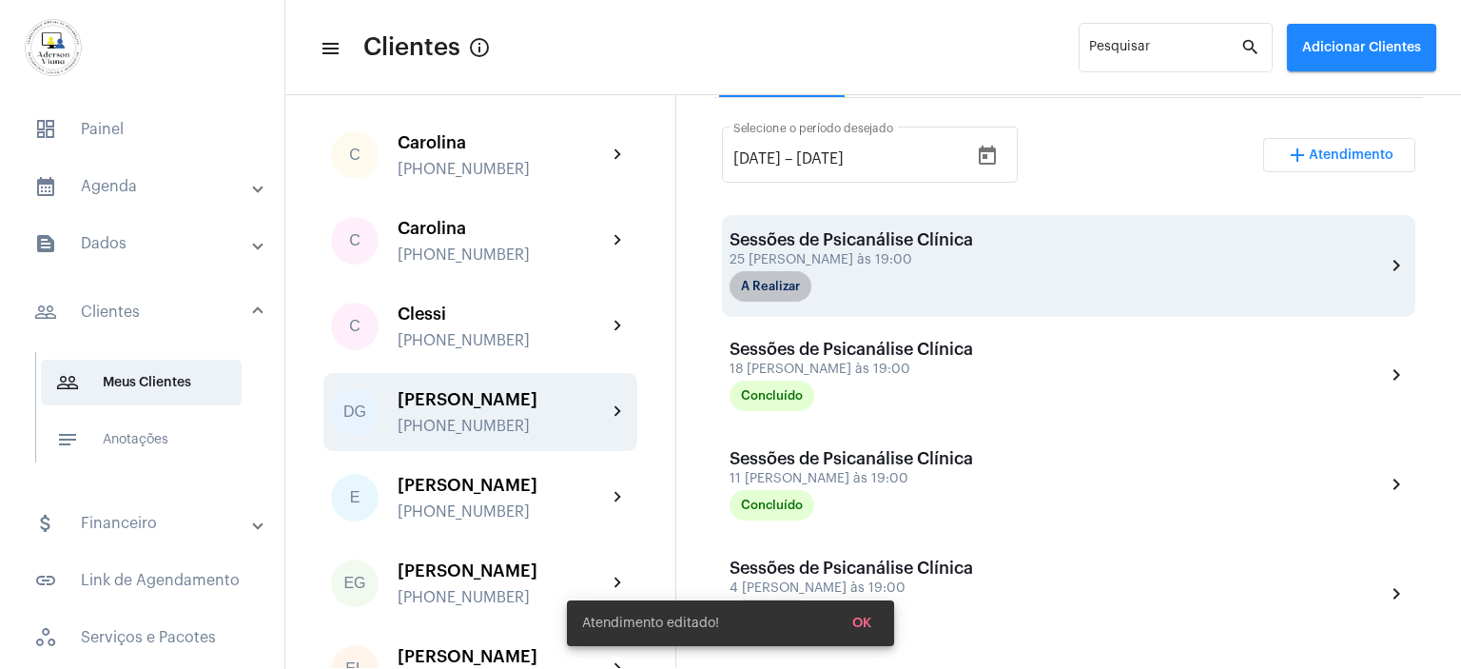
click at [803, 274] on mat-chip "A Realizar" at bounding box center [771, 286] width 82 height 30
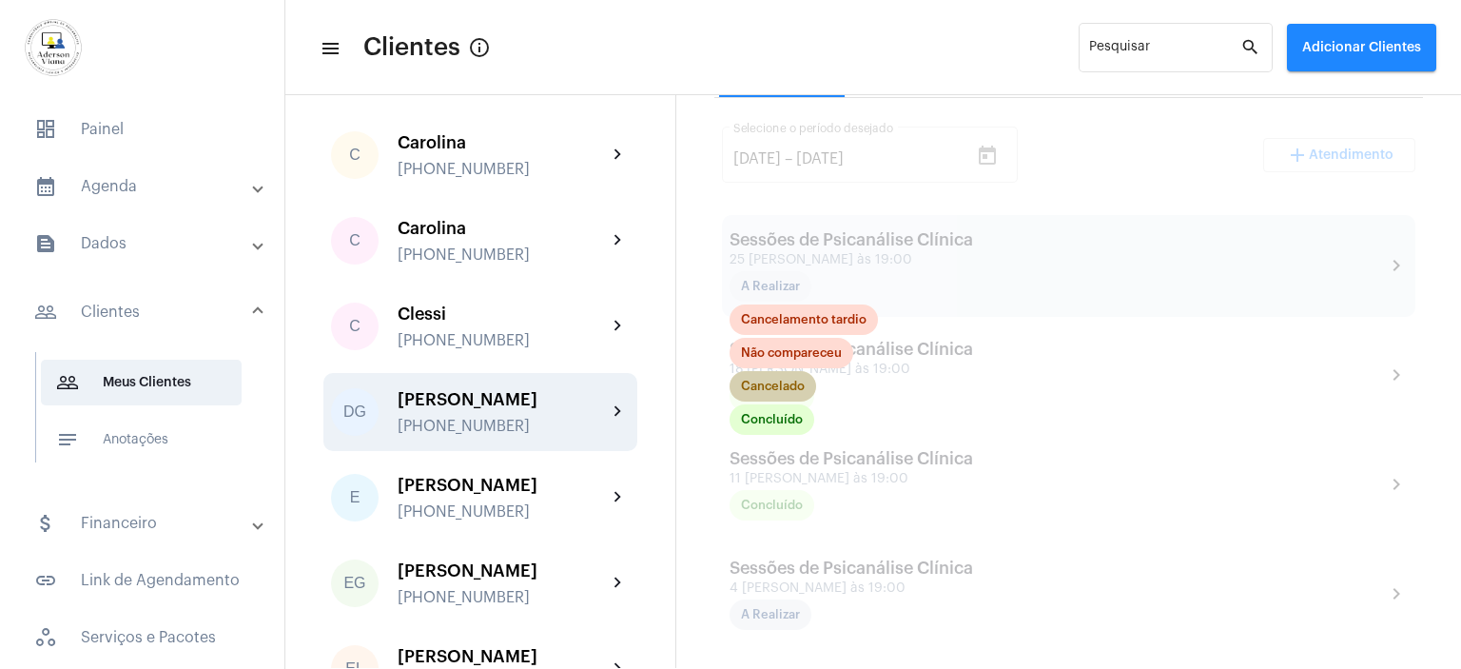
click at [798, 386] on mat-chip "Cancelado" at bounding box center [773, 386] width 87 height 30
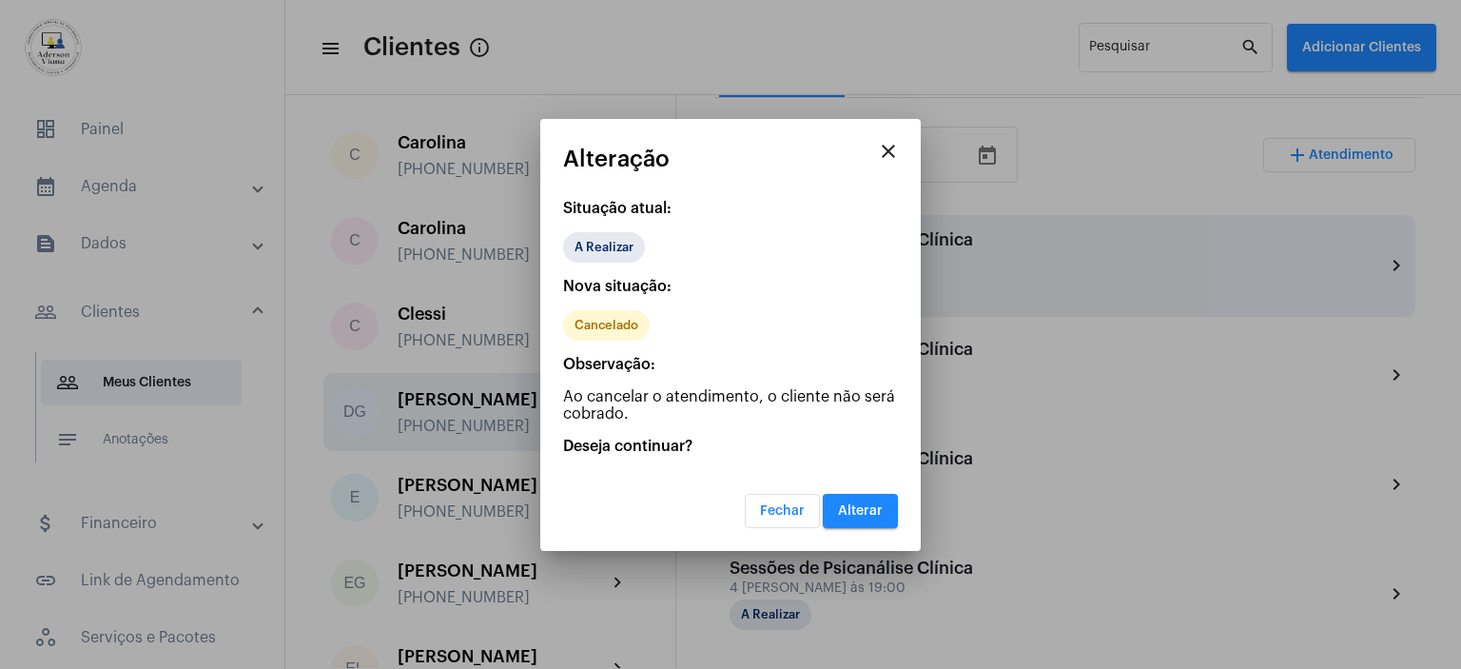
click at [863, 504] on span "Alterar" at bounding box center [860, 510] width 45 height 13
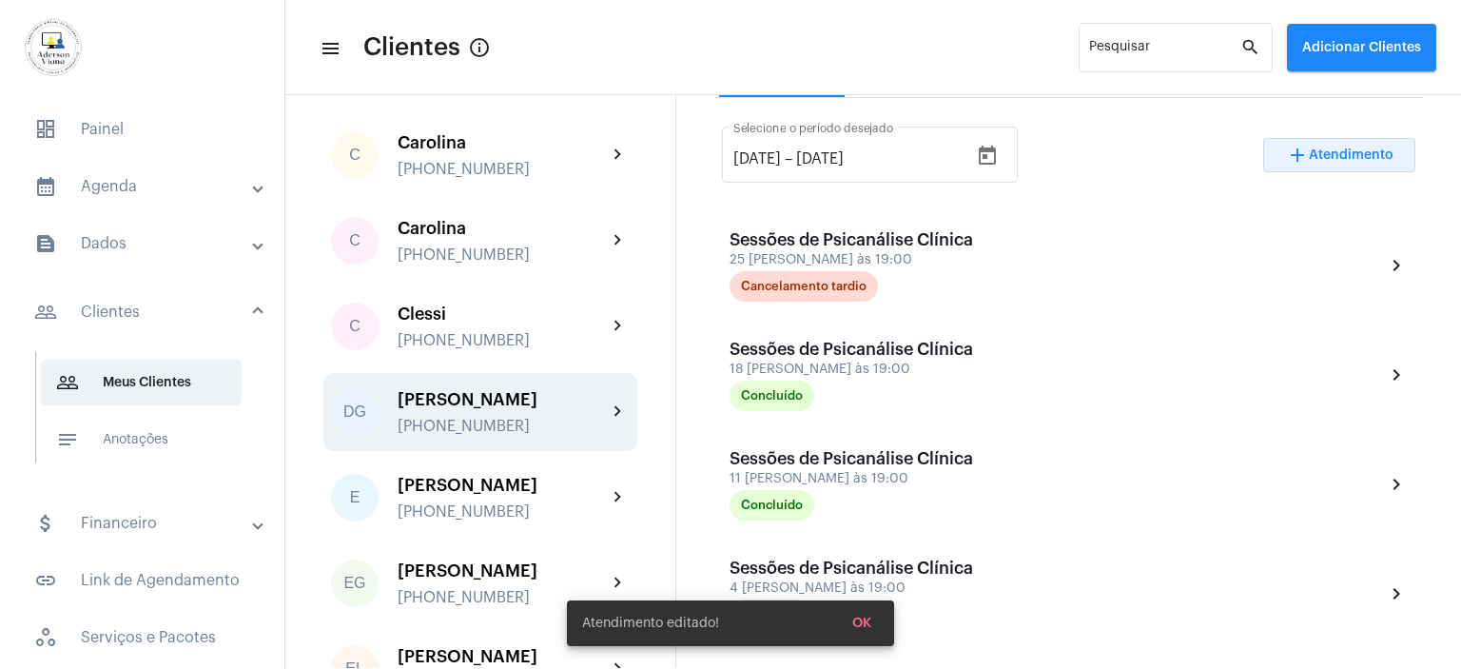
click at [1357, 154] on span "Atendimento" at bounding box center [1351, 154] width 85 height 13
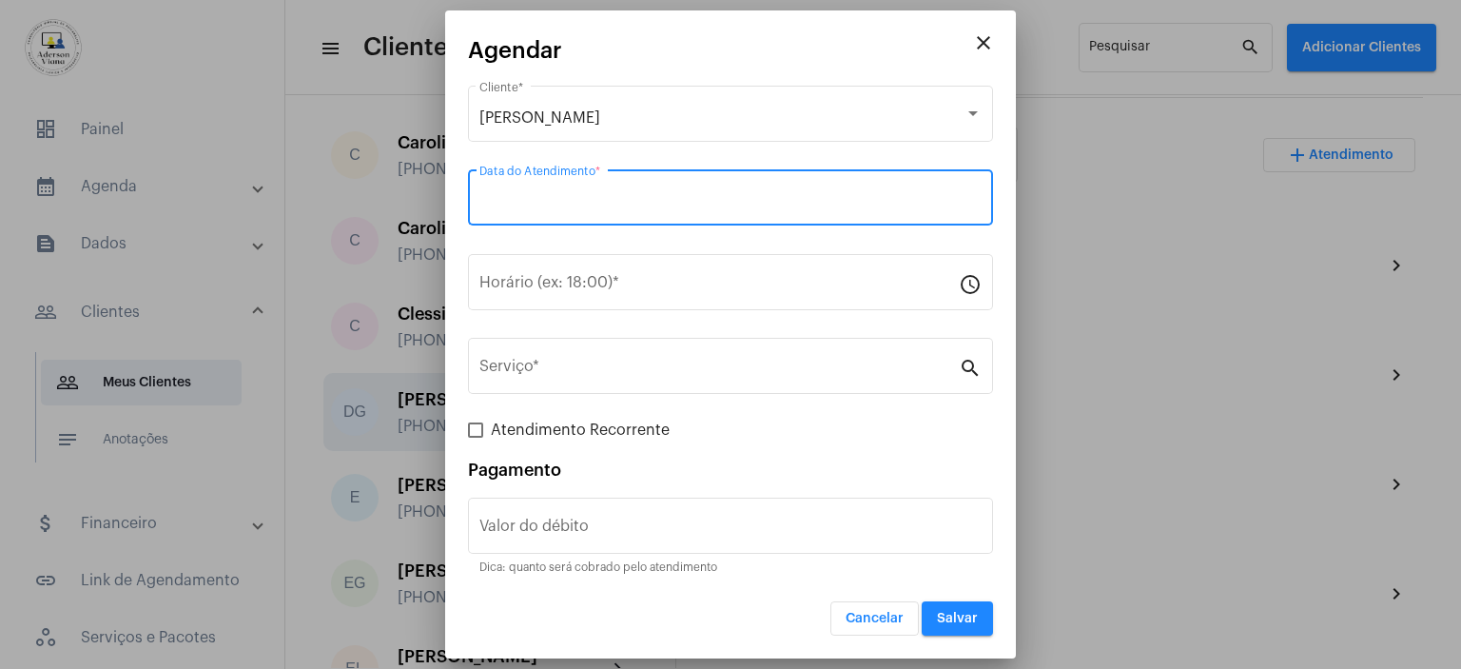
click at [577, 199] on input "Data do Atendimento *" at bounding box center [730, 201] width 502 height 17
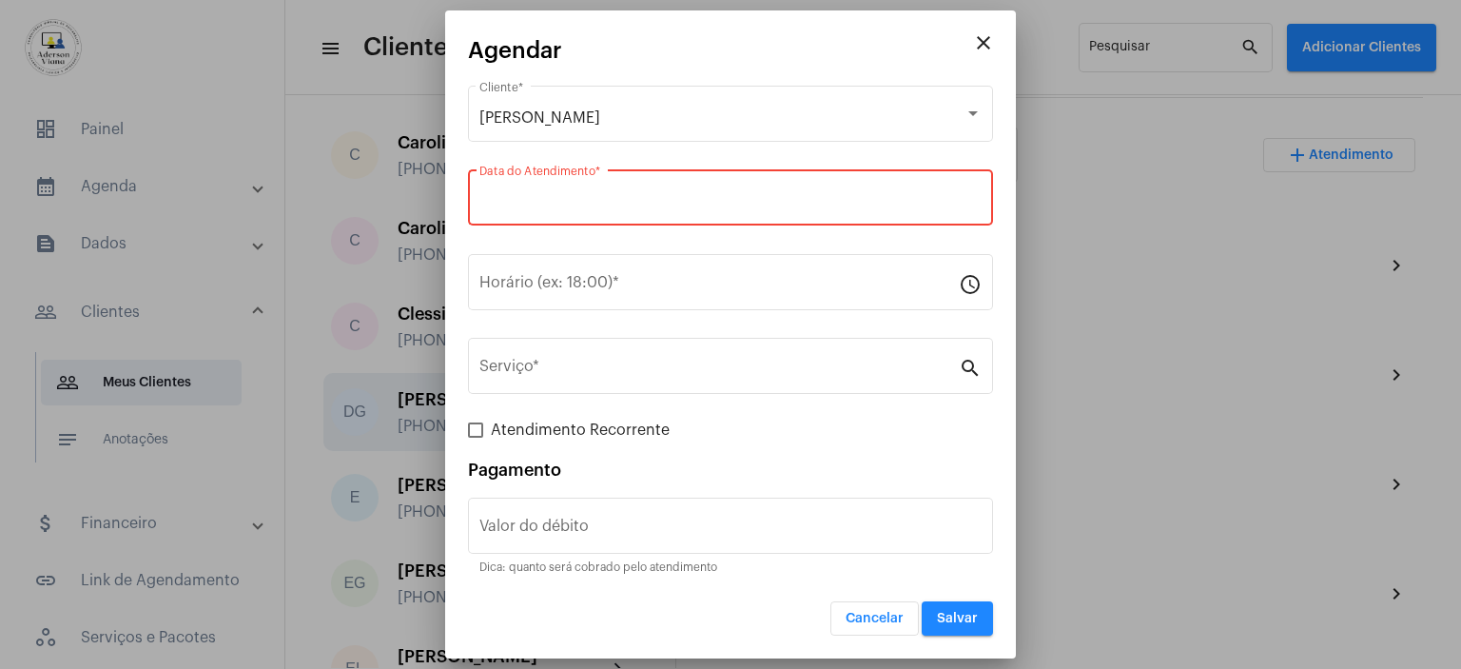
click at [577, 199] on input "Data do Atendimento *" at bounding box center [730, 201] width 502 height 17
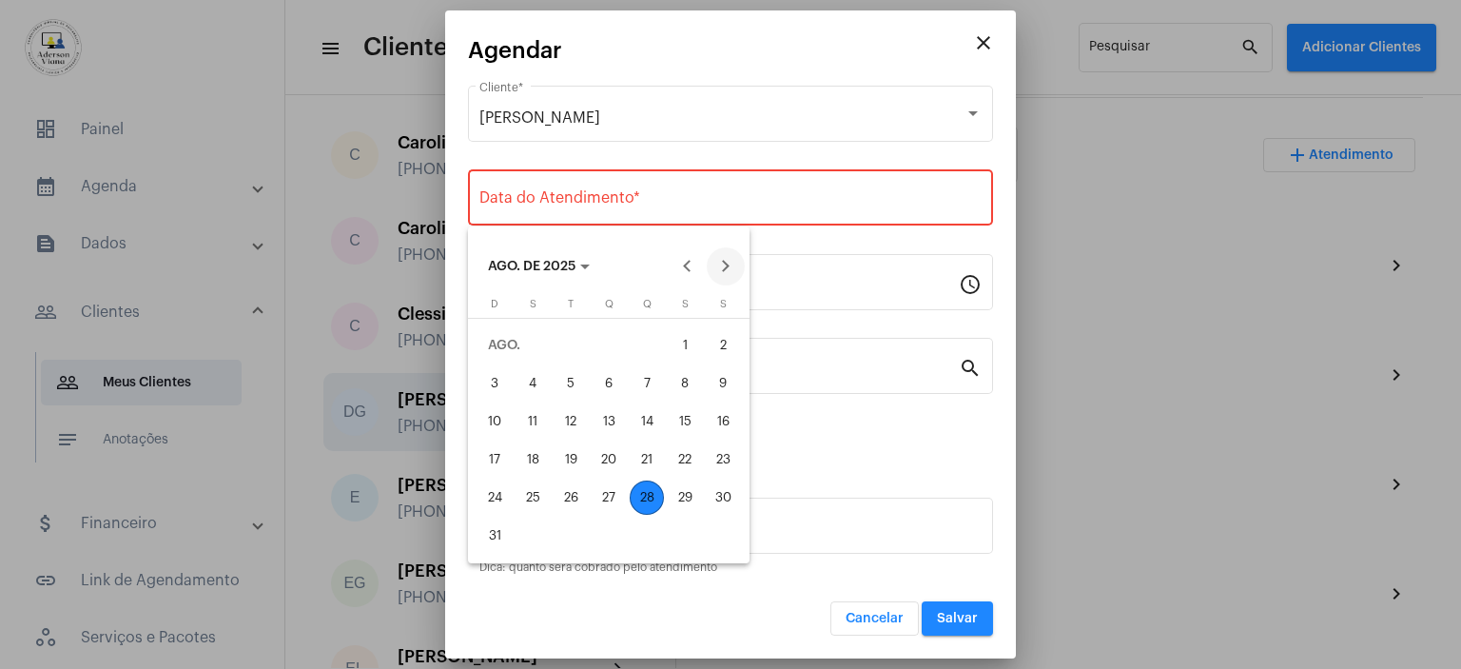
click at [727, 267] on button "Next month" at bounding box center [726, 266] width 38 height 38
click at [539, 381] on div "1" at bounding box center [533, 383] width 34 height 34
type input "[DATE]"
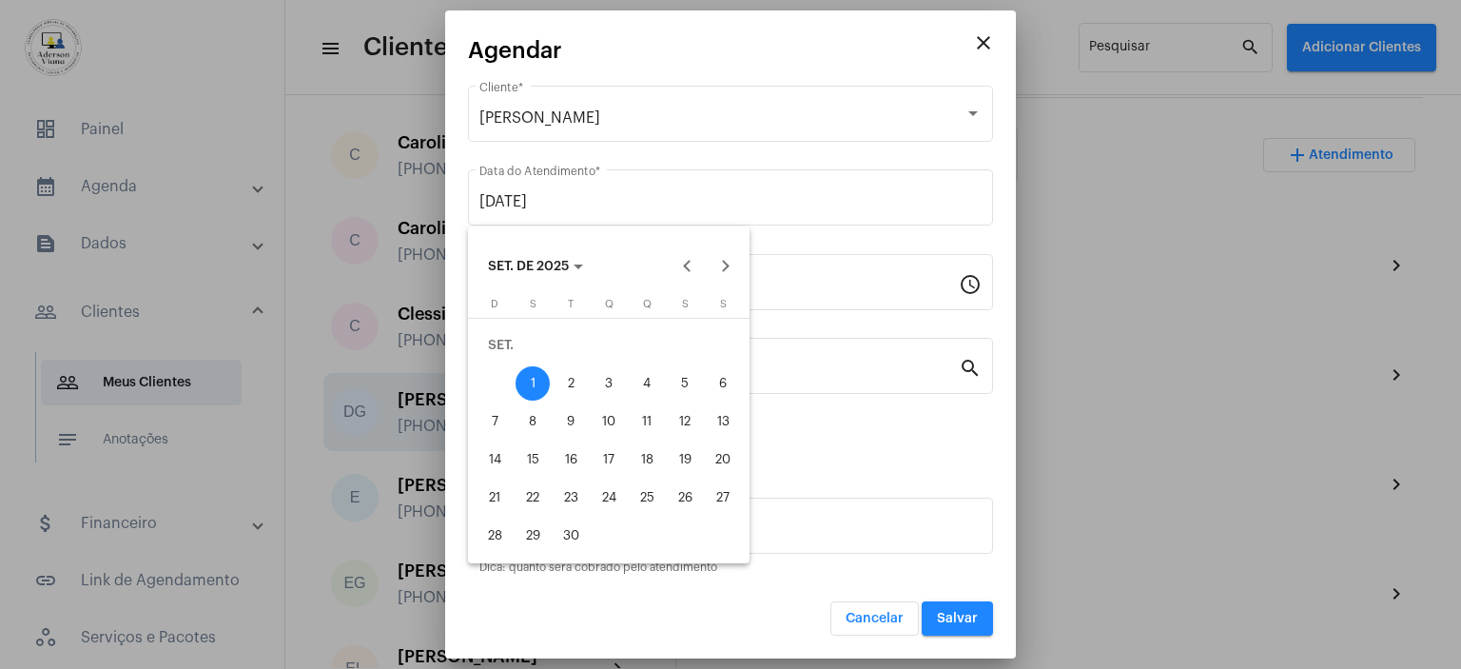
click at [539, 381] on div "1" at bounding box center [533, 383] width 34 height 34
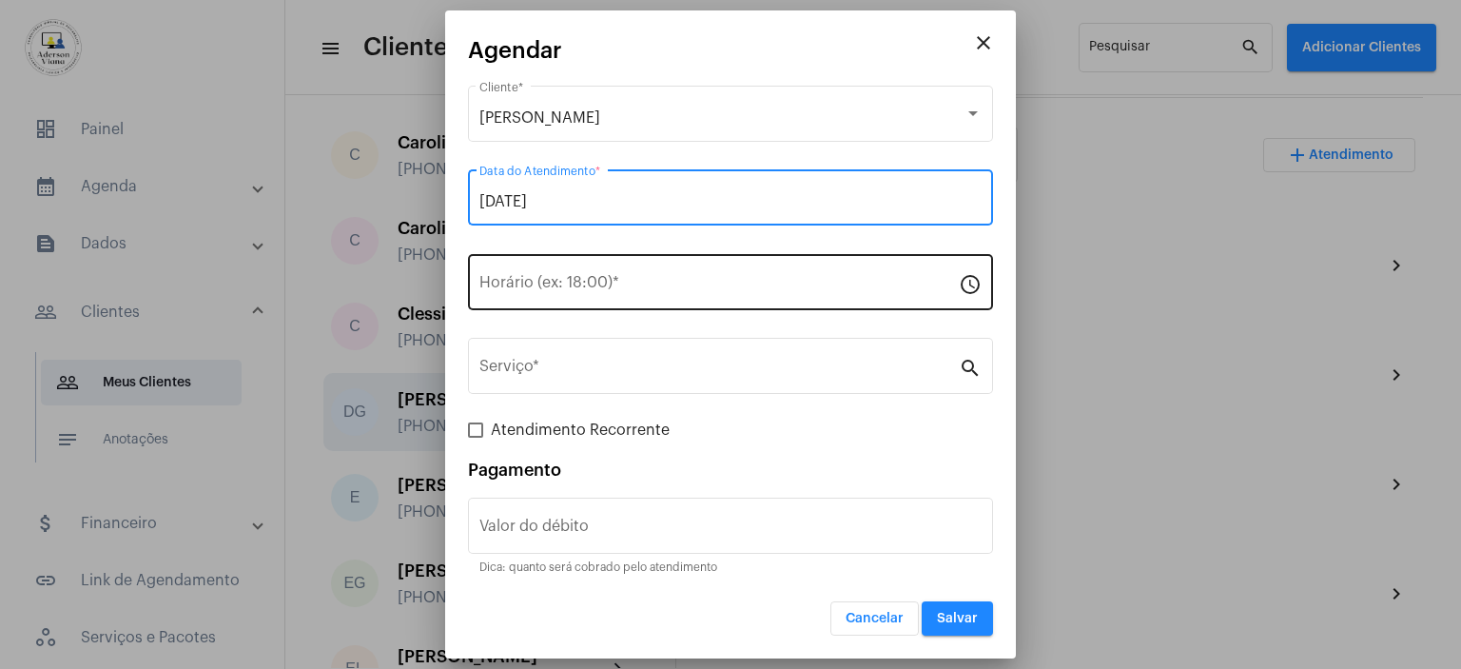
click at [517, 278] on input "Horário (ex: 18:00) *" at bounding box center [718, 286] width 479 height 17
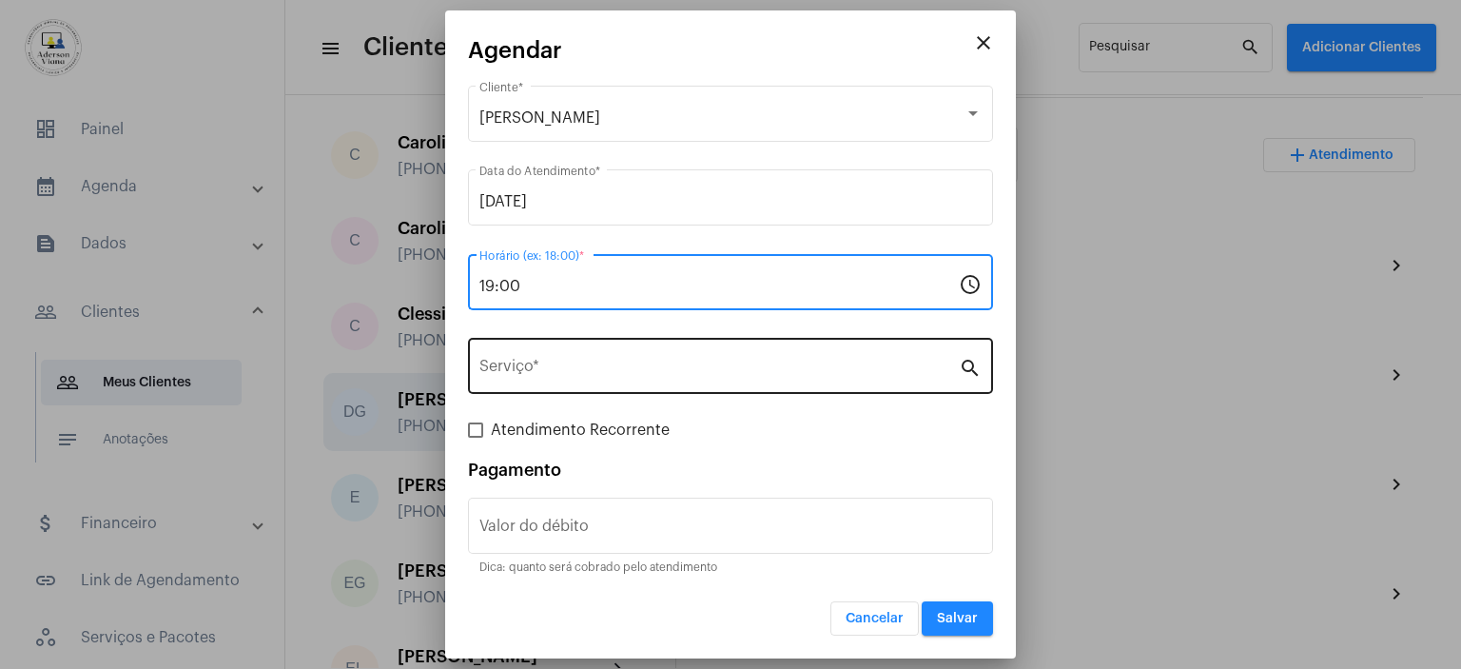
type input "19:00"
click at [970, 372] on mat-icon "search" at bounding box center [970, 367] width 23 height 23
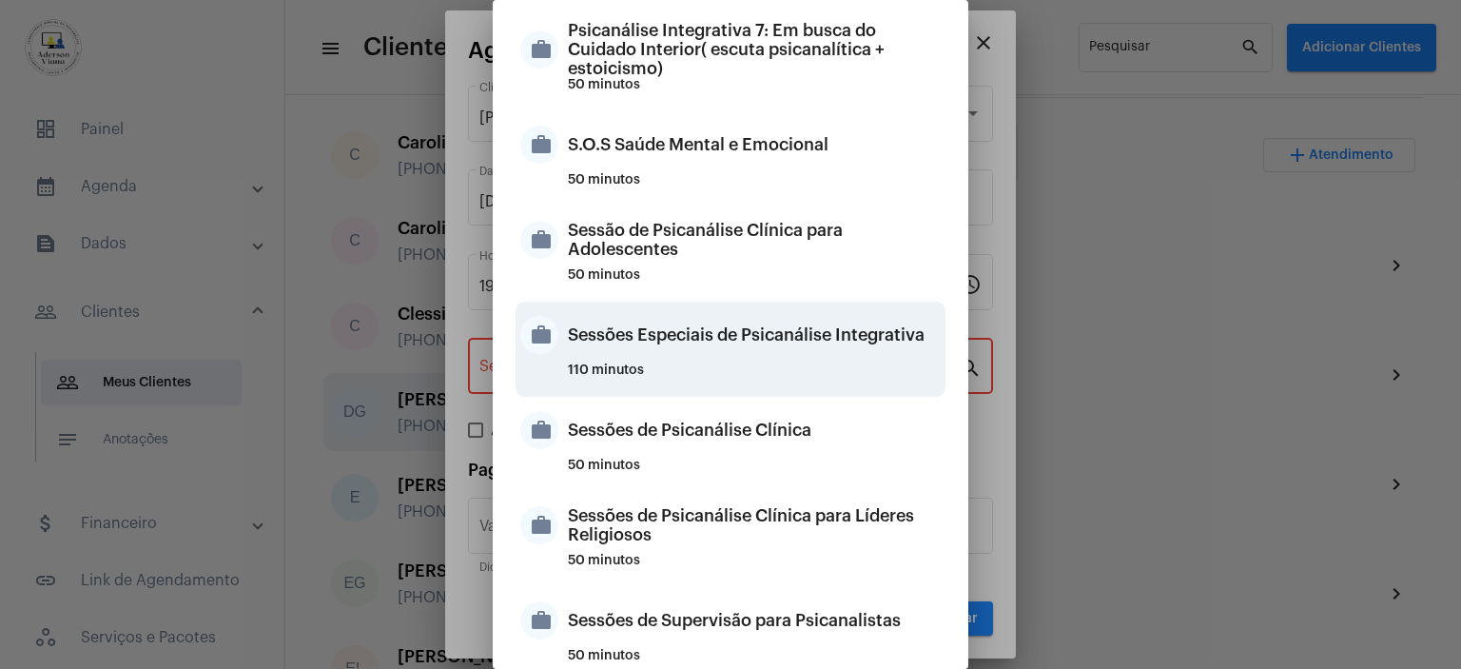
scroll to position [1789, 0]
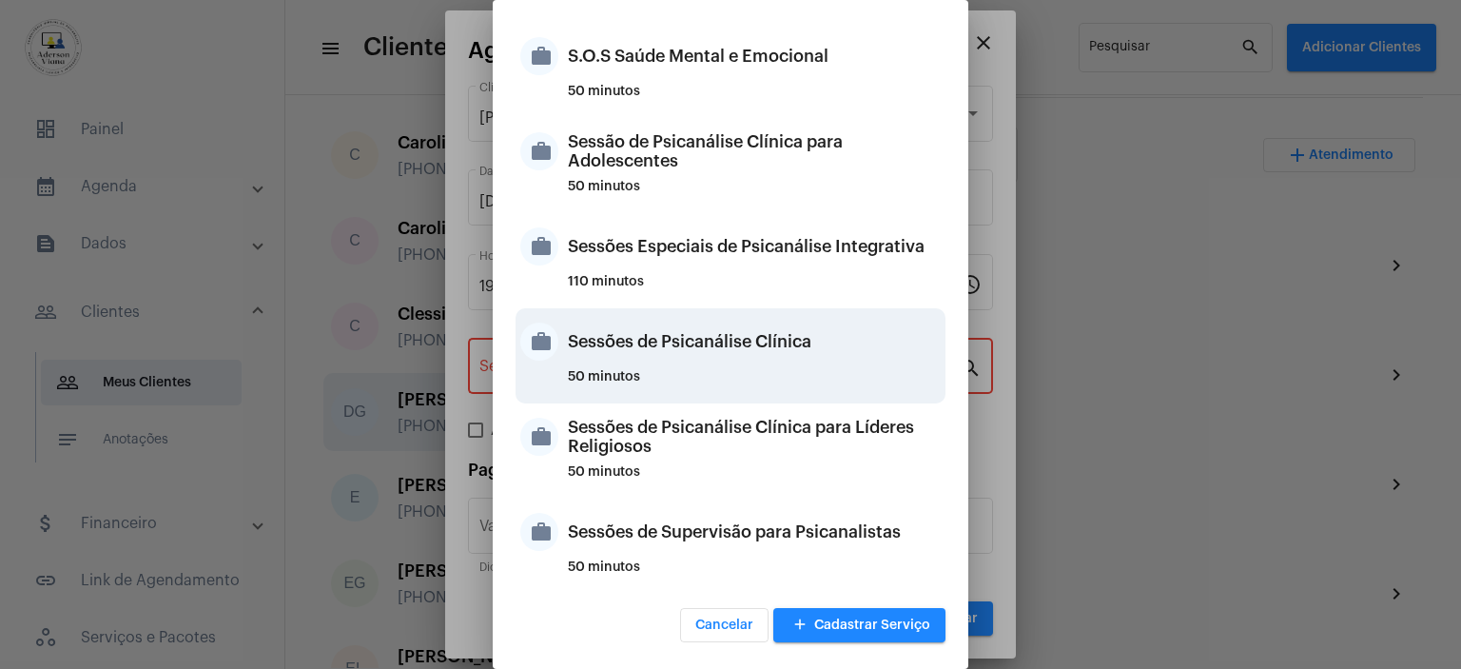
click at [706, 346] on div "Sessões de Psicanálise Clínica" at bounding box center [754, 341] width 373 height 57
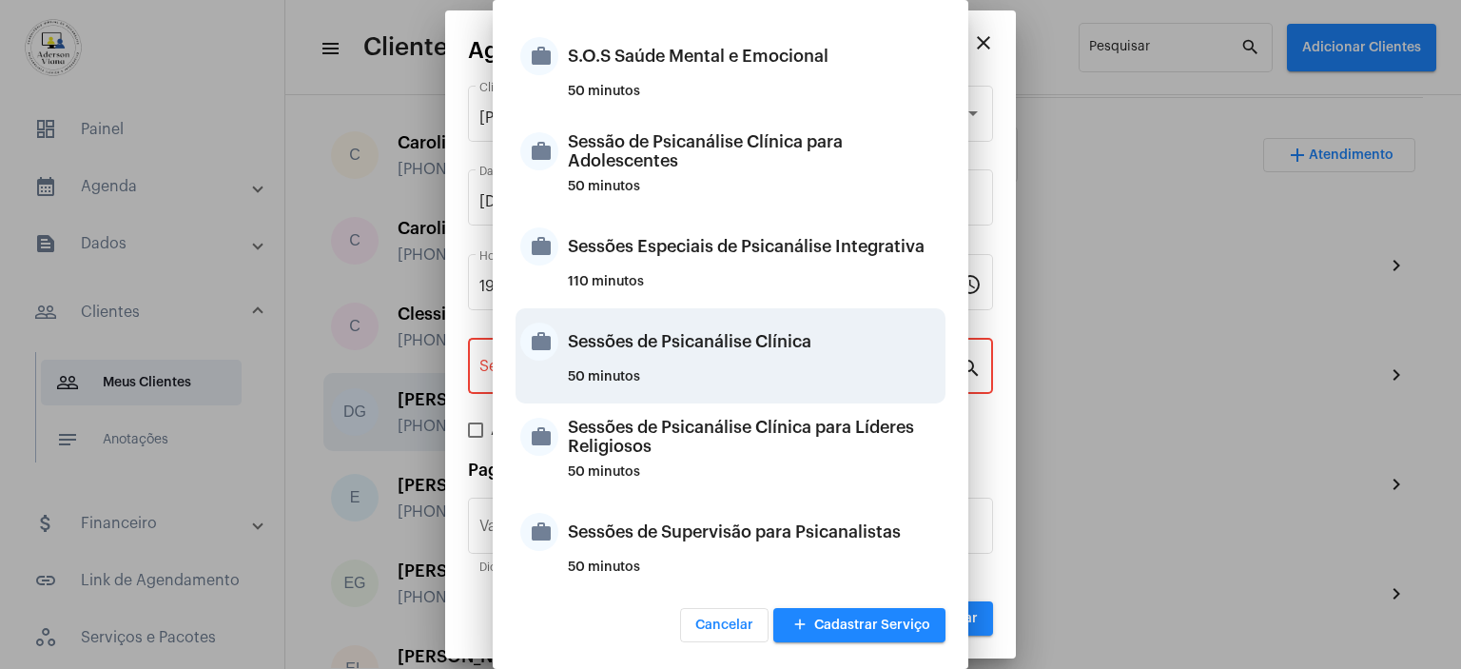
type input "Sessões de Psicanálise Clínica"
type input "R$ 60"
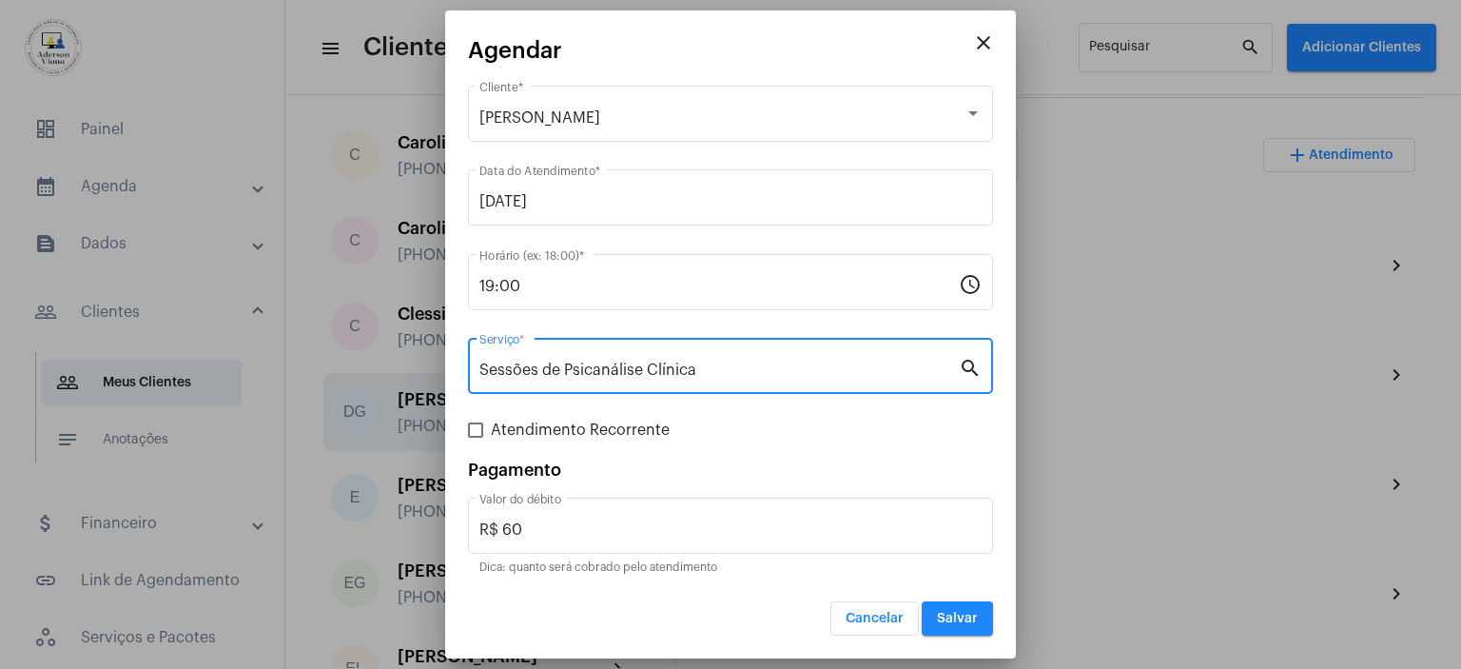
click at [476, 432] on span at bounding box center [475, 429] width 15 height 15
click at [476, 438] on input "Atendimento Recorrente" at bounding box center [475, 438] width 1 height 1
checkbox input "true"
click at [476, 432] on div "Atendimento Recorrente" at bounding box center [730, 430] width 525 height 23
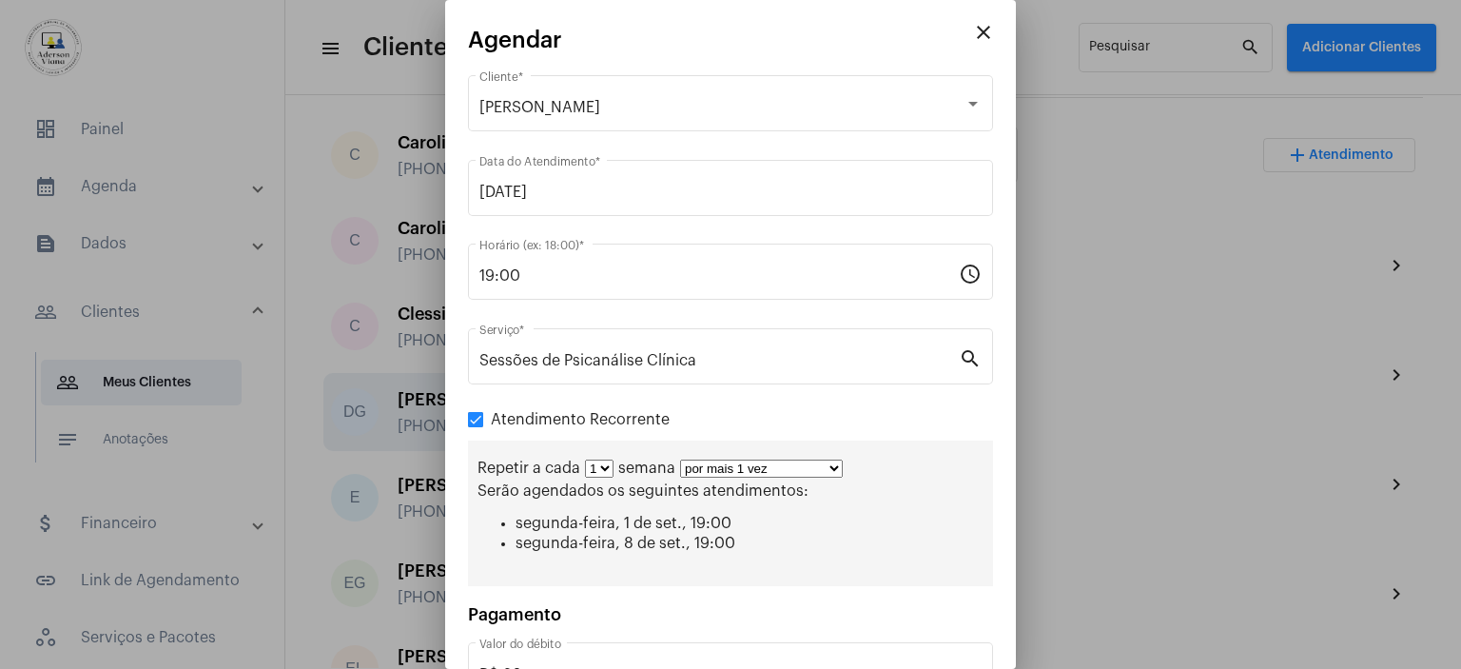
click at [830, 471] on select "por mais 1 vez por mais 2 vezes por mais 3 vezes por mais 4 vezes por mais 5 ve…" at bounding box center [761, 468] width 163 height 18
click at [830, 469] on select "por mais 1 vez por mais 2 vezes por mais 3 vezes por mais 4 vezes por mais 5 ve…" at bounding box center [761, 468] width 163 height 18
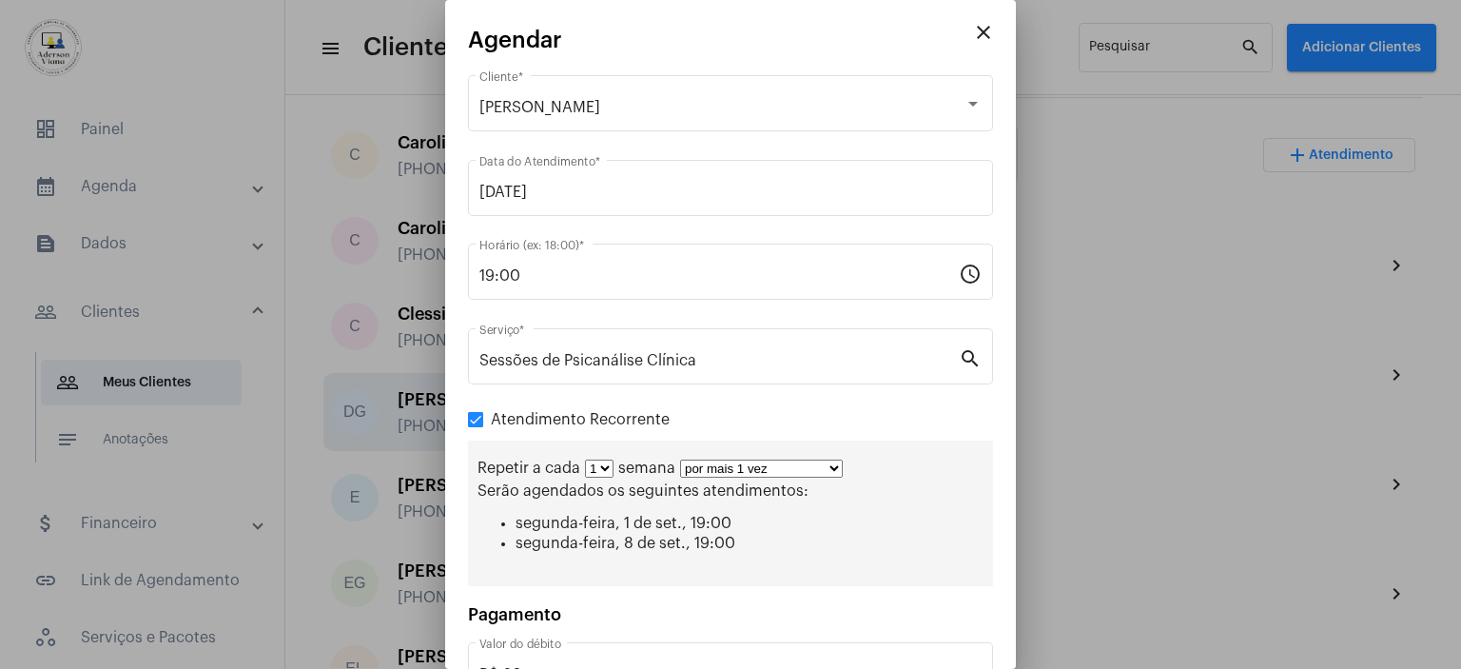
select select "3: 4"
click at [680, 459] on select "por mais 1 vez por mais 2 vezes por mais 3 vezes por mais 4 vezes por mais 5 ve…" at bounding box center [761, 468] width 163 height 18
drag, startPoint x: 824, startPoint y: 459, endPoint x: 749, endPoint y: 287, distance: 187.9
click at [749, 287] on div "19:00 Horário (ex: 18:00) *" at bounding box center [718, 270] width 479 height 60
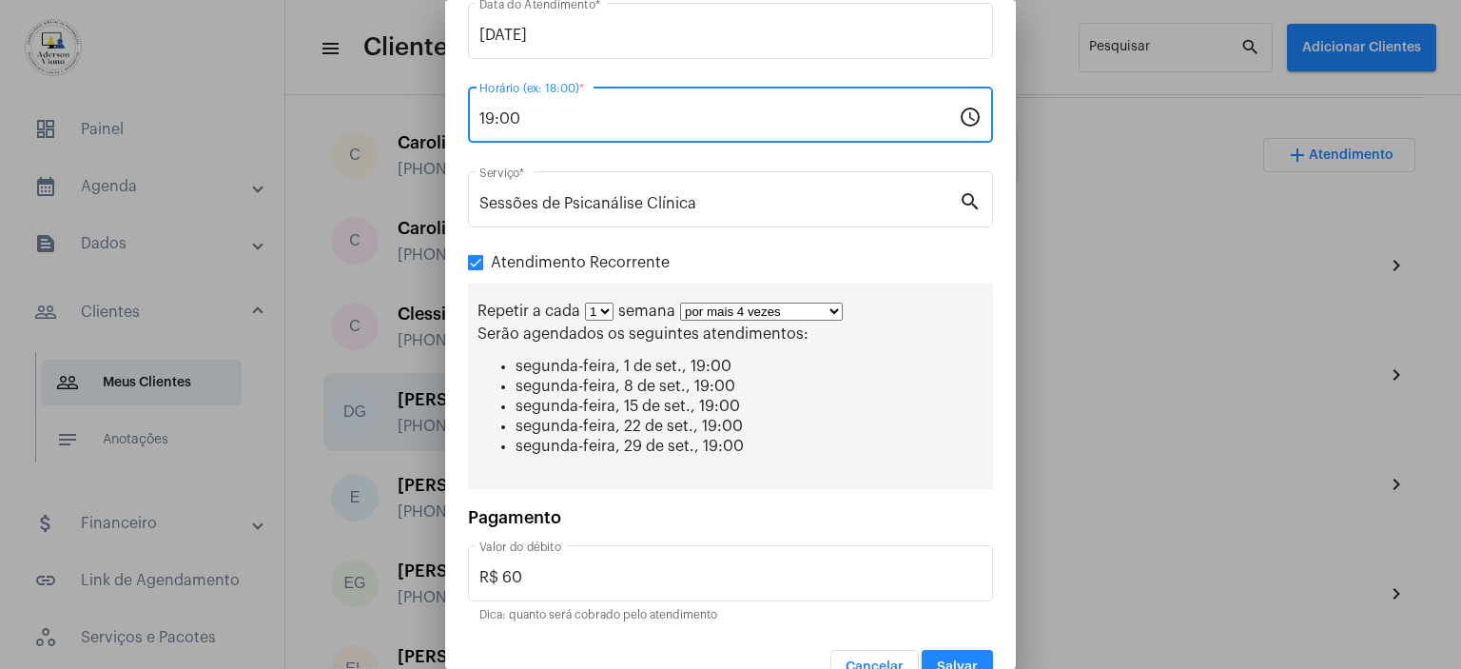
scroll to position [190, 0]
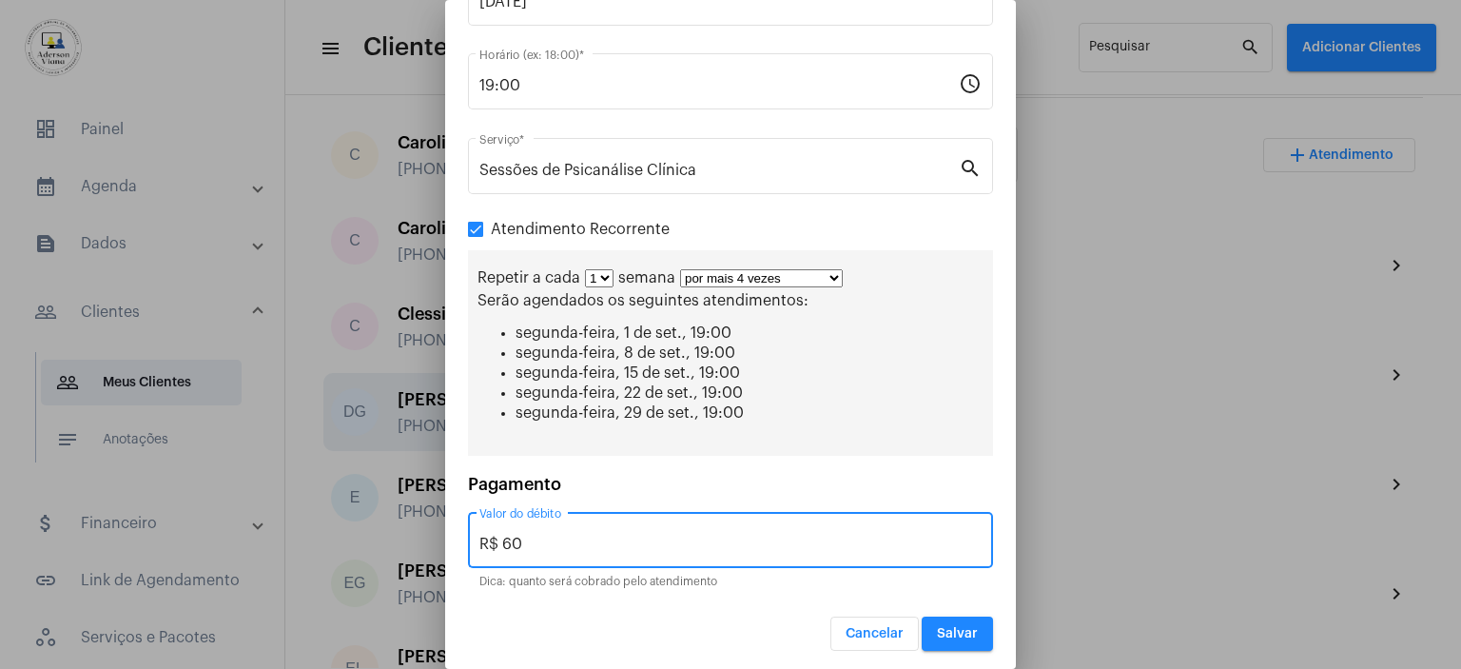
click at [529, 537] on input "R$ 60" at bounding box center [730, 544] width 502 height 17
type input "R$ 45,00"
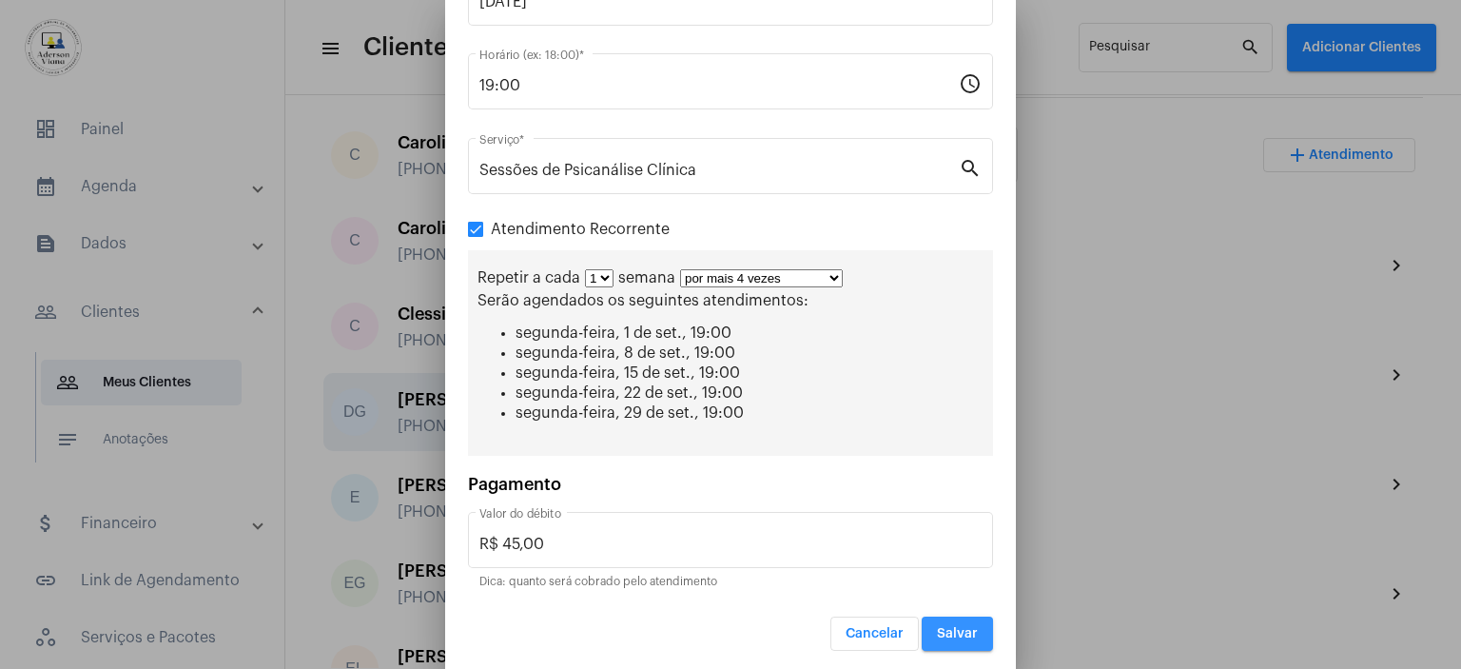
click at [950, 616] on button "Salvar" at bounding box center [957, 633] width 71 height 34
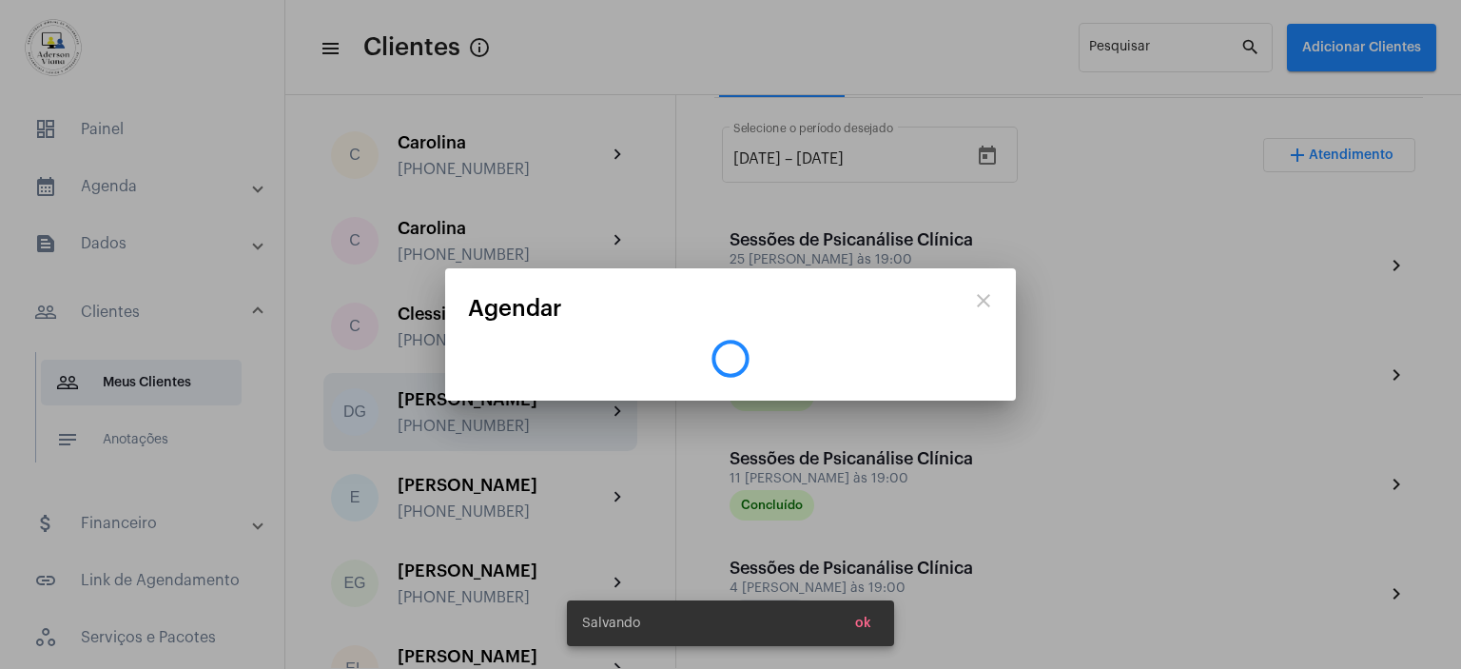
scroll to position [0, 0]
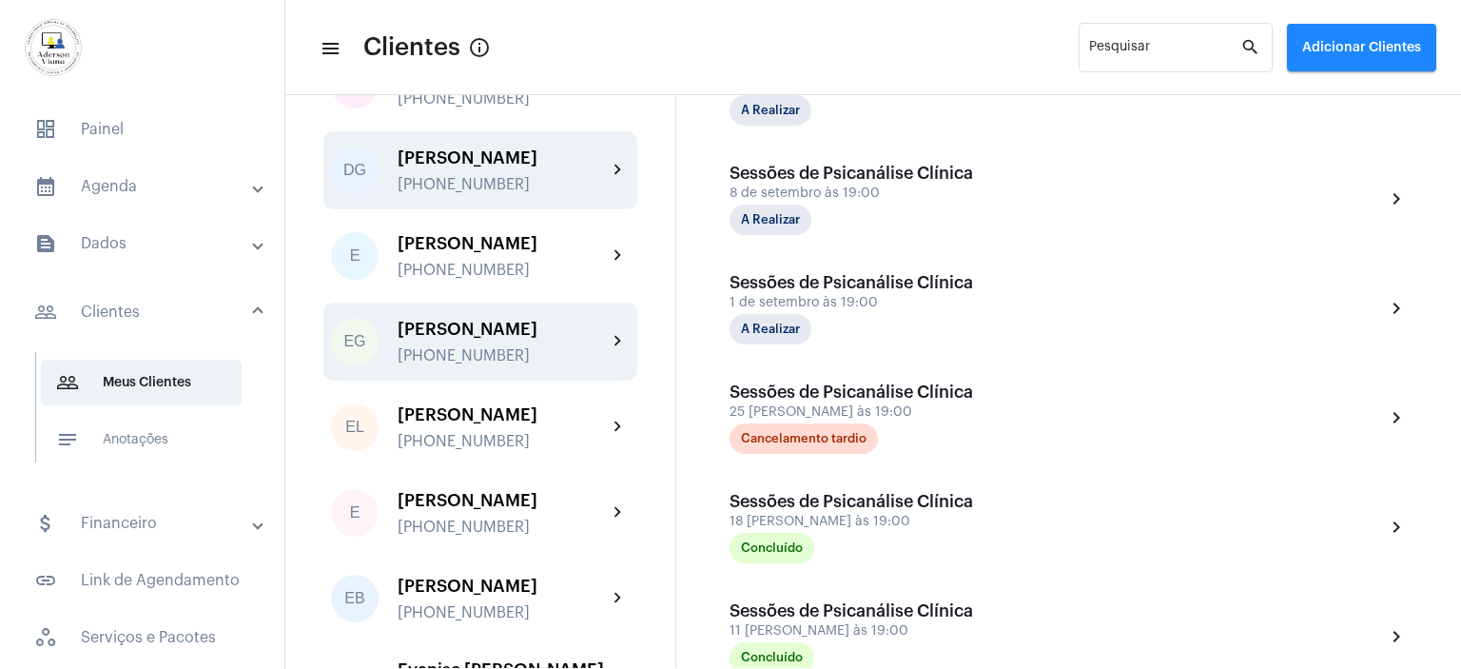
scroll to position [856, 0]
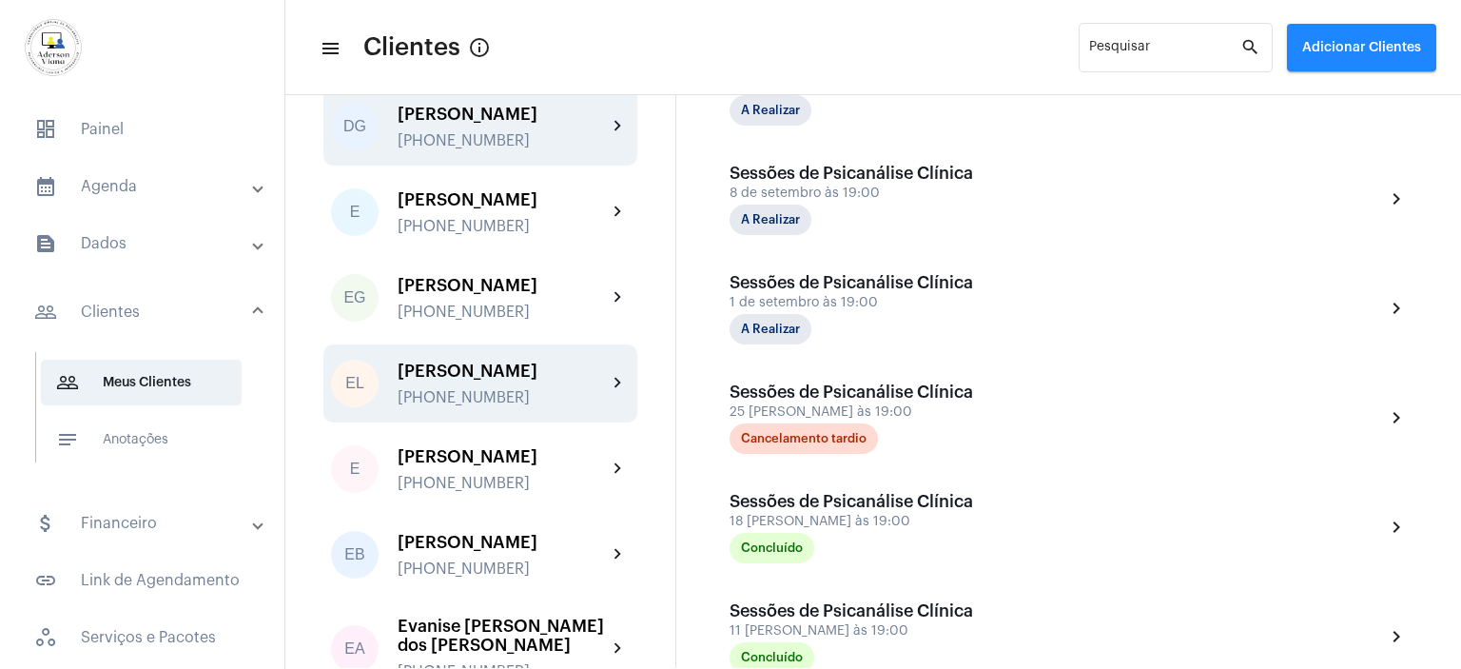
click at [502, 361] on div "[PERSON_NAME] [PHONE_NUMBER]" at bounding box center [502, 383] width 209 height 45
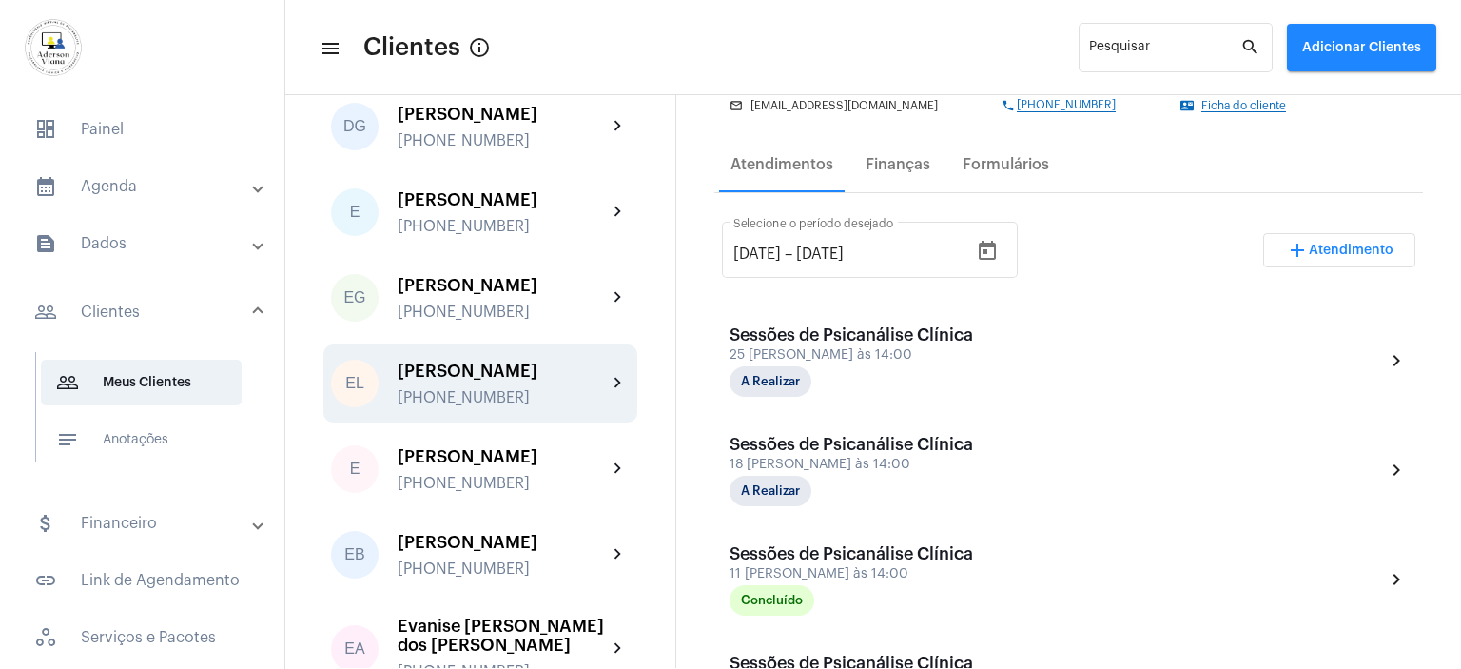
scroll to position [380, 0]
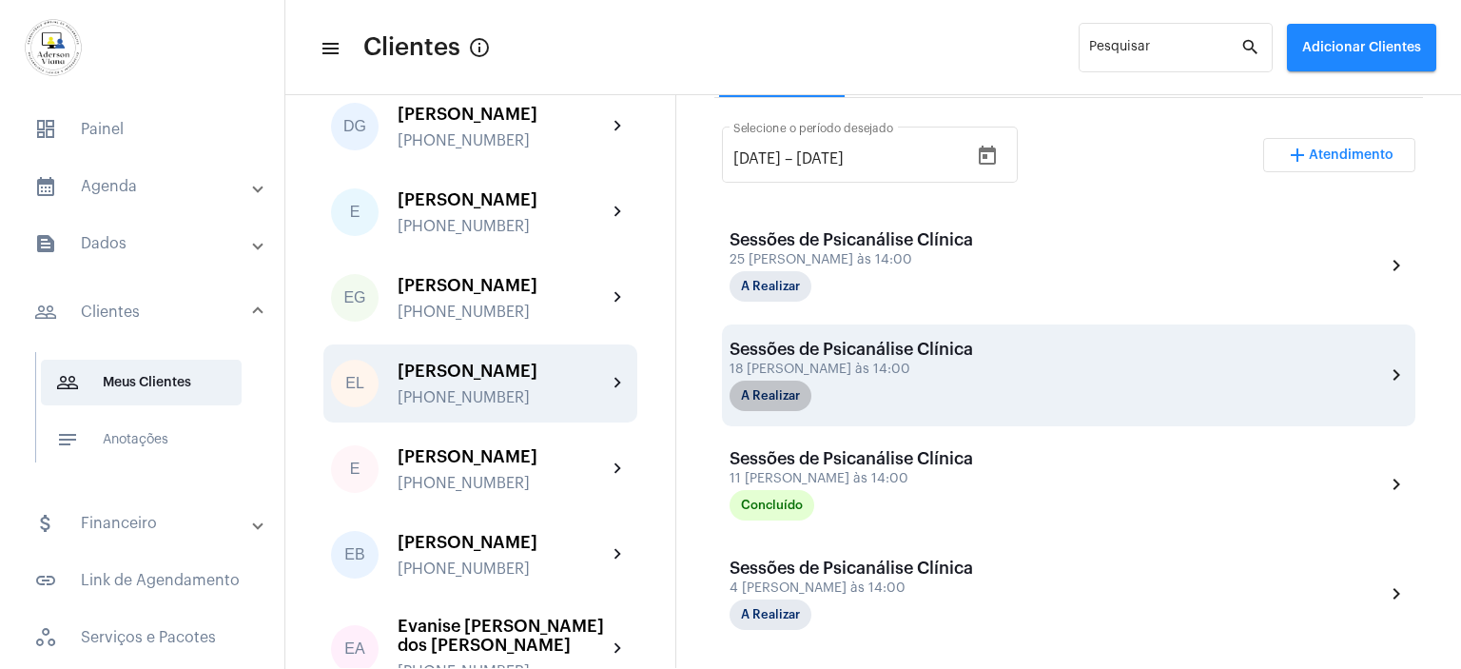
click at [794, 391] on mat-chip "A Realizar" at bounding box center [771, 395] width 82 height 30
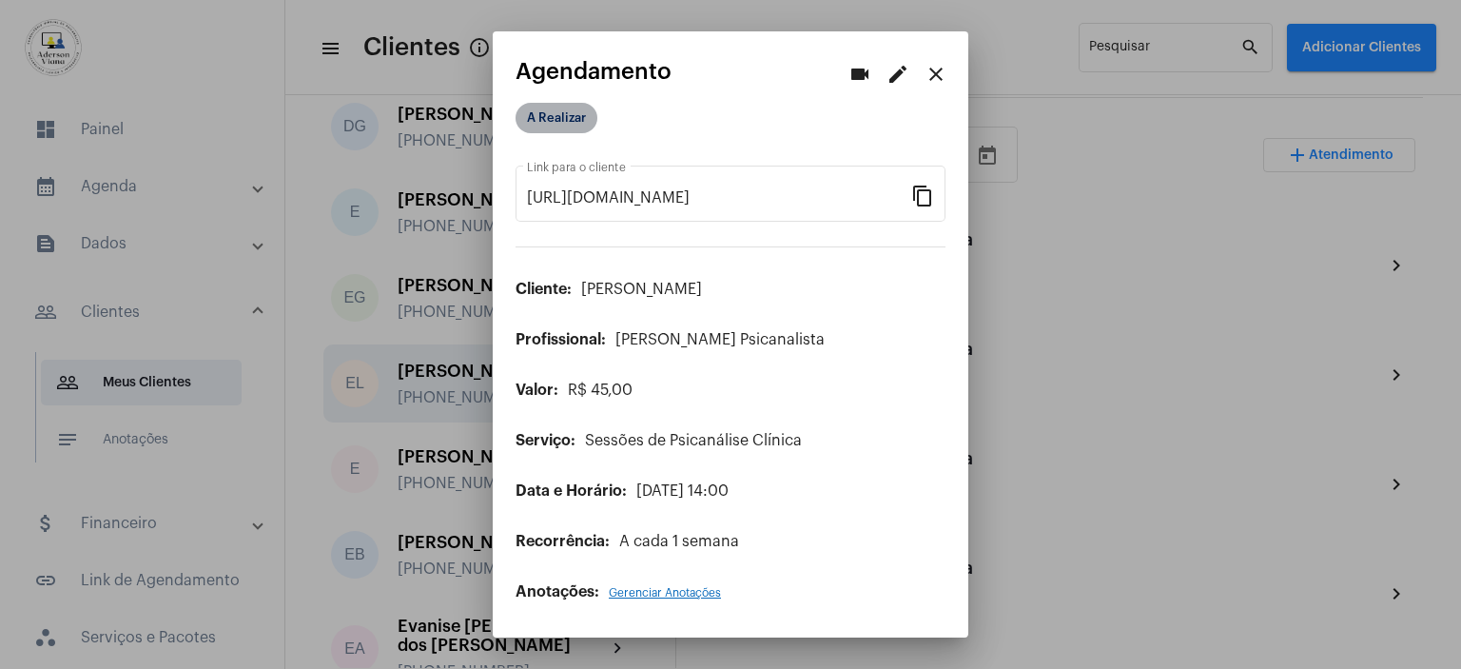
click at [552, 108] on mat-chip "A Realizar" at bounding box center [557, 118] width 82 height 30
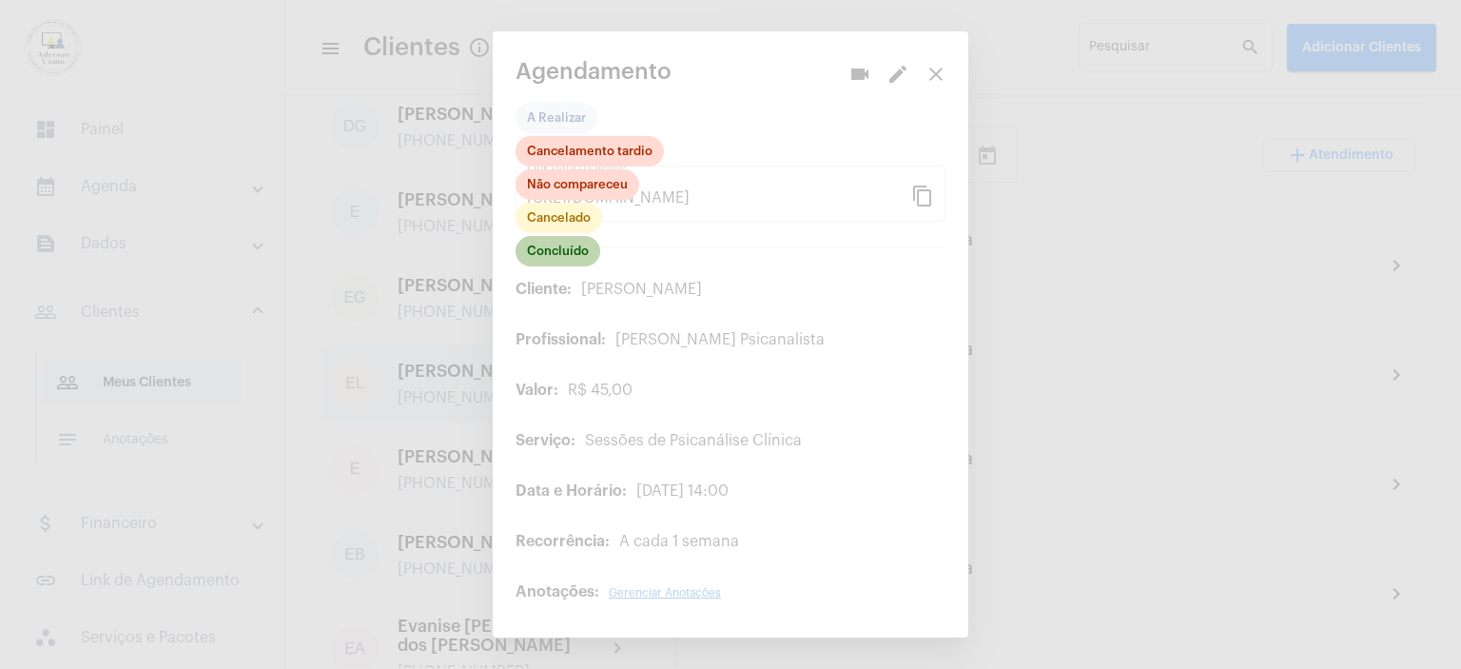
click at [568, 253] on mat-chip "Concluído" at bounding box center [558, 251] width 85 height 30
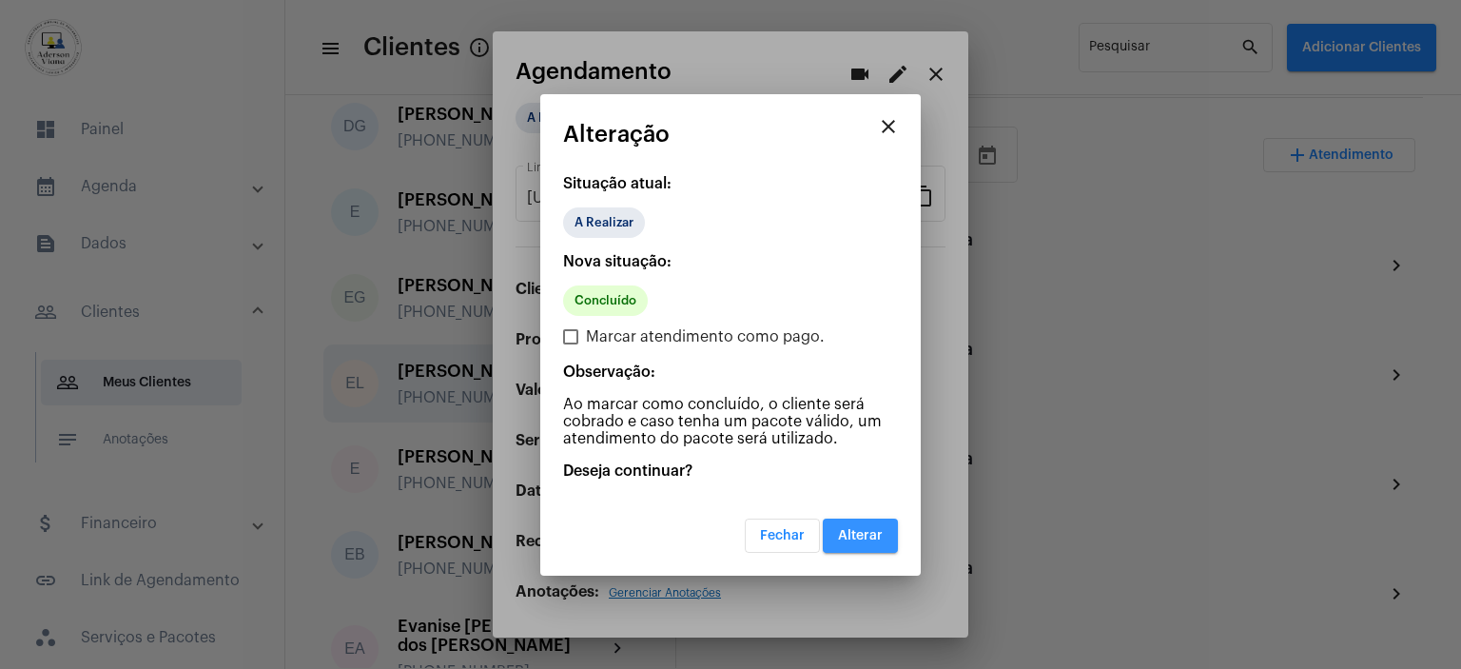
click at [887, 541] on button "Alterar" at bounding box center [860, 535] width 75 height 34
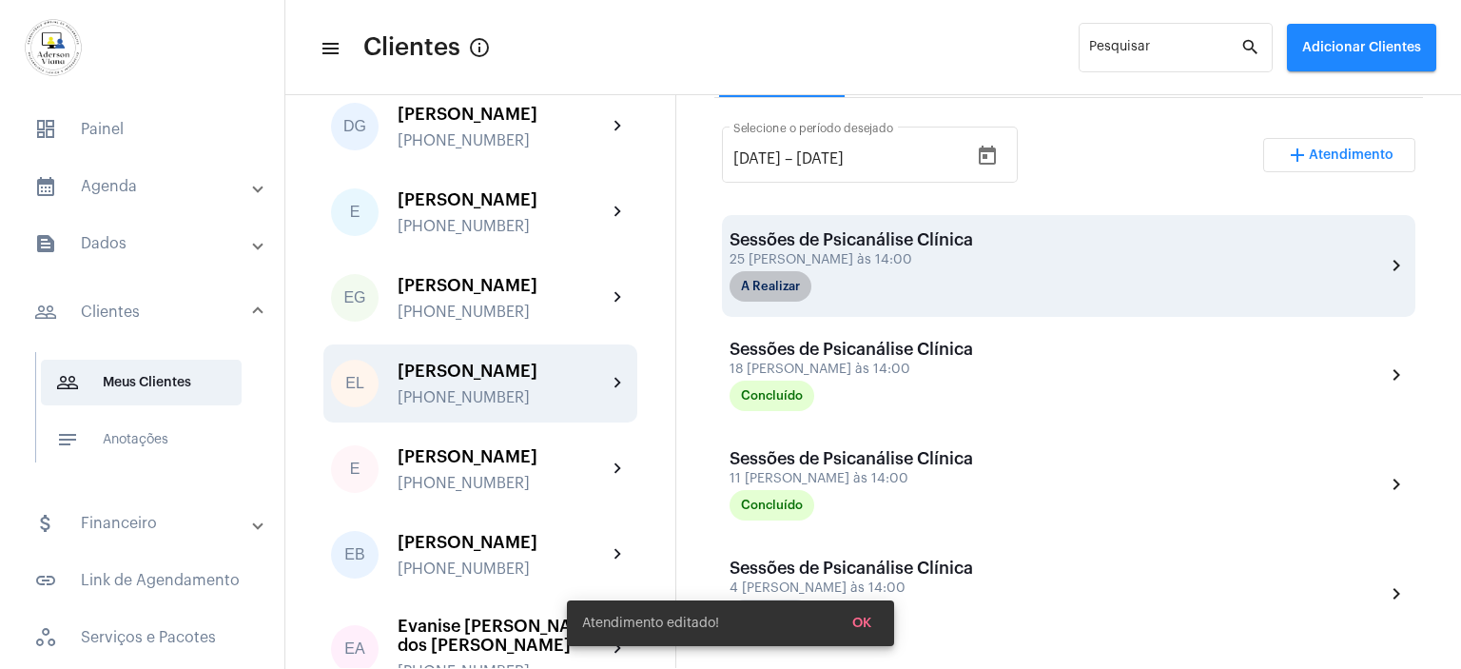
click at [780, 294] on mat-chip "A Realizar" at bounding box center [771, 286] width 82 height 30
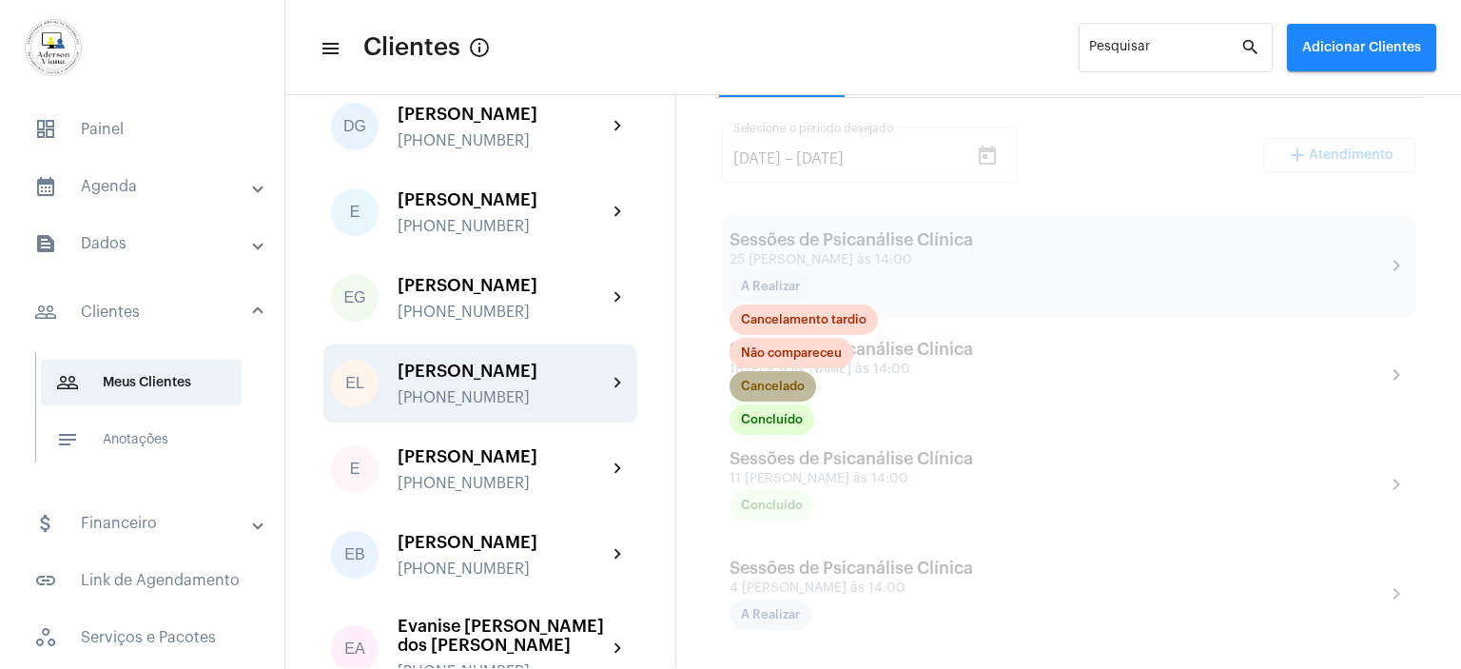
click at [788, 391] on mat-chip "Cancelado" at bounding box center [773, 386] width 87 height 30
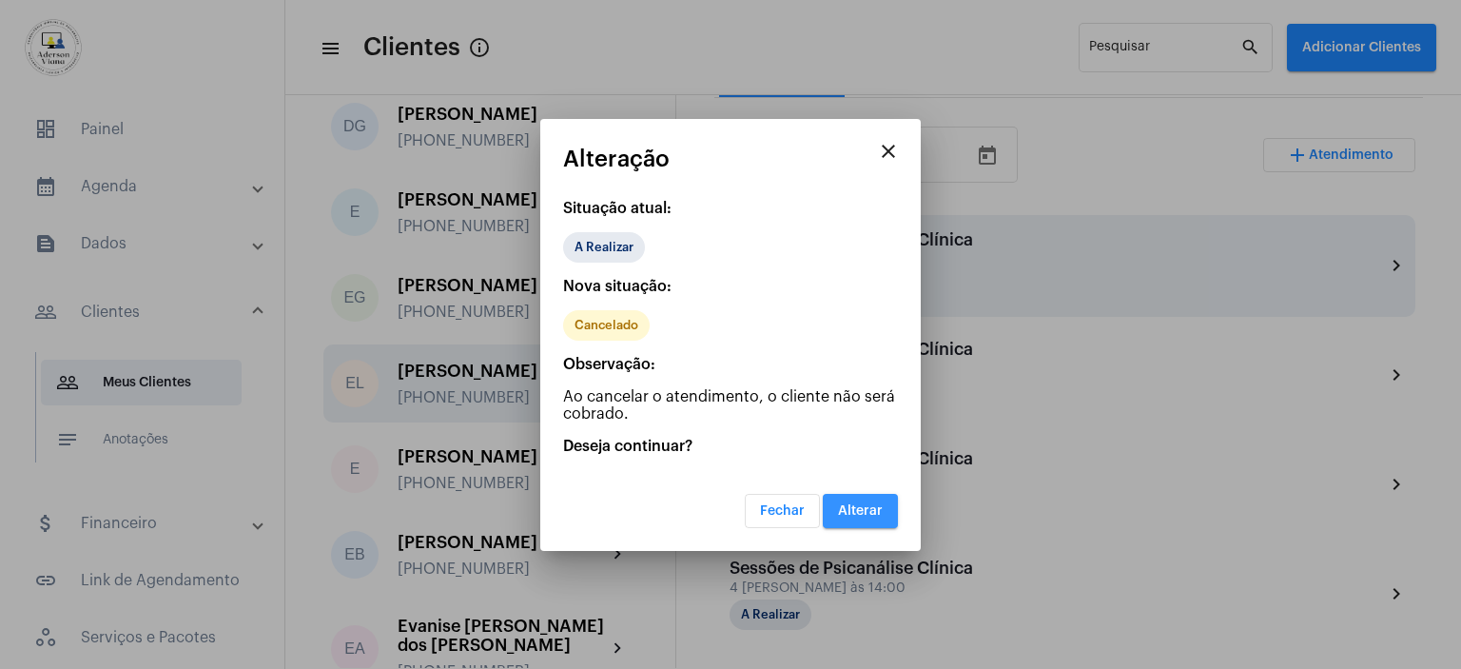
click at [860, 505] on span "Alterar" at bounding box center [860, 510] width 45 height 13
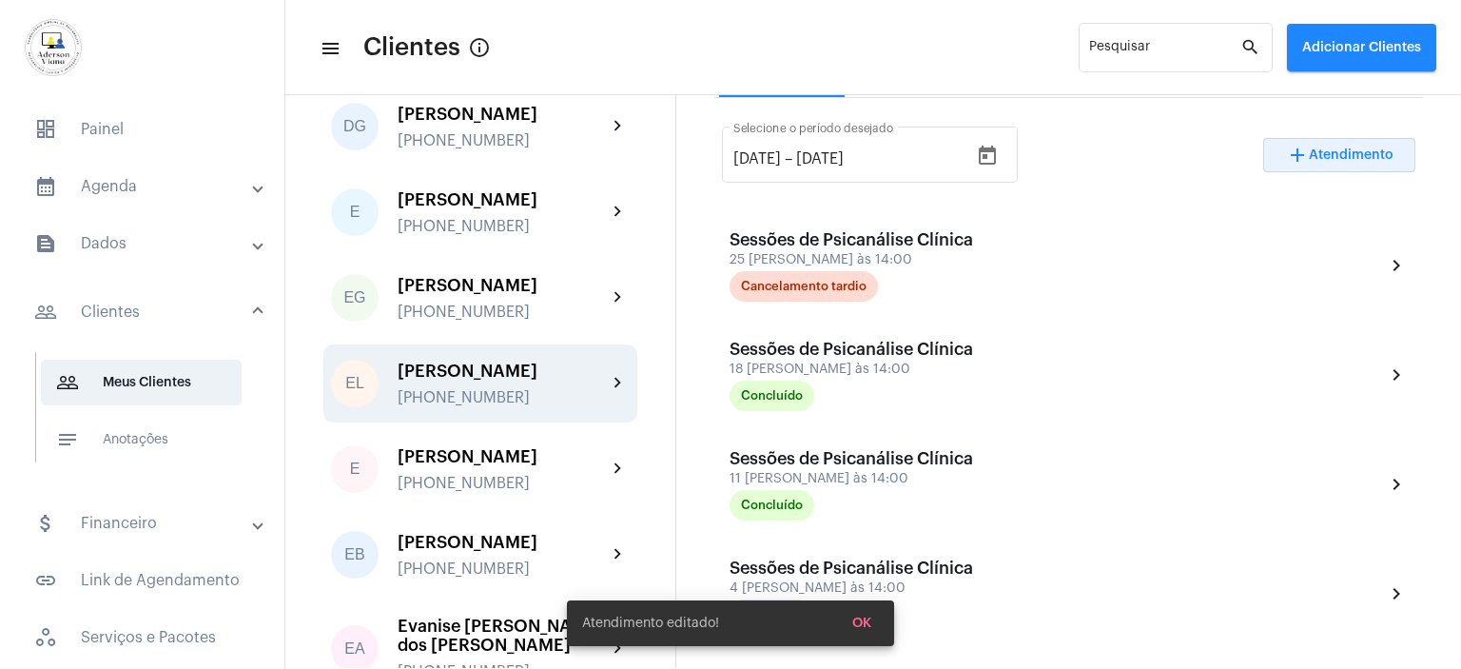
click at [1338, 161] on button "add Atendimento" at bounding box center [1339, 155] width 152 height 34
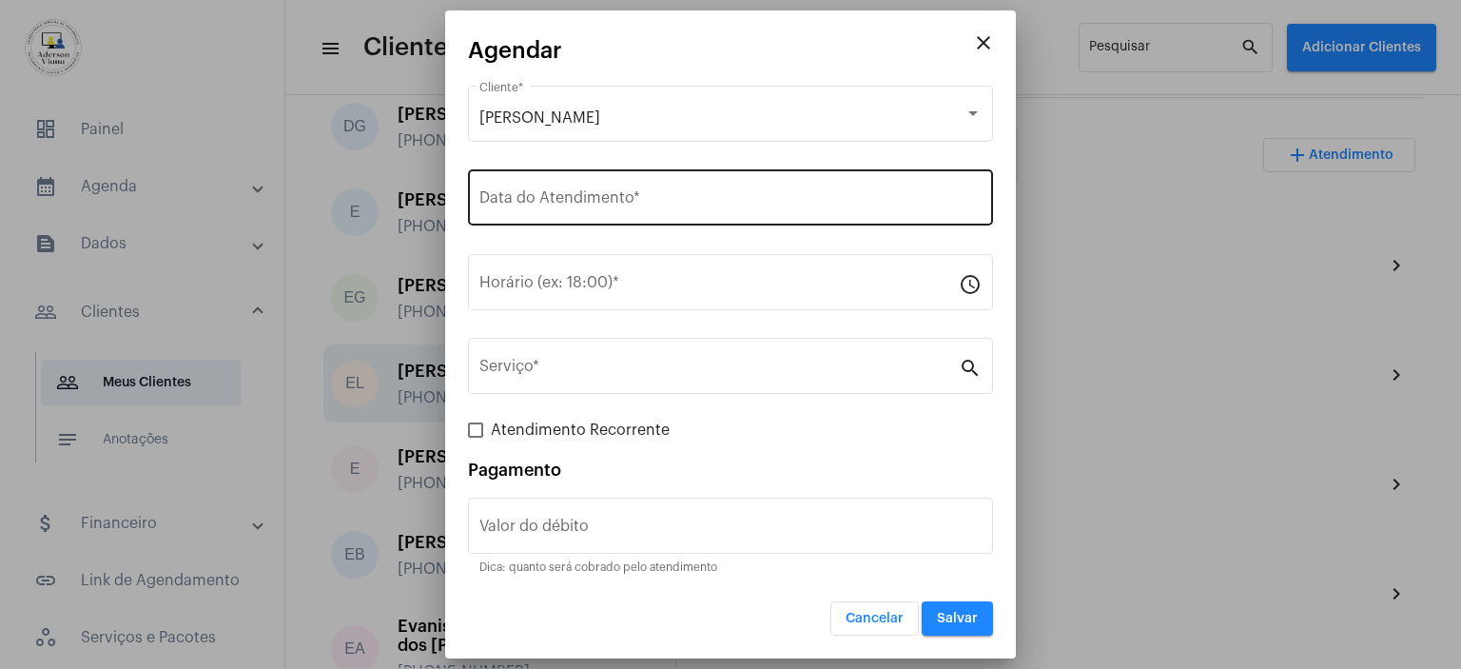
click at [521, 205] on input "Data do Atendimento *" at bounding box center [730, 201] width 502 height 17
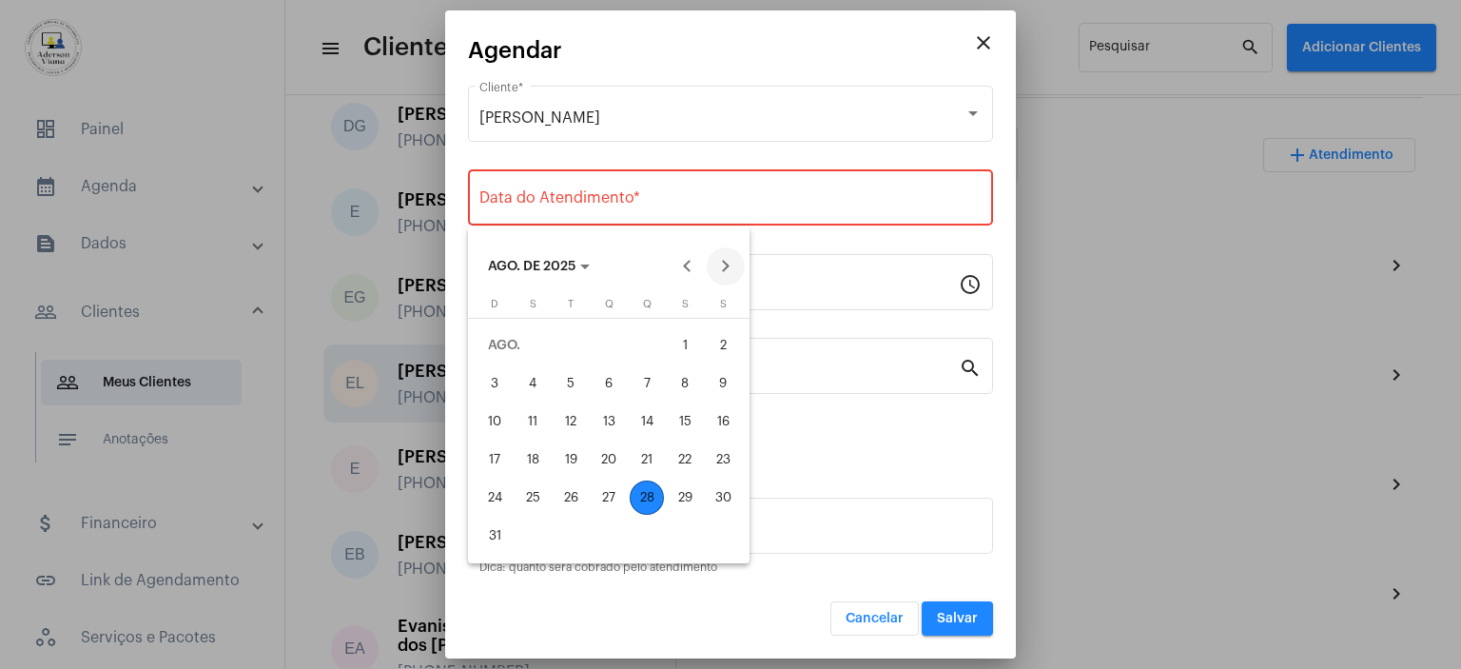
click at [723, 266] on button "Next month" at bounding box center [726, 266] width 38 height 38
click at [685, 266] on button "Previous month" at bounding box center [688, 266] width 38 height 38
click at [572, 380] on div "2" at bounding box center [571, 383] width 34 height 34
type input "[DATE]"
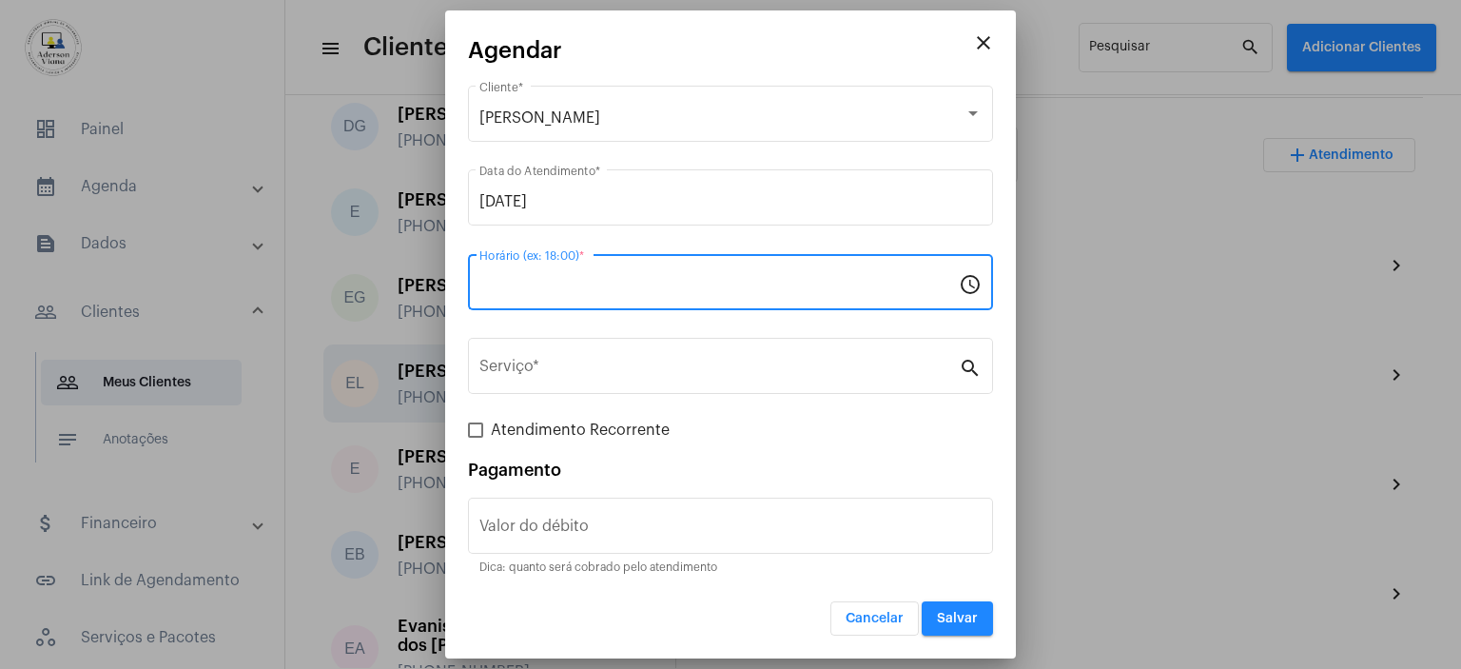
click at [523, 281] on input "Horário (ex: 18:00) *" at bounding box center [718, 286] width 479 height 17
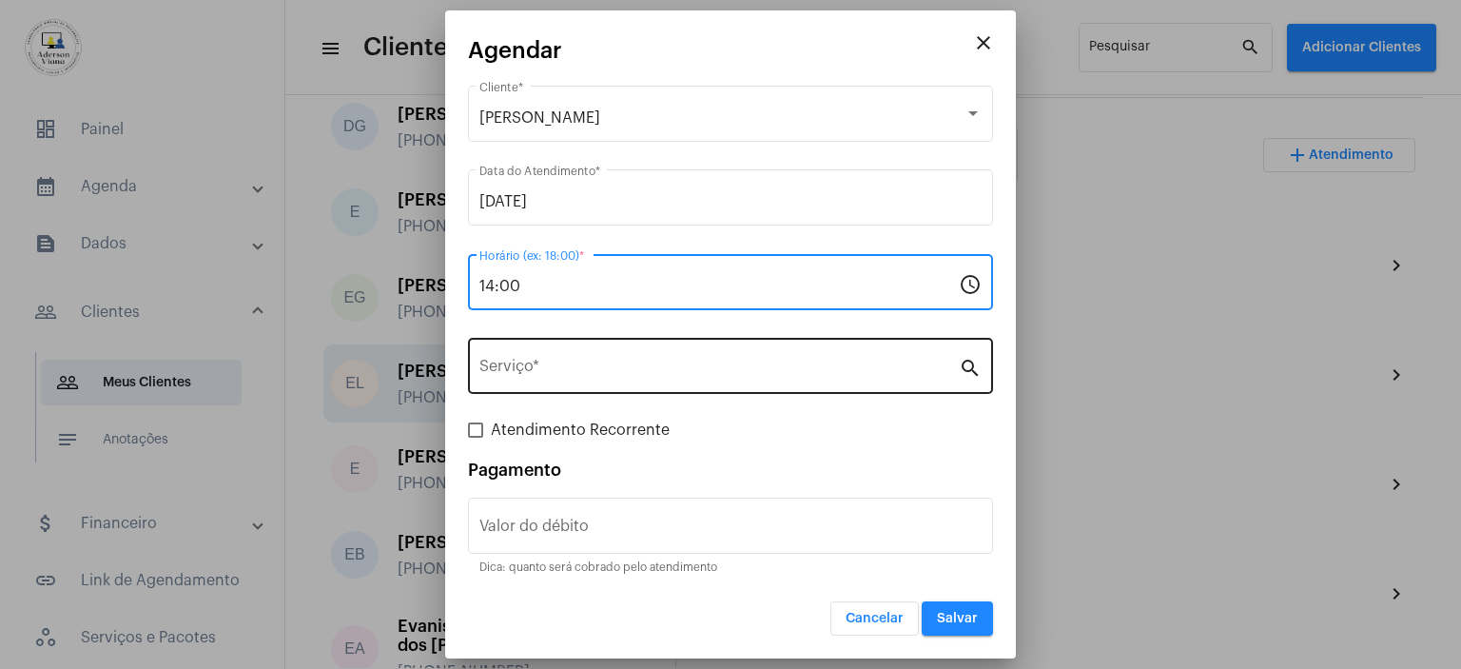
type input "14:00"
click at [541, 359] on div "Serviço *" at bounding box center [718, 364] width 479 height 60
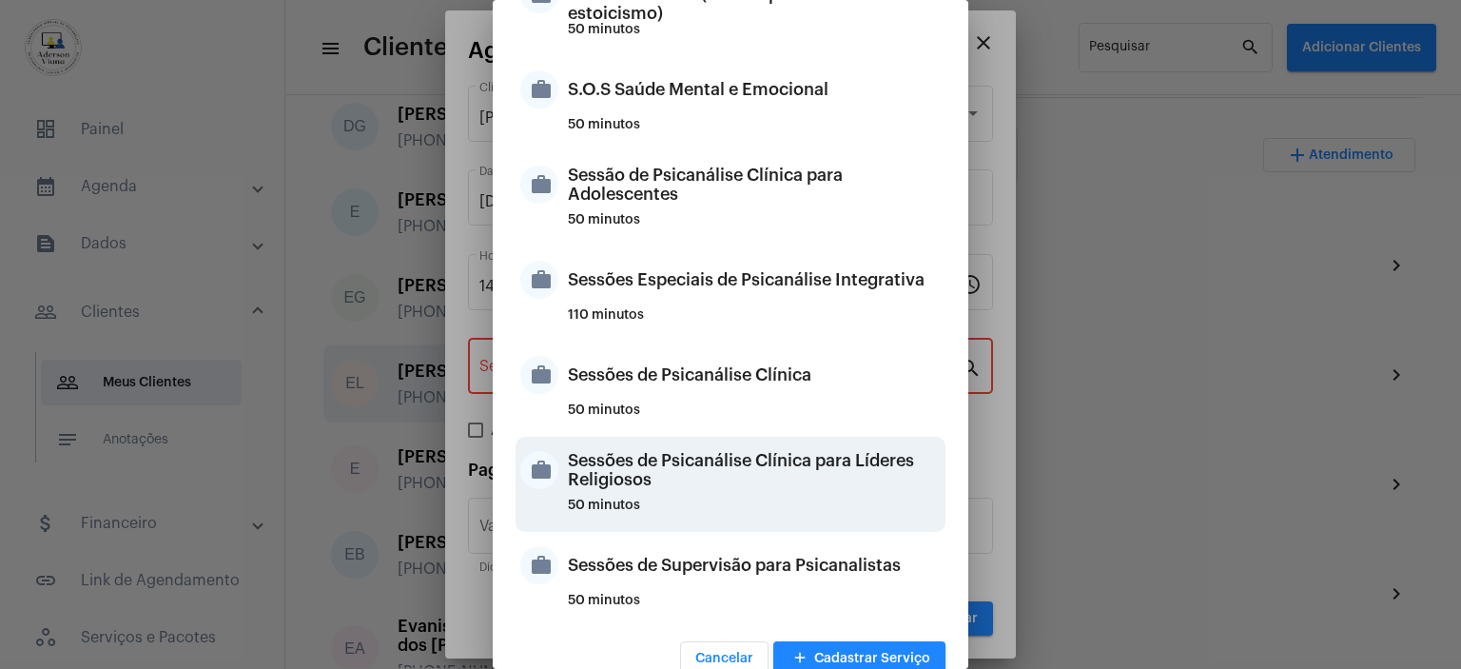
scroll to position [1789, 0]
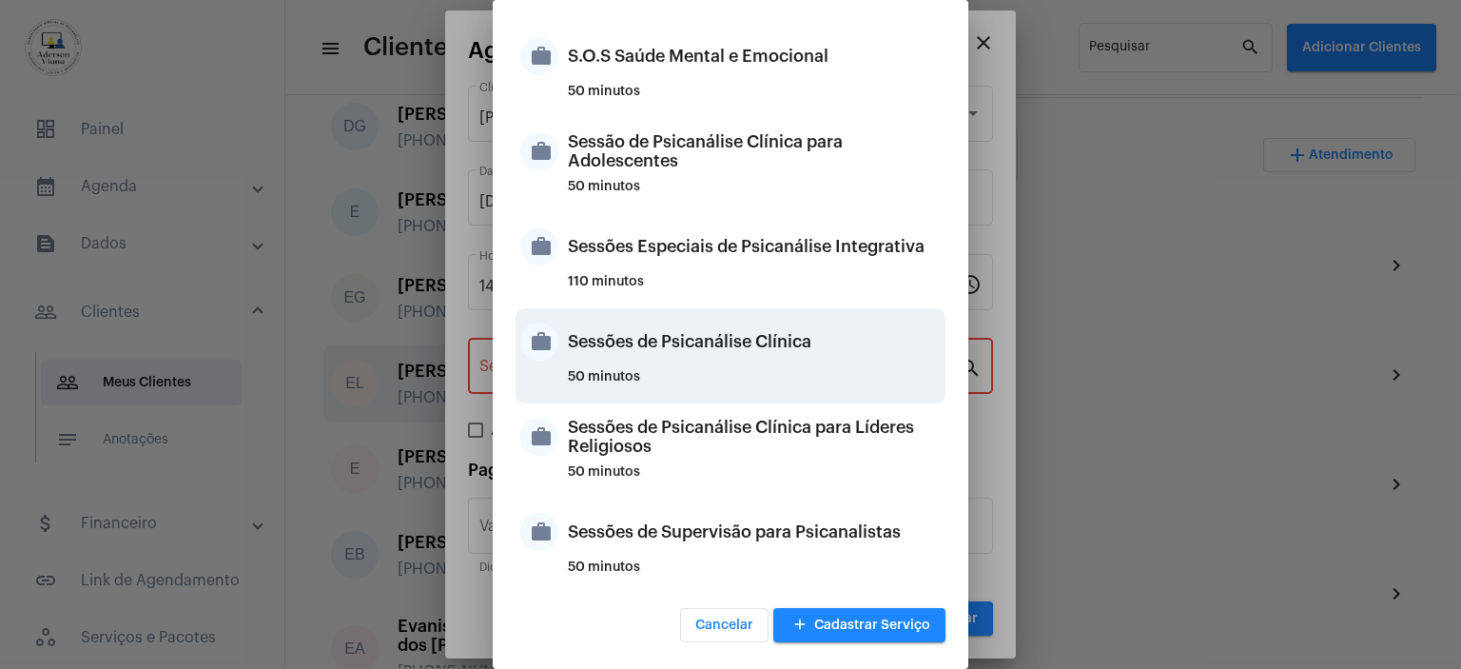
click at [693, 350] on div "Sessões de Psicanálise Clínica" at bounding box center [754, 341] width 373 height 57
type input "Sessões de Psicanálise Clínica"
type input "R$ 60"
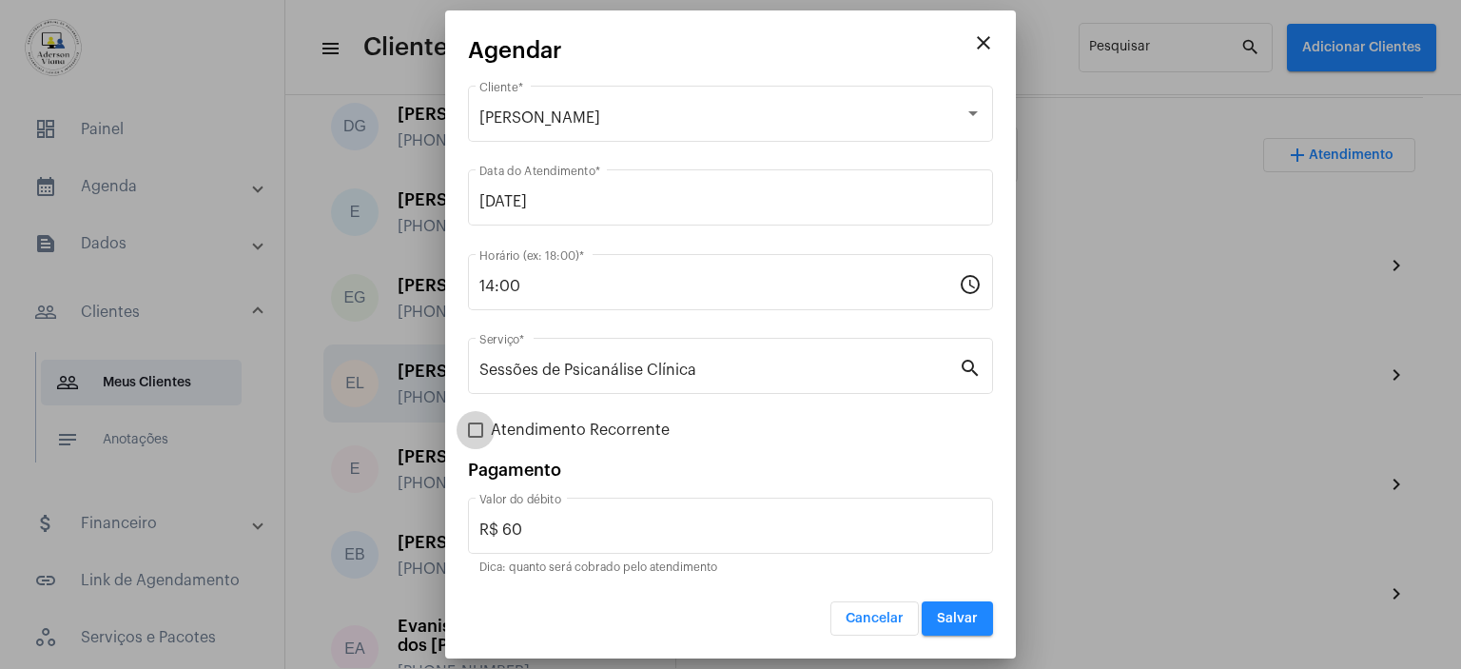
click at [485, 430] on label "Atendimento Recorrente" at bounding box center [569, 430] width 202 height 23
click at [476, 438] on input "Atendimento Recorrente" at bounding box center [475, 438] width 1 height 1
checkbox input "true"
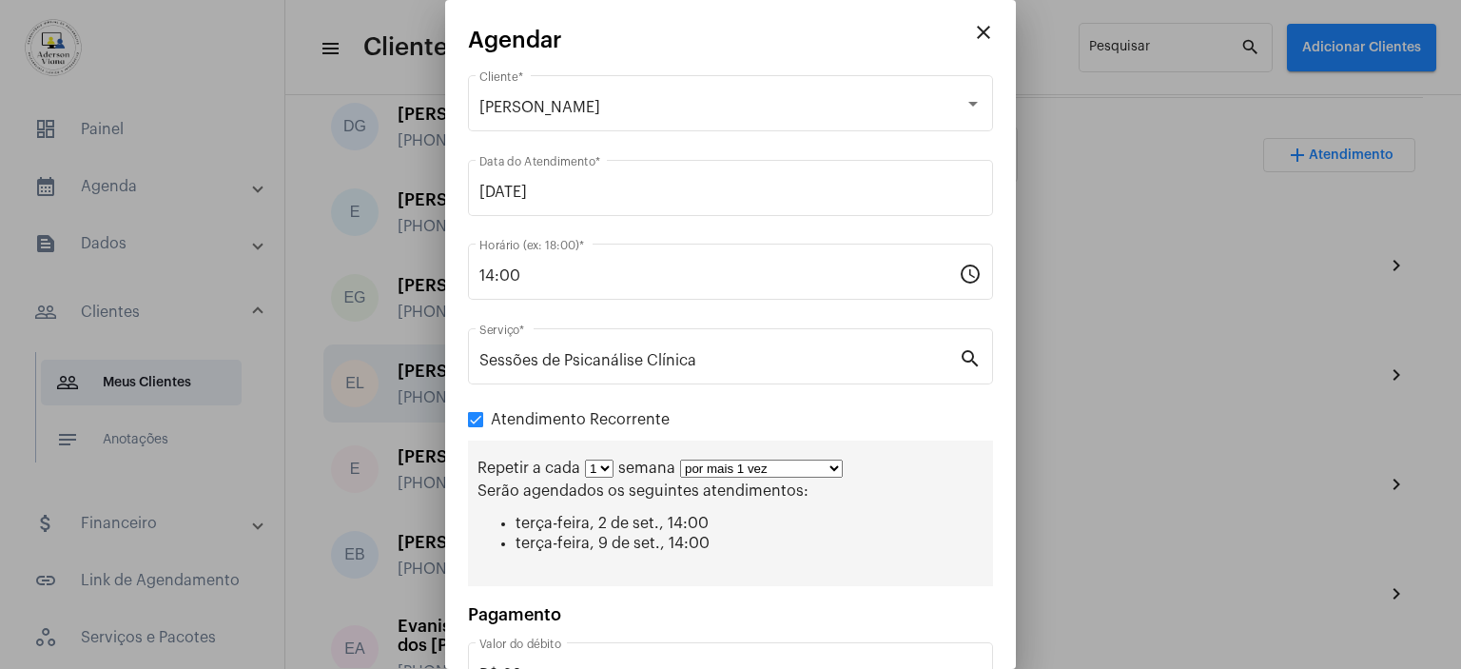
click at [831, 465] on select "por mais 1 vez por mais 2 vezes por mais 3 vezes por mais 4 vezes por mais 5 ve…" at bounding box center [761, 468] width 163 height 18
select select "3: 4"
click at [680, 459] on select "por mais 1 vez por mais 2 vezes por mais 3 vezes por mais 4 vezes por mais 5 ve…" at bounding box center [761, 468] width 163 height 18
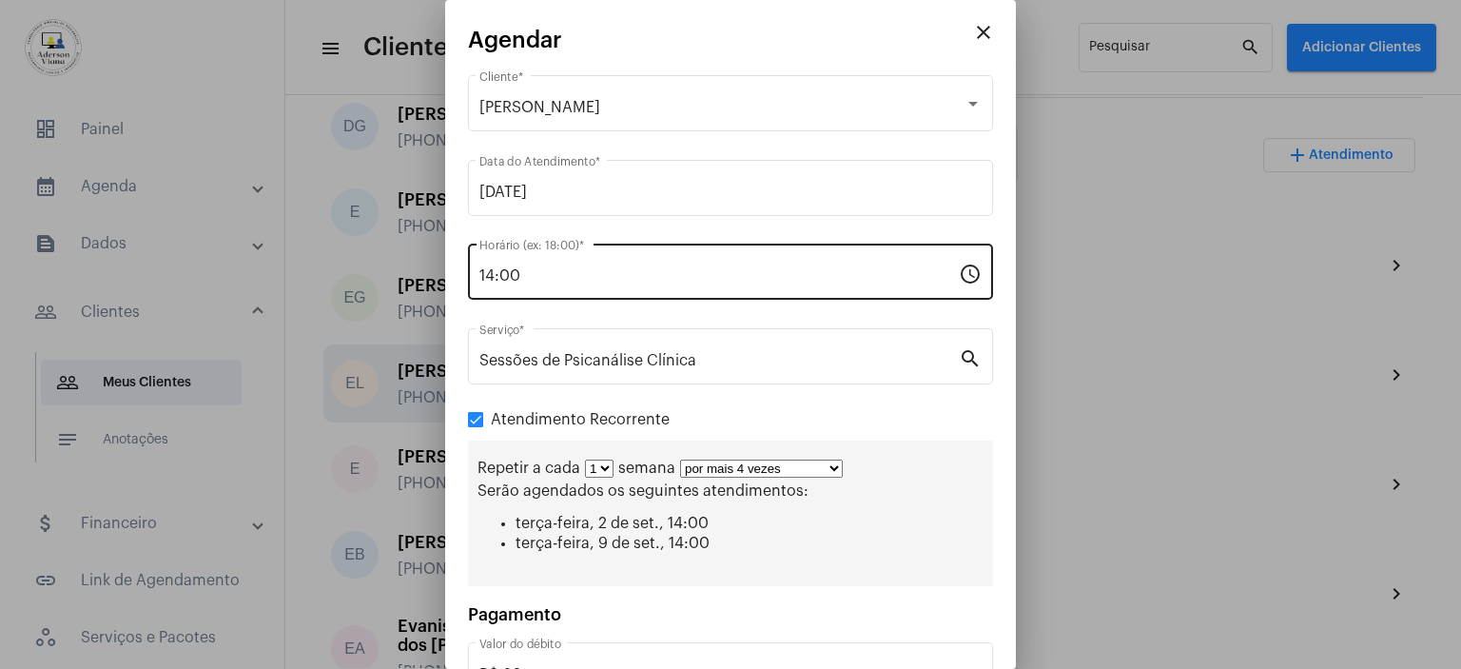
click at [763, 286] on div "14:00 Horário (ex: 18:00) *" at bounding box center [718, 270] width 479 height 60
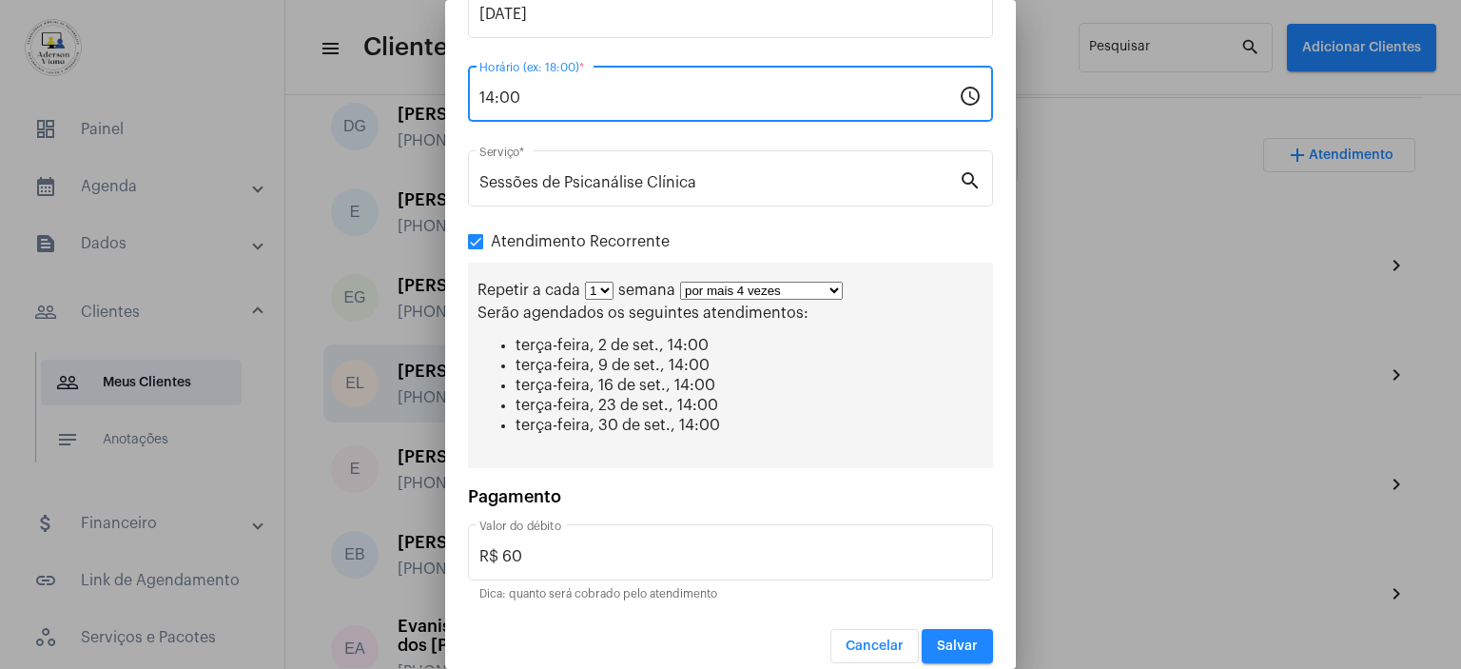
scroll to position [190, 0]
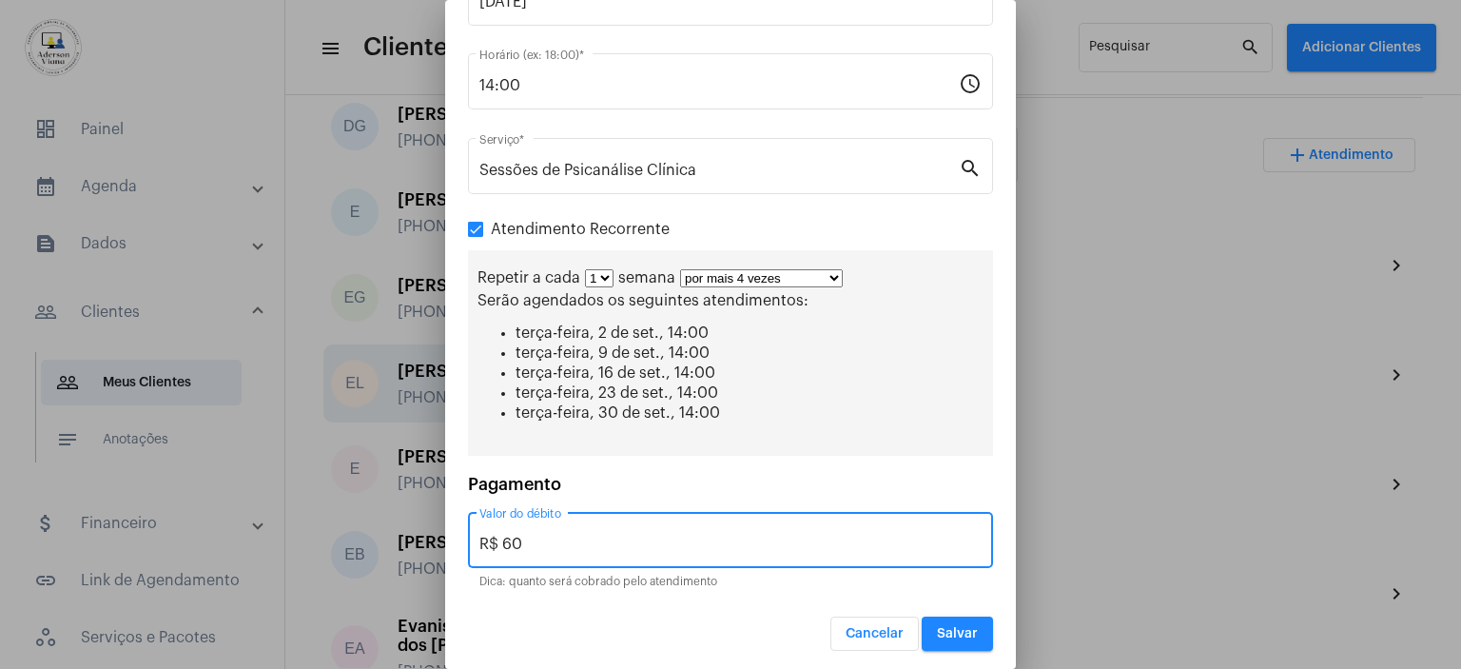
click at [520, 539] on input "R$ 60" at bounding box center [730, 544] width 502 height 17
type input "R$ 45,00"
click at [938, 630] on span "Salvar" at bounding box center [957, 633] width 41 height 13
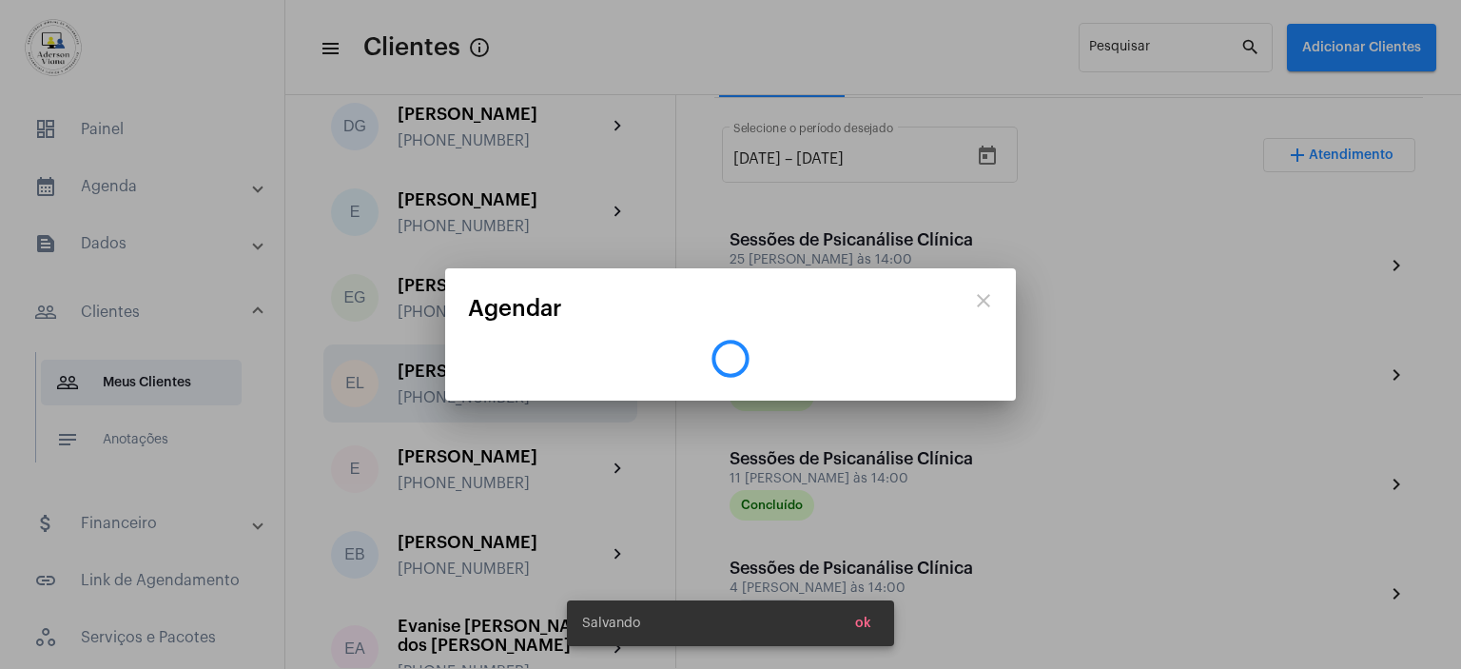
scroll to position [0, 0]
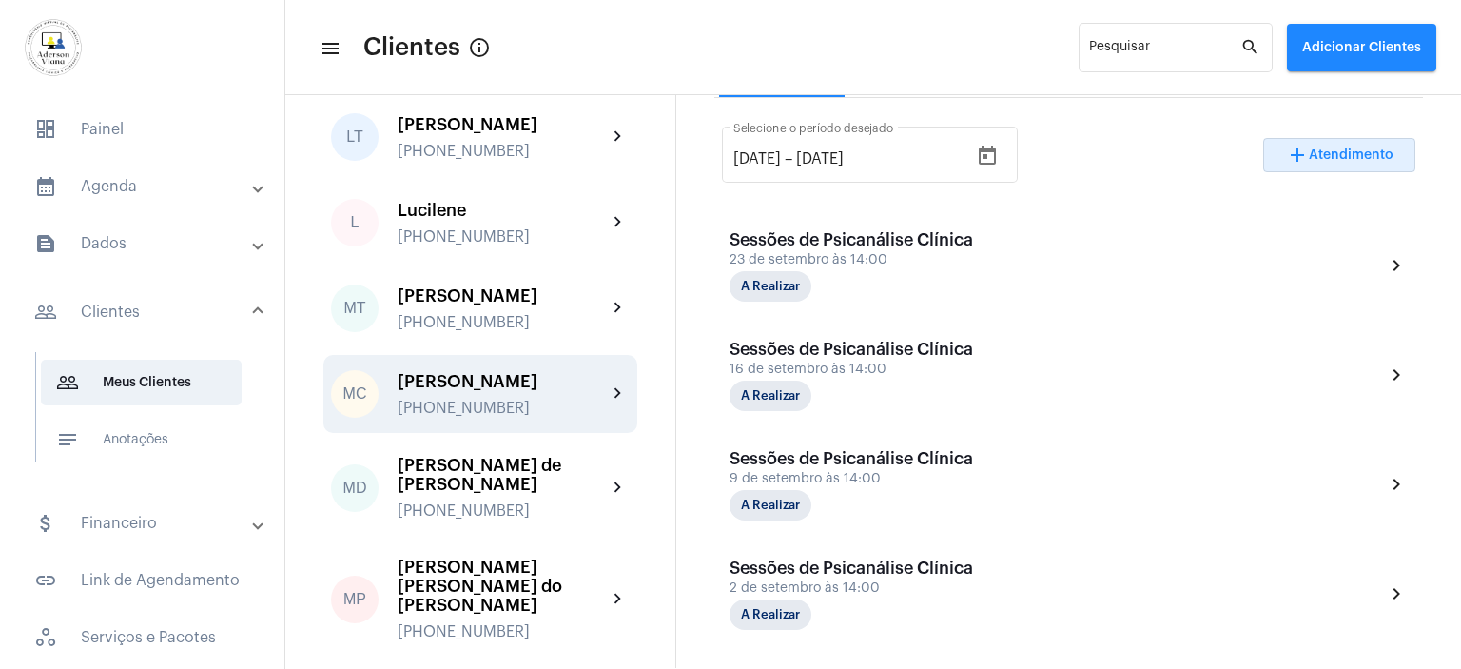
scroll to position [2378, 0]
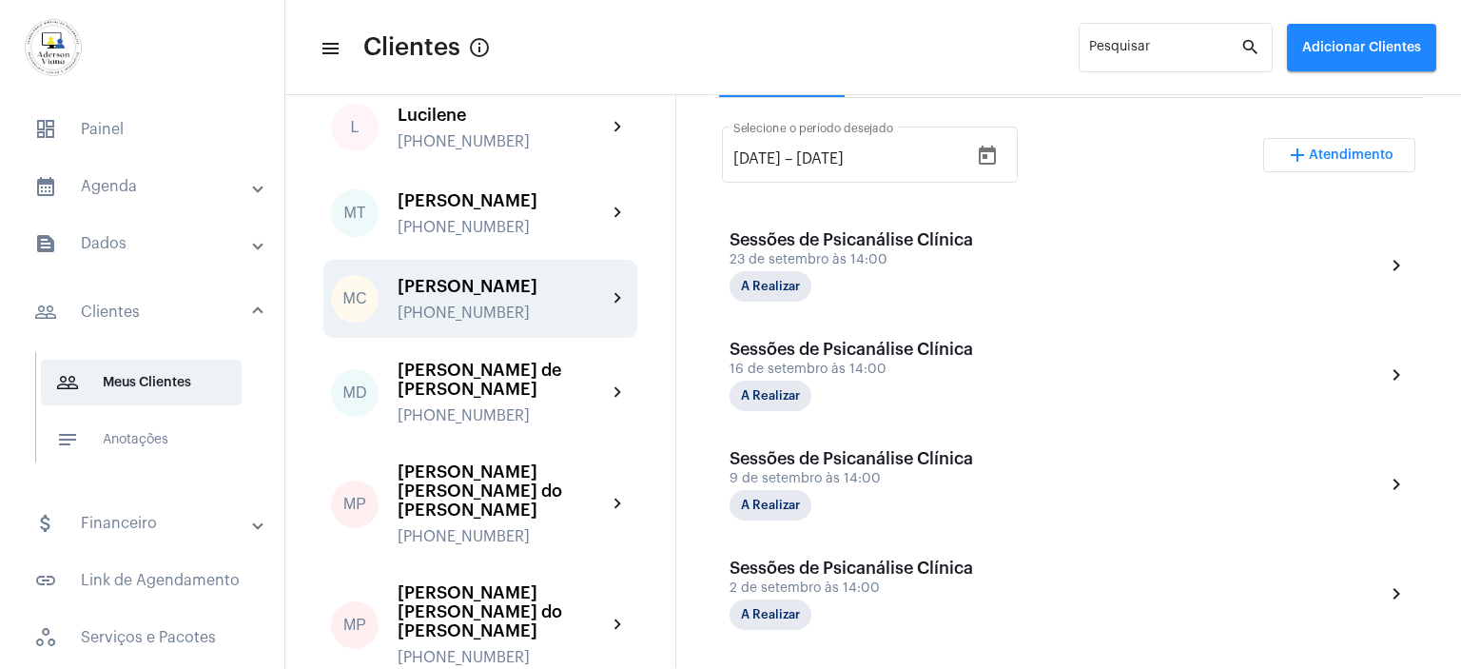
click at [487, 277] on div "[PERSON_NAME]" at bounding box center [502, 286] width 209 height 19
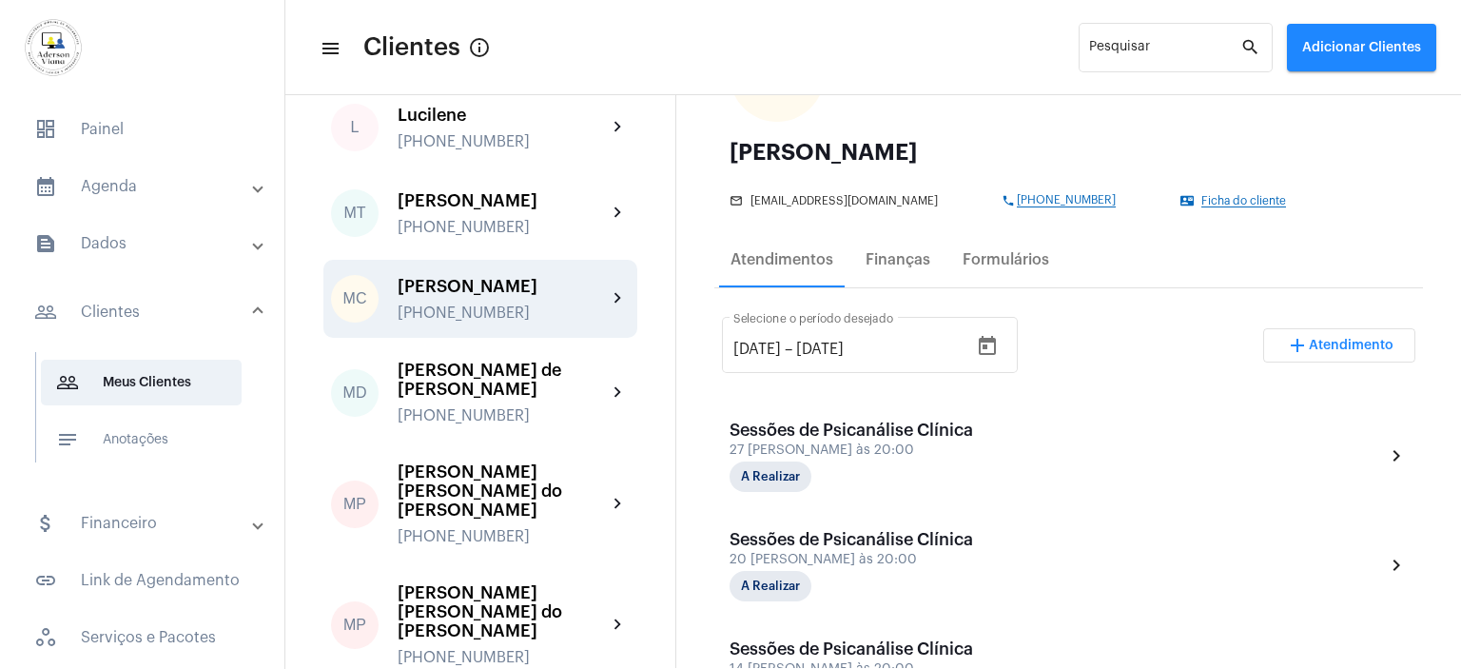
scroll to position [285, 0]
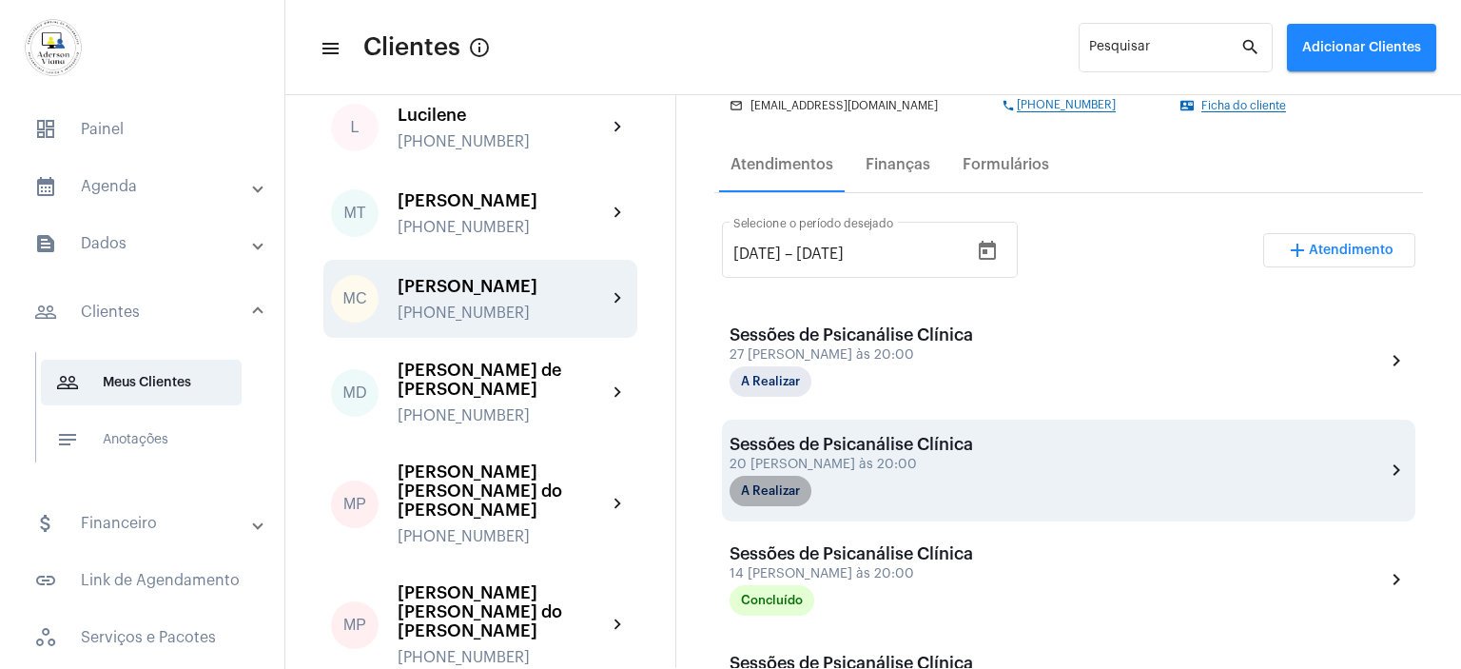
click at [799, 483] on mat-chip "A Realizar" at bounding box center [771, 491] width 82 height 30
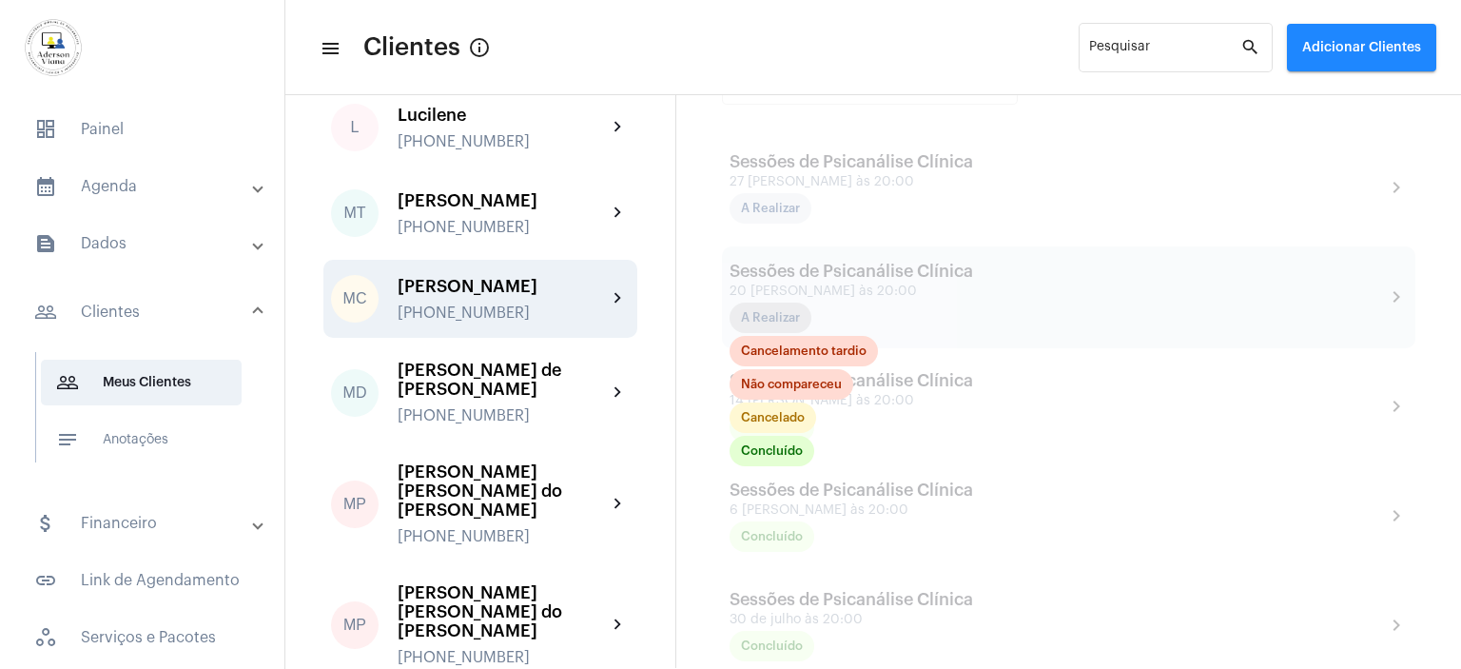
scroll to position [476, 0]
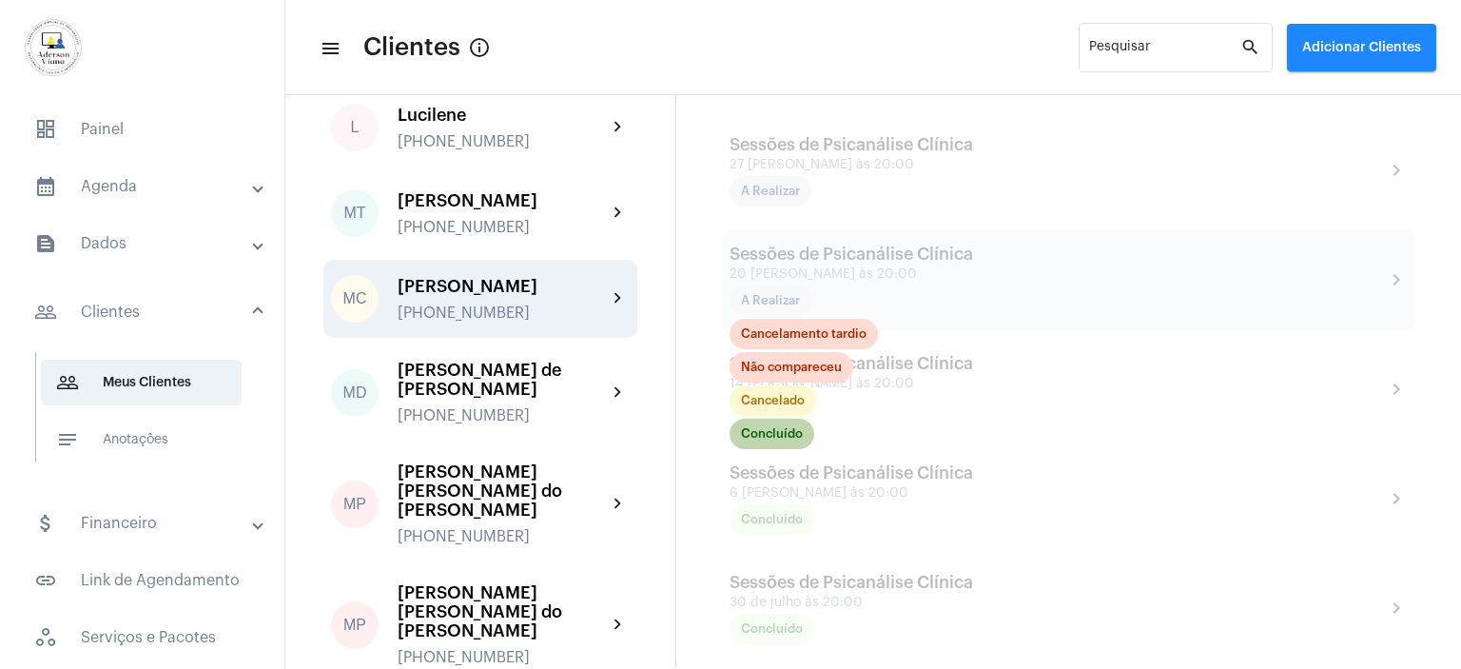
click at [777, 432] on mat-chip "Concluído" at bounding box center [772, 434] width 85 height 30
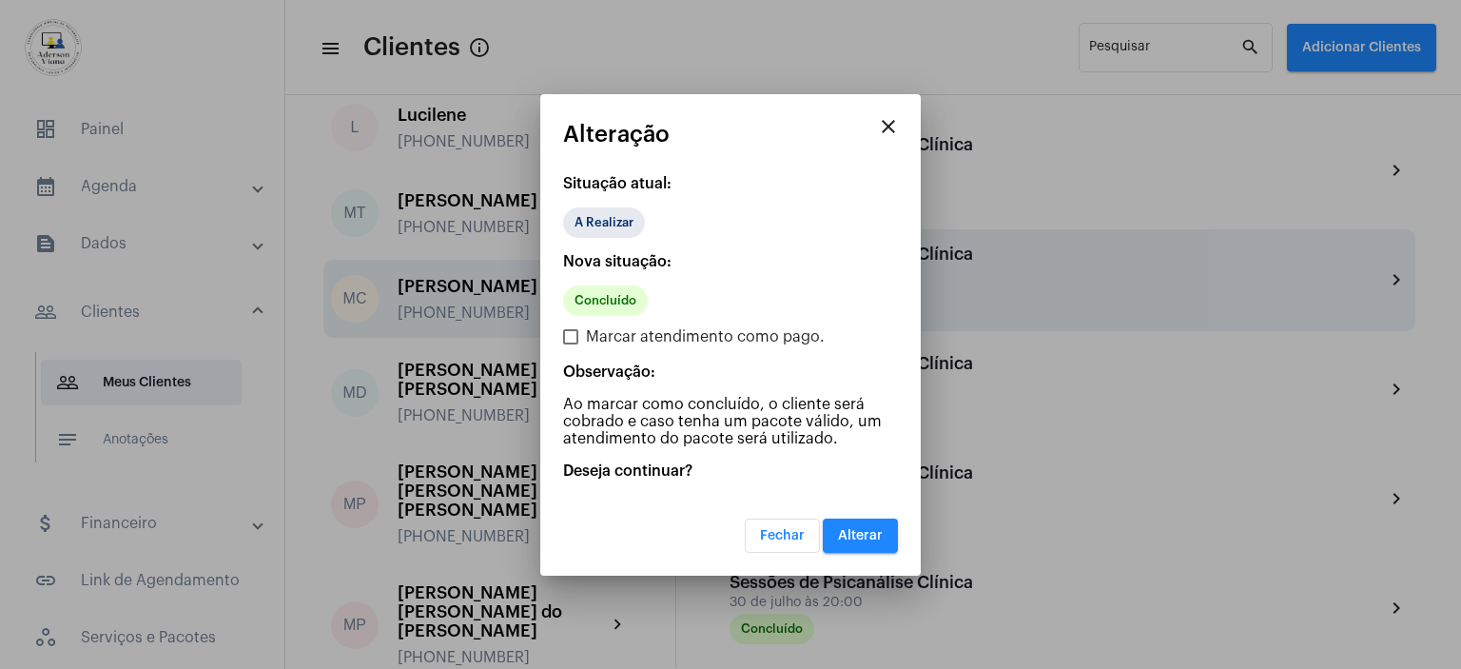
click at [777, 432] on app-change-status "close Alteração Situação atual: A Realizar Nova situação: Concluído Marcar aten…" at bounding box center [730, 337] width 335 height 431
click at [777, 432] on p "Ao marcar como concluído, o cliente será cobrado e caso tenha um pacote válido,…" at bounding box center [730, 421] width 335 height 51
click at [861, 530] on span "Alterar" at bounding box center [860, 535] width 45 height 13
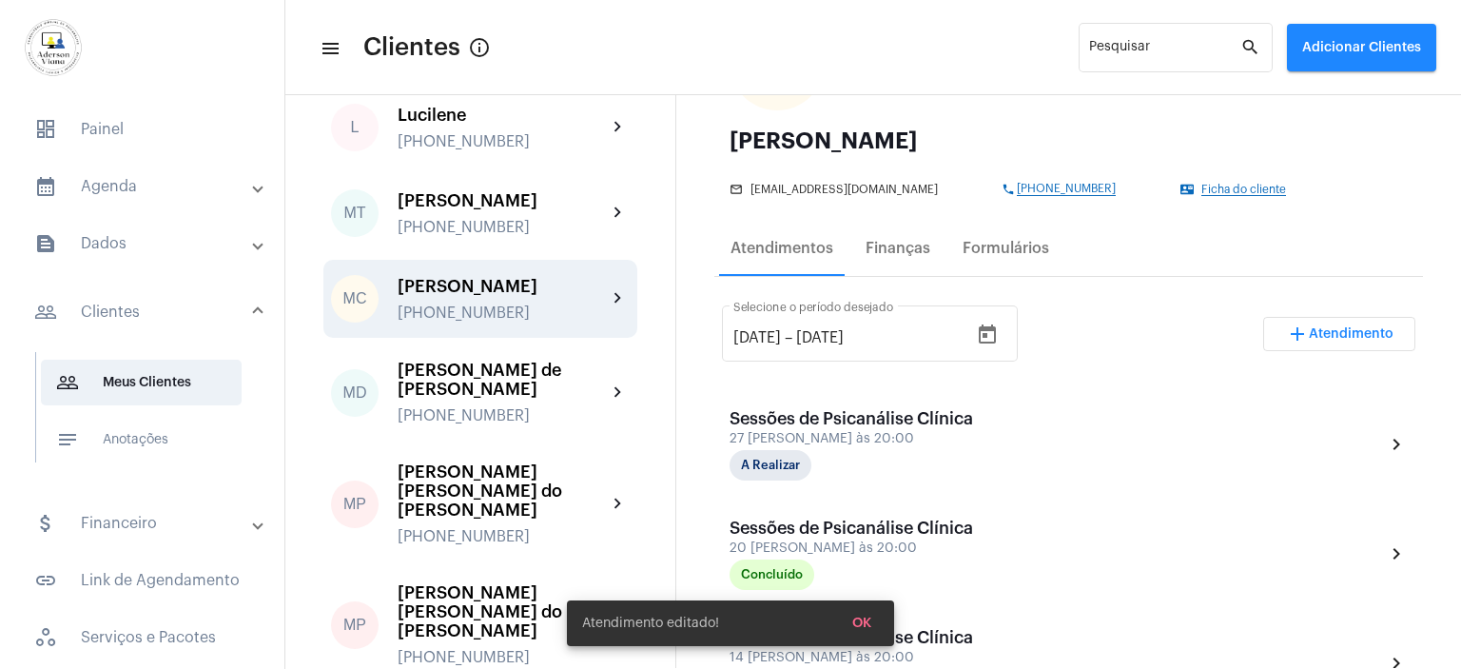
scroll to position [190, 0]
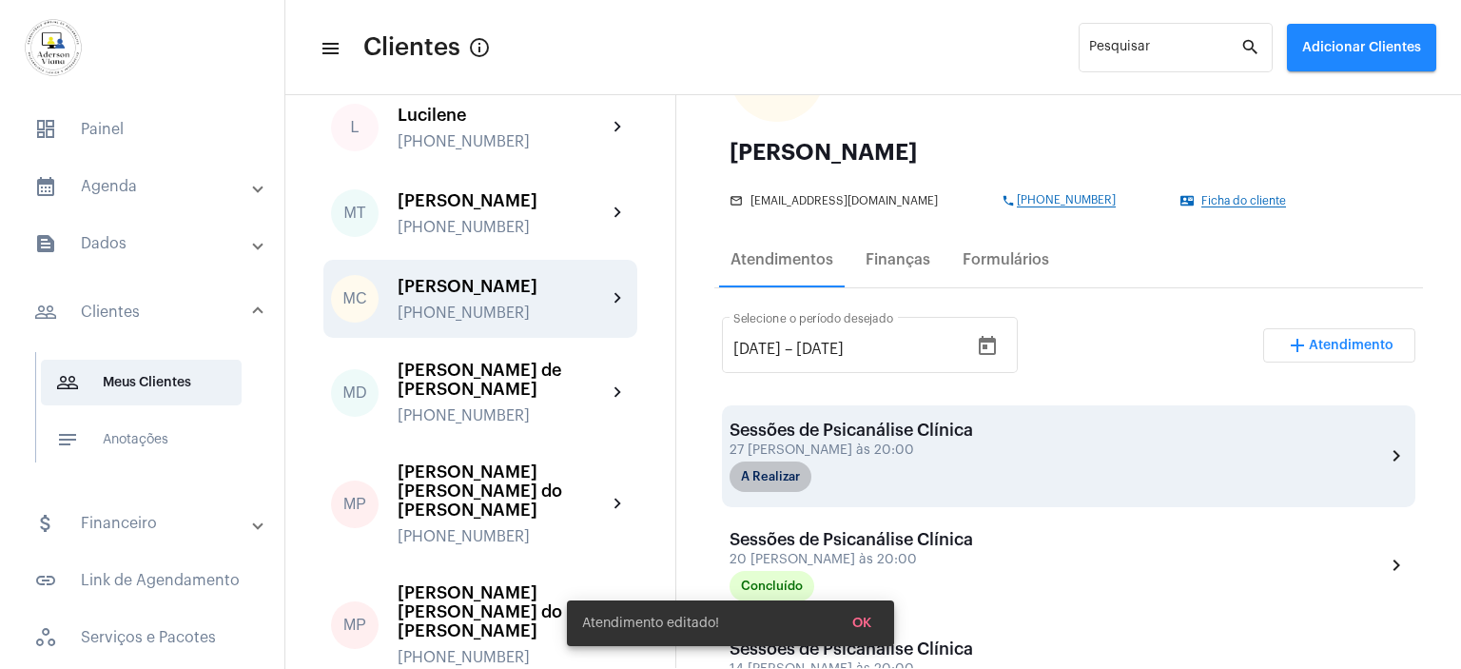
click at [775, 467] on mat-chip "A Realizar" at bounding box center [771, 476] width 82 height 30
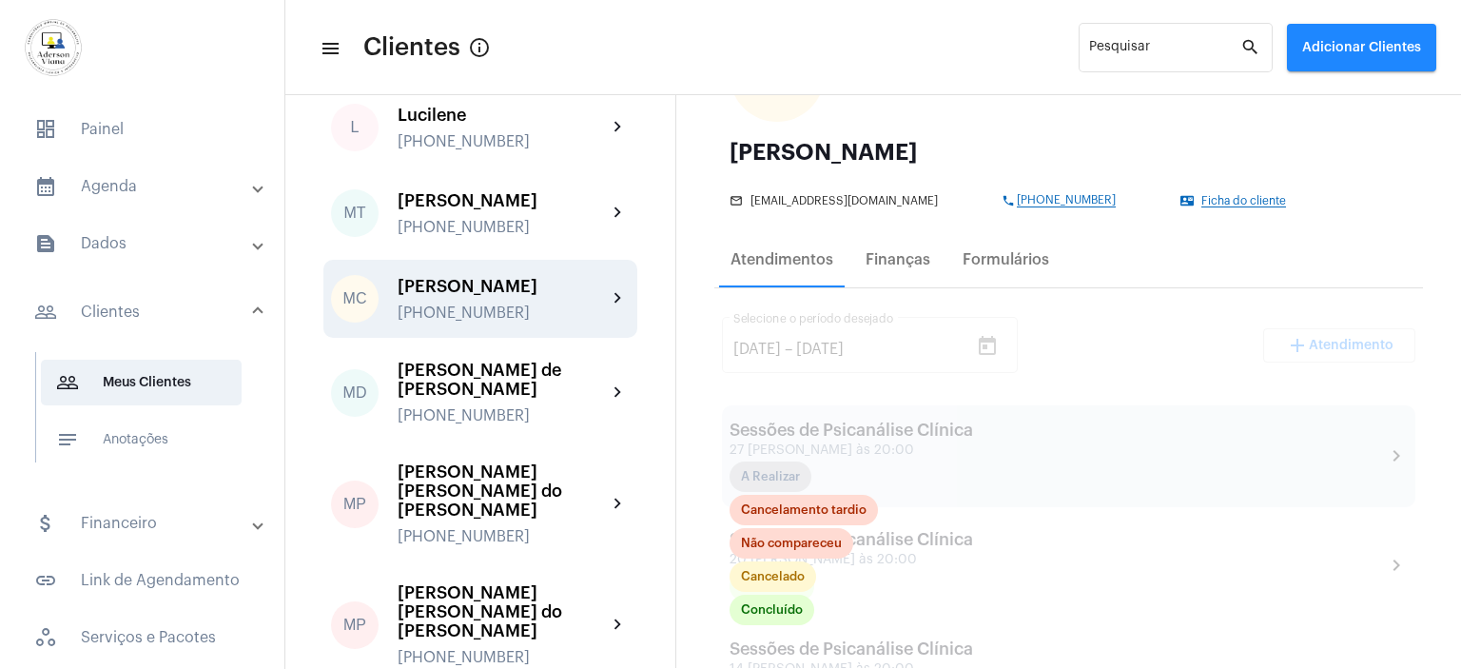
scroll to position [380, 0]
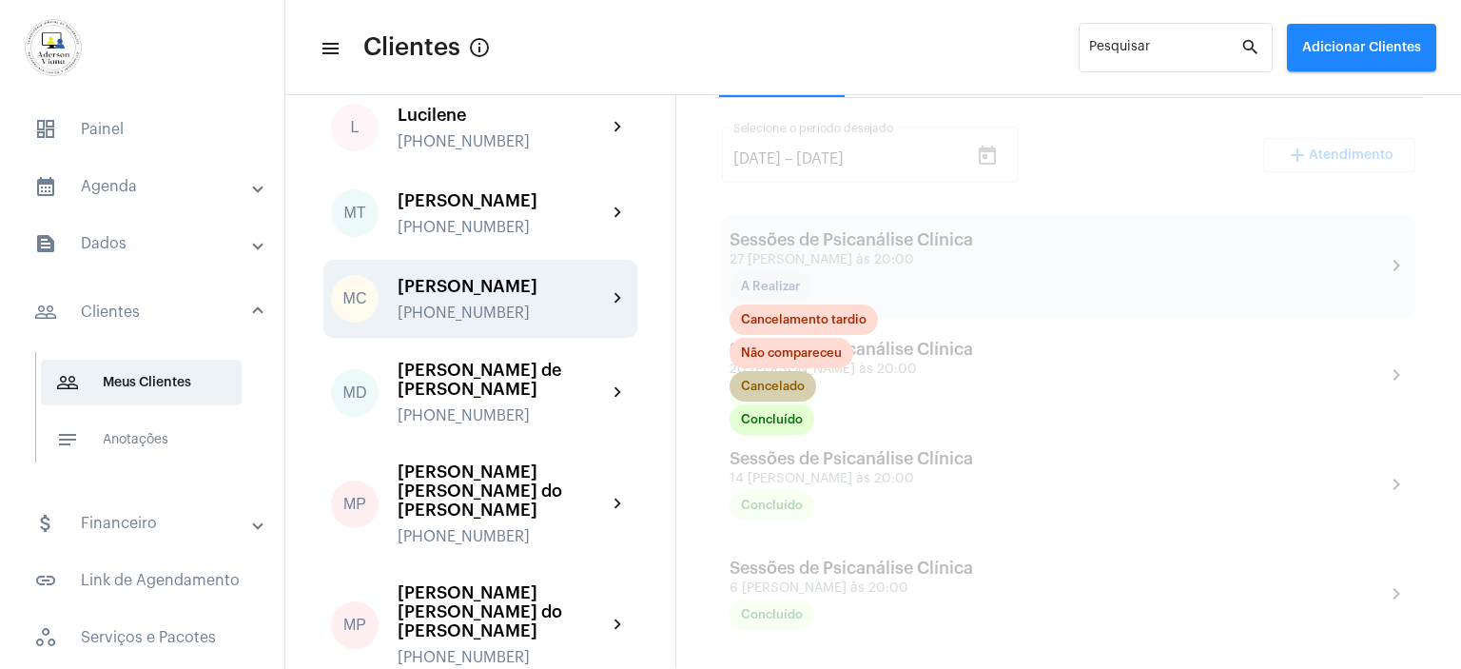
click at [767, 383] on mat-chip "Cancelado" at bounding box center [773, 386] width 87 height 30
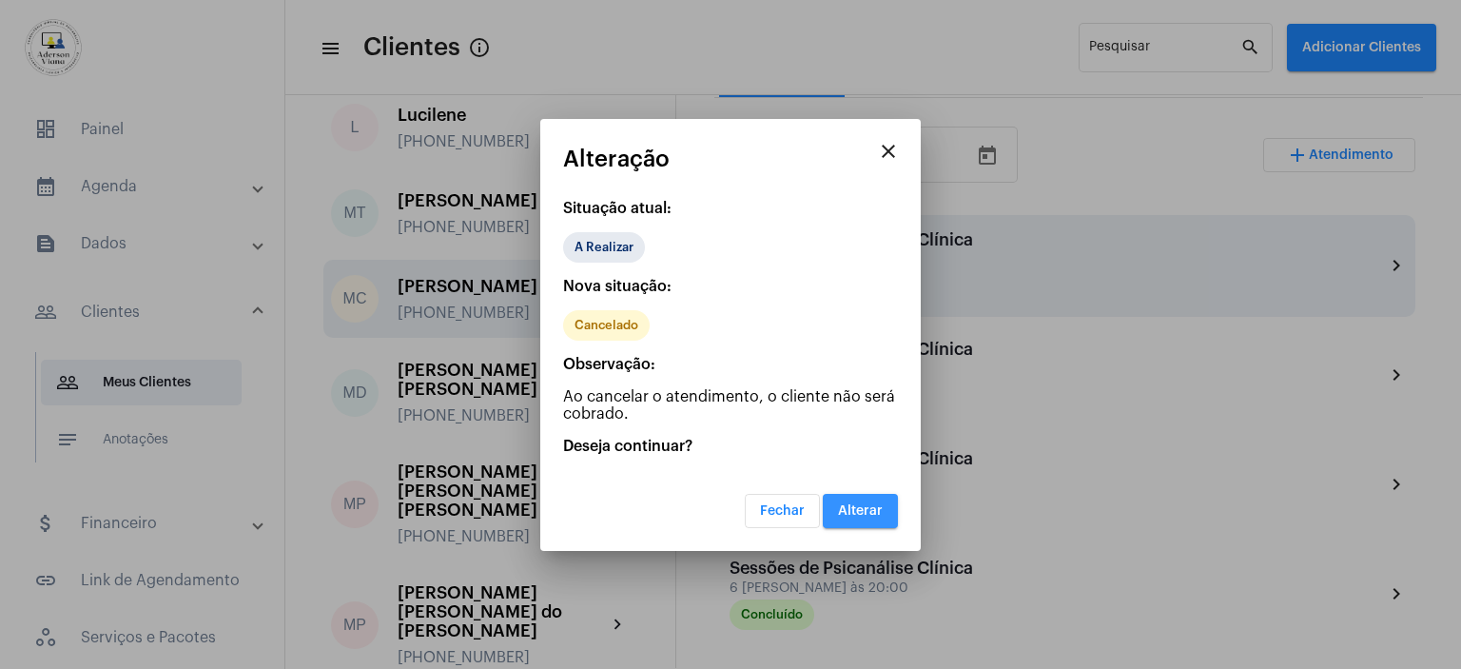
click at [853, 501] on button "Alterar" at bounding box center [860, 511] width 75 height 34
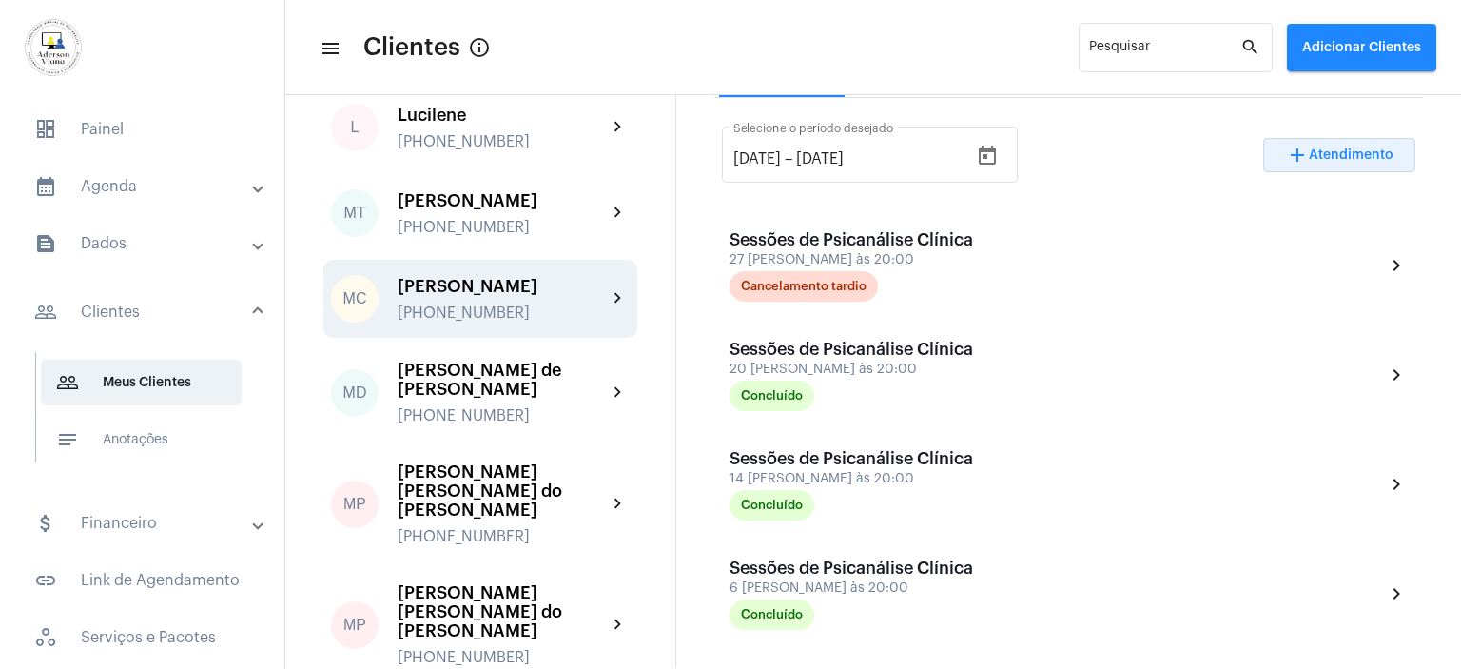
click at [1343, 154] on span "Atendimento" at bounding box center [1351, 154] width 85 height 13
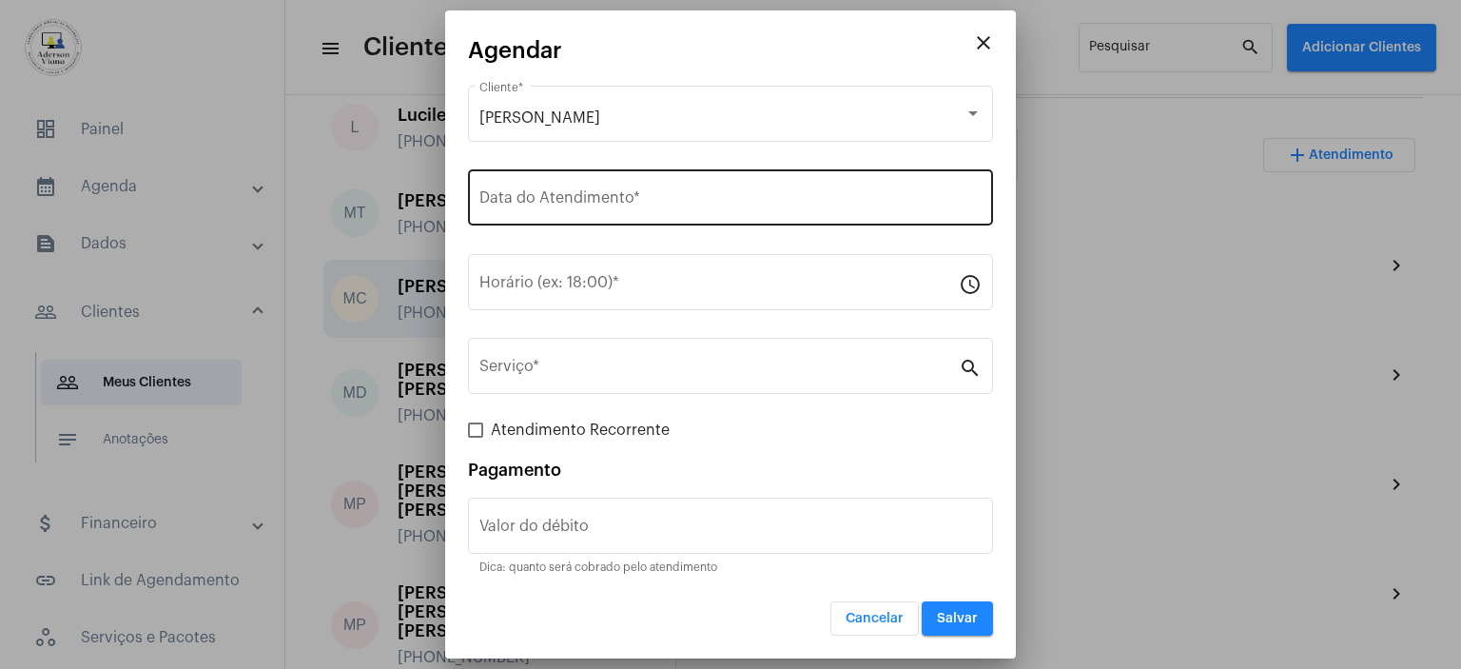
click at [542, 197] on input "Data do Atendimento *" at bounding box center [730, 201] width 502 height 17
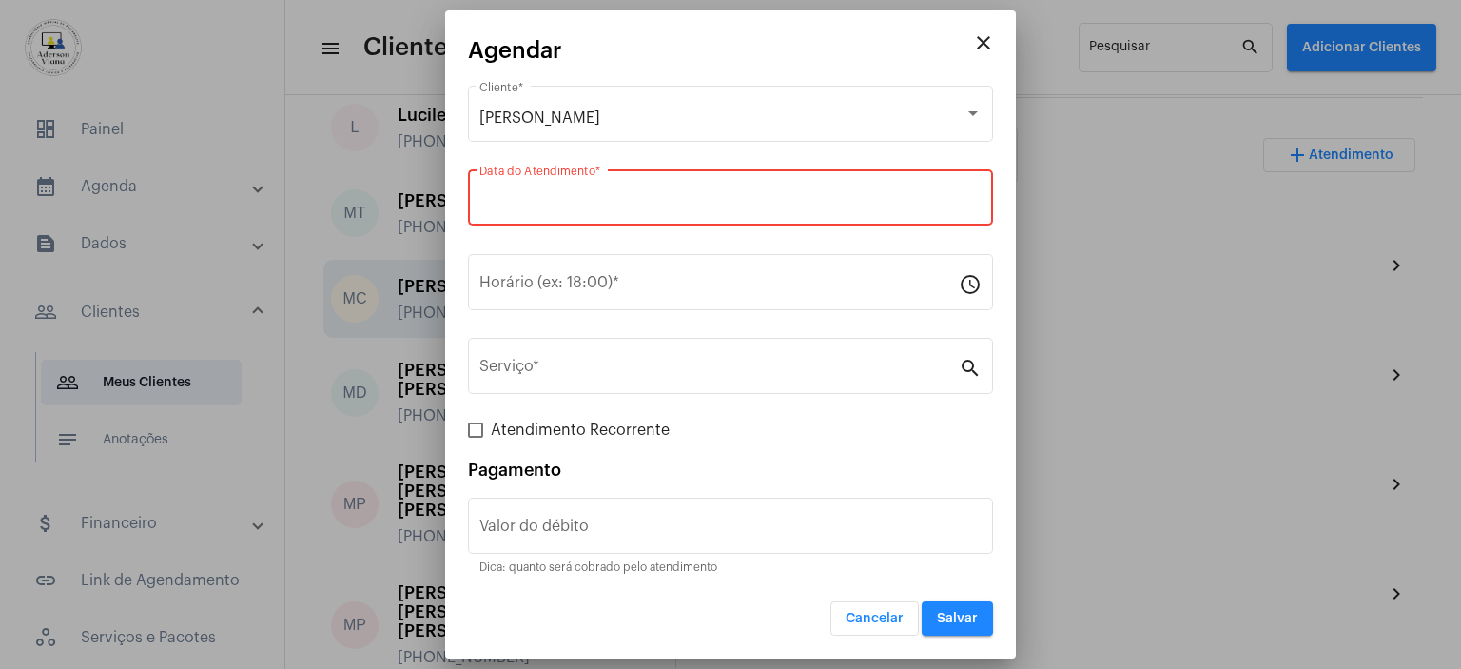
click at [542, 197] on input "Data do Atendimento *" at bounding box center [730, 201] width 502 height 17
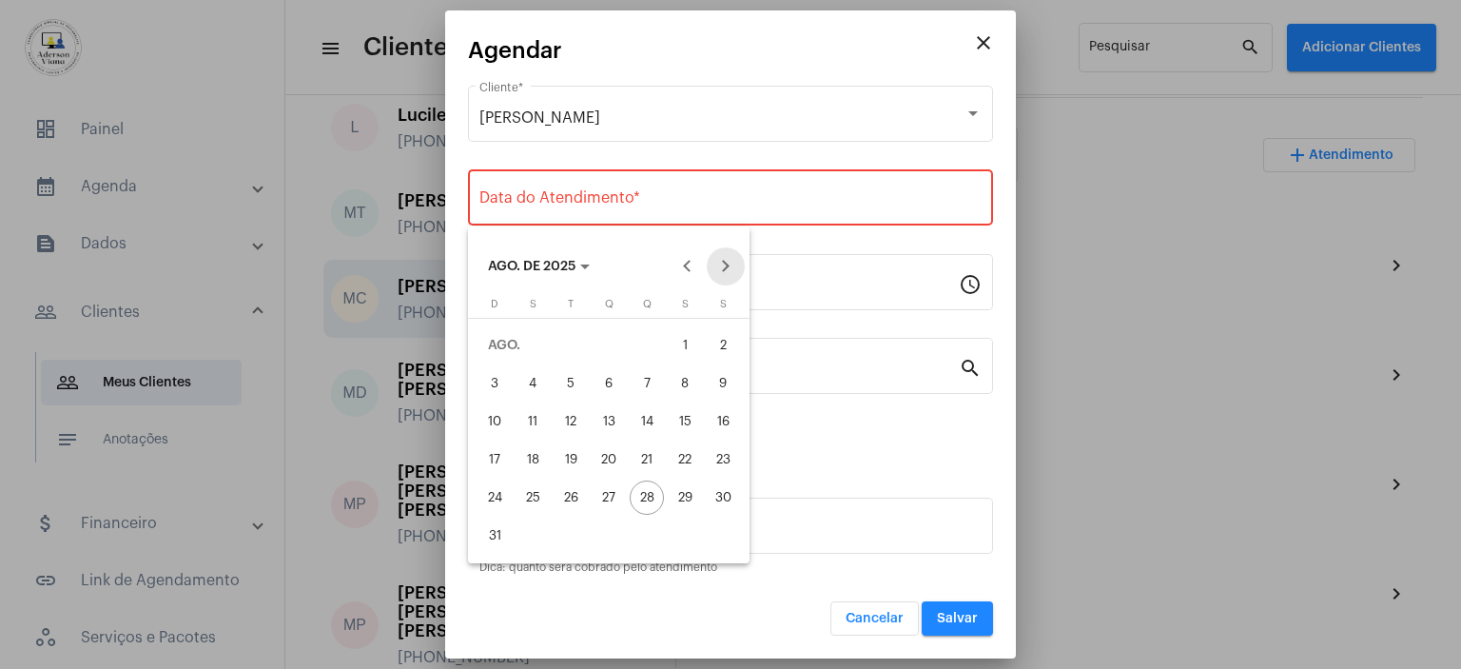
click at [725, 269] on button "Next month" at bounding box center [726, 266] width 38 height 38
click at [611, 380] on div "3" at bounding box center [609, 383] width 34 height 34
type input "[DATE]"
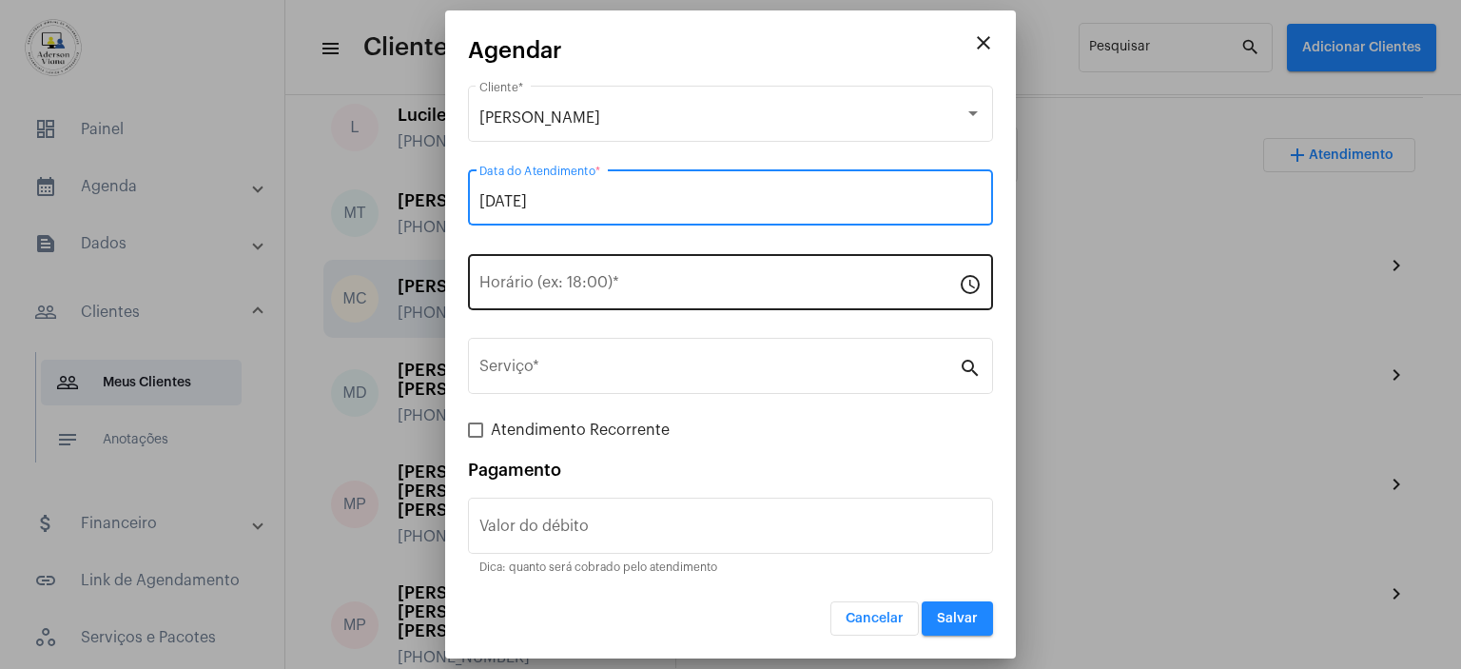
click at [504, 281] on input "Horário (ex: 18:00) *" at bounding box center [718, 286] width 479 height 17
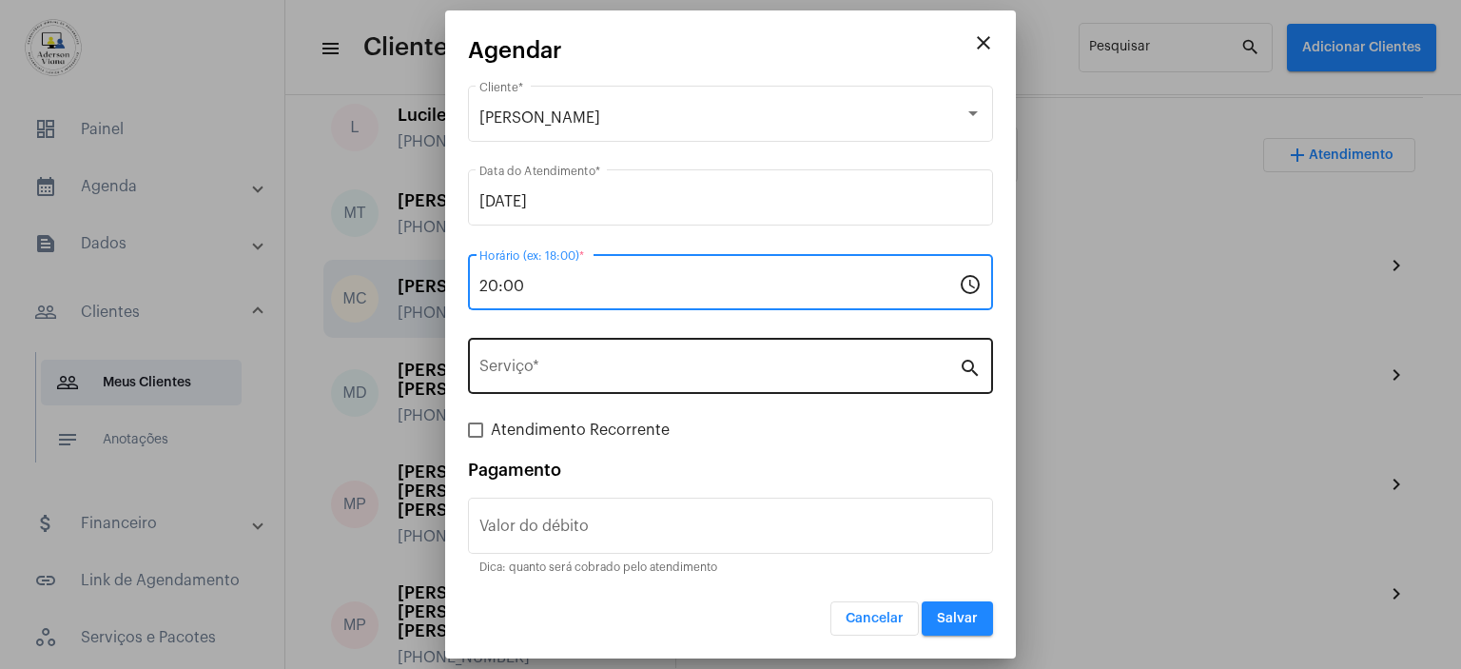
type input "20:00"
click at [757, 361] on input "Serviço *" at bounding box center [718, 369] width 479 height 17
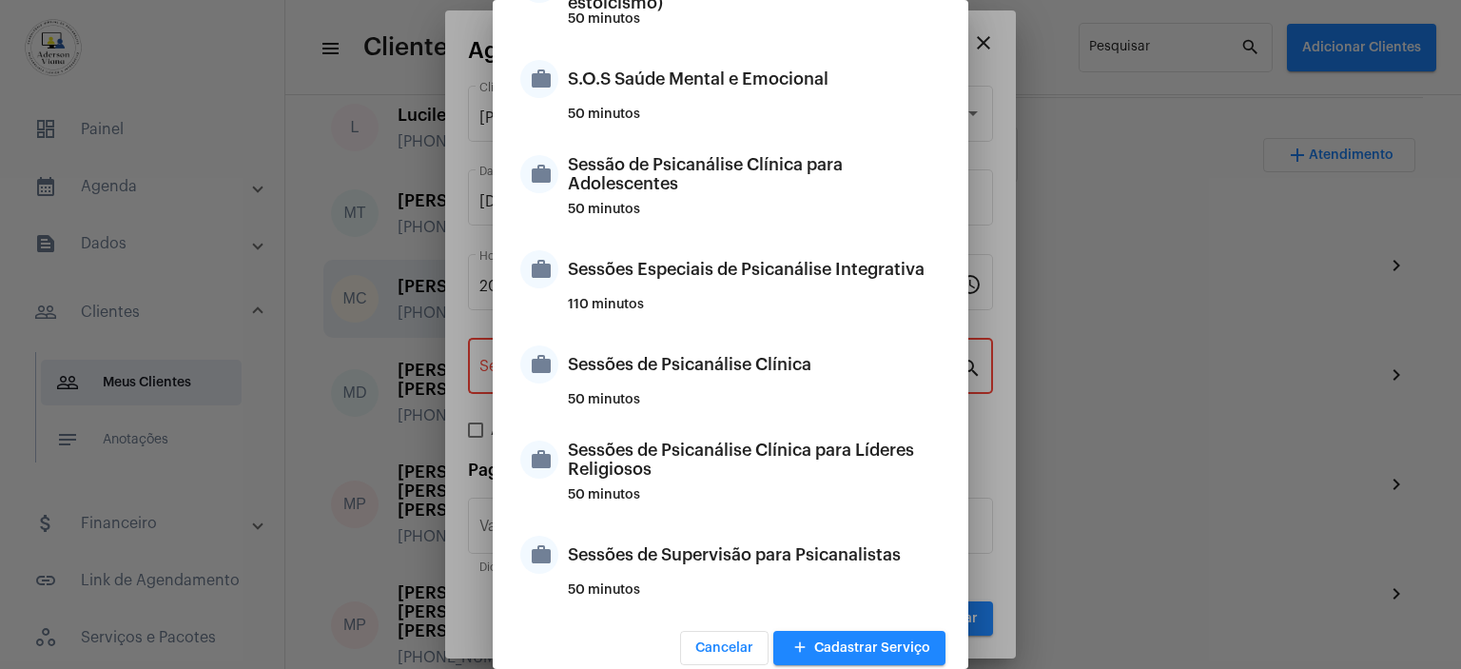
scroll to position [1789, 0]
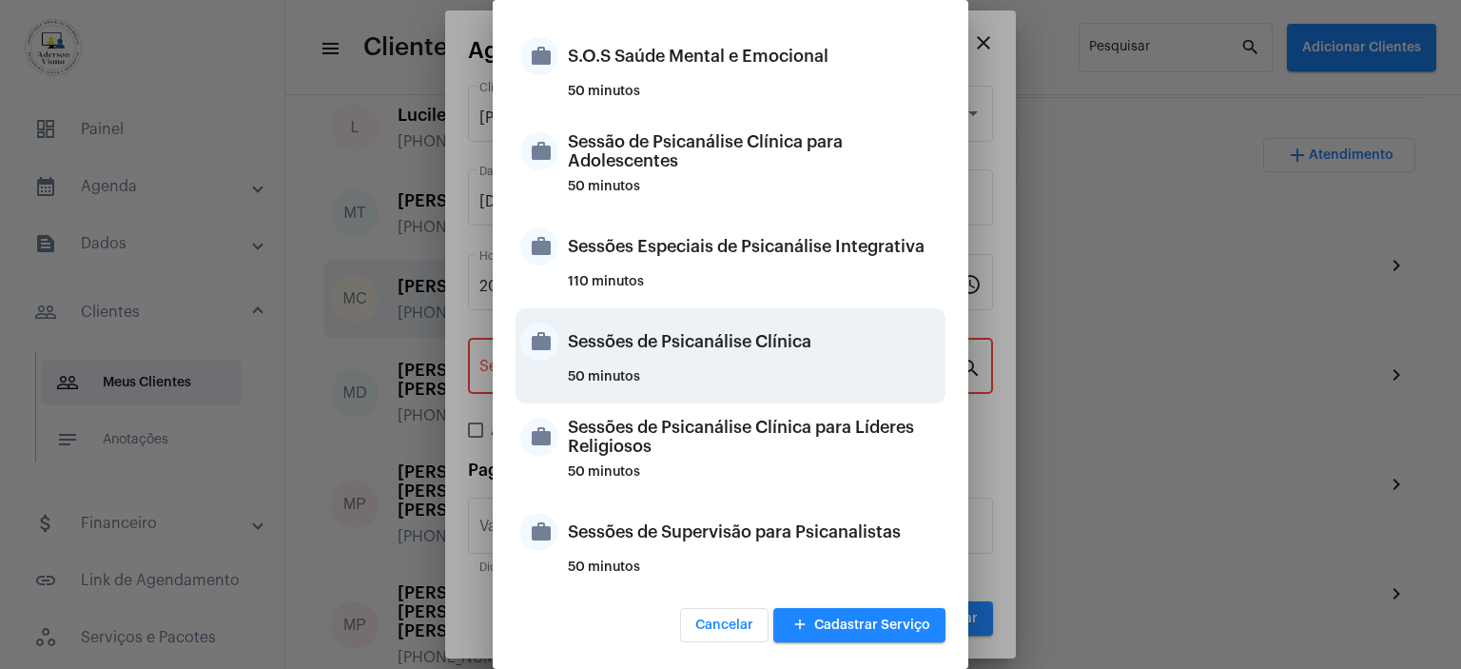
click at [689, 347] on div "Sessões de Psicanálise Clínica" at bounding box center [754, 341] width 373 height 57
type input "Sessões de Psicanálise Clínica"
type input "R$ 60"
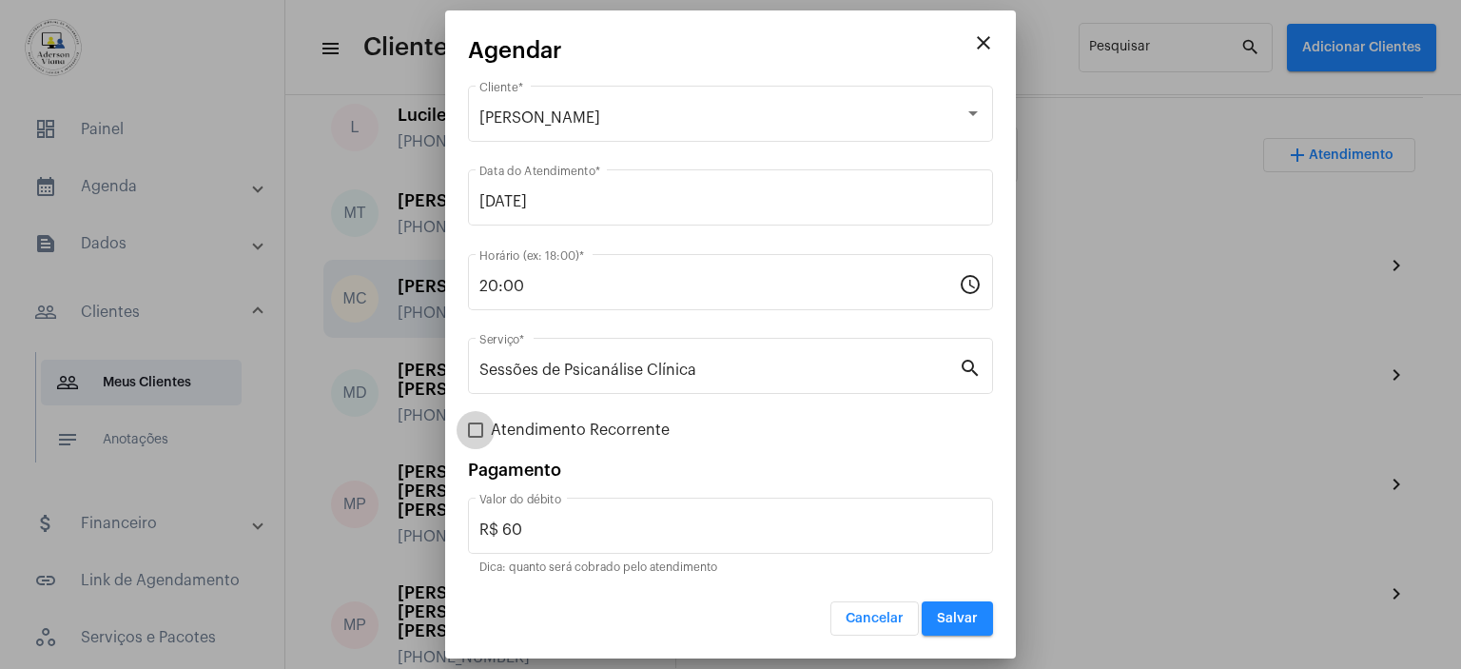
click at [482, 429] on span at bounding box center [475, 429] width 15 height 15
click at [476, 438] on input "Atendimento Recorrente" at bounding box center [475, 438] width 1 height 1
checkbox input "true"
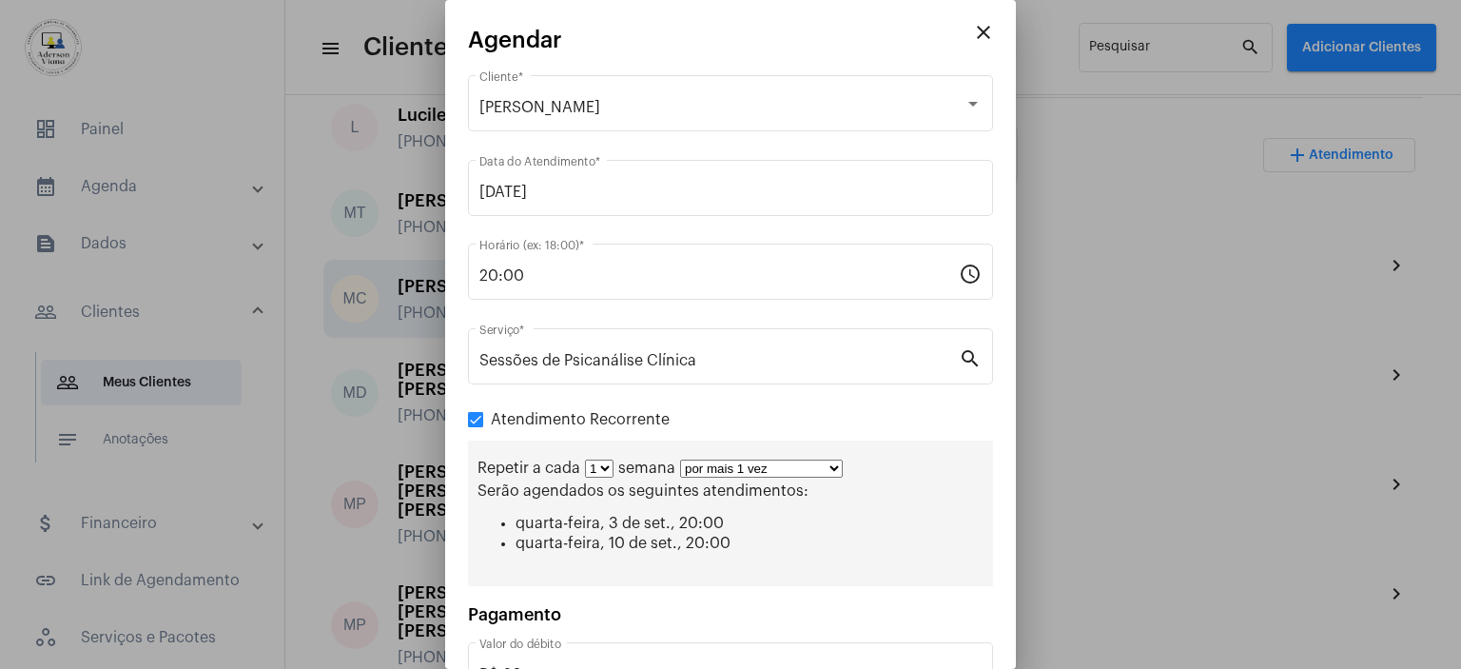
click at [828, 469] on select "por mais 1 vez por mais 2 vezes por mais 3 vezes por mais 4 vezes por mais 5 ve…" at bounding box center [761, 468] width 163 height 18
click at [826, 467] on select "por mais 1 vez por mais 2 vezes por mais 3 vezes por mais 4 vezes por mais 5 ve…" at bounding box center [761, 468] width 163 height 18
select select "2: 3"
click at [680, 459] on select "por mais 1 vez por mais 2 vezes por mais 3 vezes por mais 4 vezes por mais 5 ve…" at bounding box center [761, 468] width 163 height 18
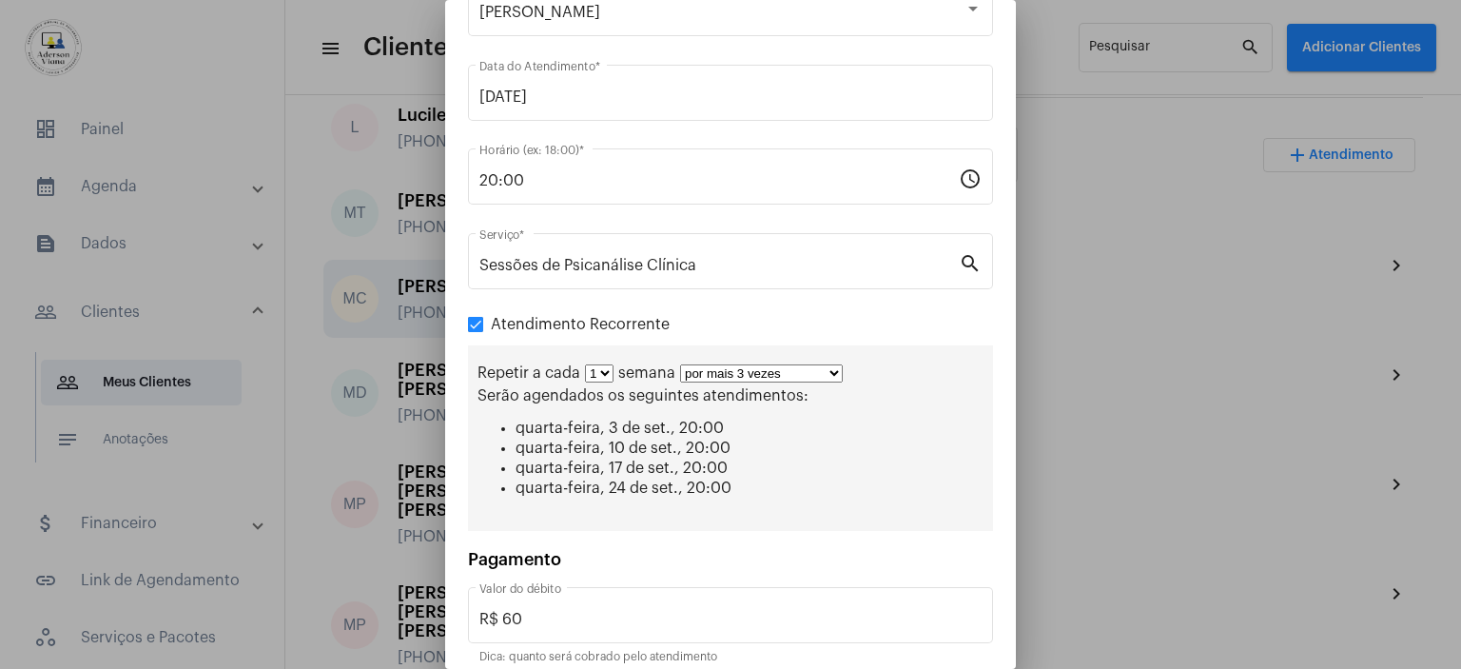
scroll to position [171, 0]
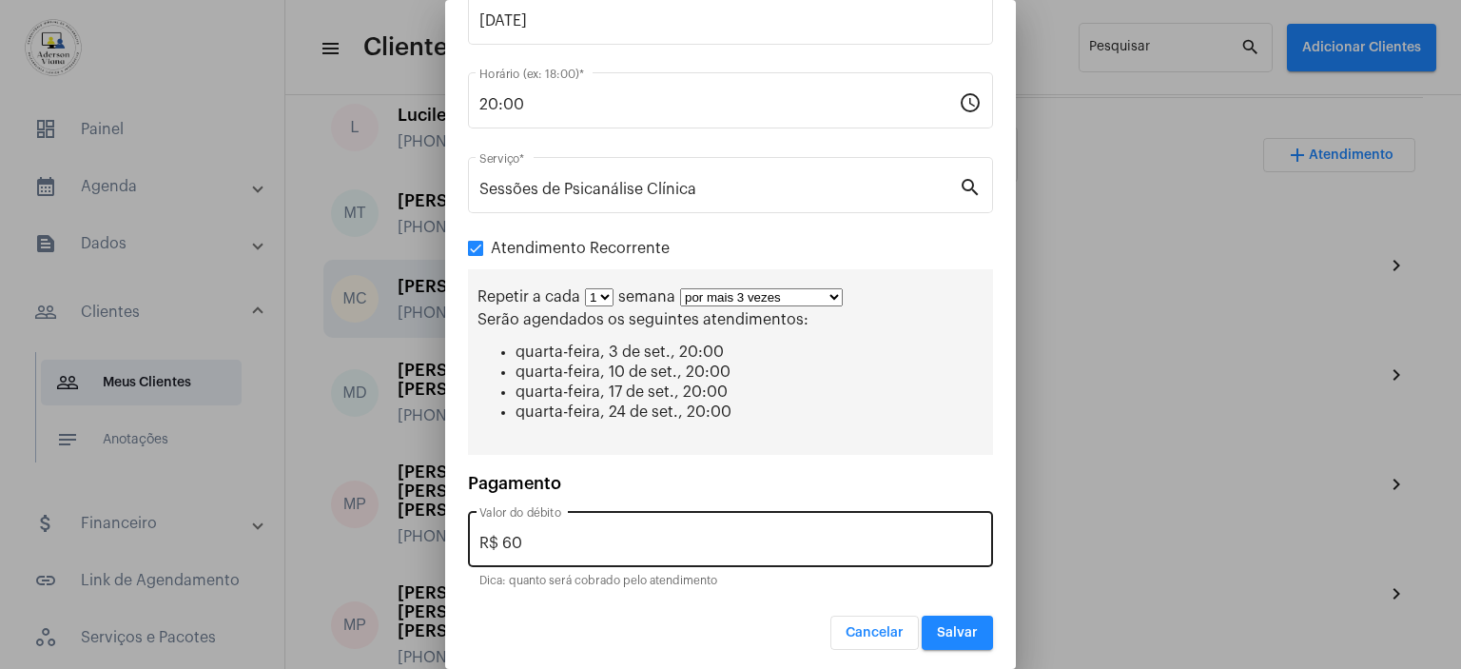
click at [533, 535] on input "R$ 60" at bounding box center [730, 543] width 502 height 17
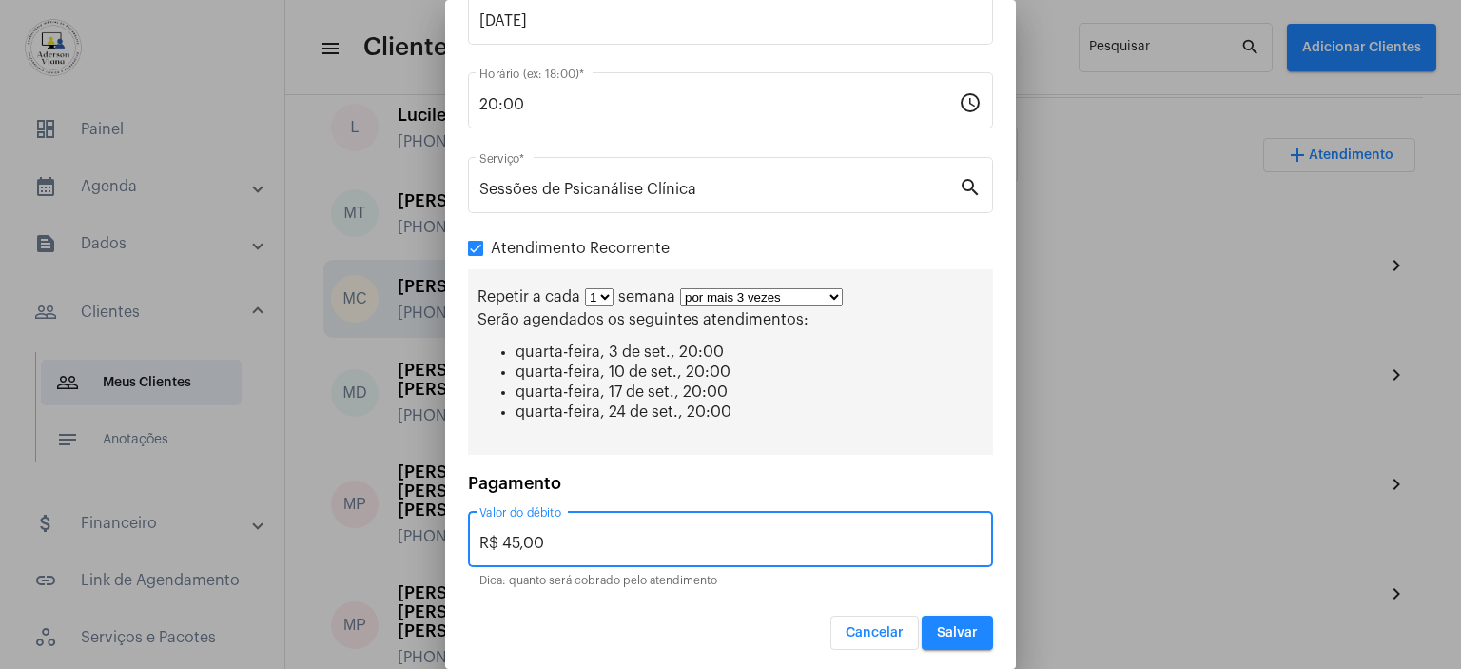
type input "R$ 45,00"
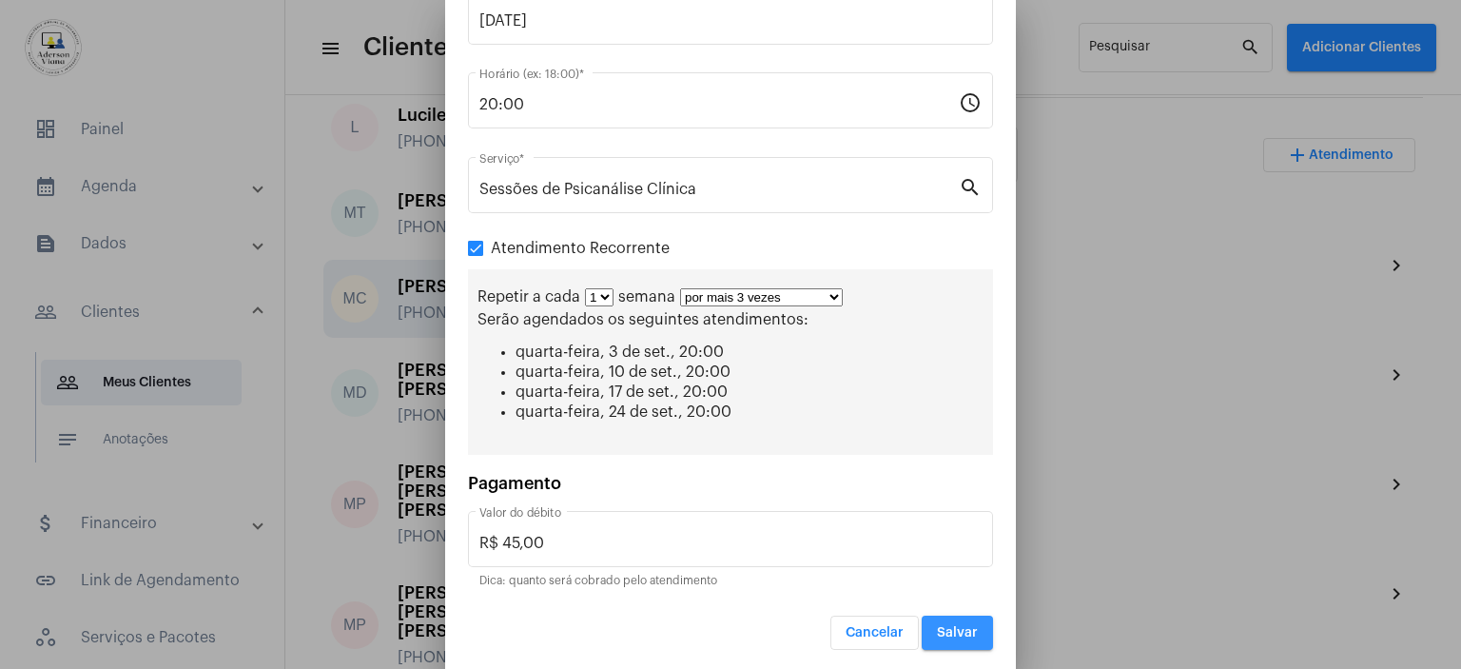
click at [945, 616] on button "Salvar" at bounding box center [957, 632] width 71 height 34
click at [945, 616] on div at bounding box center [730, 334] width 1461 height 669
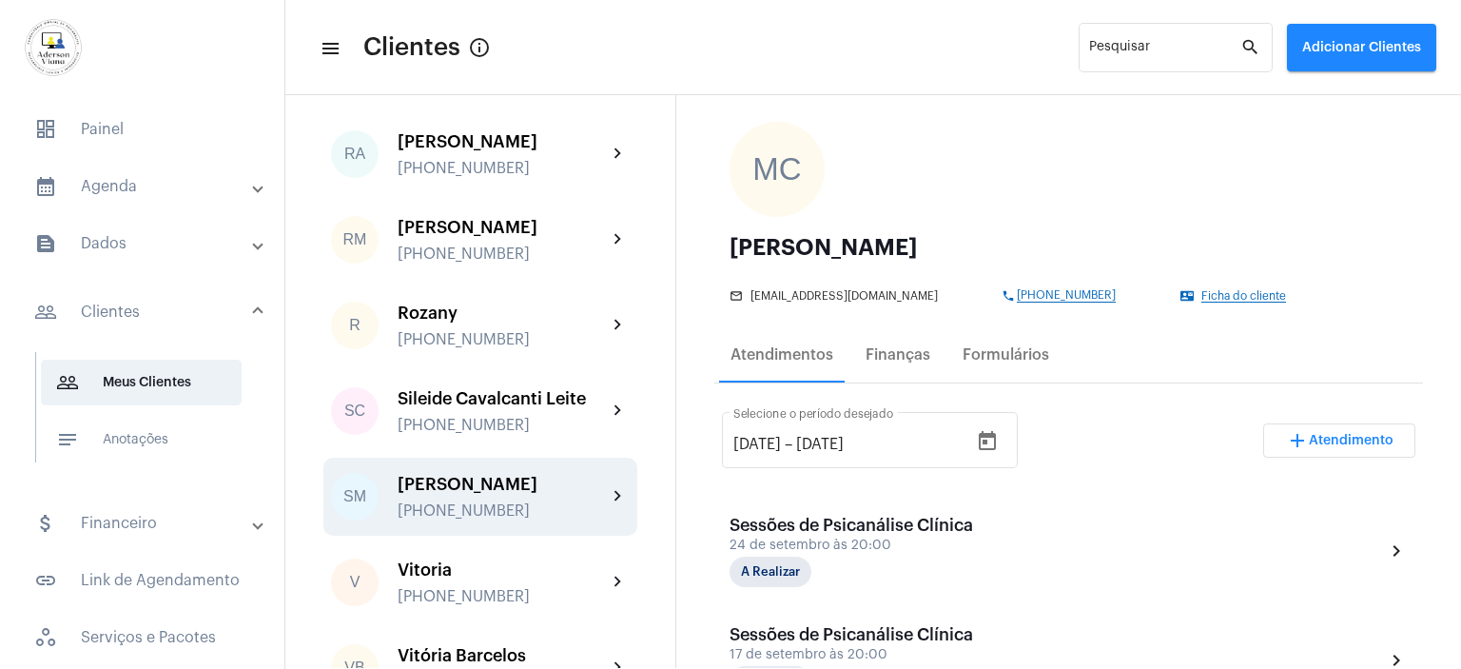
scroll to position [3168, 0]
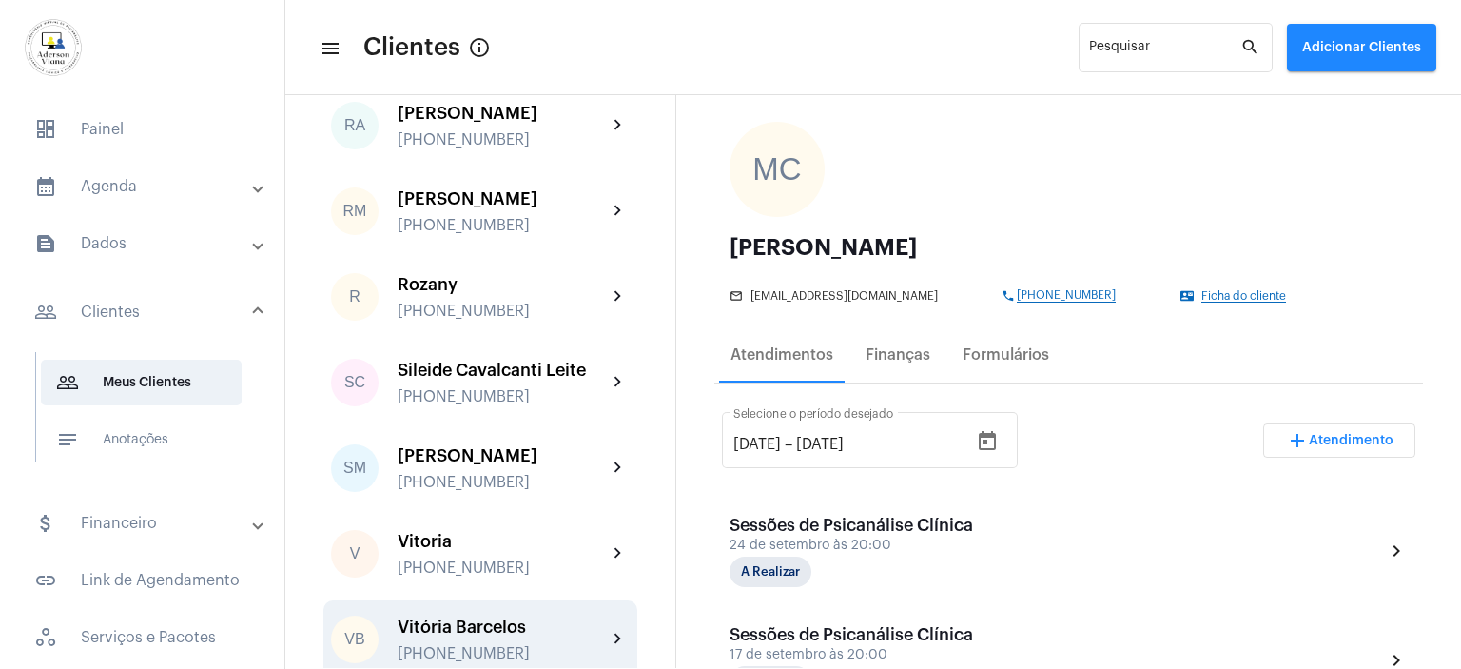
click at [487, 645] on div "[PHONE_NUMBER]" at bounding box center [502, 653] width 209 height 17
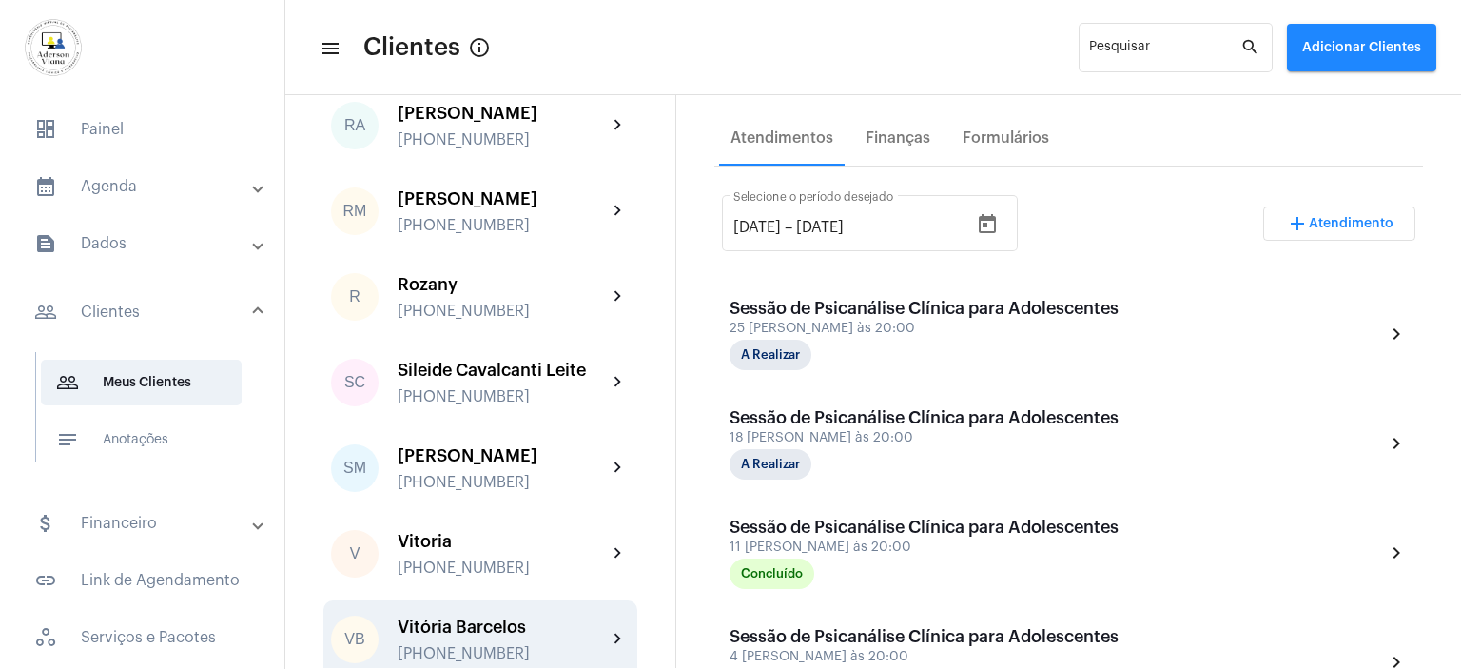
scroll to position [314, 0]
click at [1363, 227] on button "add Atendimento" at bounding box center [1339, 222] width 152 height 34
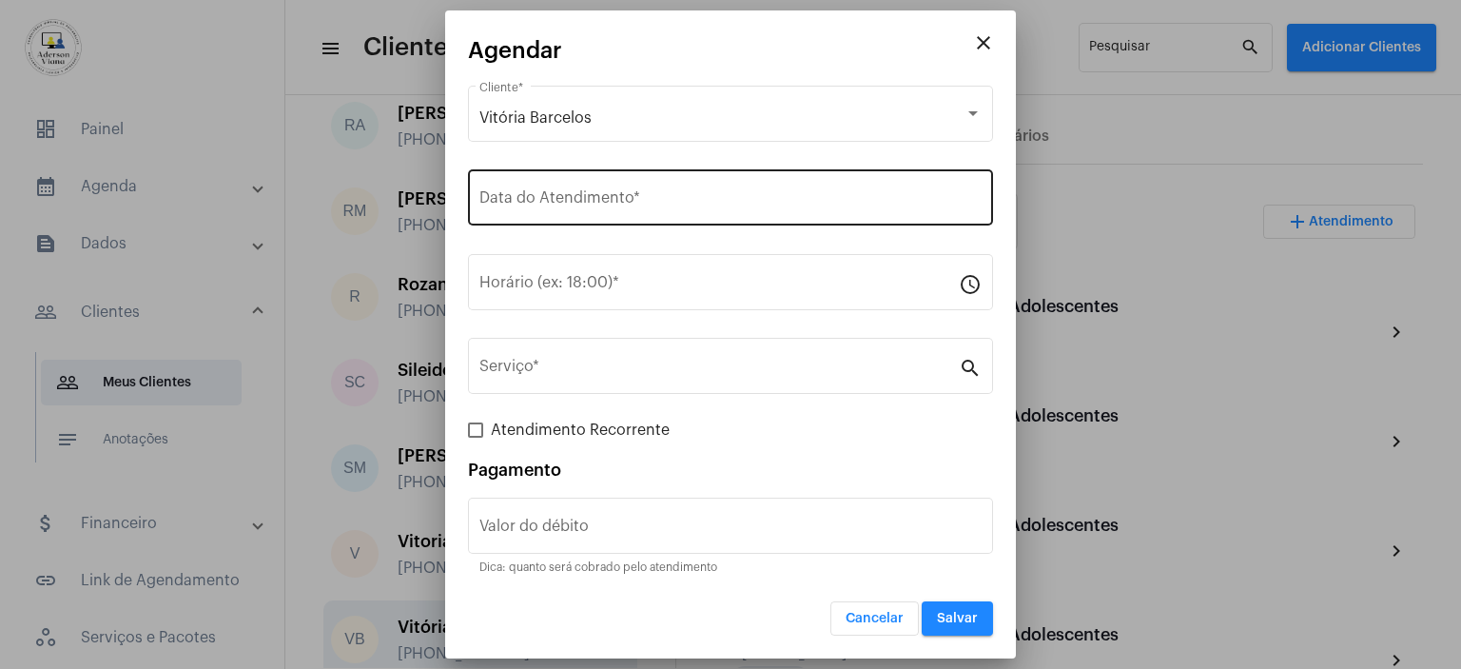
click at [536, 186] on div "Data do Atendimento *" at bounding box center [730, 196] width 502 height 60
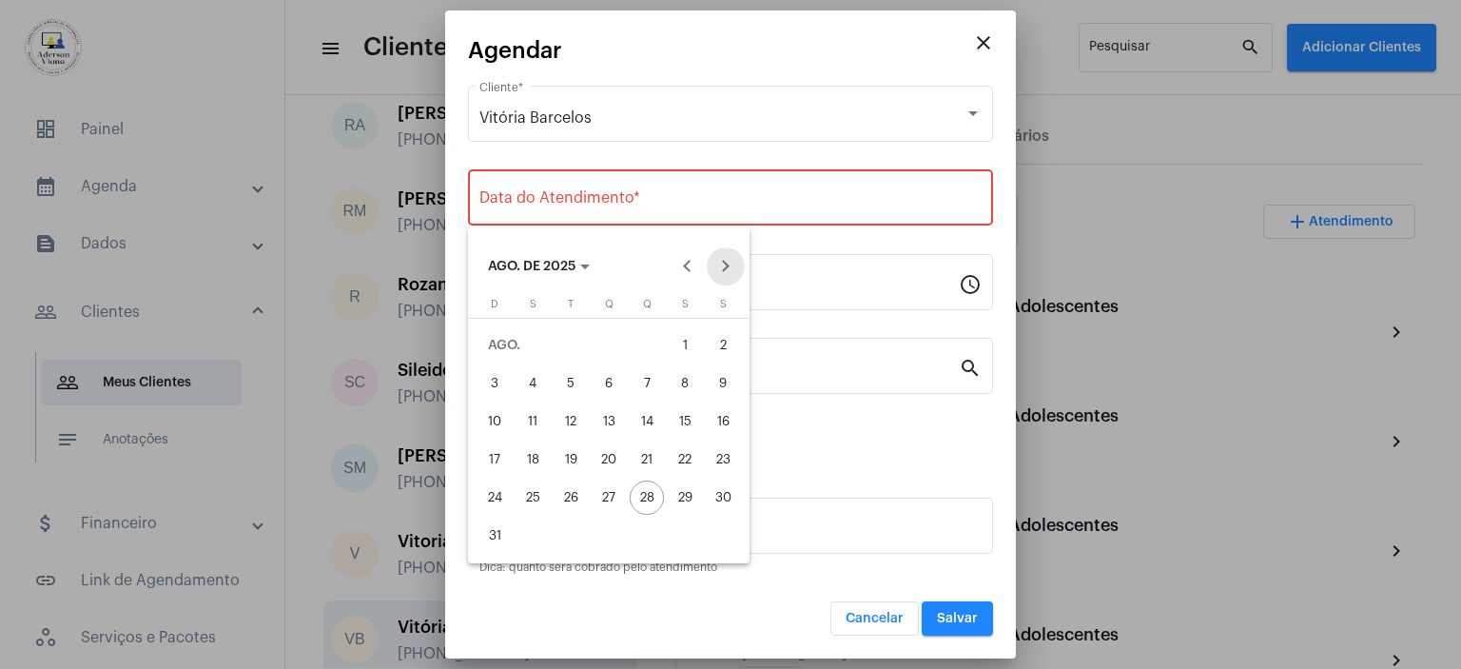
click at [730, 263] on button "Next month" at bounding box center [726, 266] width 38 height 38
click at [534, 376] on div "1" at bounding box center [533, 383] width 34 height 34
type input "[DATE]"
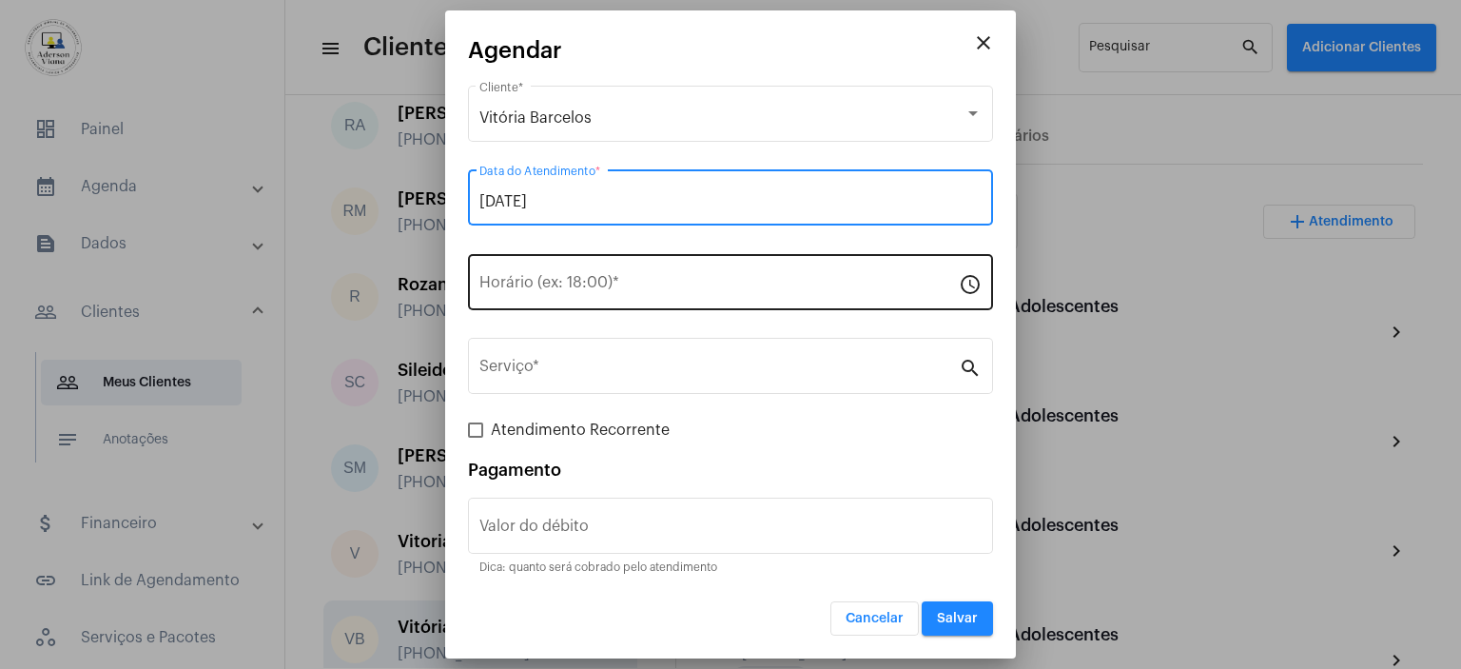
click at [498, 288] on input "Horário (ex: 18:00) *" at bounding box center [718, 286] width 479 height 17
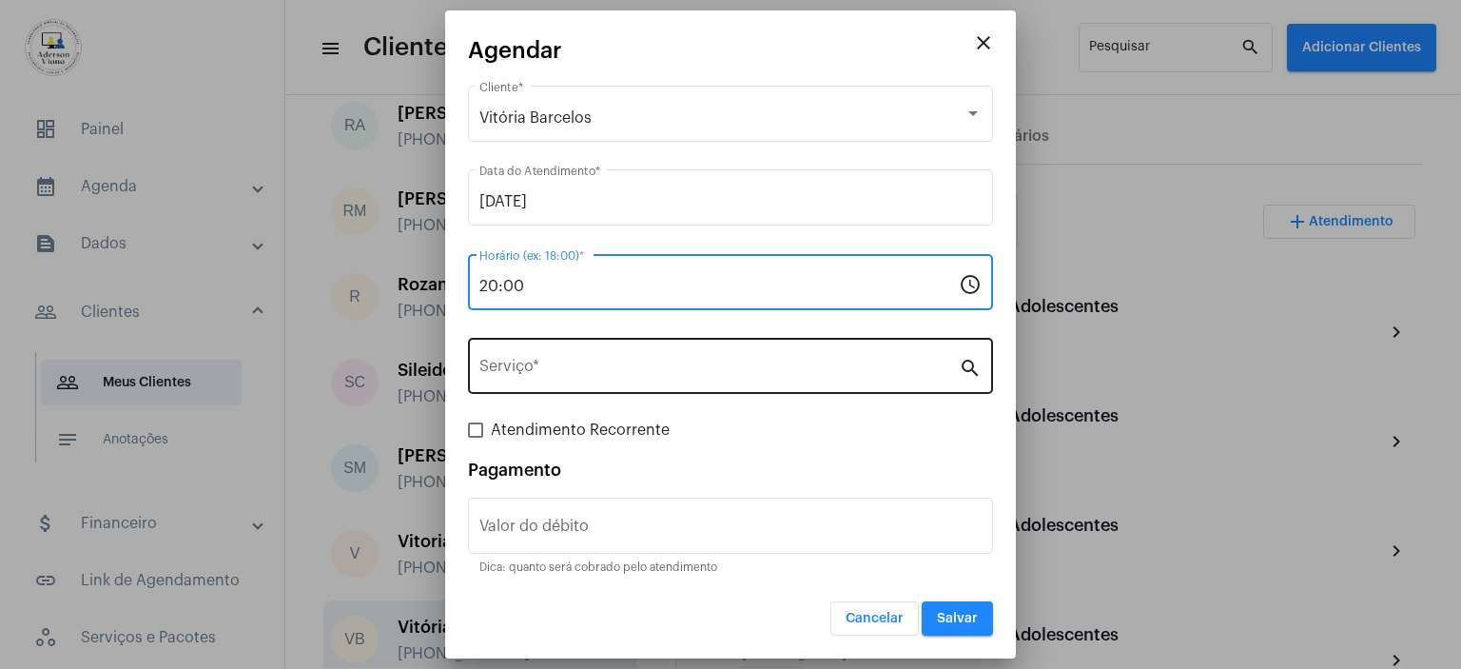
type input "20:00"
click at [615, 368] on input "Serviço *" at bounding box center [718, 369] width 479 height 17
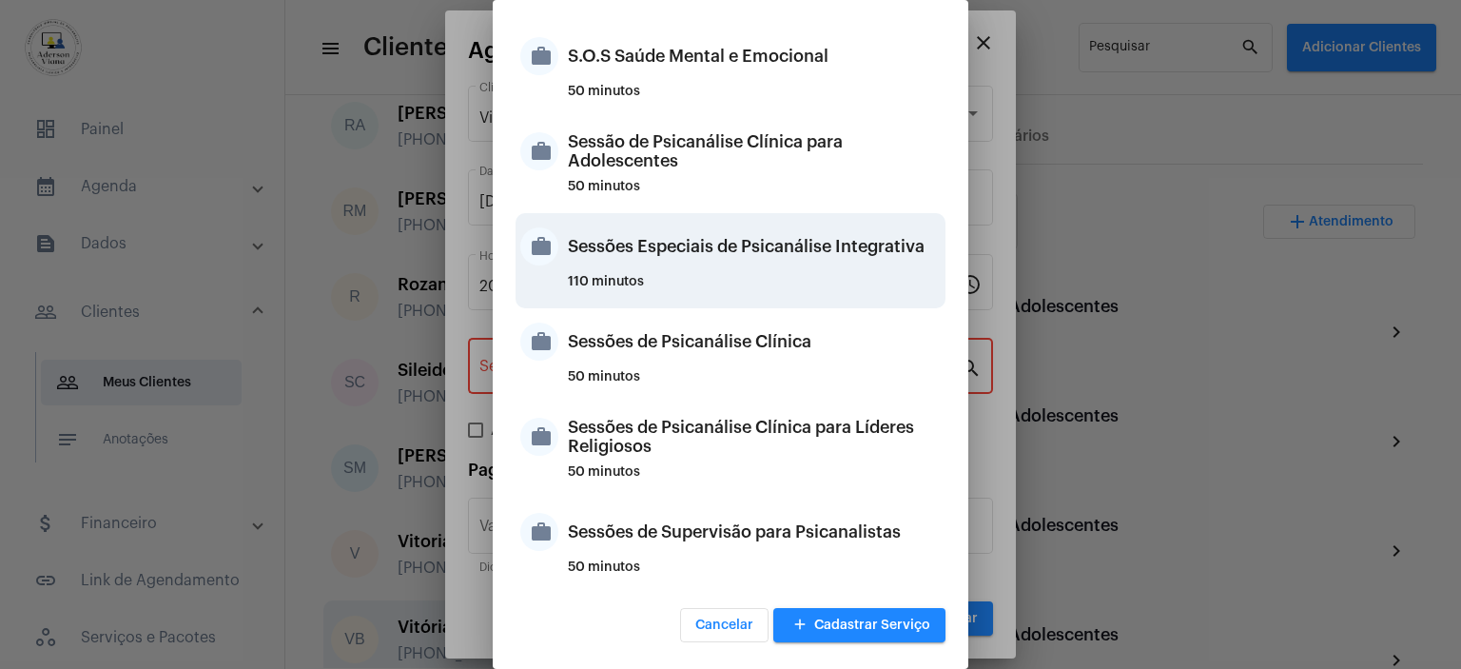
scroll to position [1599, 0]
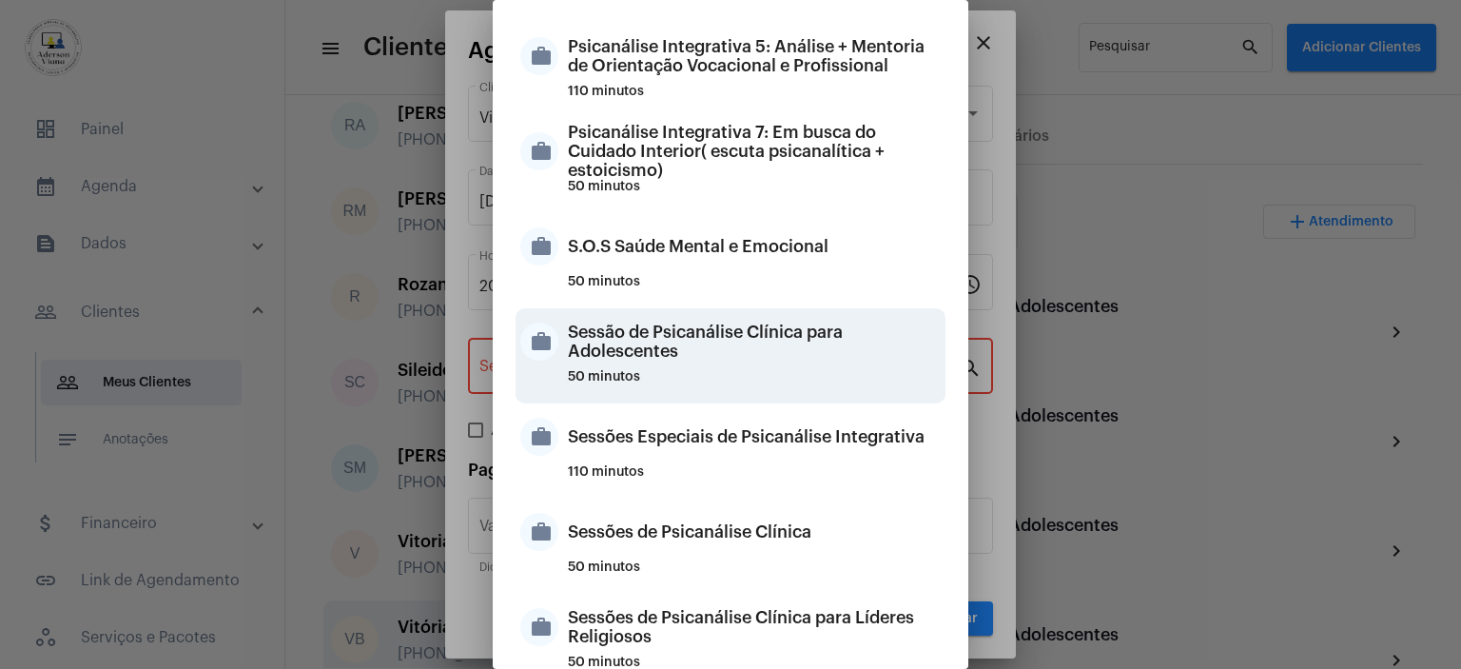
click at [688, 327] on div "Sessão de Psicanálise Clínica para Adolescentes" at bounding box center [754, 341] width 373 height 57
type input "Sessão de Psicanálise Clínica para Adolescentes"
type input "R$ 60"
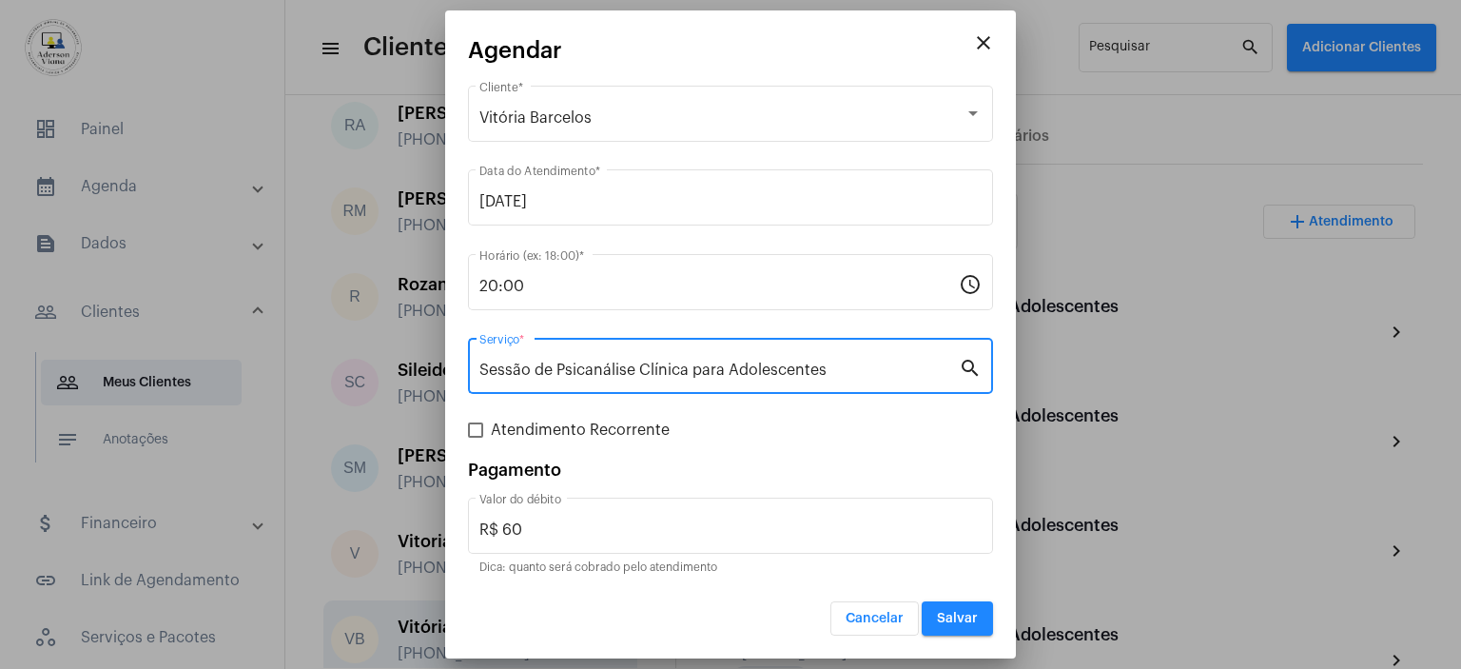
click at [483, 432] on label "Atendimento Recorrente" at bounding box center [569, 430] width 202 height 23
click at [476, 438] on input "Atendimento Recorrente" at bounding box center [475, 438] width 1 height 1
checkbox input "true"
click at [483, 432] on div "Atendimento Recorrente" at bounding box center [730, 430] width 525 height 23
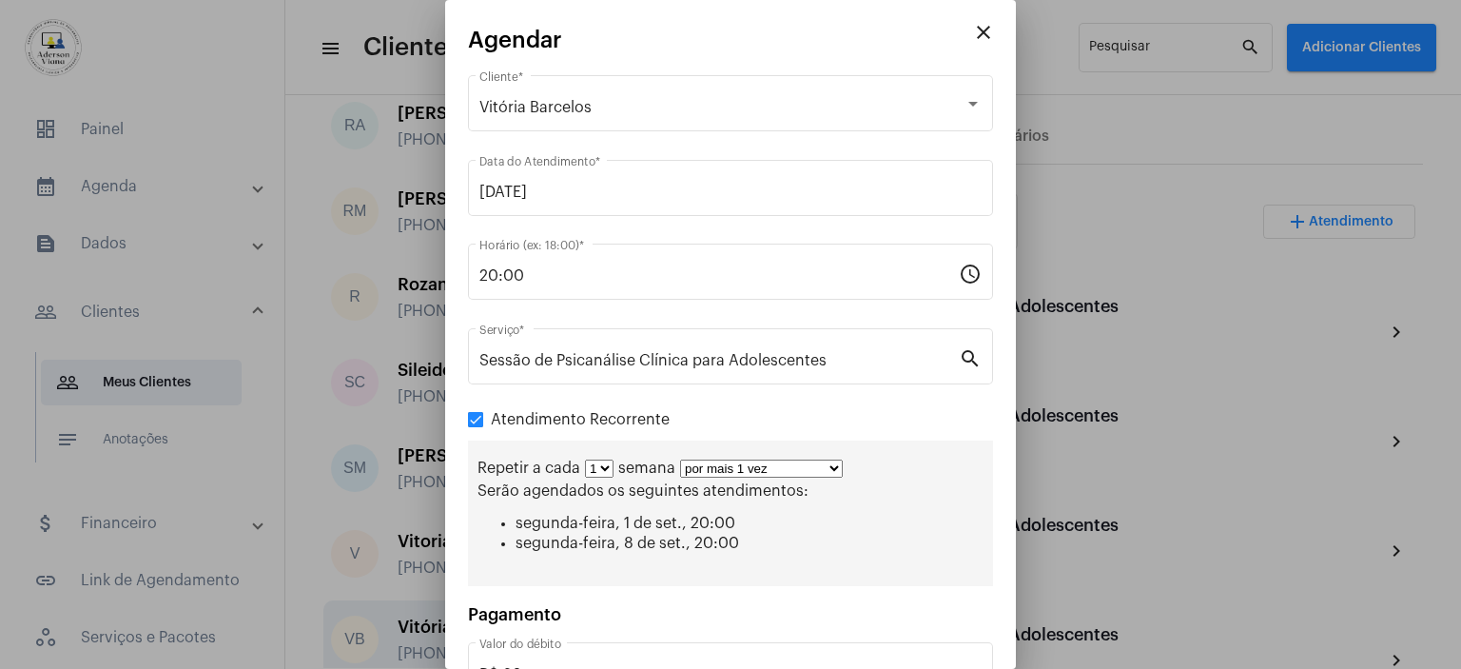
click at [829, 470] on select "por mais 1 vez por mais 2 vezes por mais 3 vezes por mais 4 vezes por mais 5 ve…" at bounding box center [761, 468] width 163 height 18
click at [819, 464] on select "por mais 1 vez por mais 2 vezes por mais 3 vezes por mais 4 vezes por mais 5 ve…" at bounding box center [761, 468] width 163 height 18
click at [841, 465] on div "Repetir a cada 1 2 3 4 5 6 7 8 semana por mais 1 vez por mais 2 vezes por mais …" at bounding box center [731, 468] width 506 height 18
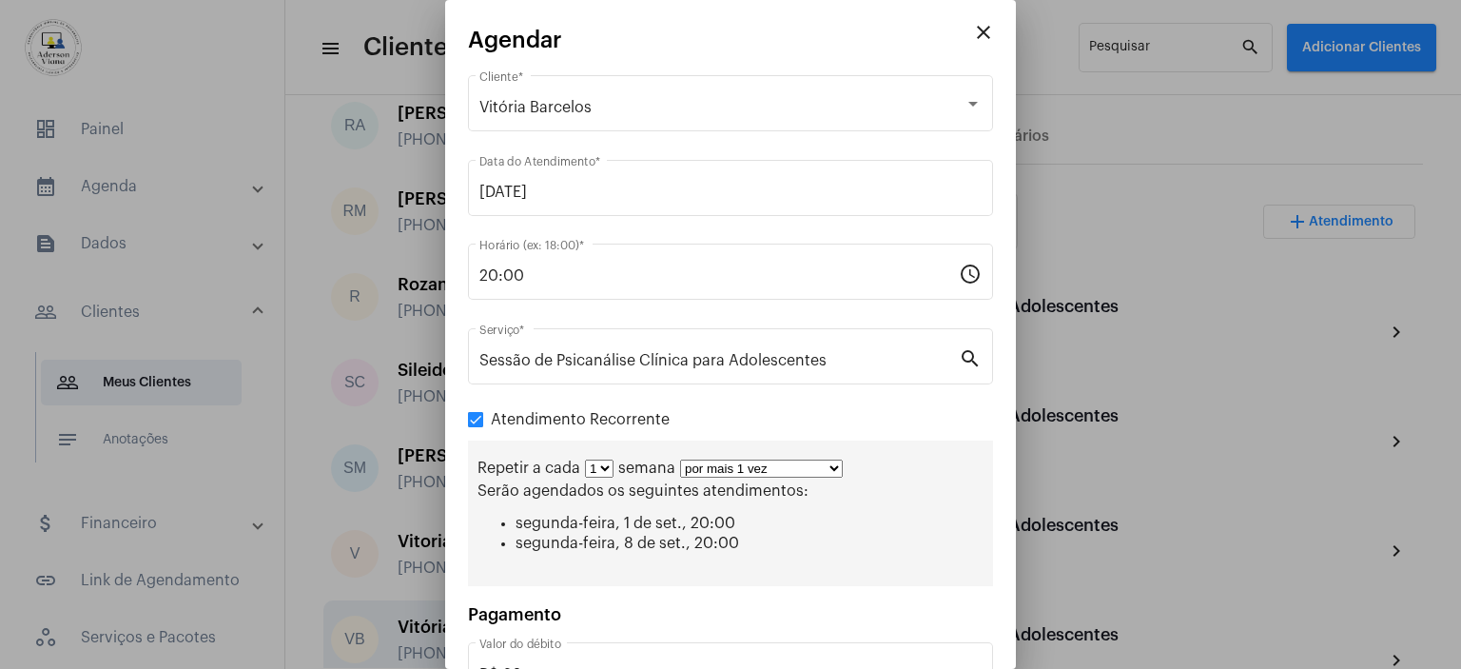
click at [841, 465] on div "Repetir a cada 1 2 3 4 5 6 7 8 semana por mais 1 vez por mais 2 vezes por mais …" at bounding box center [731, 468] width 506 height 18
click at [840, 465] on div "Repetir a cada 1 2 3 4 5 6 7 8 semana por mais 1 vez por mais 2 vezes por mais …" at bounding box center [731, 468] width 506 height 18
click at [836, 467] on select "por mais 1 vez por mais 2 vezes por mais 3 vezes por mais 4 vezes por mais 5 ve…" at bounding box center [761, 468] width 163 height 18
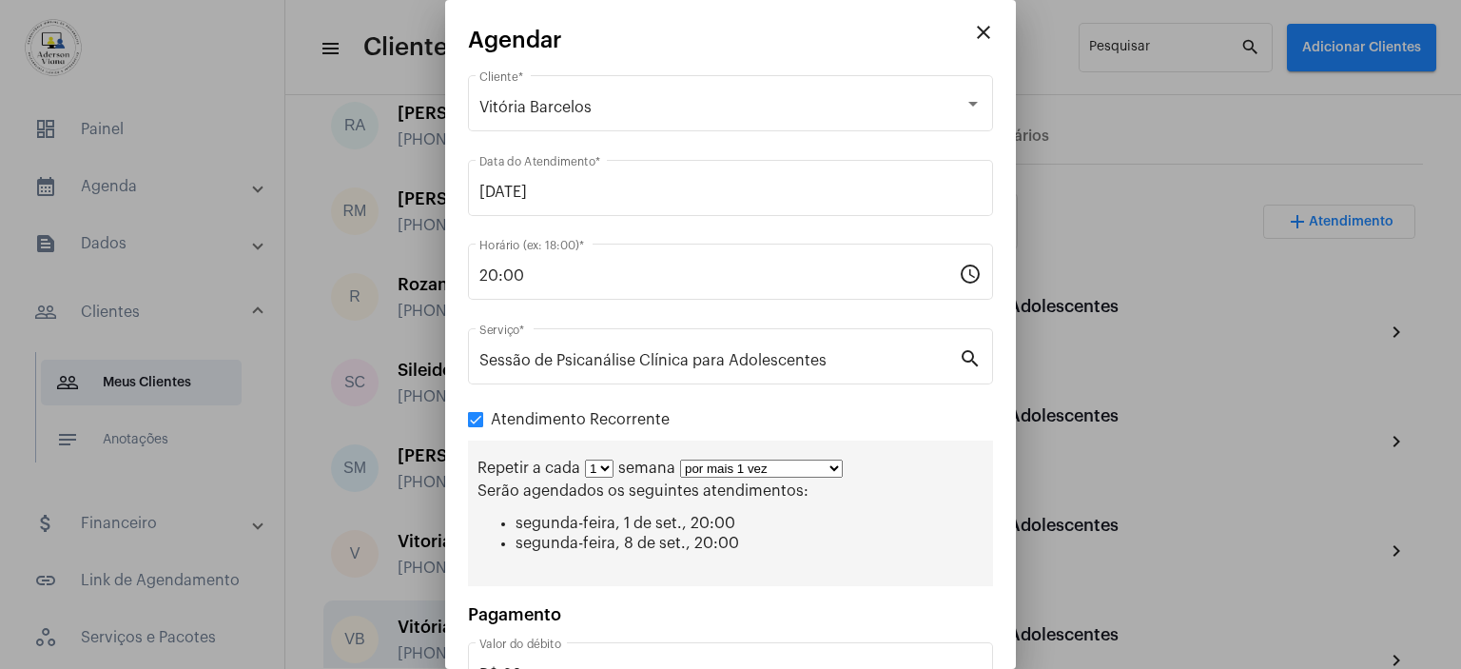
click at [836, 467] on select "por mais 1 vez por mais 2 vezes por mais 3 vezes por mais 4 vezes por mais 5 ve…" at bounding box center [761, 468] width 163 height 18
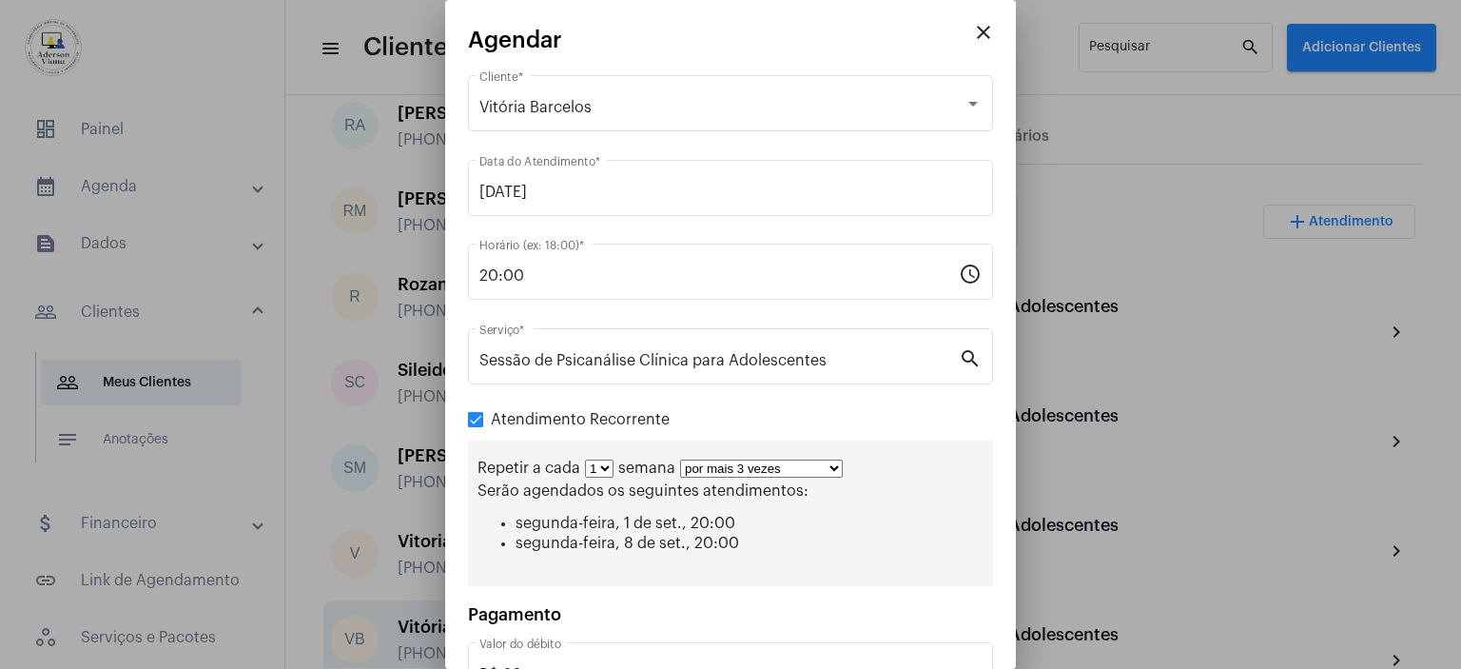
click at [680, 459] on select "por mais 1 vez por mais 2 vezes por mais 3 vezes por mais 4 vezes por mais 5 ve…" at bounding box center [761, 468] width 163 height 18
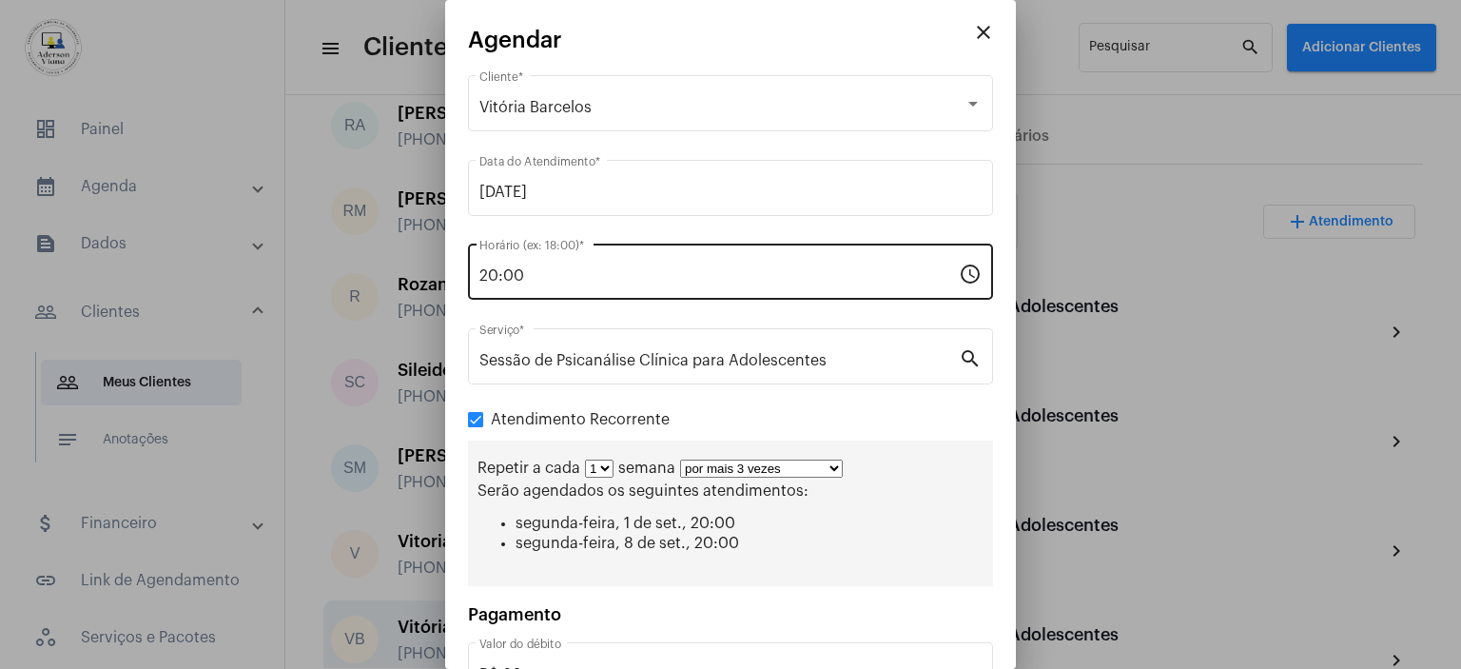
click at [754, 264] on div "20:00 Horário (ex: 18:00) *" at bounding box center [718, 270] width 479 height 60
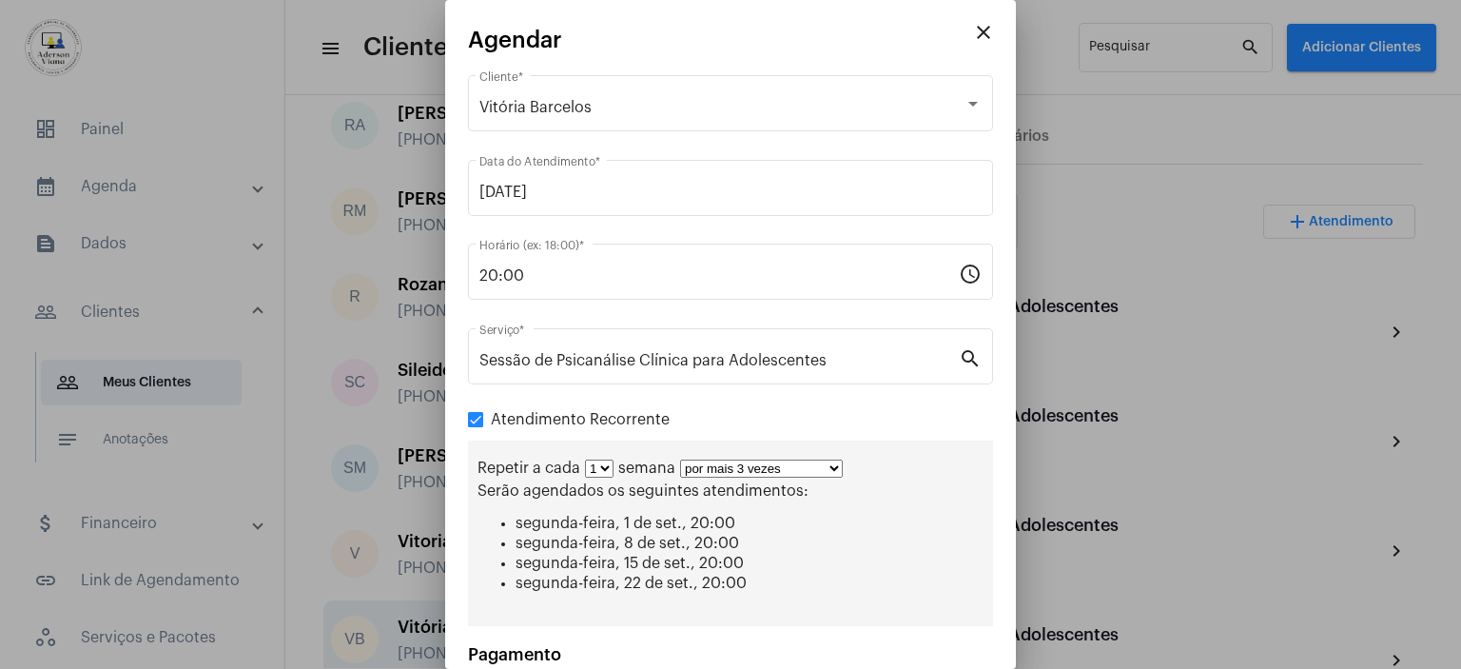
click at [834, 468] on select "por mais 1 vez por mais 2 vezes por mais 3 vezes por mais 4 vezes por mais 5 ve…" at bounding box center [761, 468] width 163 height 18
select select "3: 4"
click at [680, 459] on select "por mais 1 vez por mais 2 vezes por mais 3 vezes por mais 4 vezes por mais 5 ve…" at bounding box center [761, 468] width 163 height 18
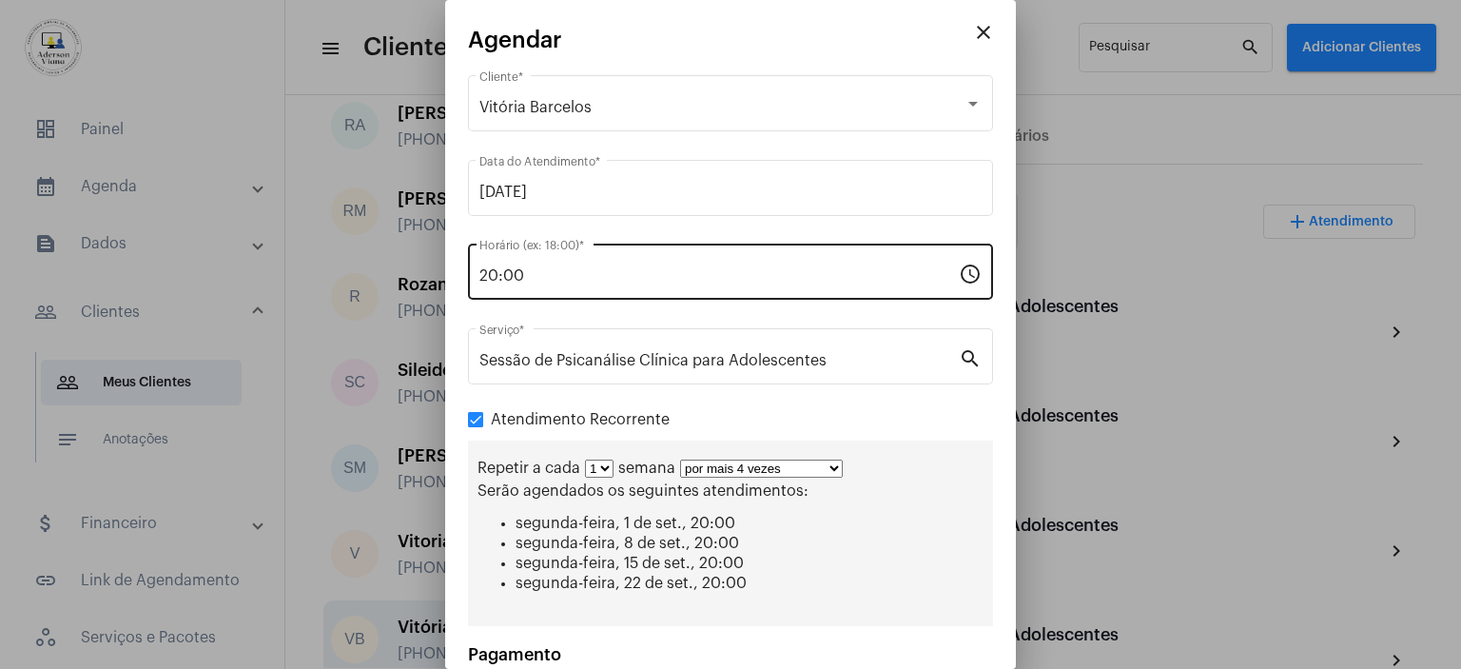
click at [758, 284] on div "20:00 Horário (ex: 18:00) *" at bounding box center [718, 270] width 479 height 60
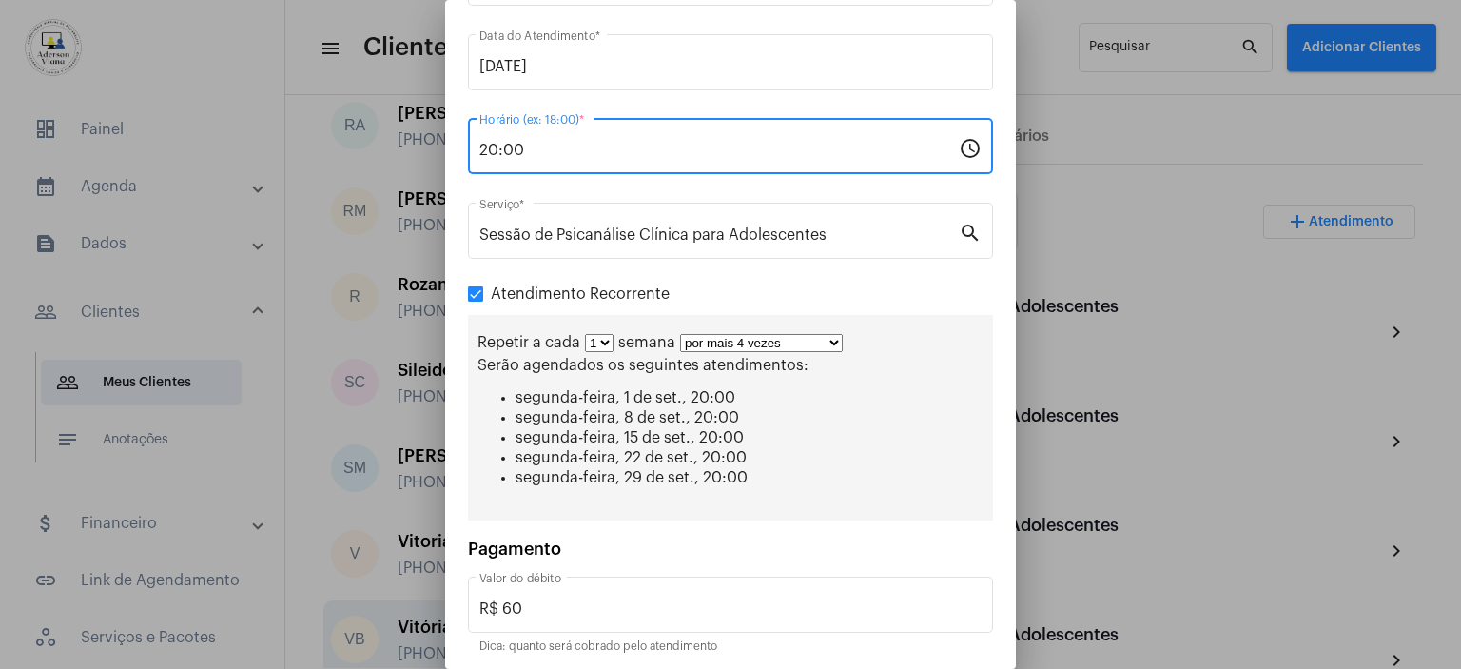
scroll to position [190, 0]
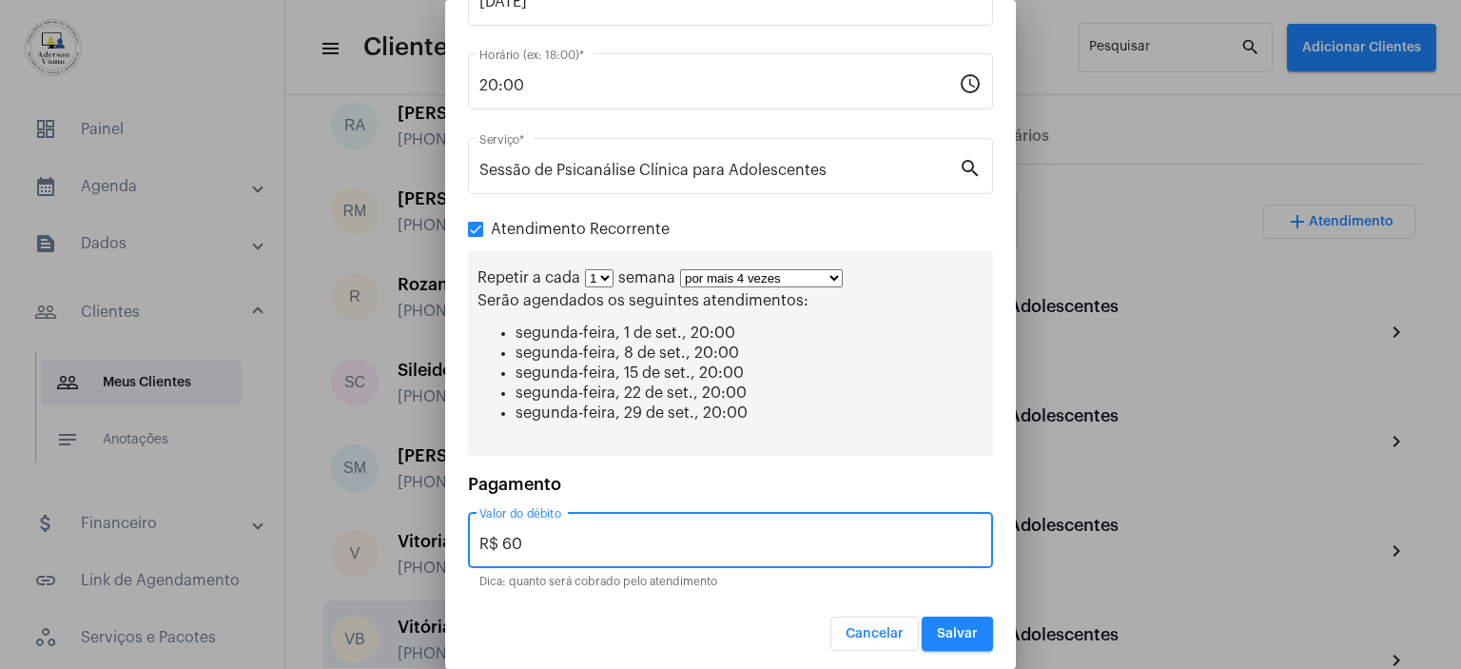
click at [531, 536] on input "R$ 60" at bounding box center [730, 544] width 502 height 17
type input "R$ 30,00"
click at [955, 631] on span "Salvar" at bounding box center [957, 633] width 41 height 13
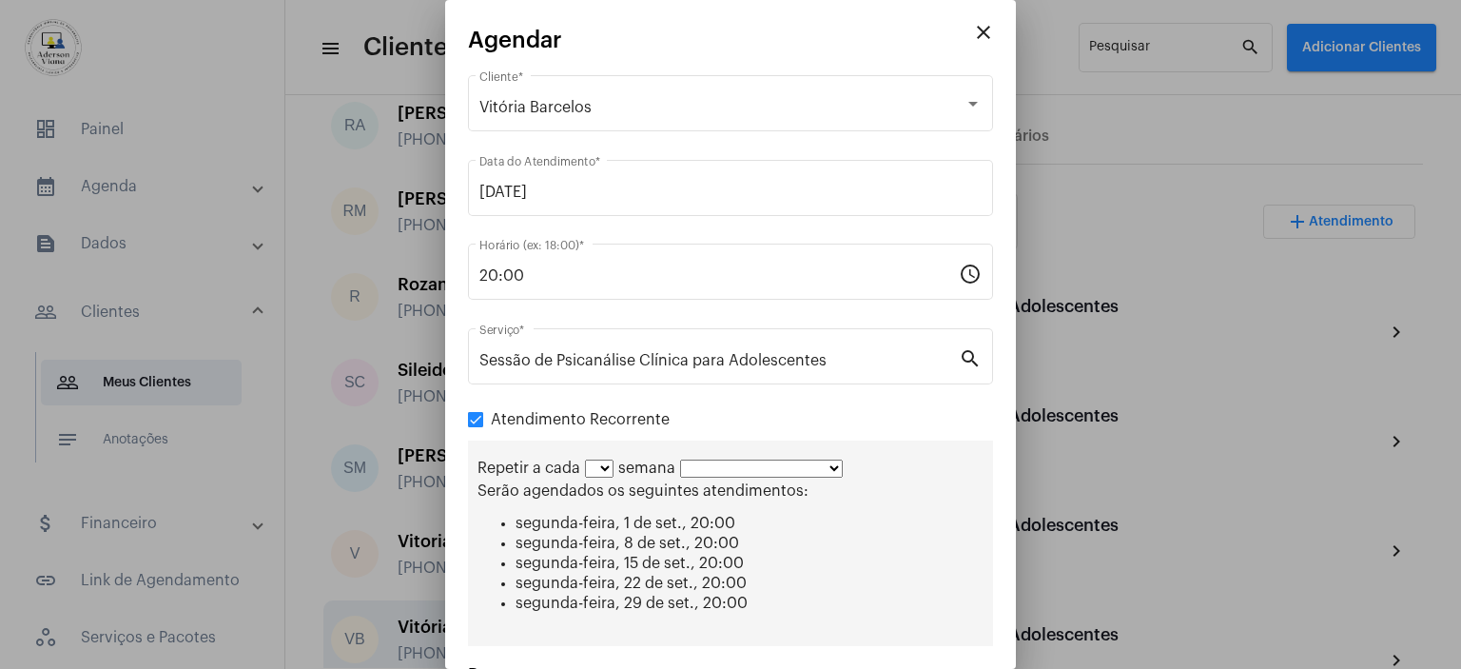
click at [955, 631] on div at bounding box center [730, 334] width 1461 height 669
